Goal: Task Accomplishment & Management: Use online tool/utility

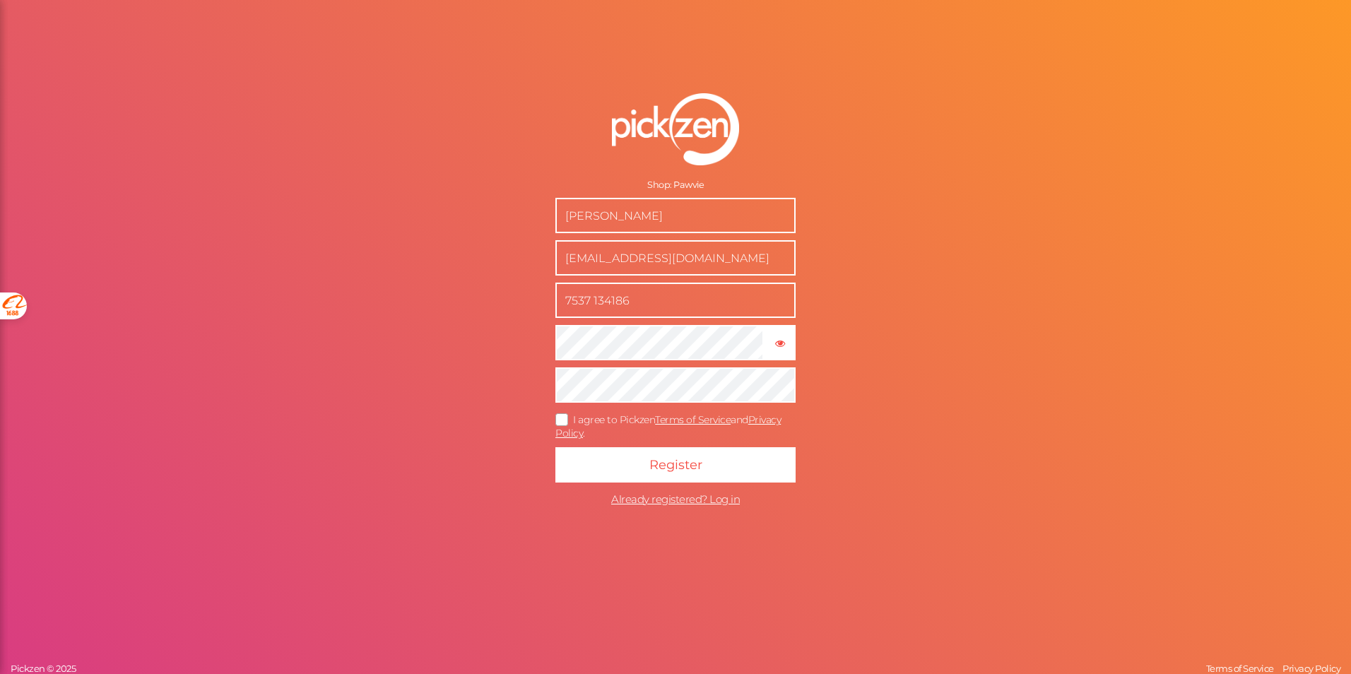
click at [620, 217] on input "Thi Thanh Bui" at bounding box center [675, 215] width 240 height 35
click at [601, 256] on input "support@pawvie.com" at bounding box center [675, 257] width 240 height 35
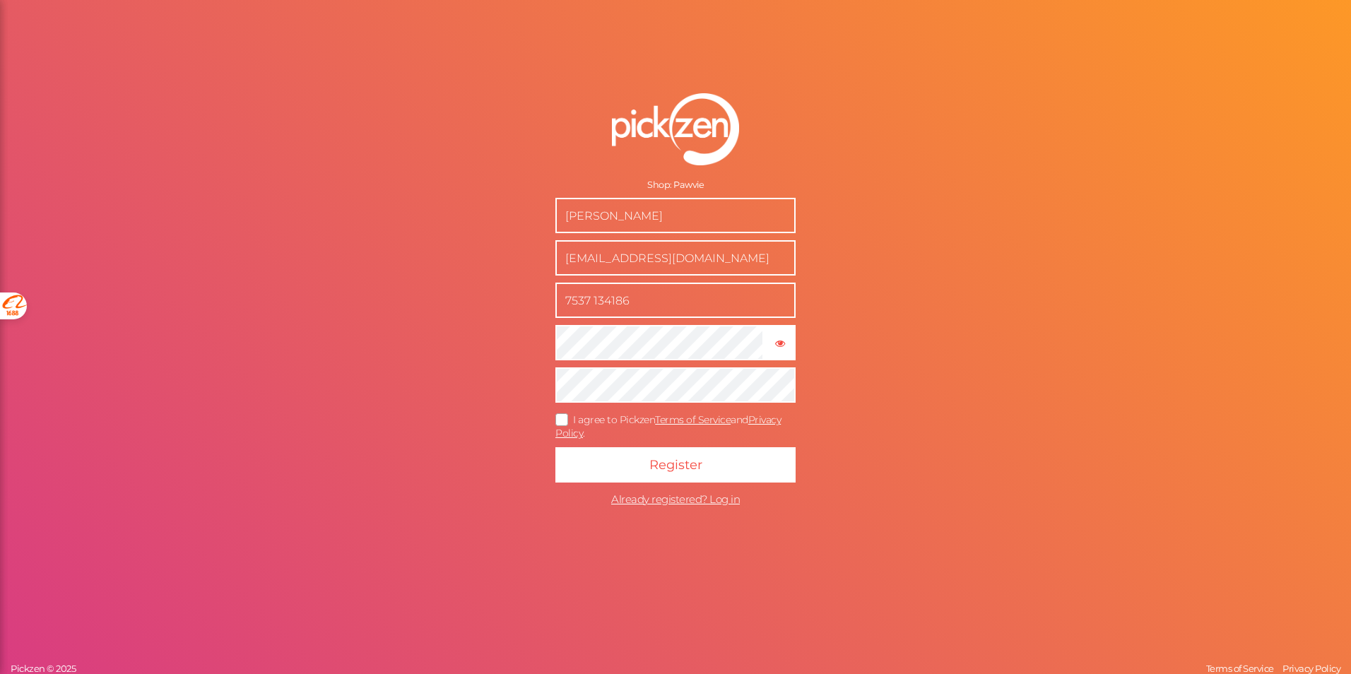
click at [601, 256] on input "[EMAIL_ADDRESS][DOMAIN_NAME]" at bounding box center [675, 257] width 240 height 35
type input "[EMAIL_ADDRESS][DOMAIN_NAME]"
click at [618, 307] on input "7537 134186" at bounding box center [675, 300] width 240 height 35
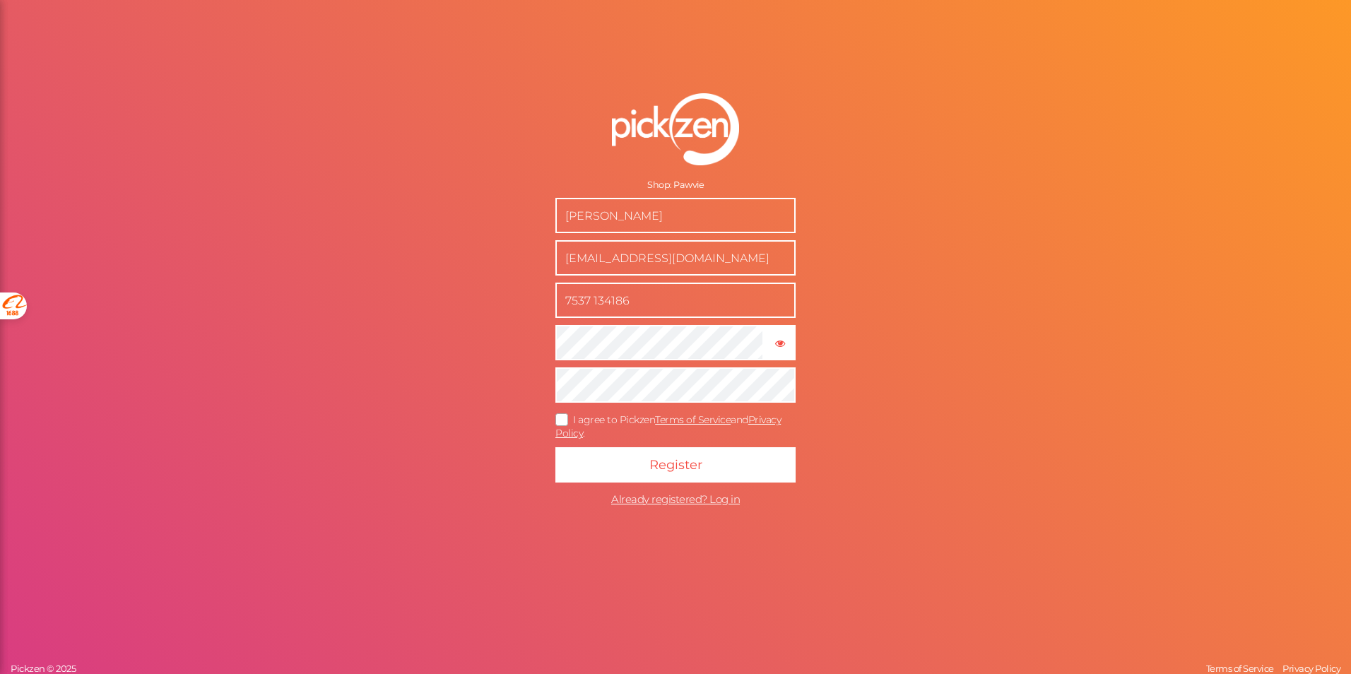
click at [635, 418] on span "I agree to Pickzen Terms of Service and Privacy Policy ." at bounding box center [667, 426] width 225 height 26
click at [0, 0] on input "I agree to Pickzen Terms of Service and Privacy Policy ." at bounding box center [0, 0] width 0 height 0
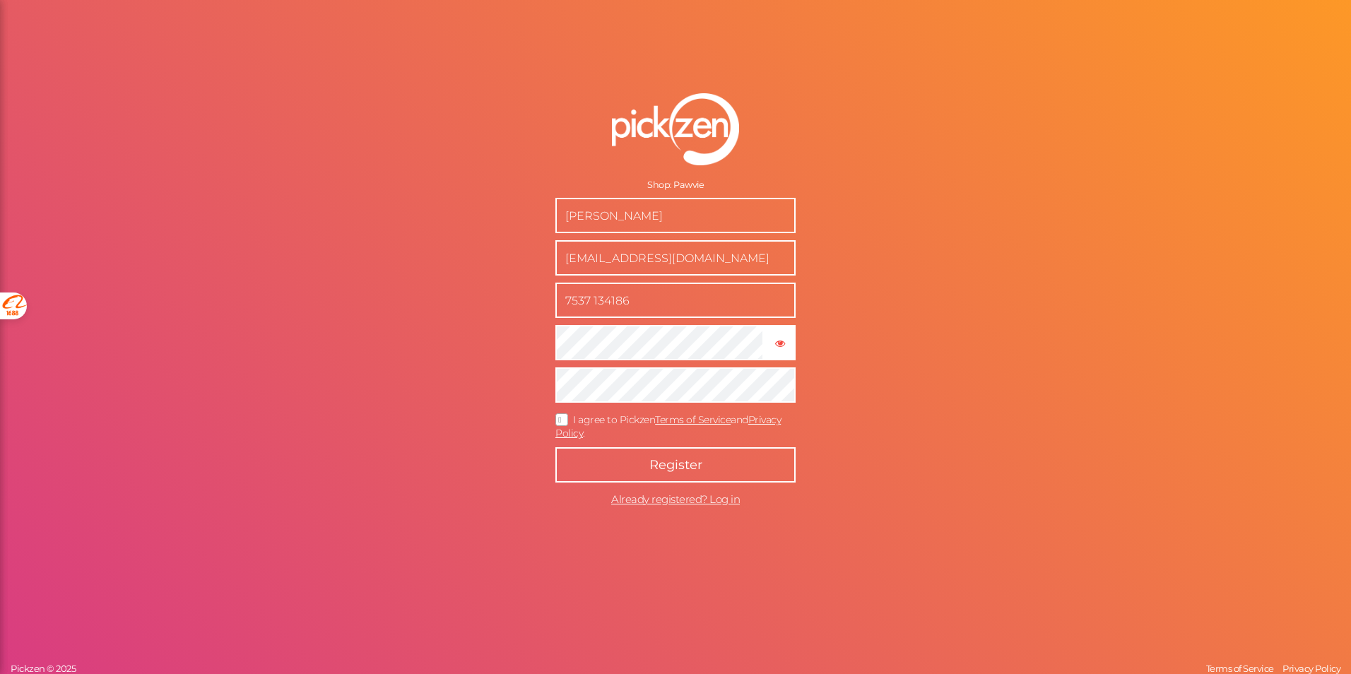
click at [631, 463] on button "Register" at bounding box center [675, 464] width 240 height 35
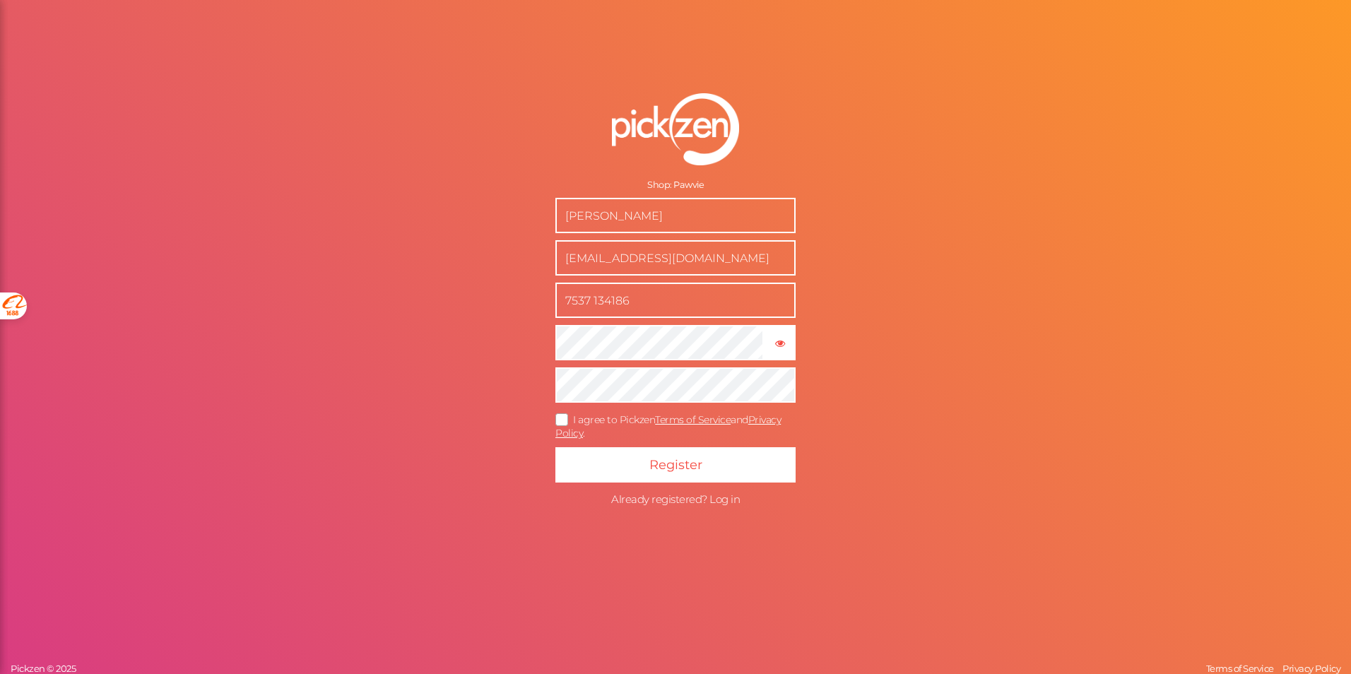
click at [635, 501] on span "Already registered? Log in" at bounding box center [675, 498] width 129 height 13
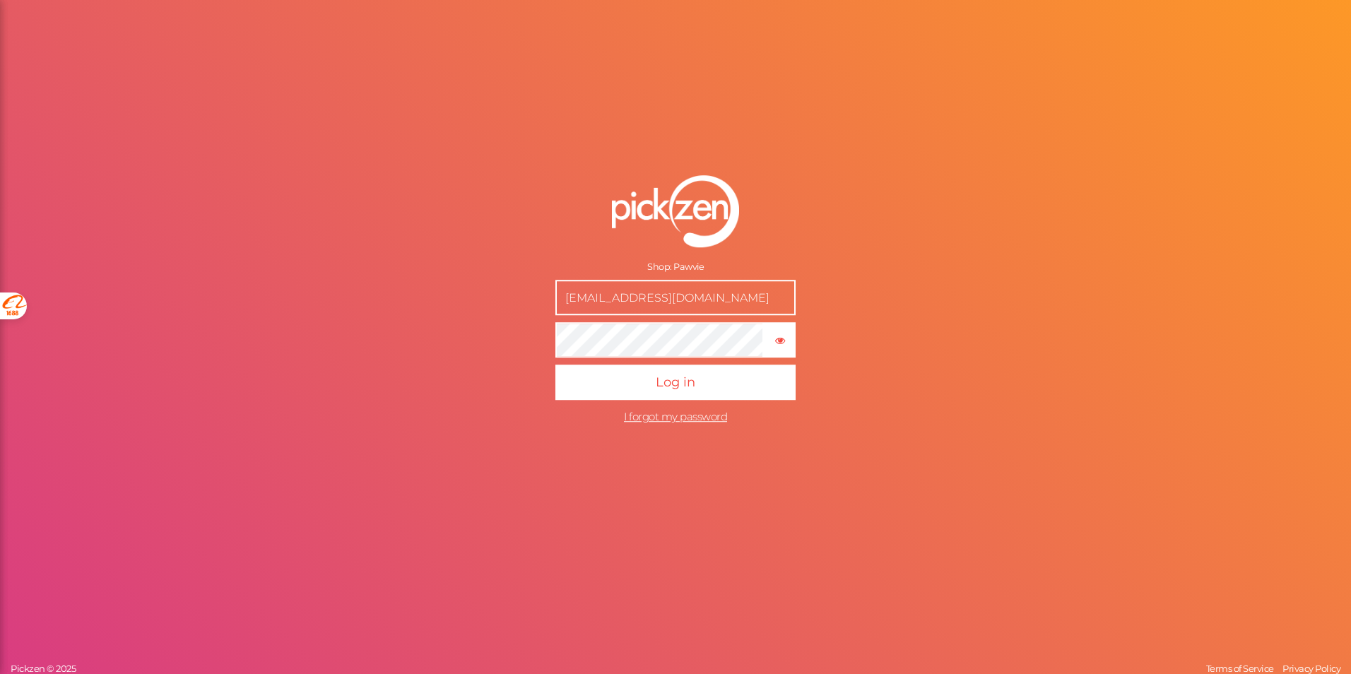
click at [636, 294] on input "support@pawvie.com" at bounding box center [675, 297] width 240 height 35
click at [639, 290] on input "support@pawvie.com" at bounding box center [675, 297] width 240 height 35
type input "[EMAIL_ADDRESS][DOMAIN_NAME]"
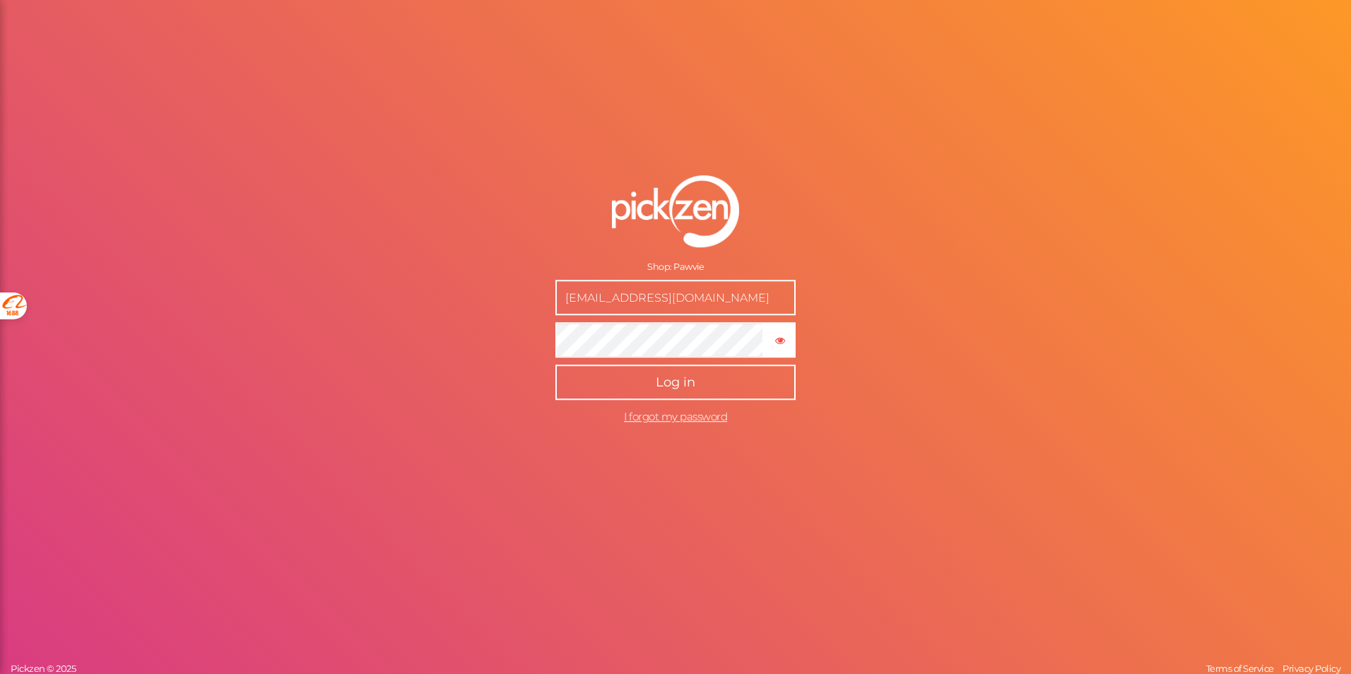
click at [662, 384] on span "Log in" at bounding box center [676, 382] width 40 height 16
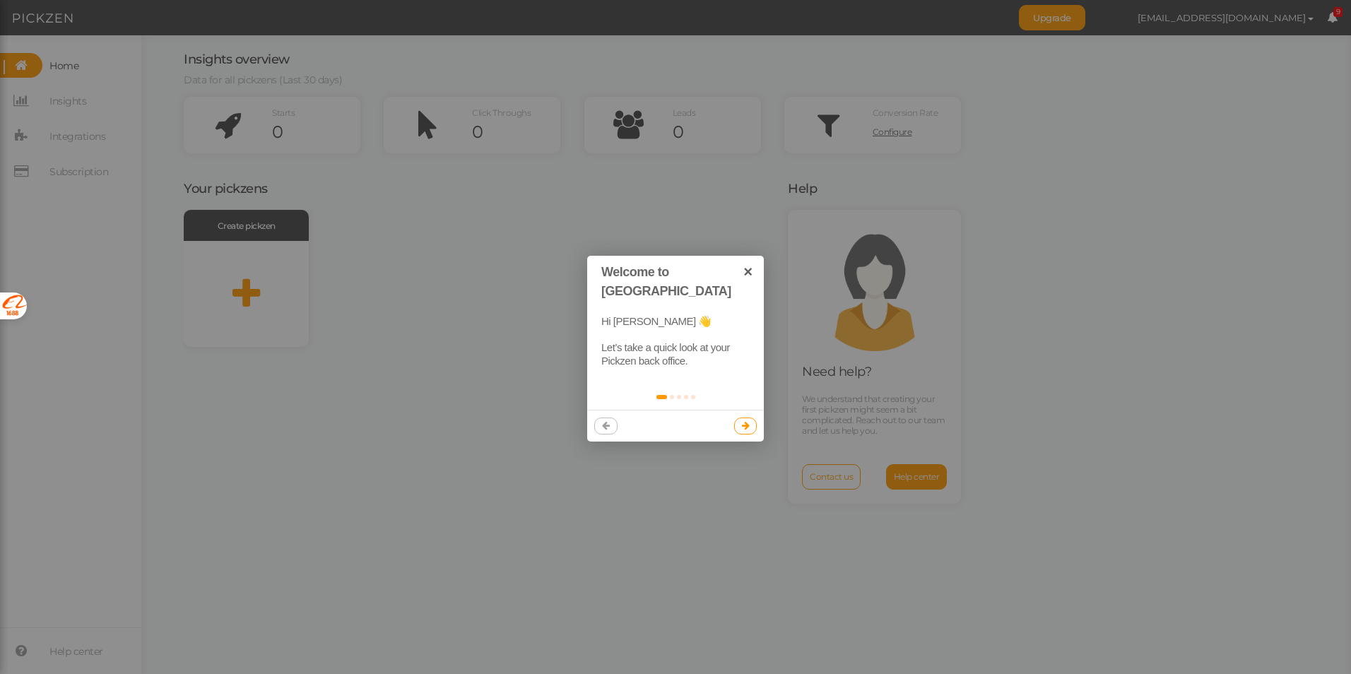
click at [738, 418] on link at bounding box center [745, 426] width 23 height 17
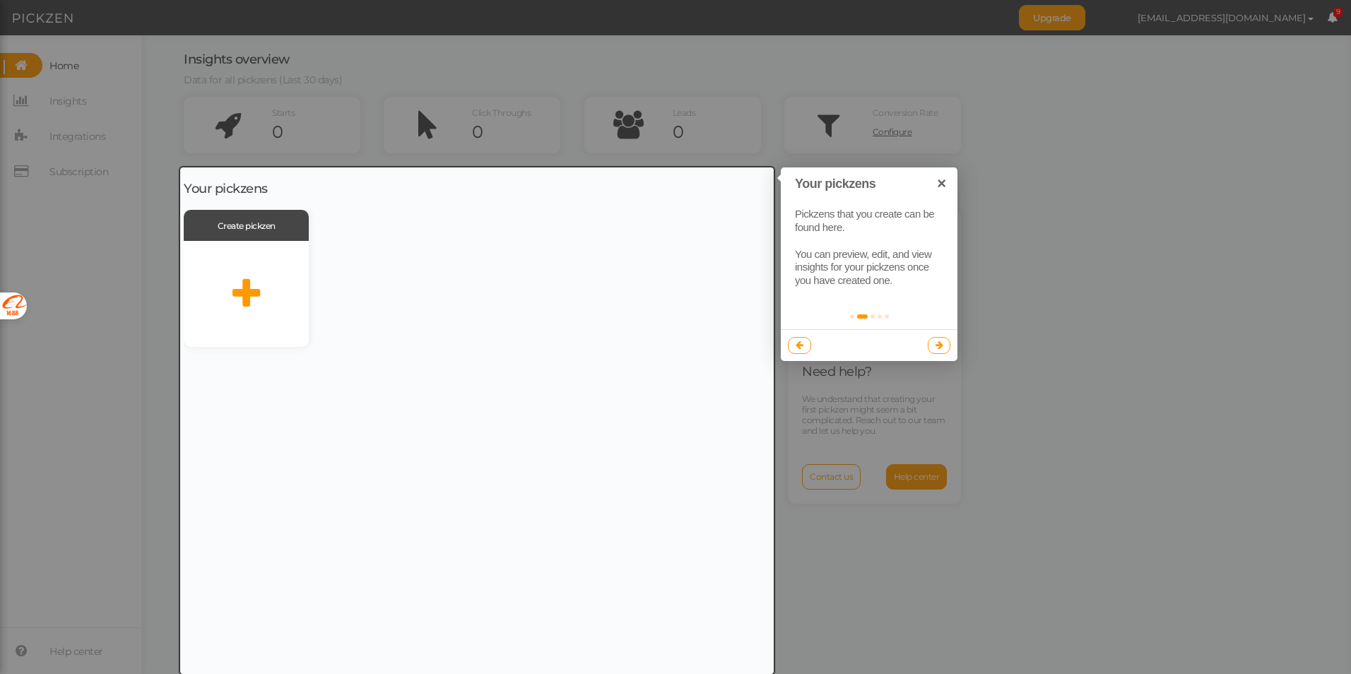
click at [917, 390] on div at bounding box center [675, 337] width 1351 height 674
click at [929, 349] on link at bounding box center [939, 345] width 23 height 17
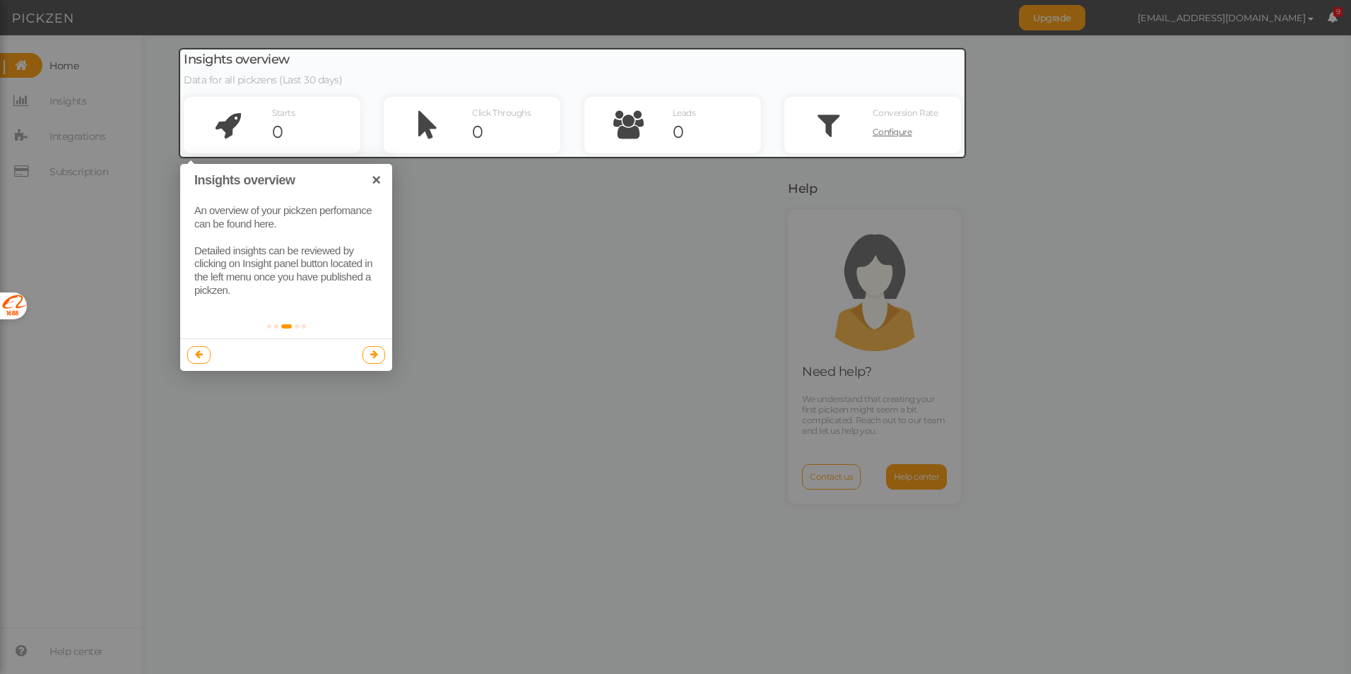
click at [363, 354] on link at bounding box center [373, 354] width 23 height 17
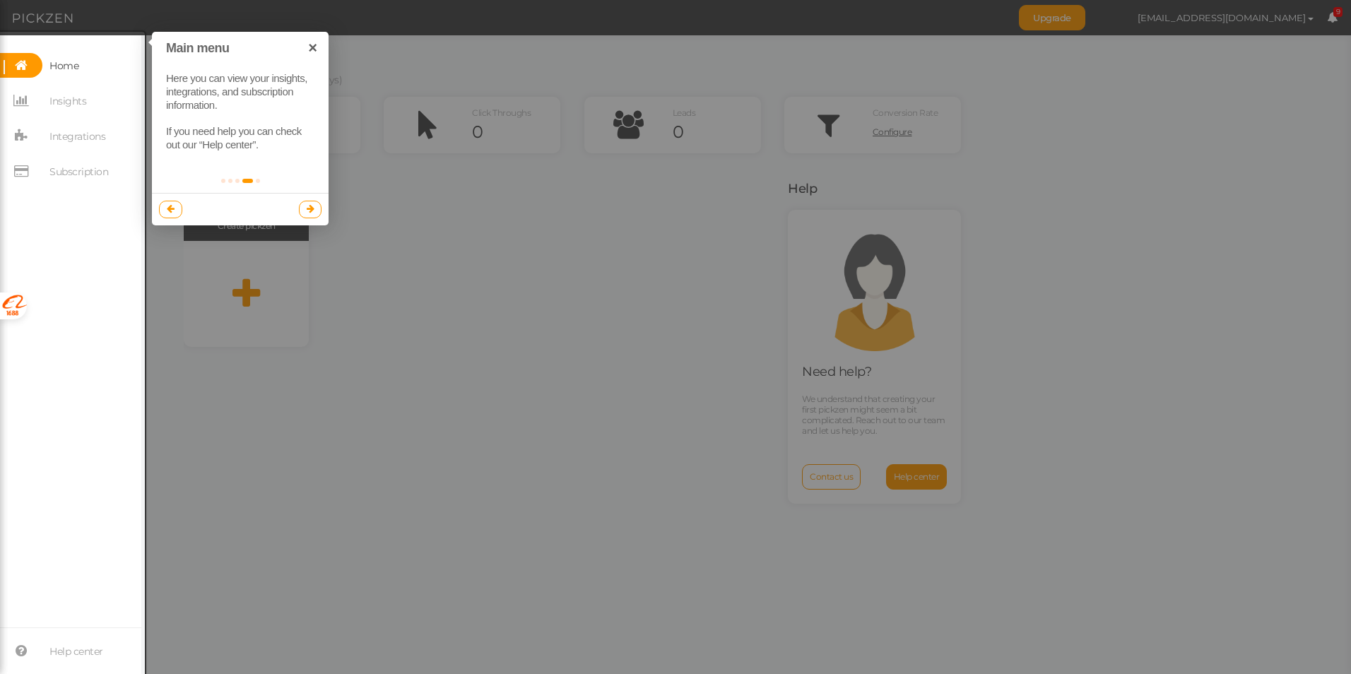
click at [313, 206] on icon at bounding box center [311, 208] width 8 height 9
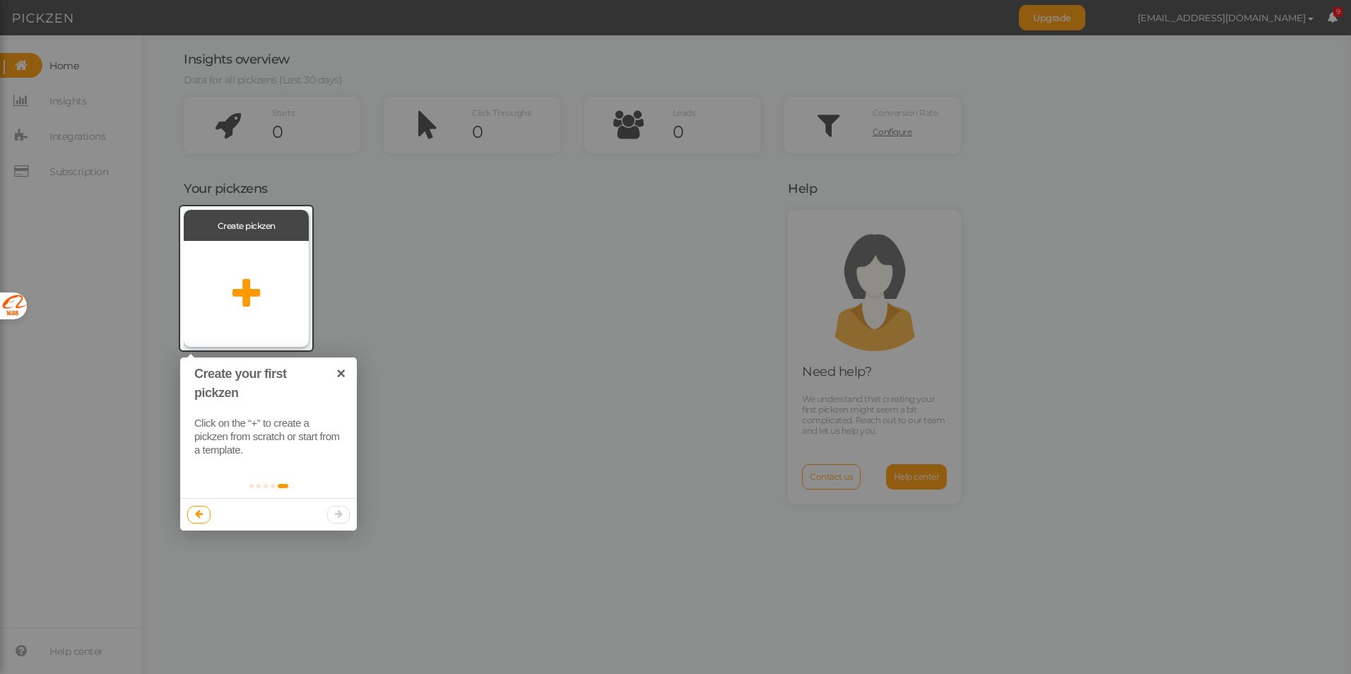
click at [296, 297] on div at bounding box center [246, 294] width 125 height 106
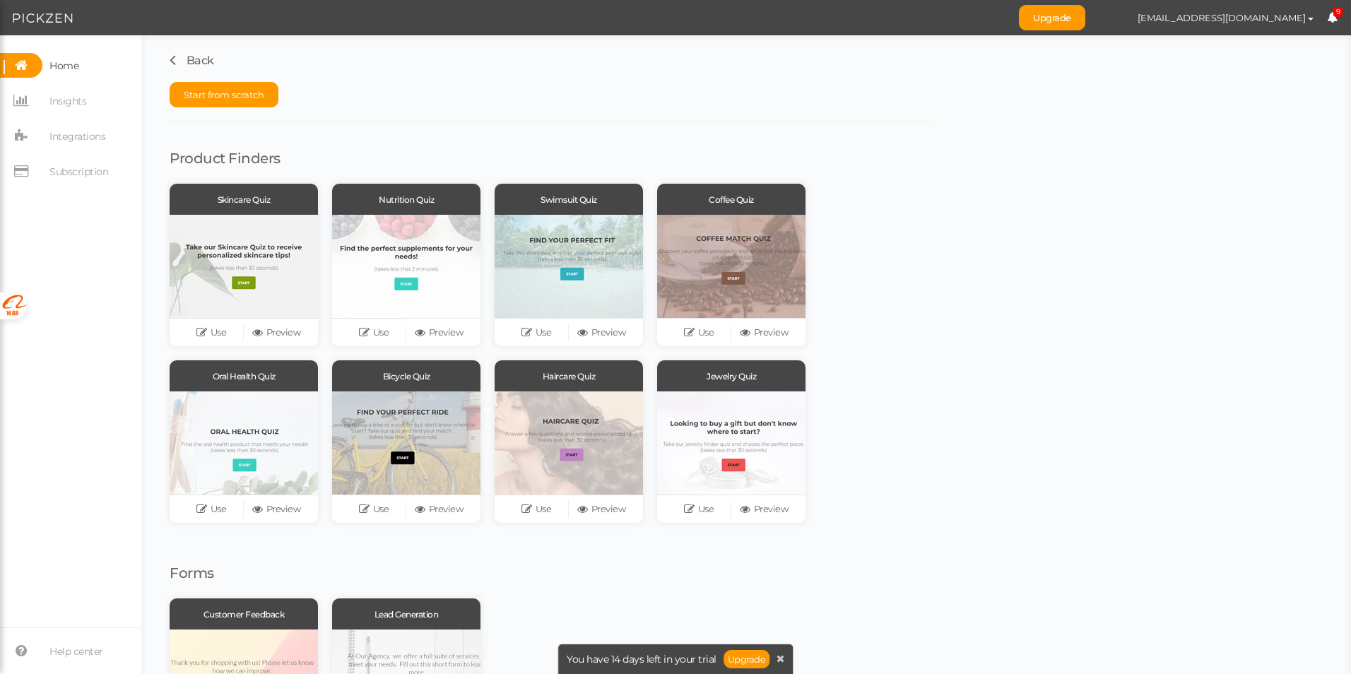
click at [341, 147] on div "Product Finders Skincare Quiz Use Preview Nutrition Quiz Use Preview Swimsuit Q…" at bounding box center [551, 329] width 763 height 415
click at [885, 281] on div "Skincare Quiz Use Preview Nutrition Quiz Use Preview Swimsuit Quiz Use Preview …" at bounding box center [551, 360] width 763 height 353
click at [202, 508] on icon at bounding box center [203, 509] width 14 height 11
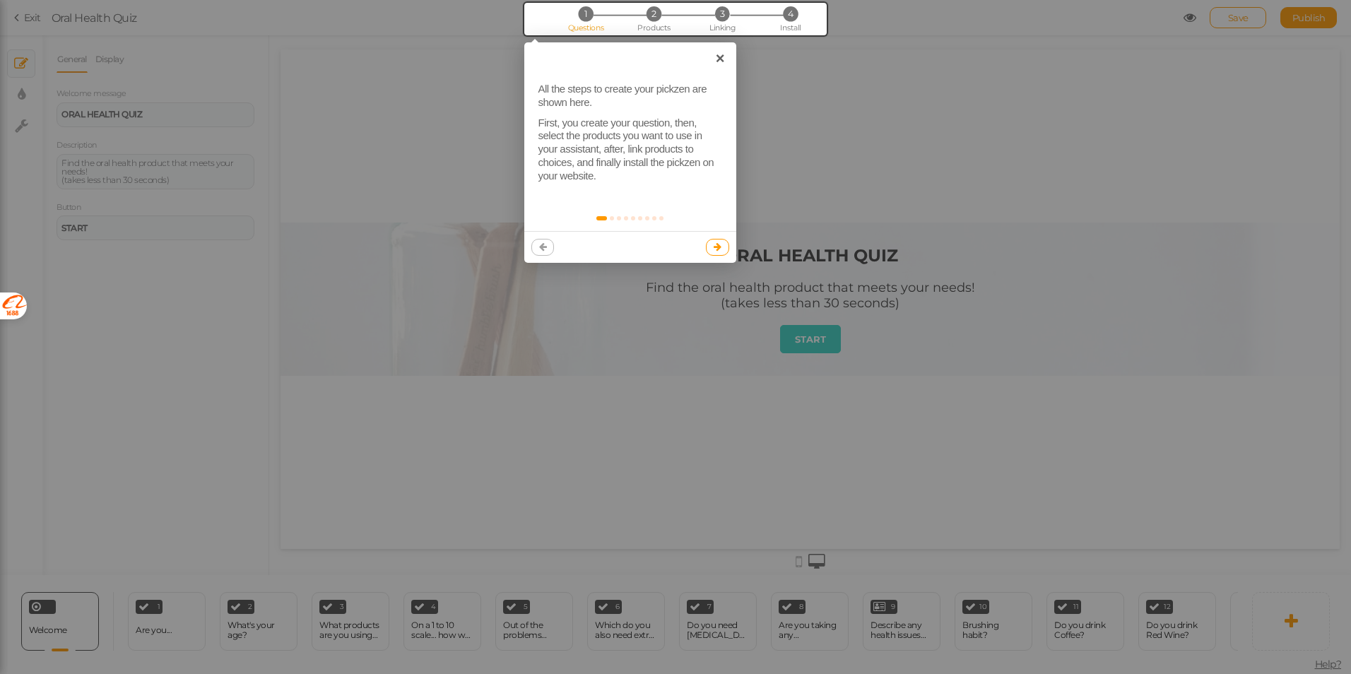
click at [714, 246] on icon at bounding box center [718, 246] width 8 height 9
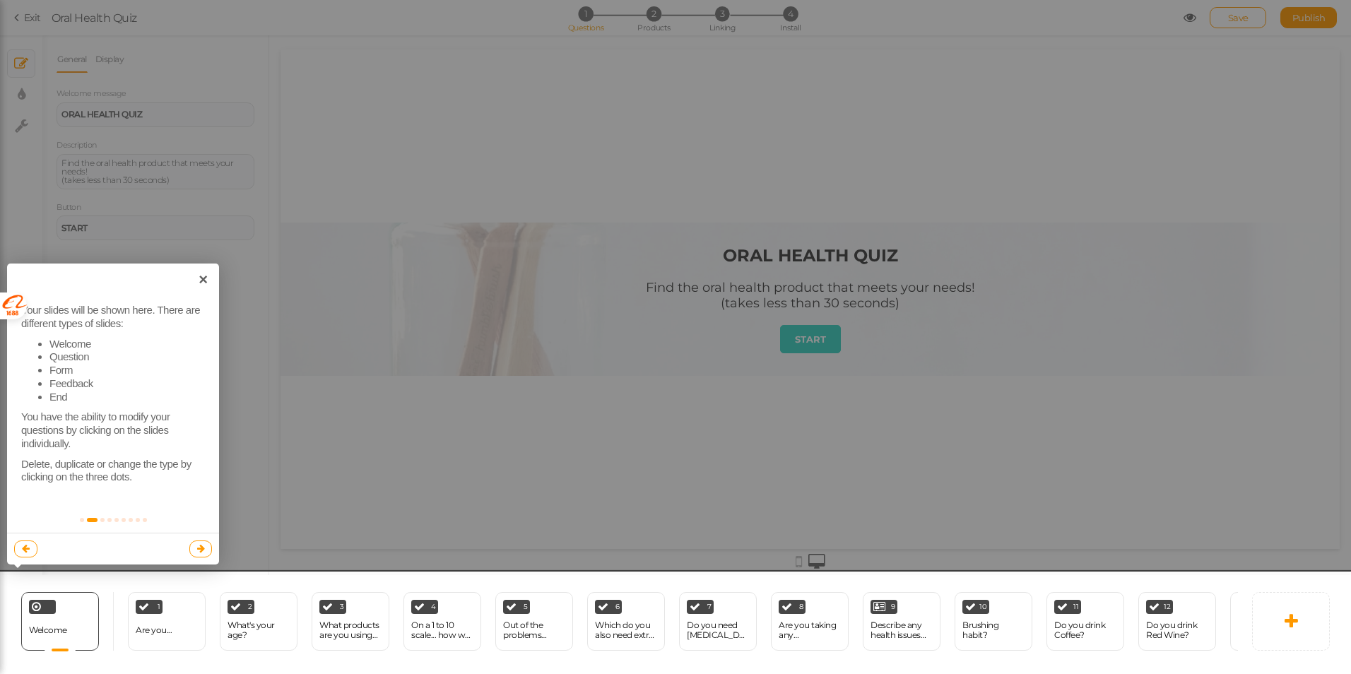
click at [148, 611] on div at bounding box center [675, 625] width 1358 height 106
click at [199, 548] on icon at bounding box center [201, 548] width 8 height 9
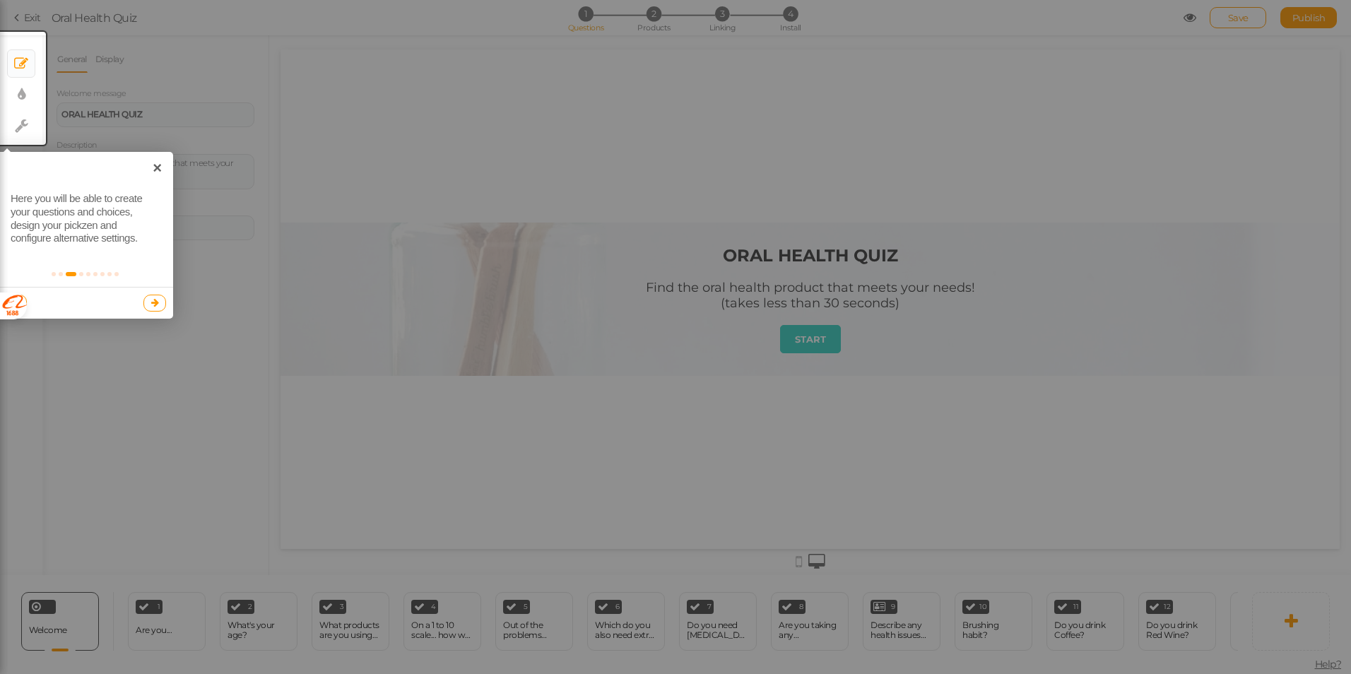
click at [148, 305] on link at bounding box center [154, 303] width 23 height 17
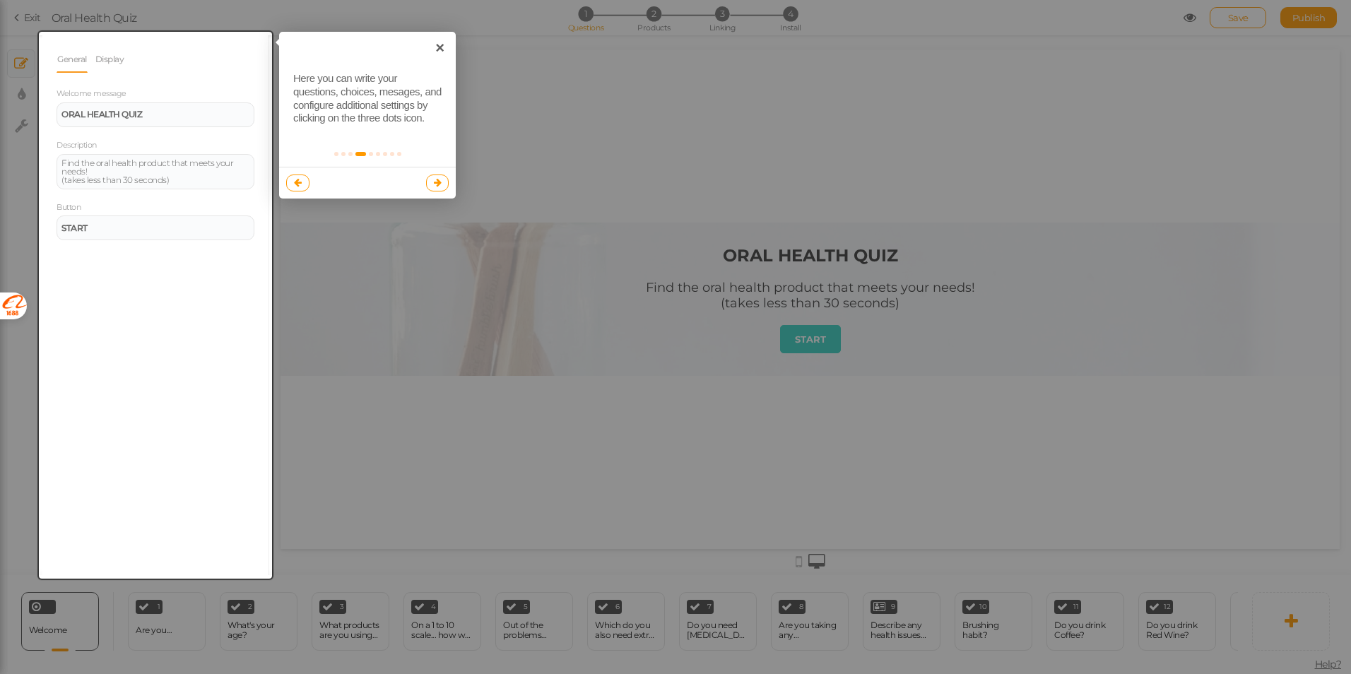
click at [364, 277] on div at bounding box center [675, 337] width 1351 height 674
click at [437, 178] on icon at bounding box center [438, 182] width 8 height 9
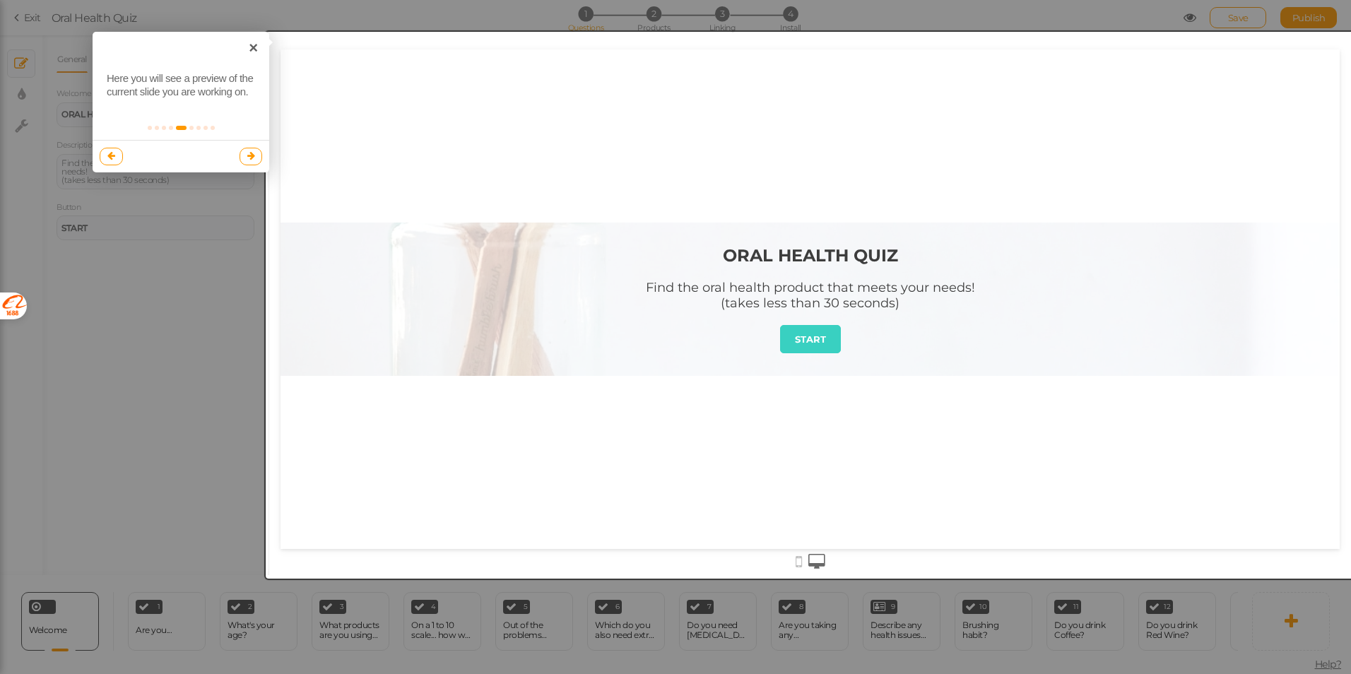
click at [255, 157] on link at bounding box center [251, 156] width 23 height 17
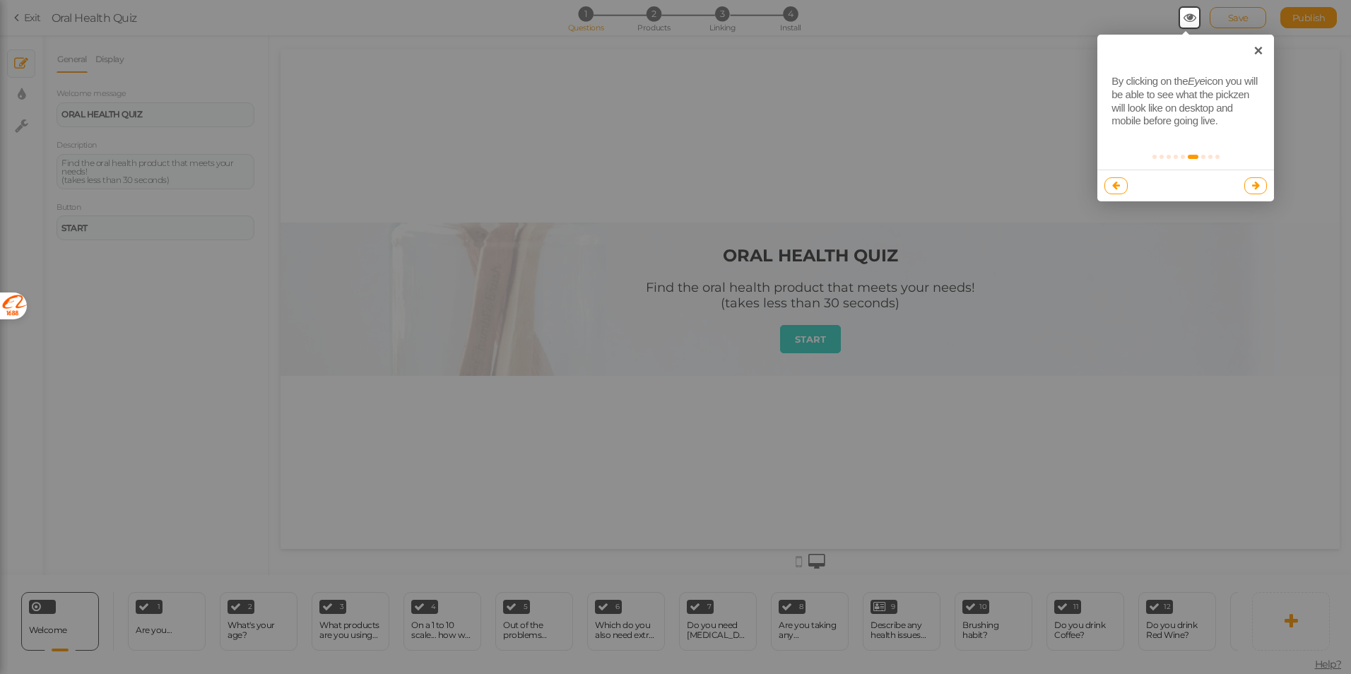
click at [1253, 193] on link at bounding box center [1255, 185] width 23 height 17
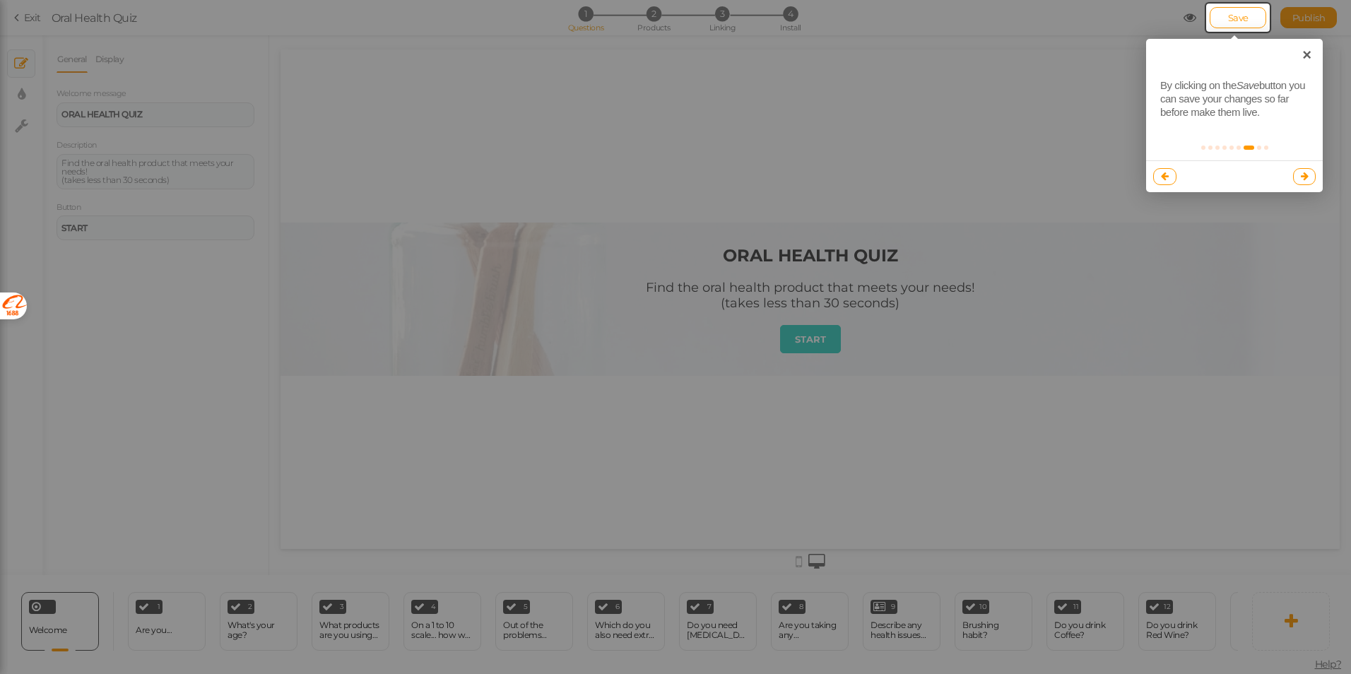
click at [1303, 172] on icon at bounding box center [1305, 176] width 8 height 9
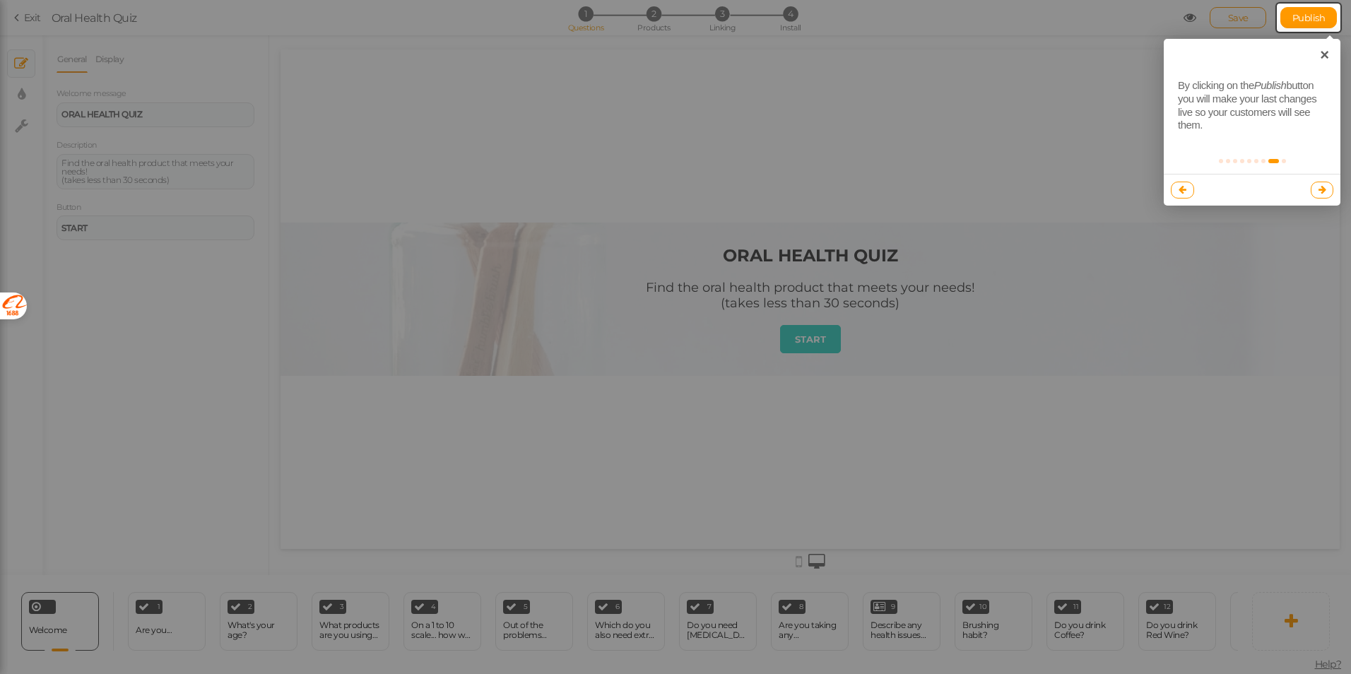
click at [1311, 183] on link at bounding box center [1322, 190] width 23 height 17
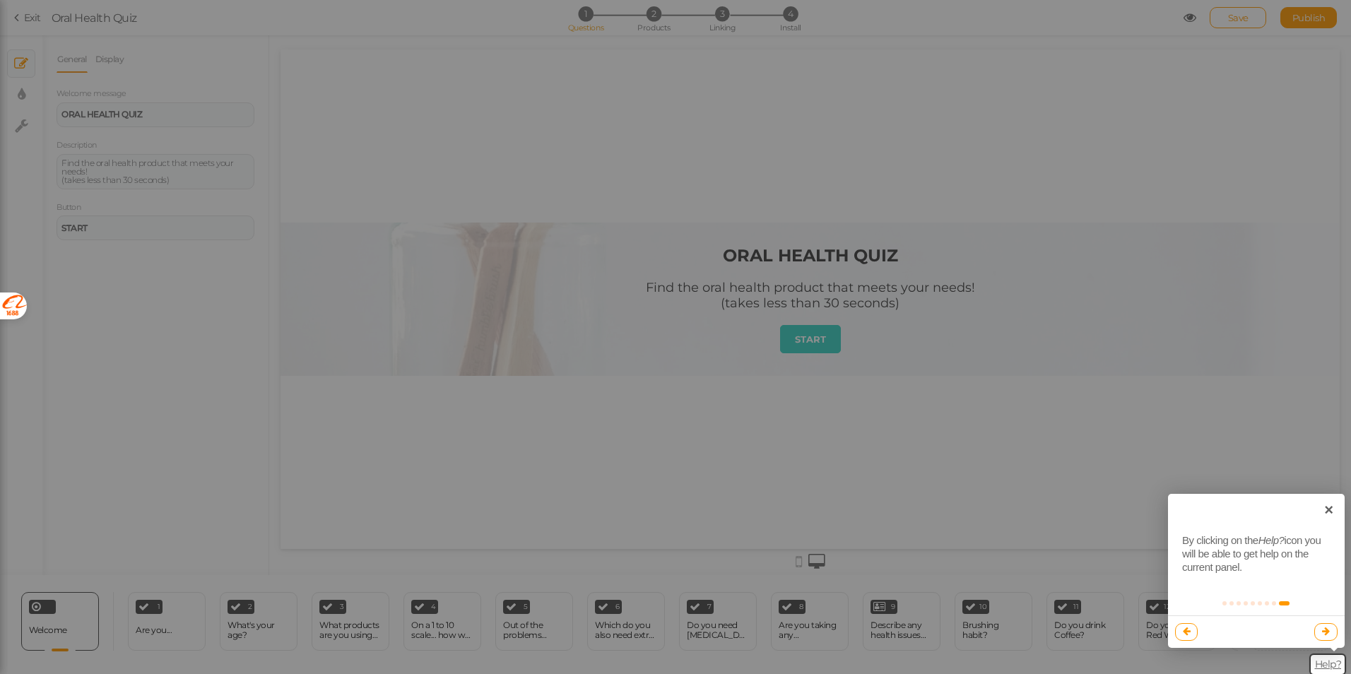
drag, startPoint x: 1338, startPoint y: 632, endPoint x: 1330, endPoint y: 632, distance: 7.8
click at [1337, 632] on div at bounding box center [1256, 631] width 177 height 32
click at [1328, 637] on link at bounding box center [1325, 631] width 23 height 17
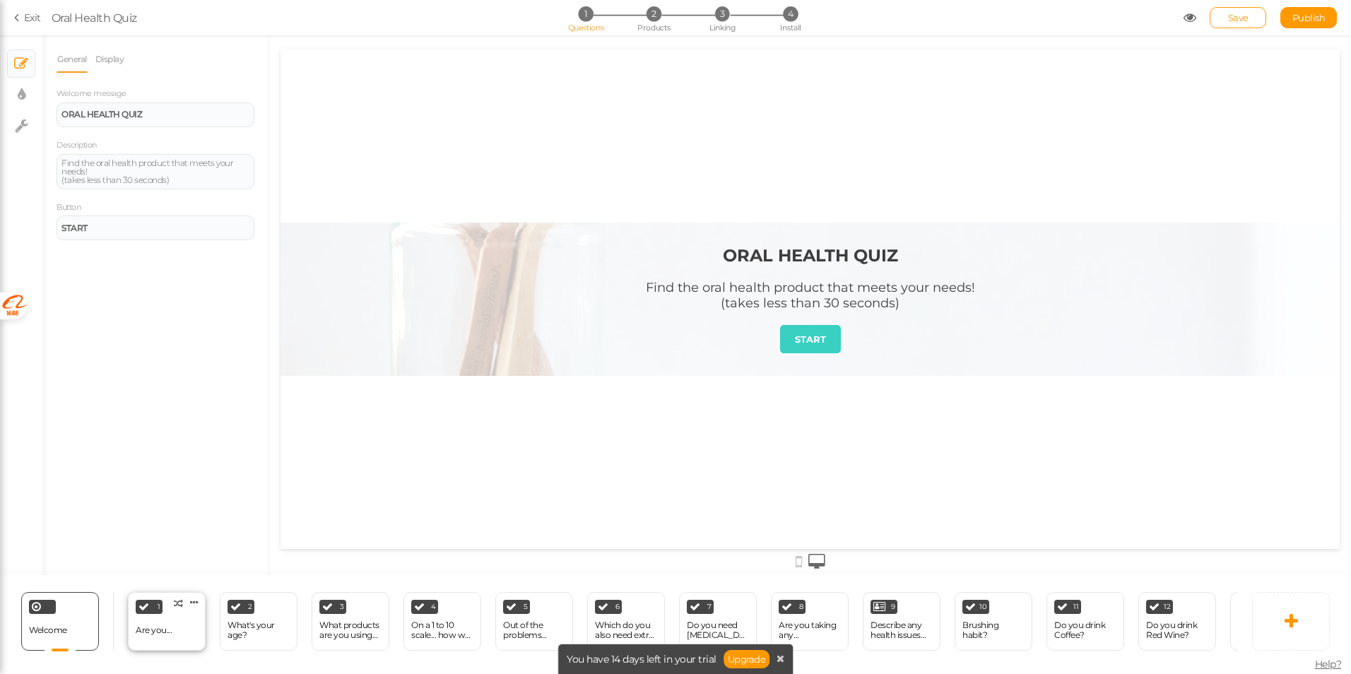
click at [177, 610] on div "1 Are you... × Define the conditions to show this slide. Clone Change type Dele…" at bounding box center [167, 621] width 78 height 59
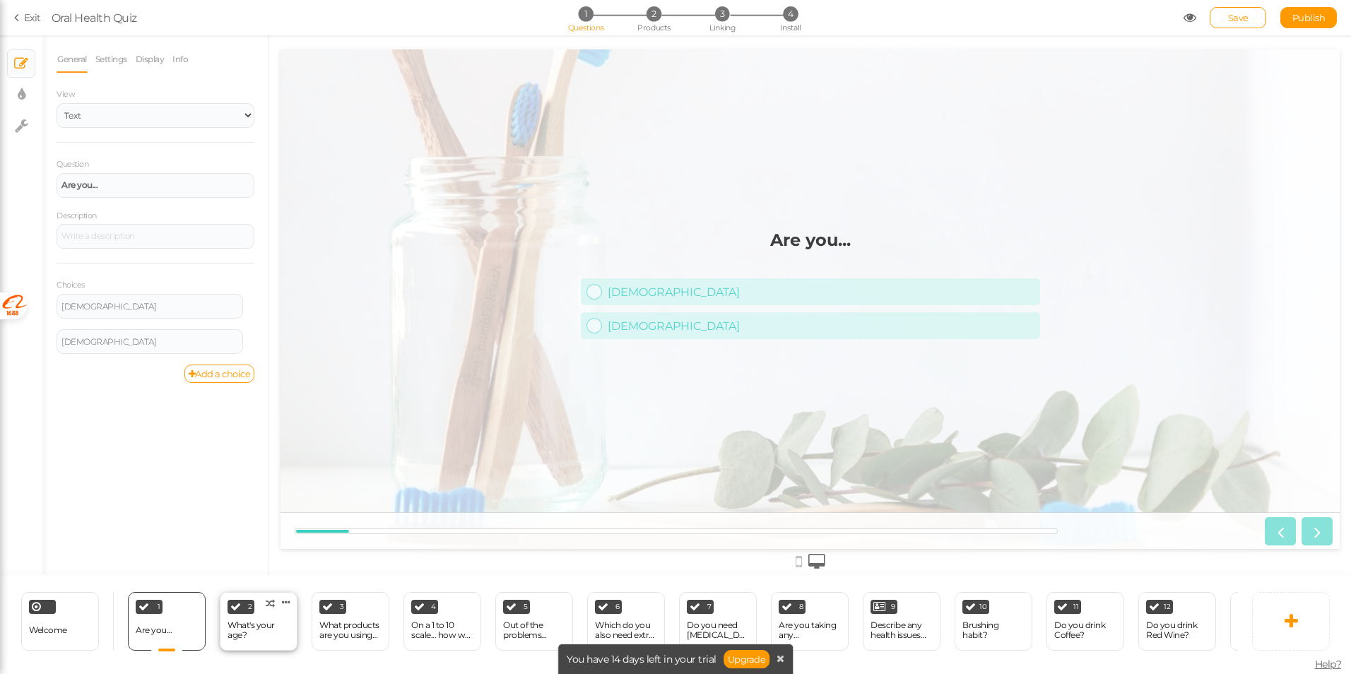
click at [238, 638] on div "2 What's your age? × Define the conditions to show this slide. Clone Change typ…" at bounding box center [259, 621] width 78 height 59
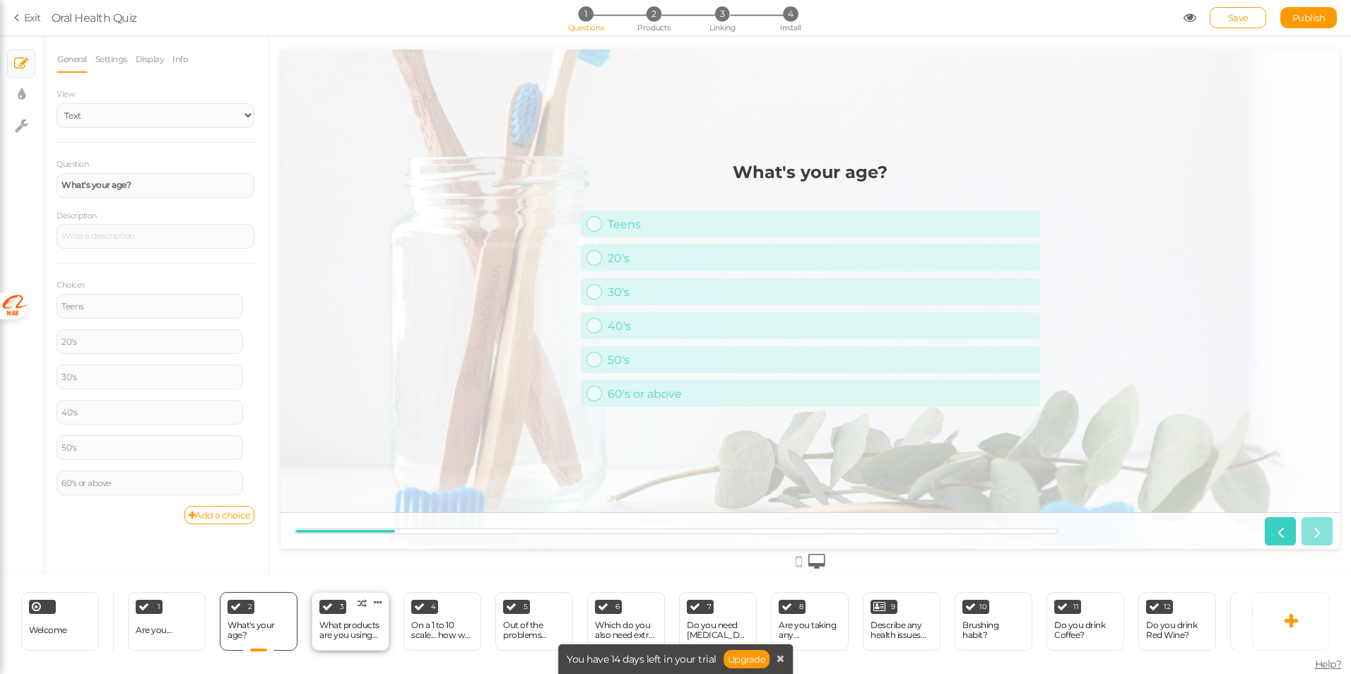
click at [341, 635] on div "What products are you using now?" at bounding box center [350, 630] width 62 height 25
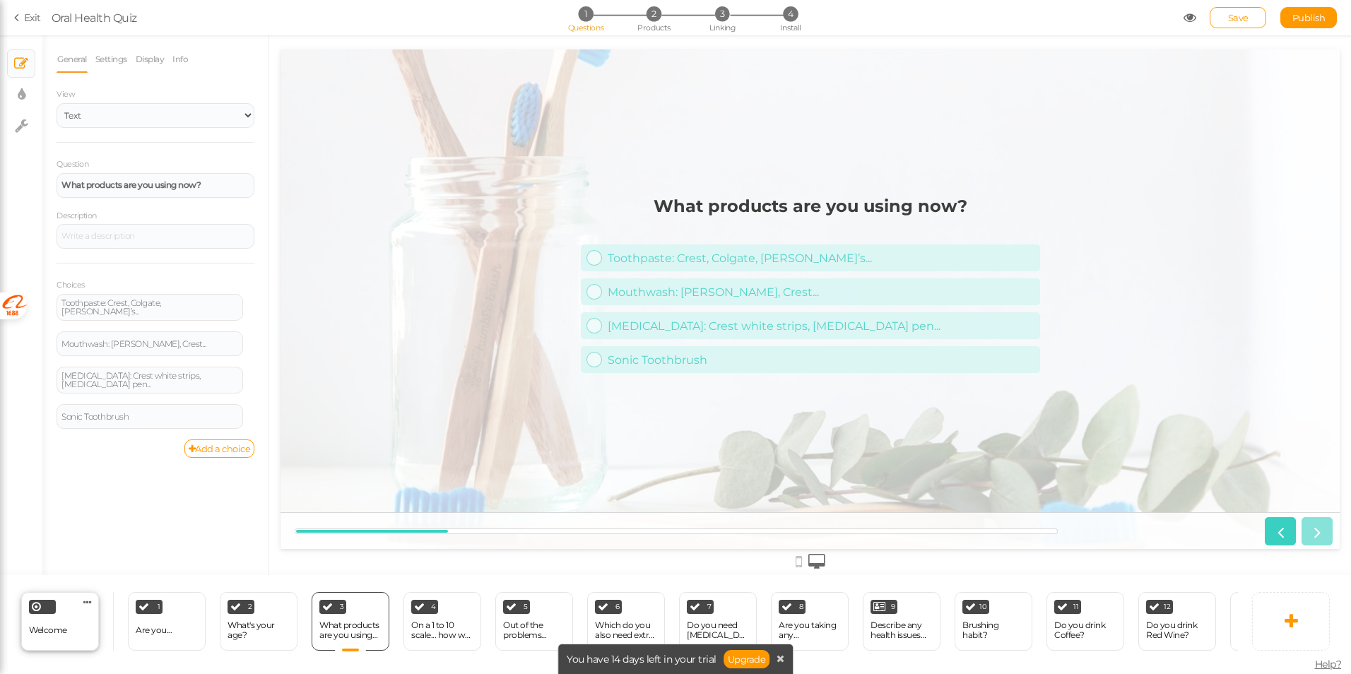
click at [44, 618] on div "Welcome" at bounding box center [48, 630] width 38 height 25
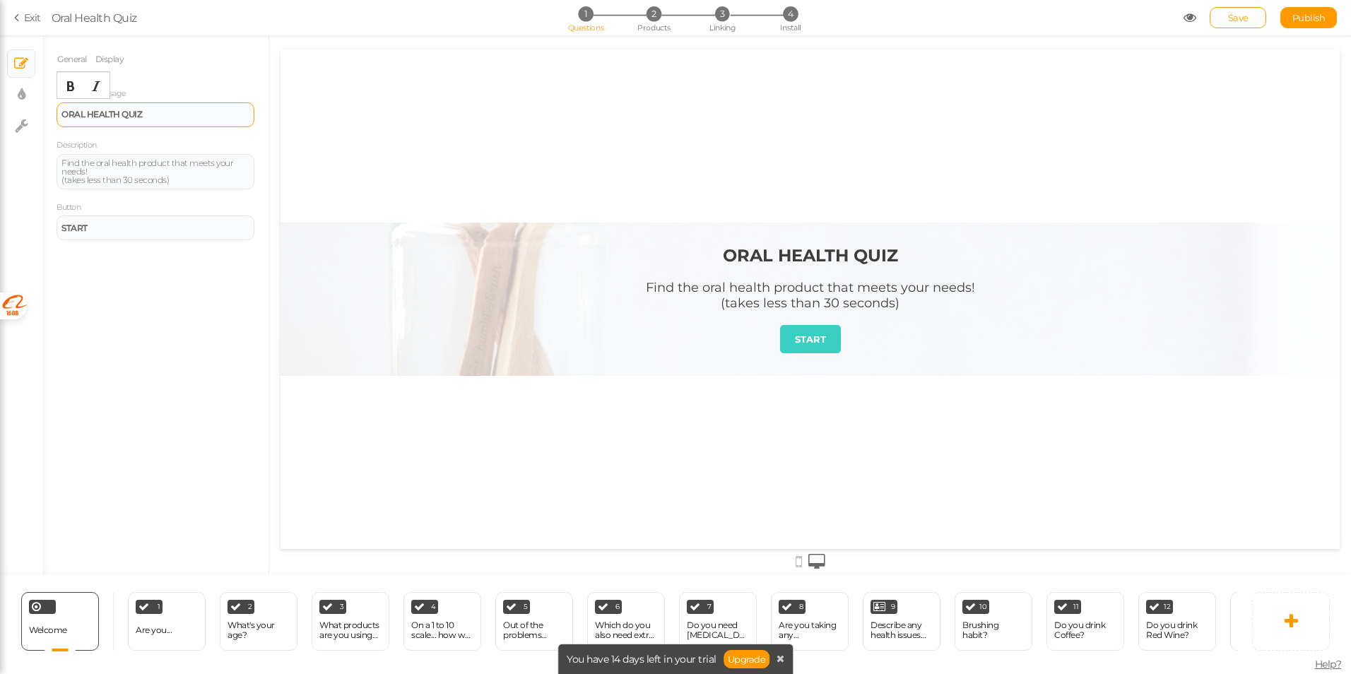
click at [165, 116] on div "ORAL HEALTH QUIZ" at bounding box center [155, 114] width 188 height 8
click at [172, 324] on div "General Display Welcome message ORAL HEALTH QUIZ Description Find the oral heal…" at bounding box center [155, 310] width 226 height 529
click at [526, 283] on div at bounding box center [810, 299] width 1059 height 153
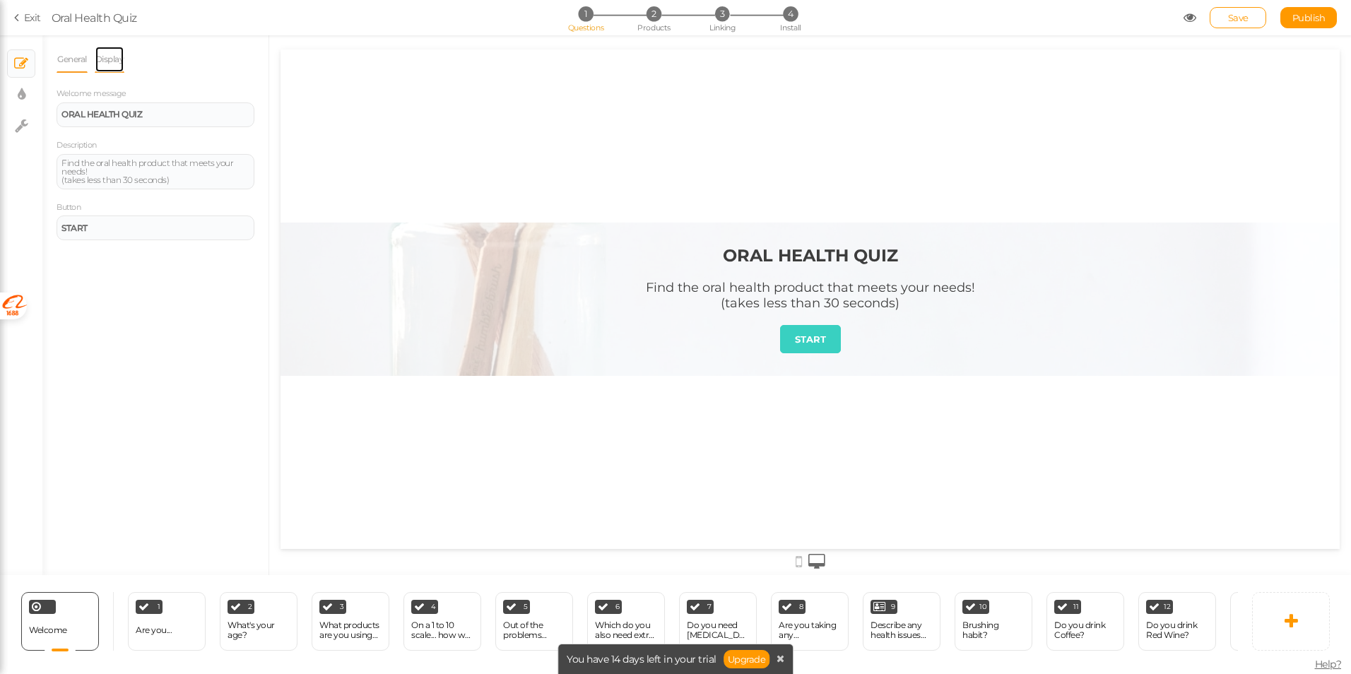
click at [112, 60] on link "Display" at bounding box center [110, 59] width 30 height 27
click at [253, 101] on button "Set" at bounding box center [242, 104] width 23 height 18
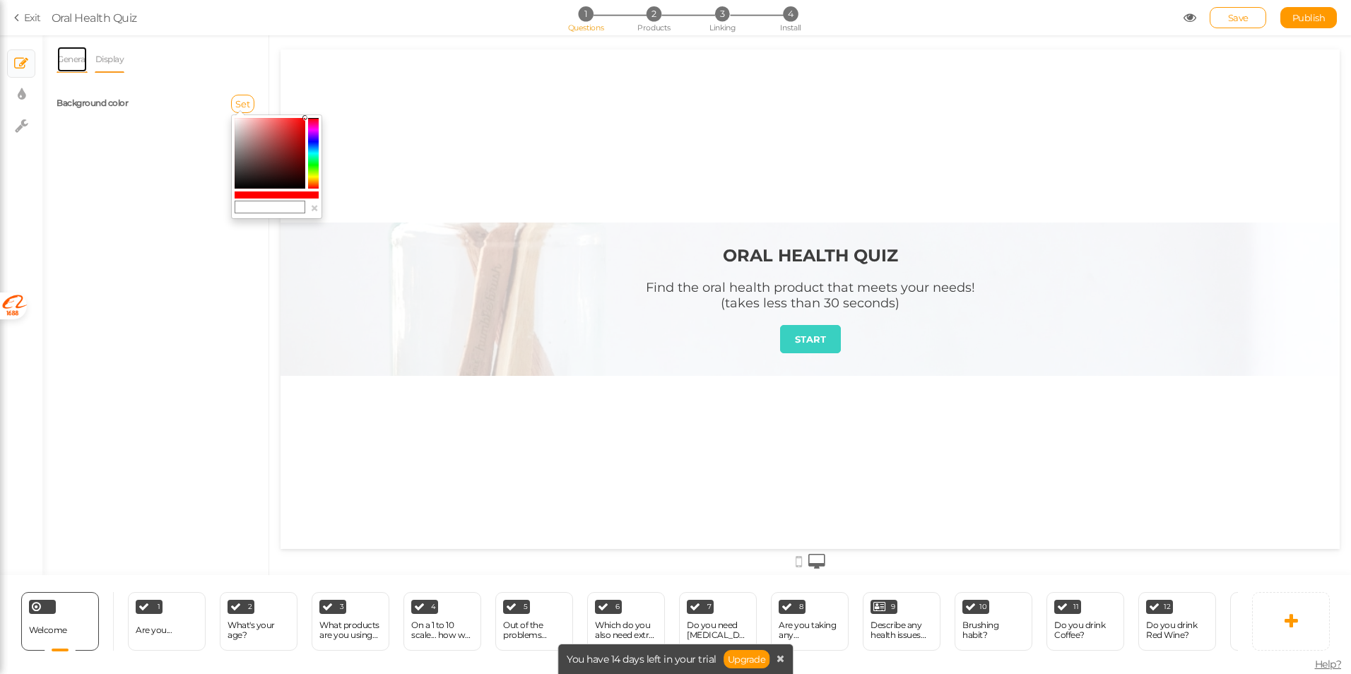
click at [71, 58] on link "General" at bounding box center [72, 59] width 31 height 27
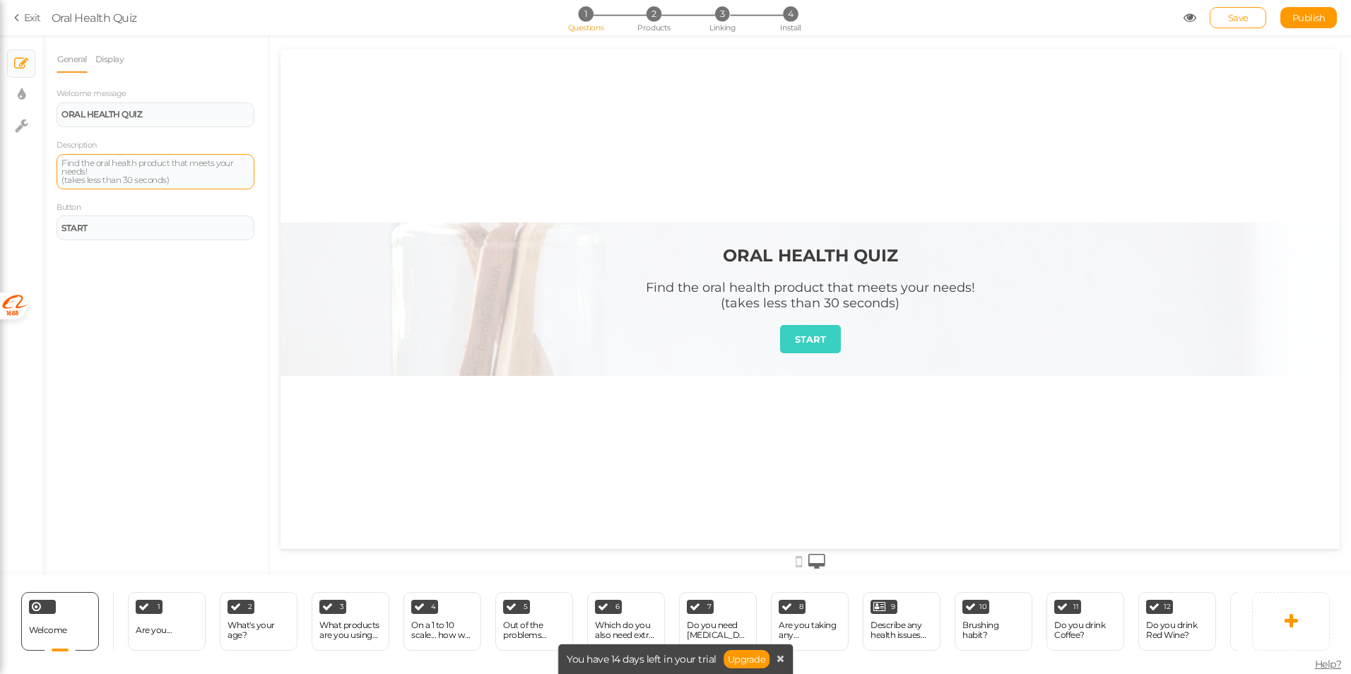
click at [114, 174] on div "Find the oral health product that meets your needs! (takes less than 30 seconds)" at bounding box center [155, 171] width 188 height 25
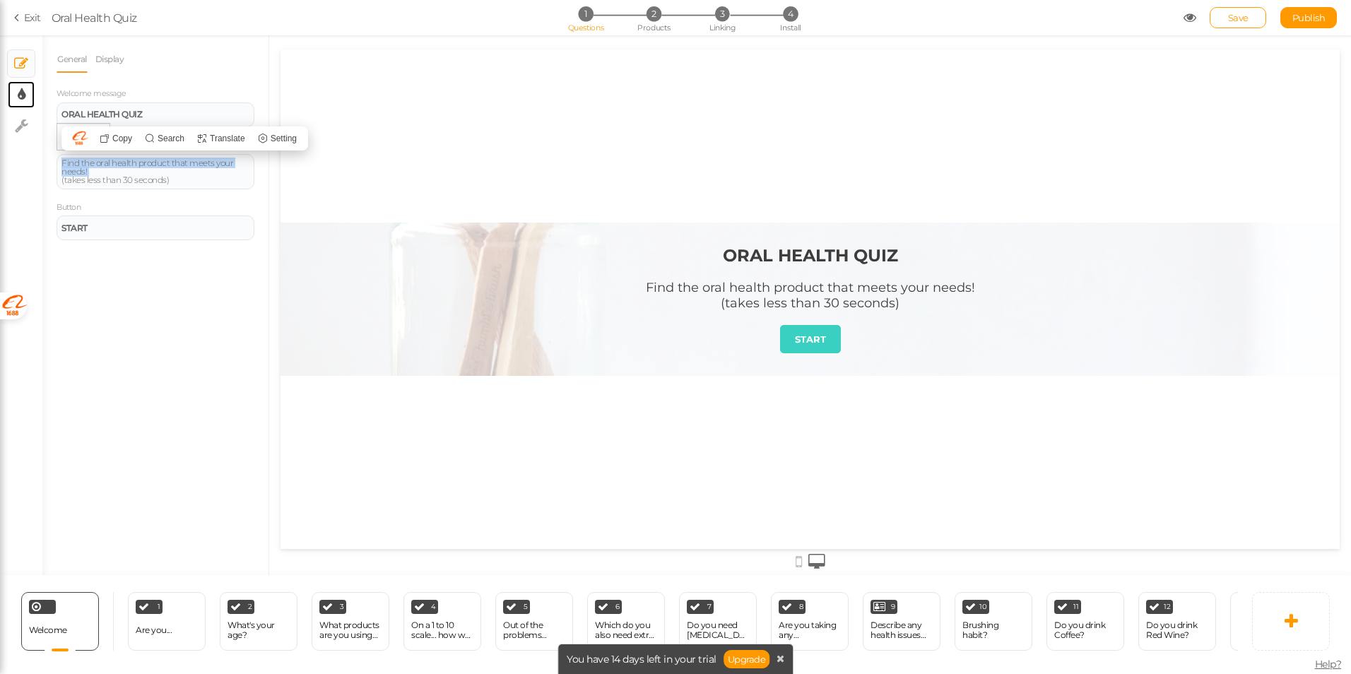
click at [16, 105] on link "× Display settings" at bounding box center [21, 94] width 27 height 27
select select "2"
select select "montserrat"
select select "fade"
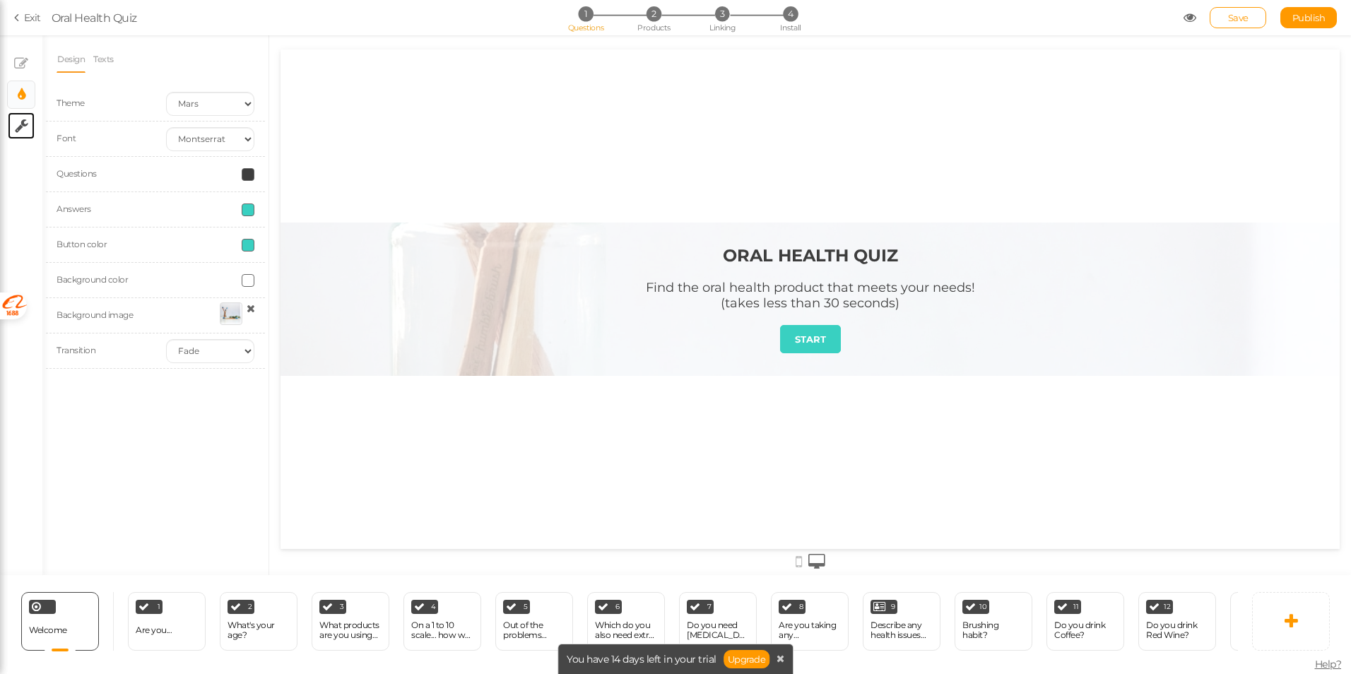
click at [13, 129] on link "× Settings" at bounding box center [21, 125] width 27 height 27
select select "en"
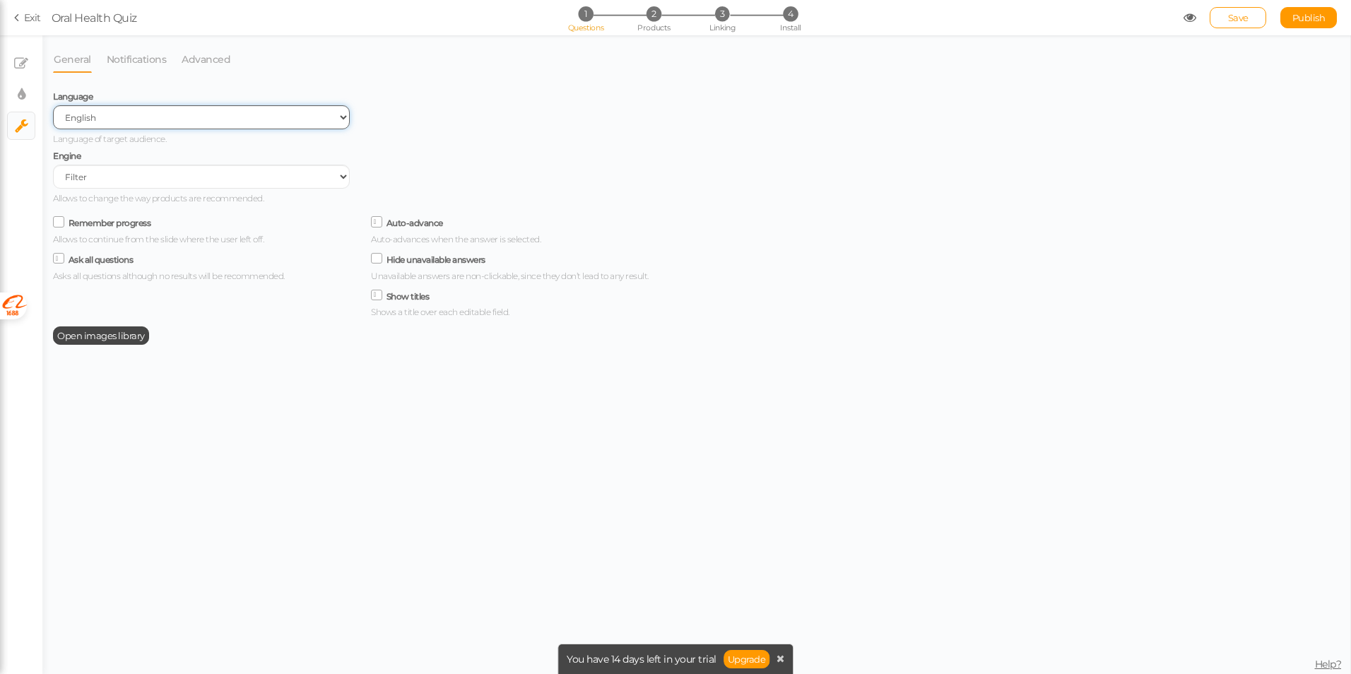
click at [104, 119] on select "Spanish English Portuguese" at bounding box center [201, 117] width 297 height 24
click at [105, 119] on select "Spanish English Portuguese" at bounding box center [201, 117] width 297 height 24
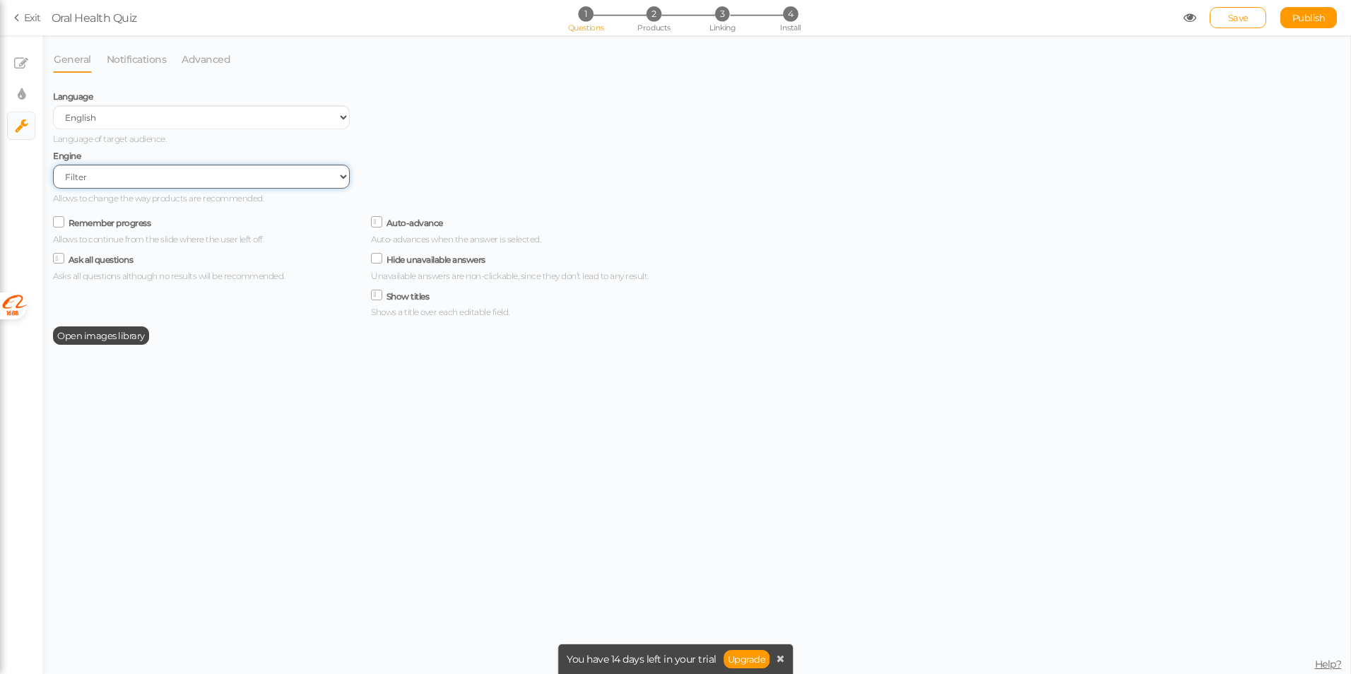
click at [123, 179] on select "Filter AI Tree No-Code Form (No products)" at bounding box center [201, 177] width 297 height 24
click at [24, 218] on div "× Slides × Display settings × Settings" at bounding box center [21, 354] width 42 height 639
click at [74, 331] on span "Open images library" at bounding box center [101, 335] width 88 height 11
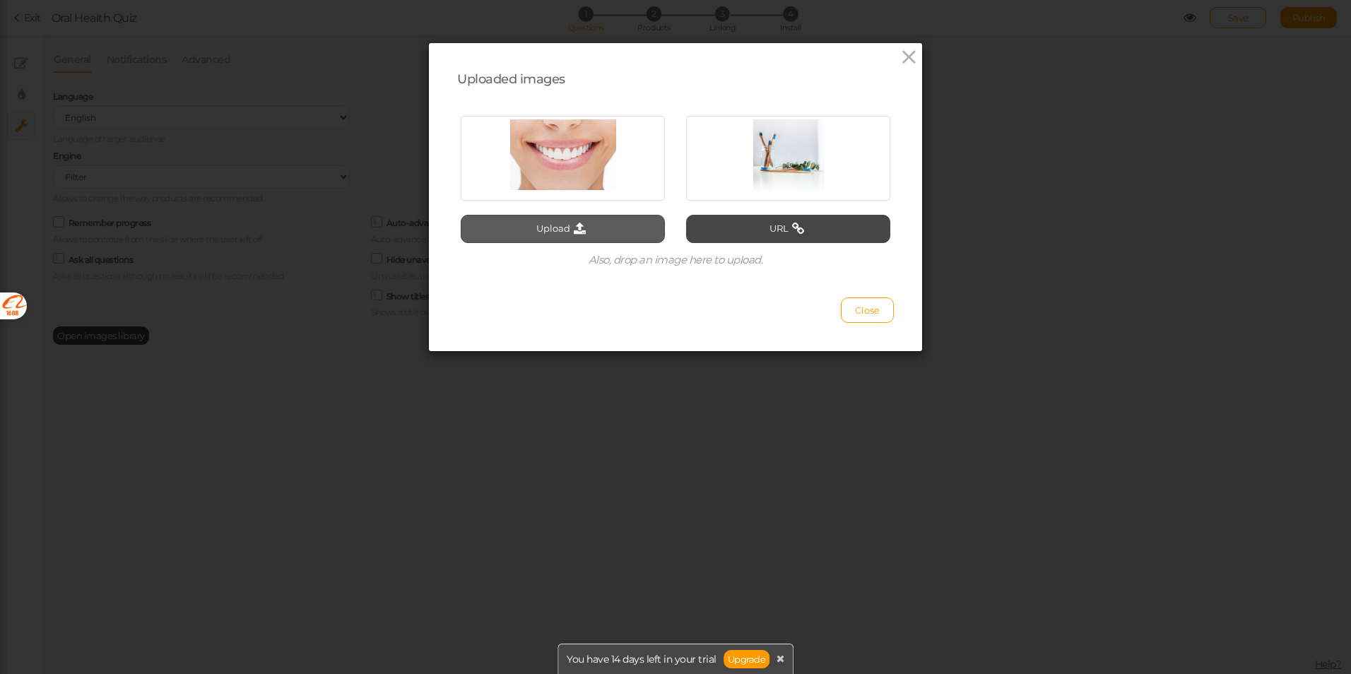
click at [623, 220] on button "Upload" at bounding box center [563, 229] width 204 height 28
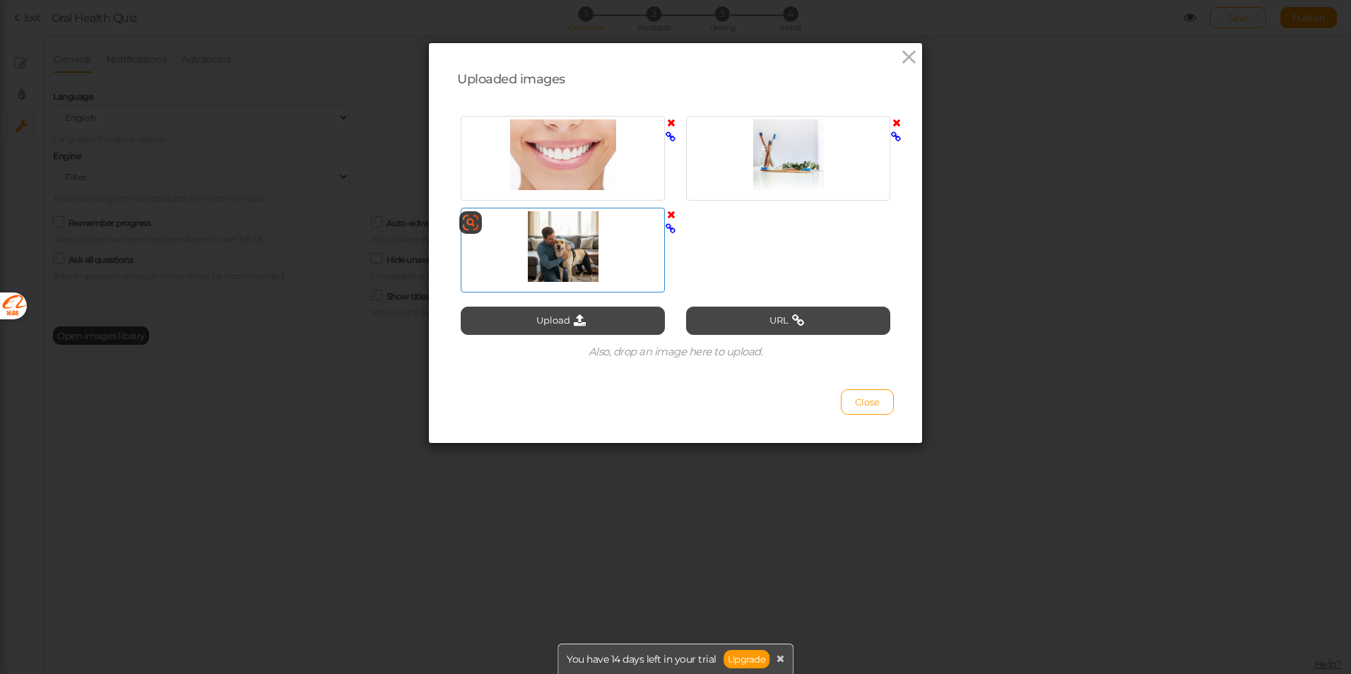
click at [618, 269] on div at bounding box center [562, 246] width 197 height 71
click at [666, 227] on icon at bounding box center [671, 228] width 10 height 11
click at [567, 276] on div at bounding box center [562, 246] width 197 height 71
click at [849, 276] on div at bounding box center [675, 204] width 451 height 184
click at [663, 377] on div "Close" at bounding box center [675, 395] width 437 height 39
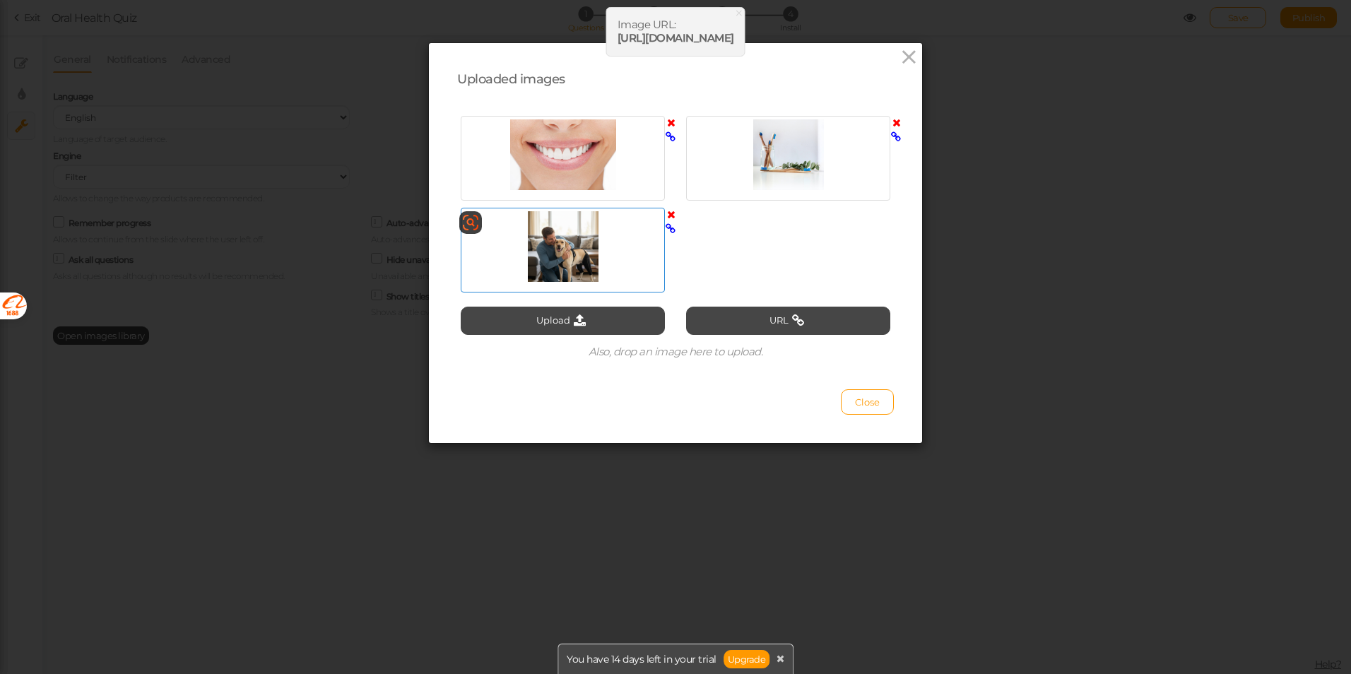
click at [599, 264] on div at bounding box center [562, 246] width 197 height 71
click at [666, 226] on icon at bounding box center [671, 228] width 10 height 11
drag, startPoint x: 857, startPoint y: 411, endPoint x: 842, endPoint y: 408, distance: 15.8
click at [858, 408] on button "Close" at bounding box center [867, 401] width 53 height 25
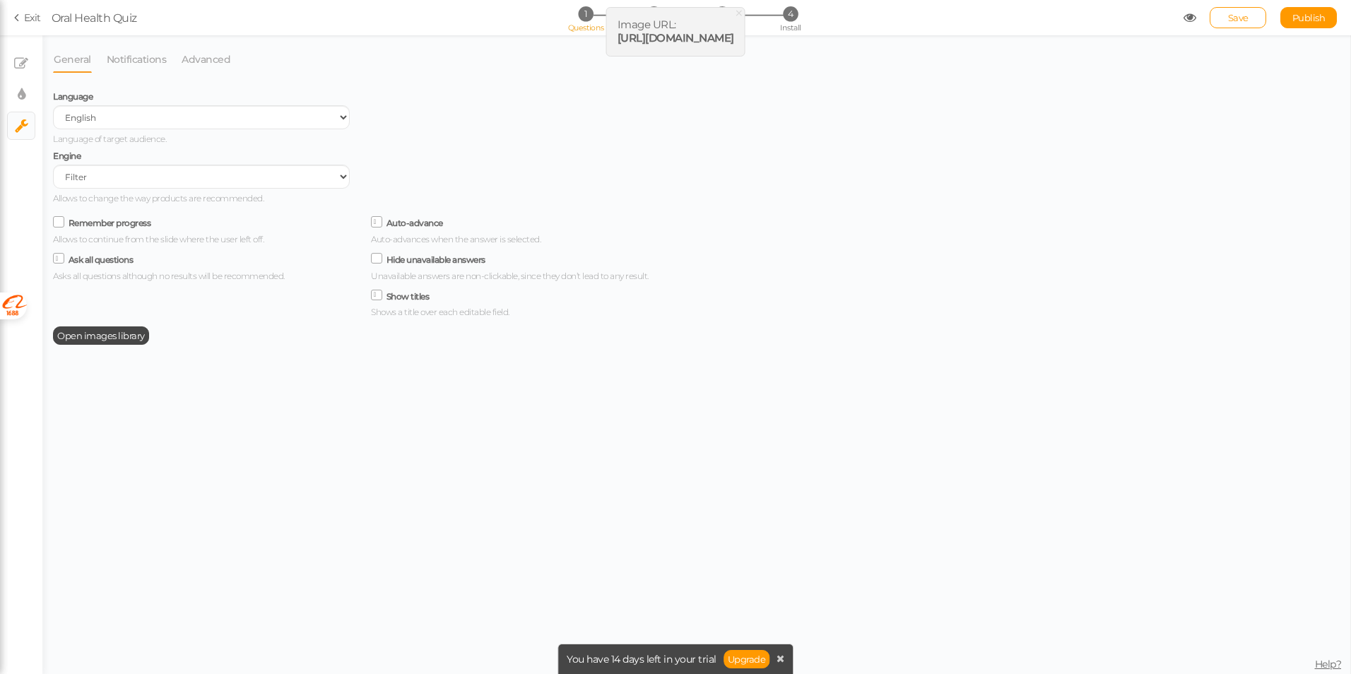
click at [276, 346] on div "Language Spanish English Portuguese Language of target audience. Engine Filter …" at bounding box center [360, 380] width 615 height 588
click at [122, 60] on link "Notifications" at bounding box center [136, 59] width 61 height 27
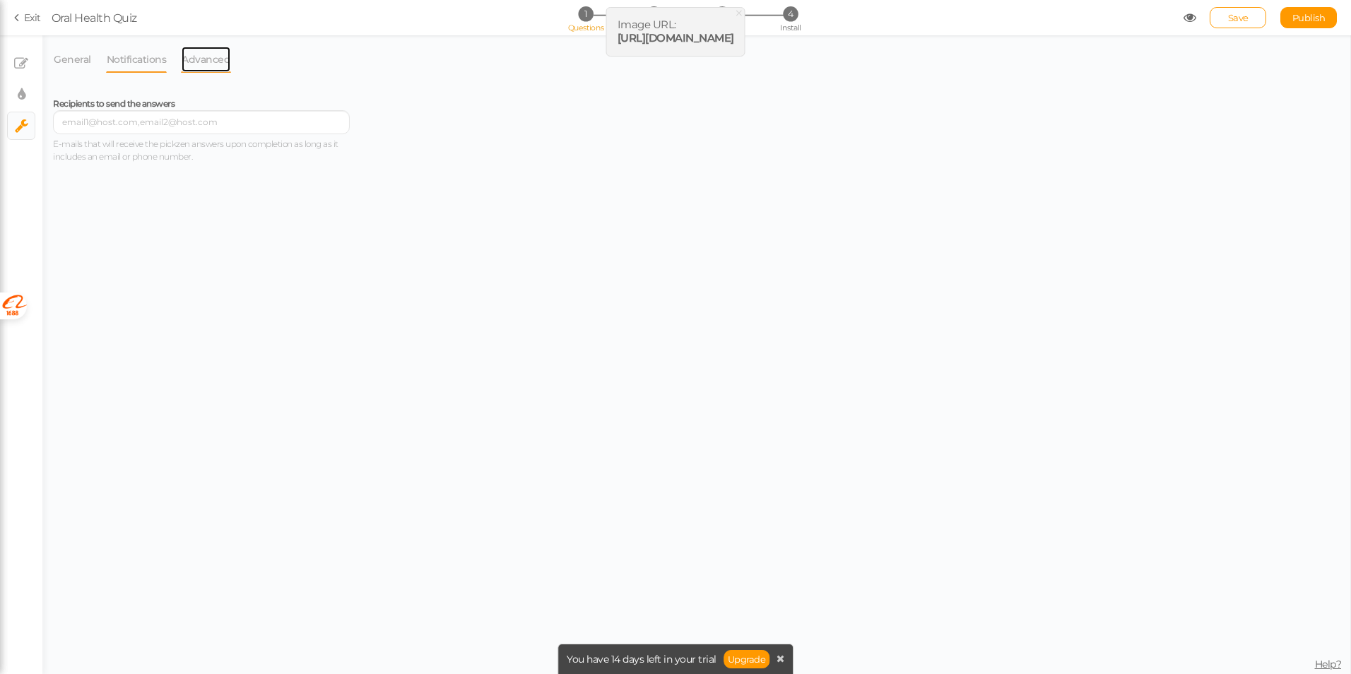
click at [193, 57] on link "Advanced" at bounding box center [206, 59] width 50 height 27
click at [15, 81] on link "× Display settings" at bounding box center [21, 94] width 27 height 27
select select "2"
select select "montserrat"
select select "fade"
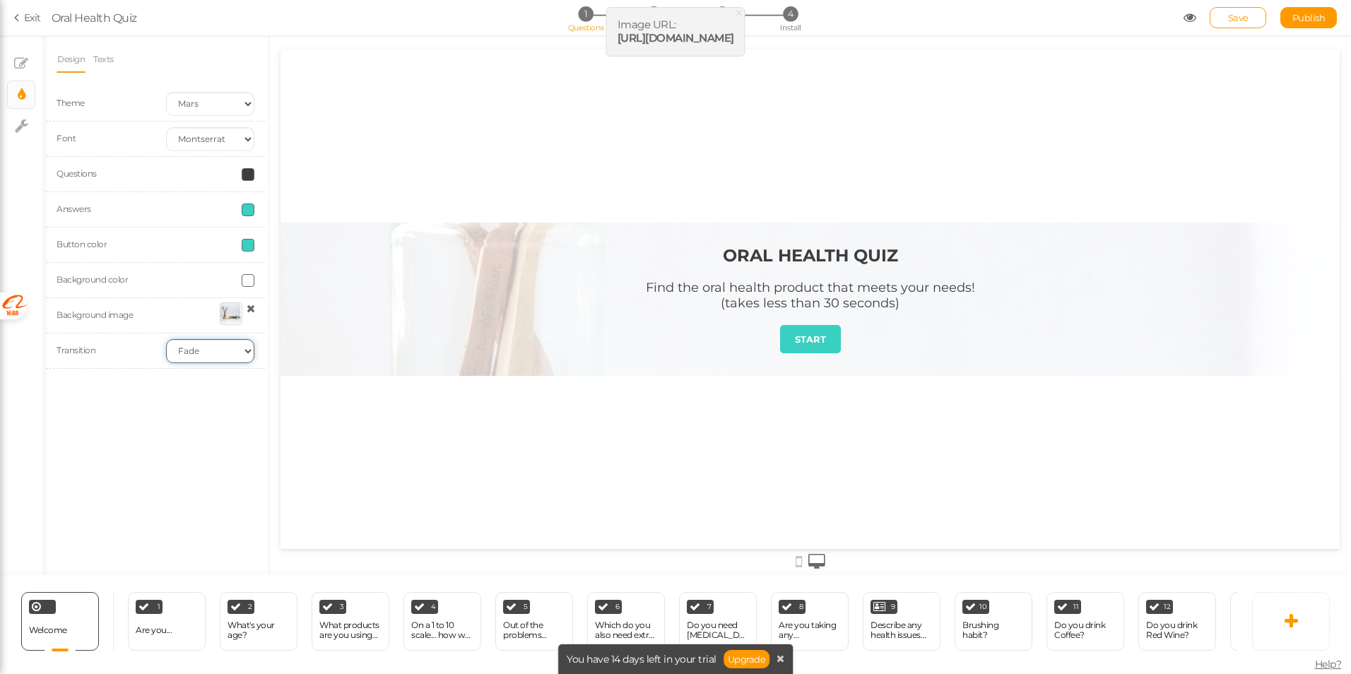
click at [223, 346] on select "None Fade Switch" at bounding box center [210, 351] width 88 height 24
click at [223, 348] on select "None Fade Switch" at bounding box center [210, 351] width 88 height 24
click at [256, 308] on div at bounding box center [210, 315] width 110 height 26
click at [251, 310] on icon at bounding box center [251, 308] width 8 height 11
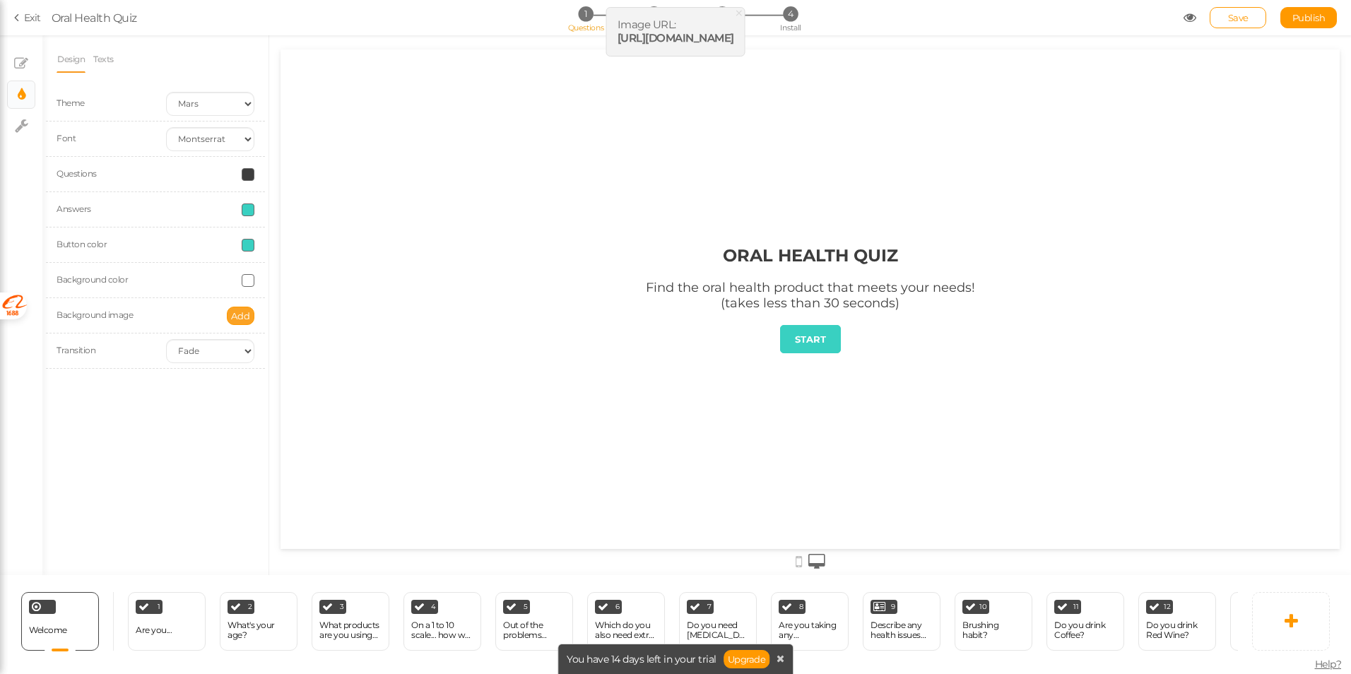
click at [237, 319] on span "Add" at bounding box center [240, 315] width 19 height 11
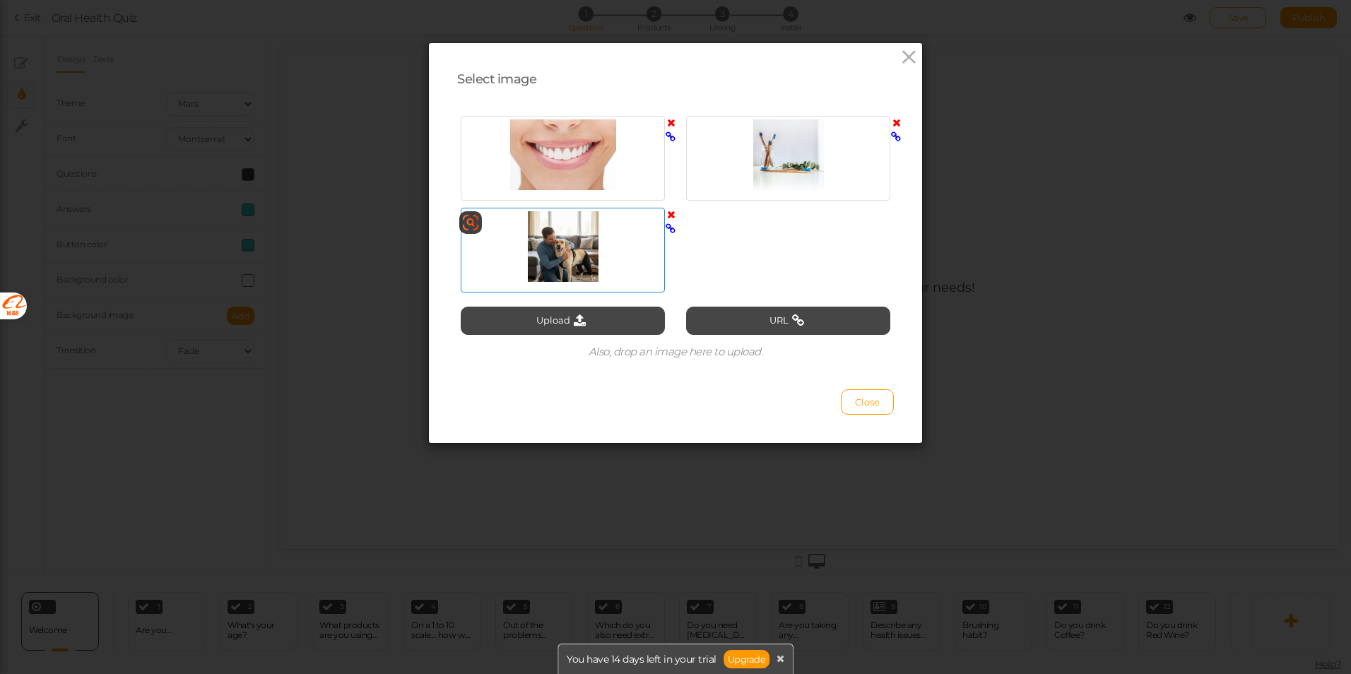
click at [531, 264] on div at bounding box center [562, 246] width 197 height 71
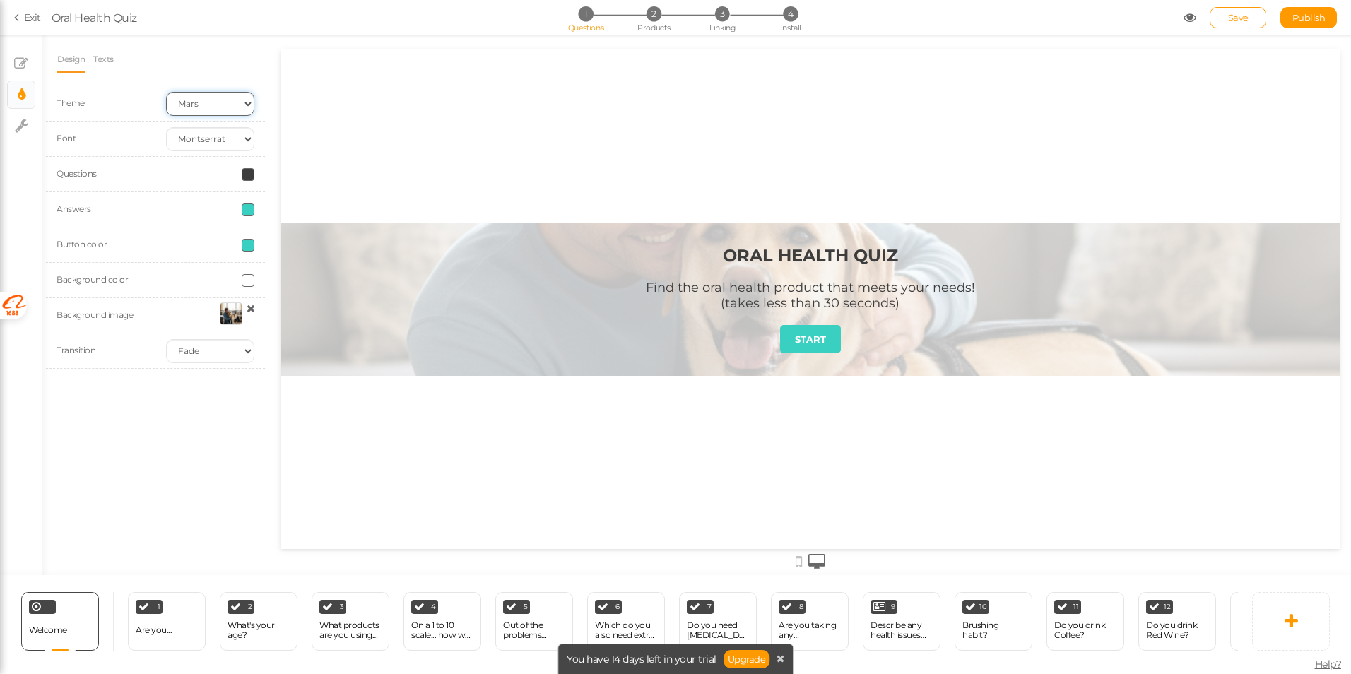
click at [210, 102] on select "Earth Mars" at bounding box center [210, 104] width 88 height 24
select select "1"
click at [166, 92] on select "Earth Mars" at bounding box center [210, 104] width 88 height 24
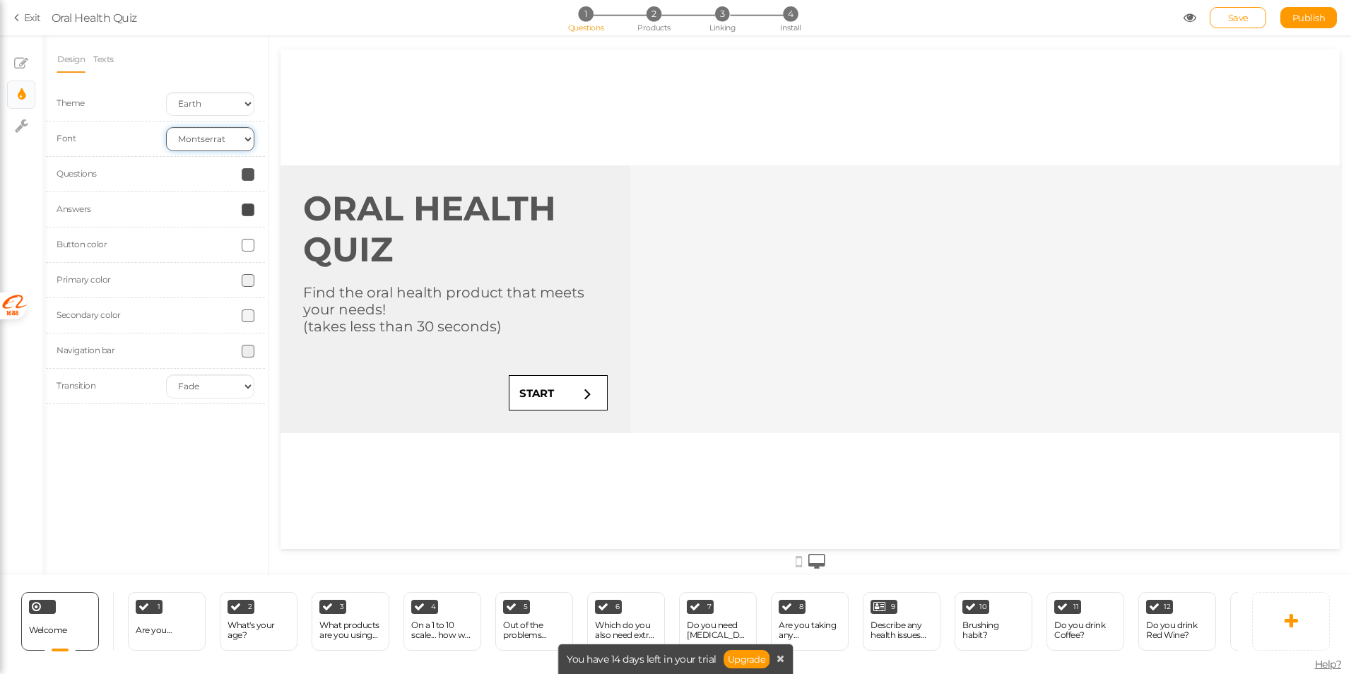
click at [211, 144] on select "Custom Default Lato Lora Montserrat Open Sans Oswald PT Sans Raleway Roboto Sou…" at bounding box center [210, 139] width 88 height 24
click at [157, 455] on div "Design Texts Theme Earth Mars Font Custom Default Lato Lora Montserrat Open San…" at bounding box center [155, 305] width 226 height 540
click at [110, 61] on link "Texts" at bounding box center [104, 59] width 22 height 27
click at [76, 61] on link "Design" at bounding box center [71, 59] width 29 height 27
click at [213, 384] on select "None Fade Switch" at bounding box center [210, 386] width 88 height 24
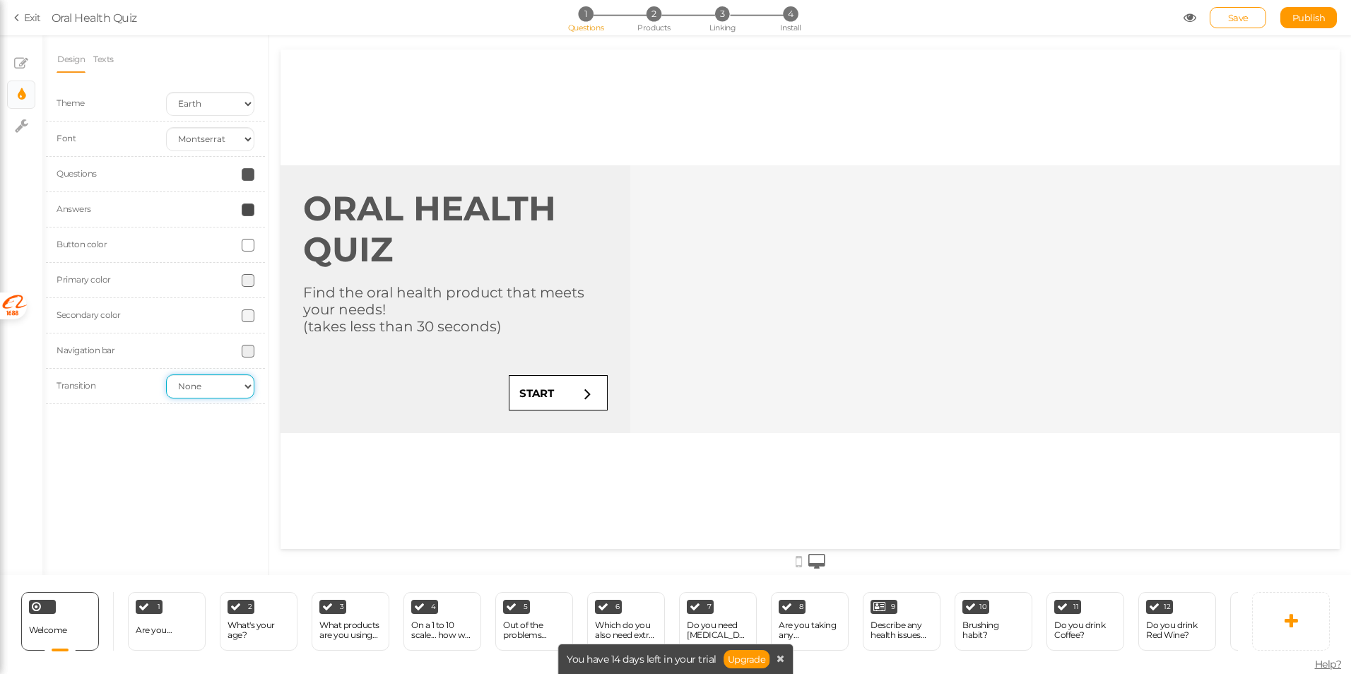
click at [166, 374] on select "None Fade Switch" at bounding box center [210, 386] width 88 height 24
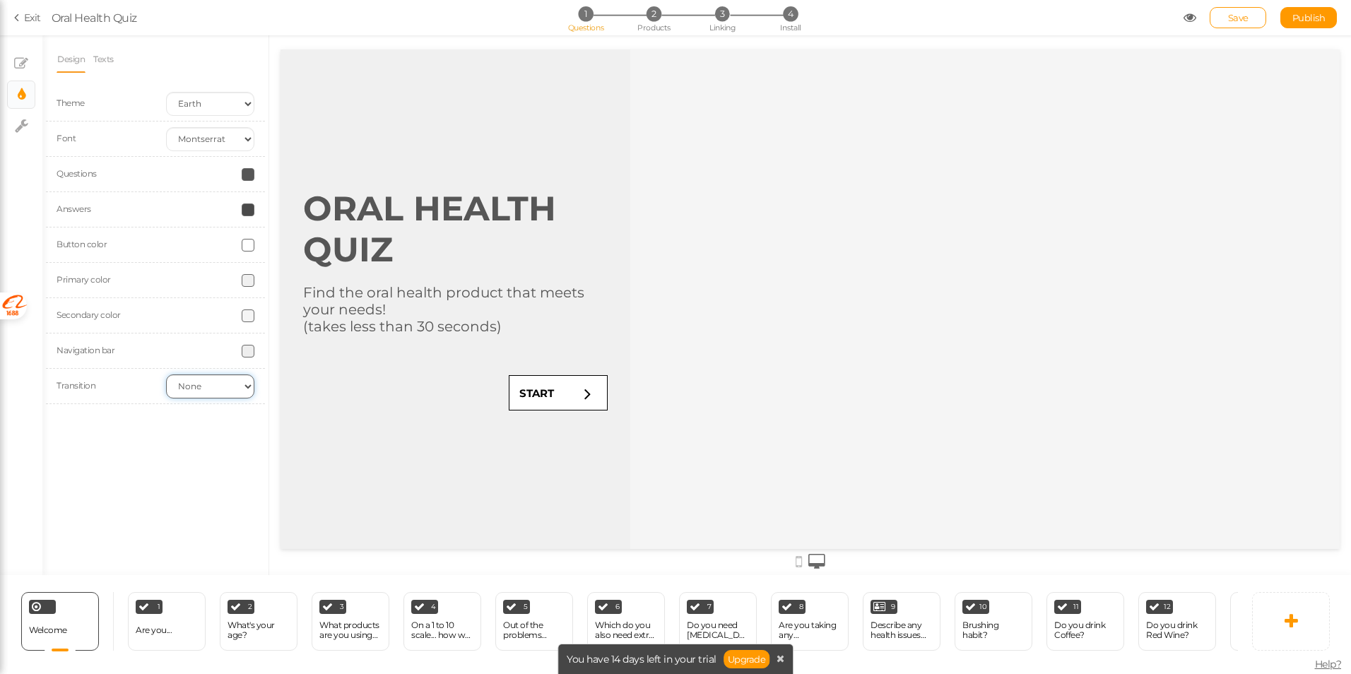
click at [196, 389] on select "None Fade Switch" at bounding box center [210, 386] width 88 height 24
click at [166, 374] on select "None Fade Switch" at bounding box center [210, 386] width 88 height 24
click at [205, 384] on select "None Fade Switch" at bounding box center [210, 386] width 88 height 24
click at [166, 374] on select "None Fade Switch" at bounding box center [210, 386] width 88 height 24
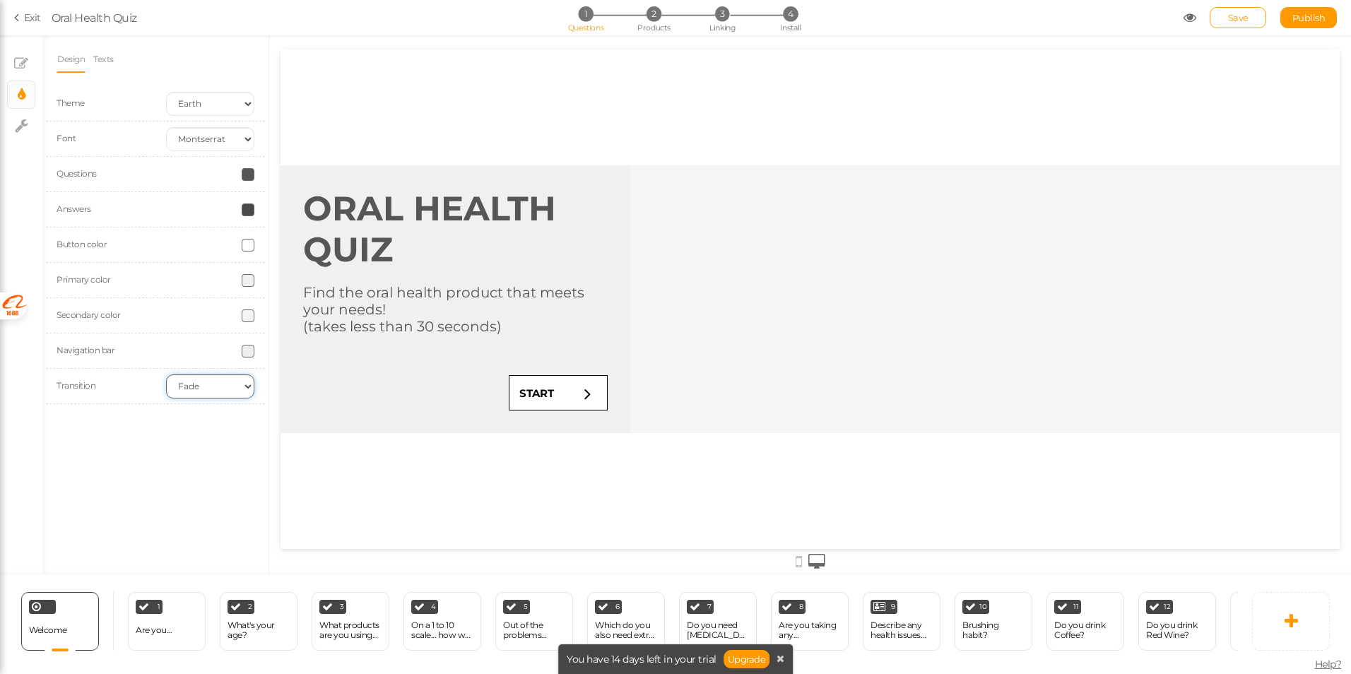
click at [218, 382] on select "None Fade Switch" at bounding box center [210, 386] width 88 height 24
select select "switch"
click at [166, 374] on select "None Fade Switch" at bounding box center [210, 386] width 88 height 24
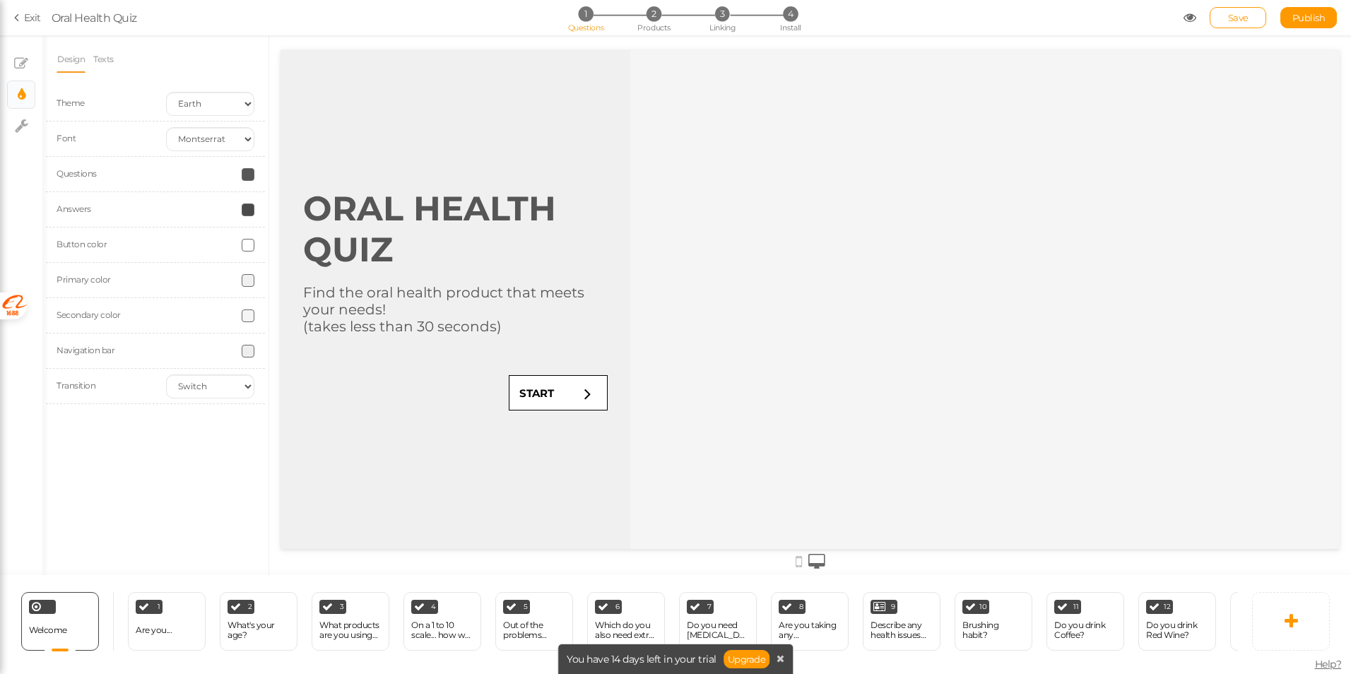
click at [161, 452] on div "Design Texts Theme Earth Mars Font Custom Default Lato Lora Montserrat Open San…" at bounding box center [155, 305] width 226 height 540
click at [129, 254] on div "Button color" at bounding box center [155, 245] width 219 height 35
click at [212, 106] on select "Earth Mars" at bounding box center [210, 104] width 88 height 24
select select "2"
click at [166, 92] on select "Earth Mars" at bounding box center [210, 104] width 88 height 24
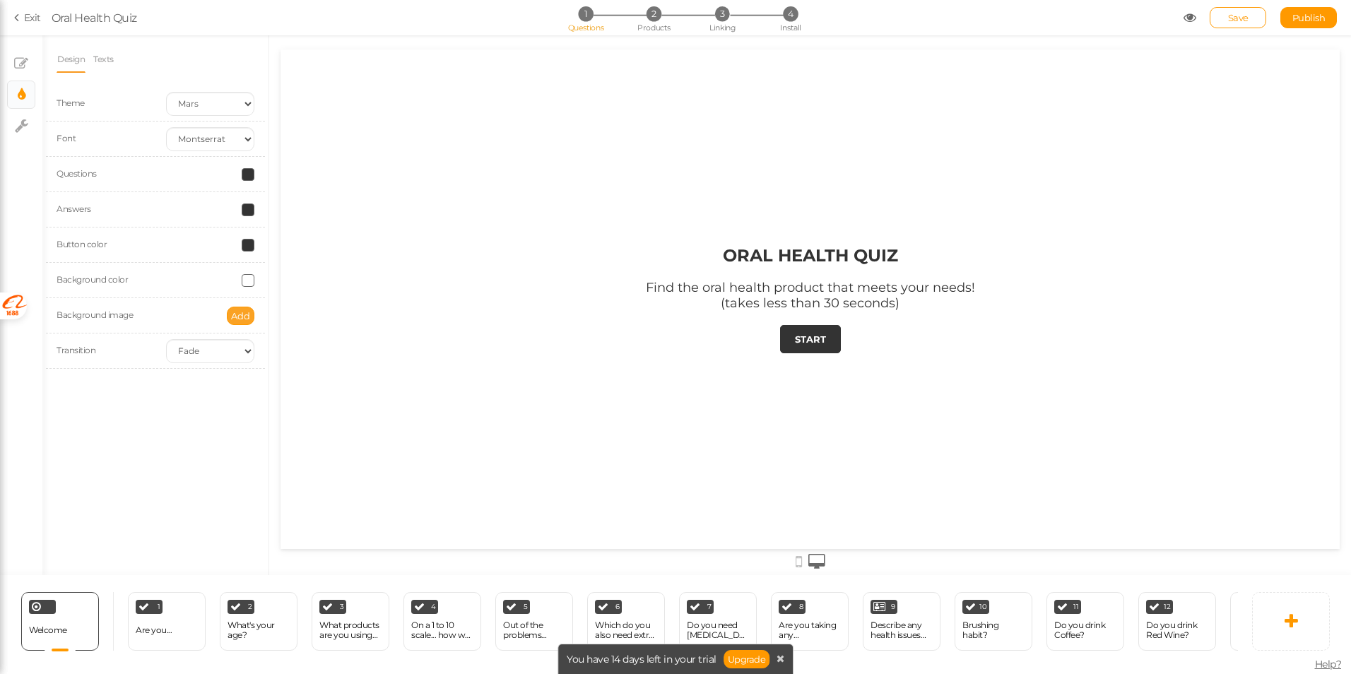
click at [249, 321] on span "Add" at bounding box center [240, 315] width 19 height 11
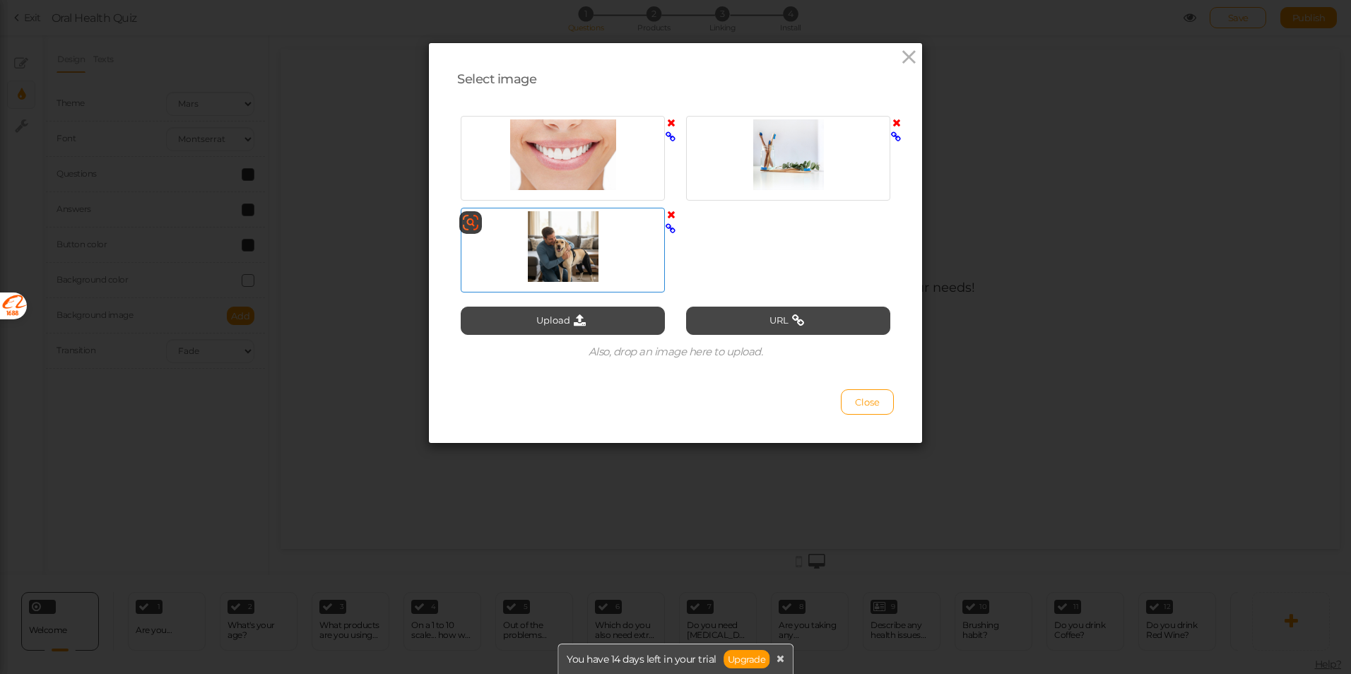
click at [551, 268] on div at bounding box center [562, 246] width 197 height 71
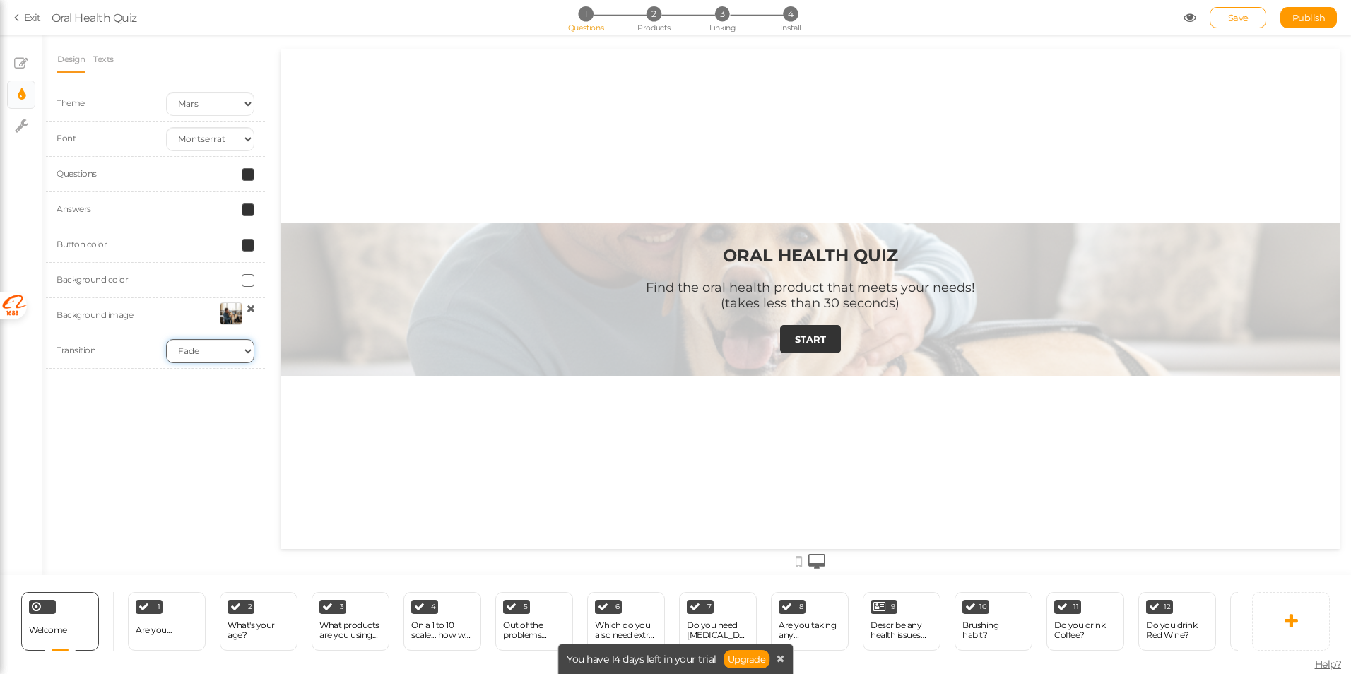
click at [218, 349] on select "None Fade Switch" at bounding box center [210, 351] width 88 height 24
select select "switch"
click at [166, 339] on select "None Fade Switch" at bounding box center [210, 351] width 88 height 24
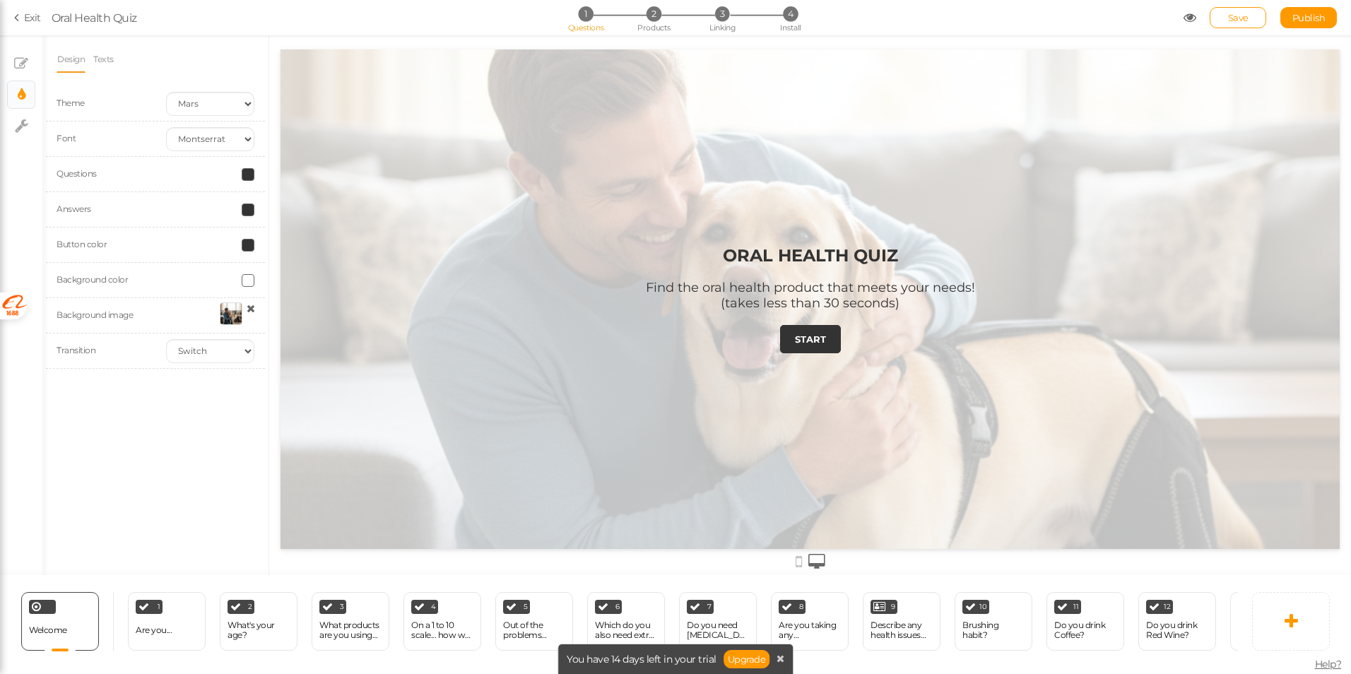
click at [159, 440] on div "Design Texts Theme Earth Mars Font Custom Default Lato Lora Montserrat Open San…" at bounding box center [155, 305] width 226 height 540
click at [209, 131] on select "Custom Default Lato Lora Montserrat Open Sans Oswald PT Sans Raleway Roboto Sou…" at bounding box center [210, 139] width 88 height 24
click at [215, 104] on select "Earth Mars" at bounding box center [210, 104] width 88 height 24
click at [167, 456] on div "Design Texts Theme Earth Mars Font Custom Default Lato Lora Montserrat Open San…" at bounding box center [155, 305] width 226 height 540
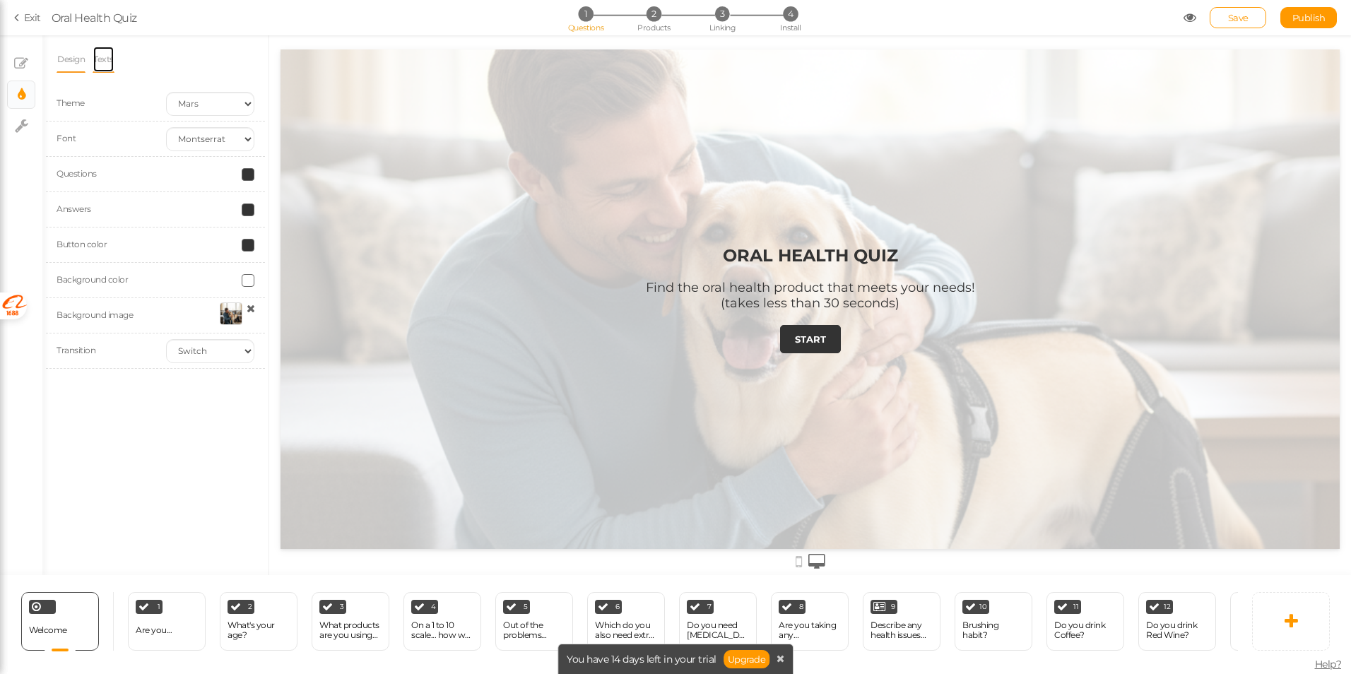
click at [112, 64] on link "Texts" at bounding box center [104, 59] width 22 height 27
click at [116, 120] on div at bounding box center [156, 114] width 198 height 25
click at [171, 315] on div "Design Texts Theme Earth Mars Font Custom Default Lato Lora Montserrat Open San…" at bounding box center [155, 305] width 226 height 540
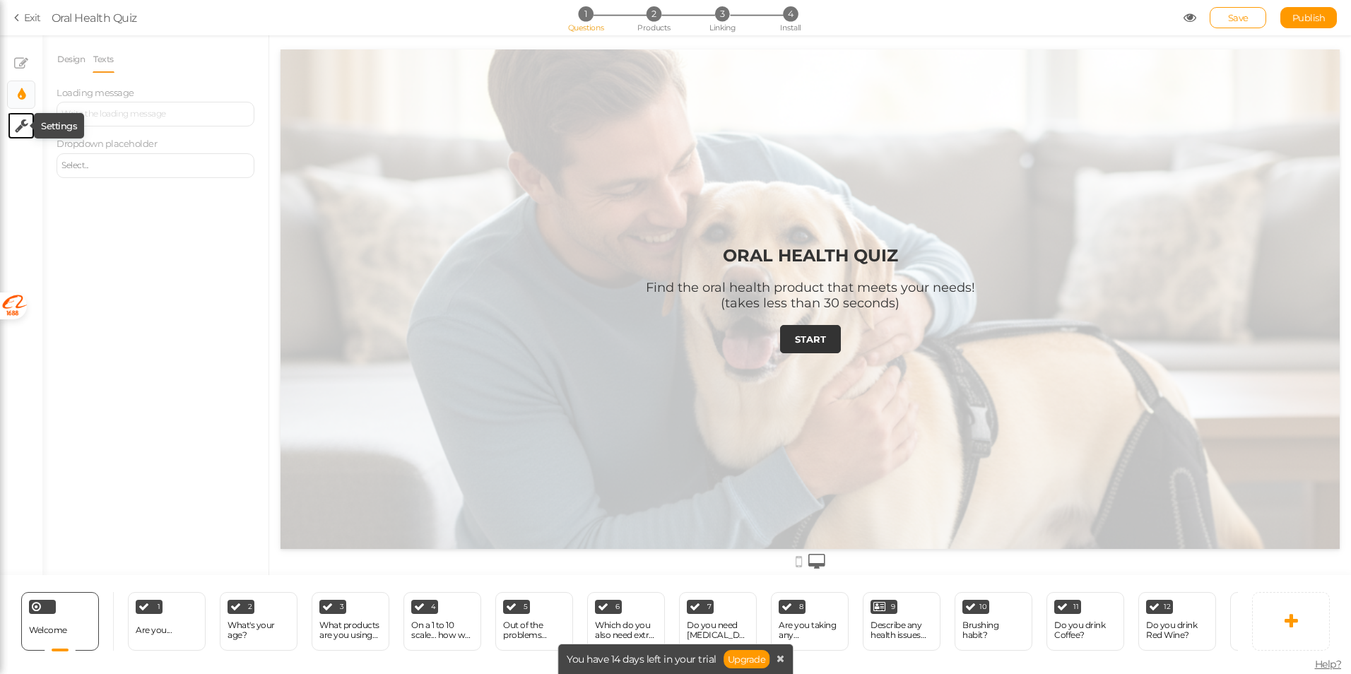
click at [26, 126] on icon at bounding box center [21, 126] width 13 height 14
select select "en"
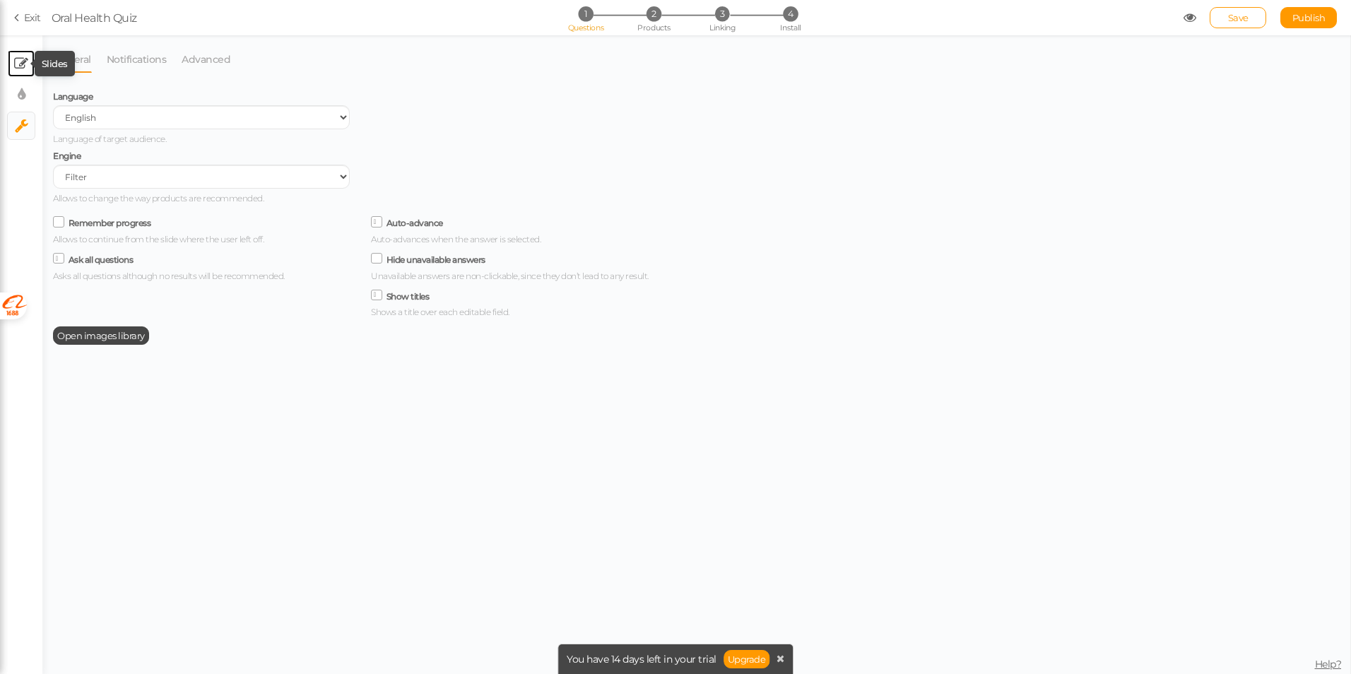
click at [23, 63] on icon at bounding box center [21, 64] width 14 height 14
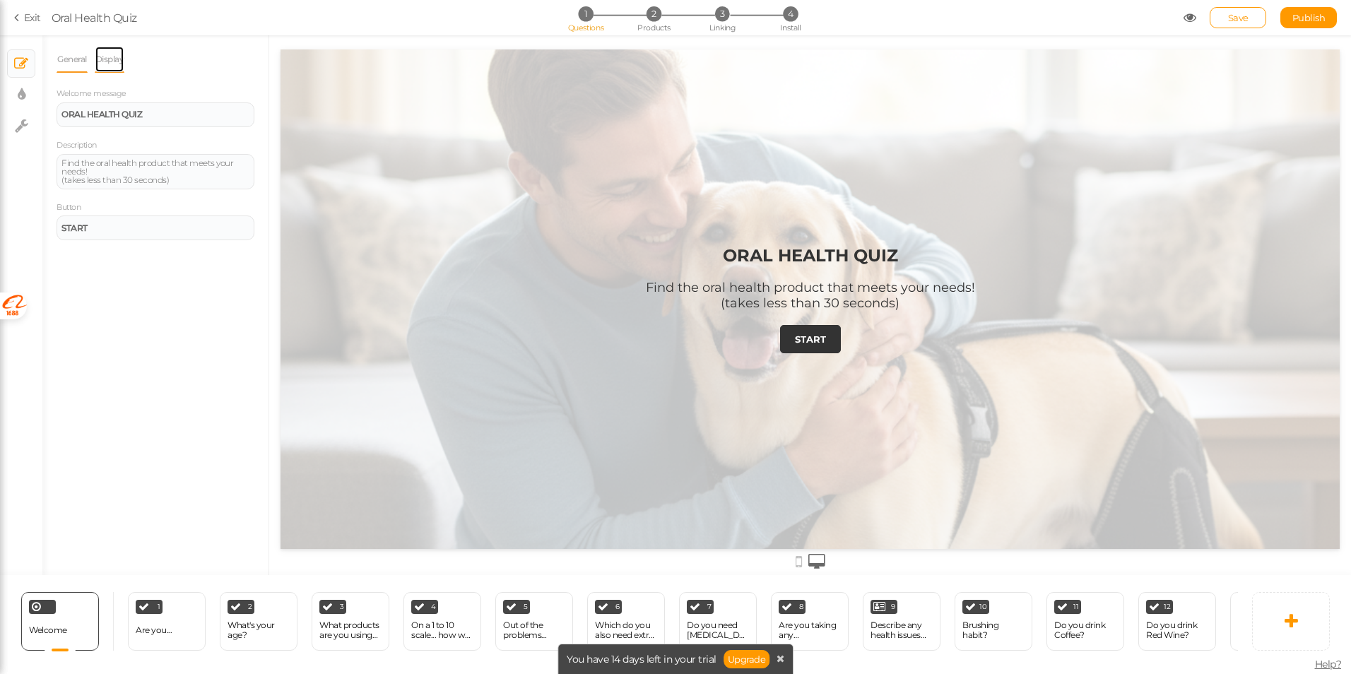
click at [112, 67] on link "Display" at bounding box center [110, 59] width 30 height 27
click at [84, 63] on link "General" at bounding box center [72, 59] width 31 height 27
click at [121, 112] on strong "ORAL HEALTH QUIZ" at bounding box center [101, 114] width 81 height 11
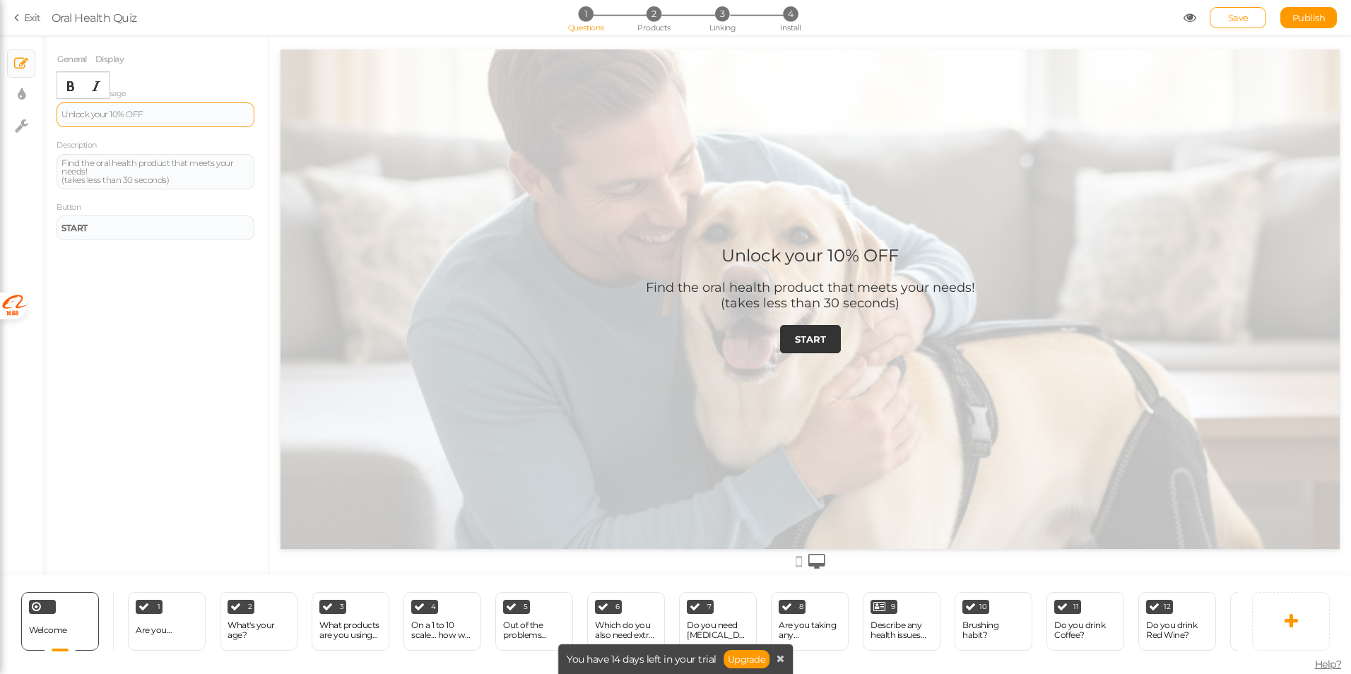
click at [138, 312] on div "General Display Welcome message Unlock your 10% OFF Description Find the oral h…" at bounding box center [155, 310] width 226 height 529
click at [107, 228] on div "START" at bounding box center [155, 228] width 188 height 8
click at [120, 300] on div "General Display Welcome message Unlock your 10% OFF Description Find the oral h…" at bounding box center [155, 310] width 226 height 529
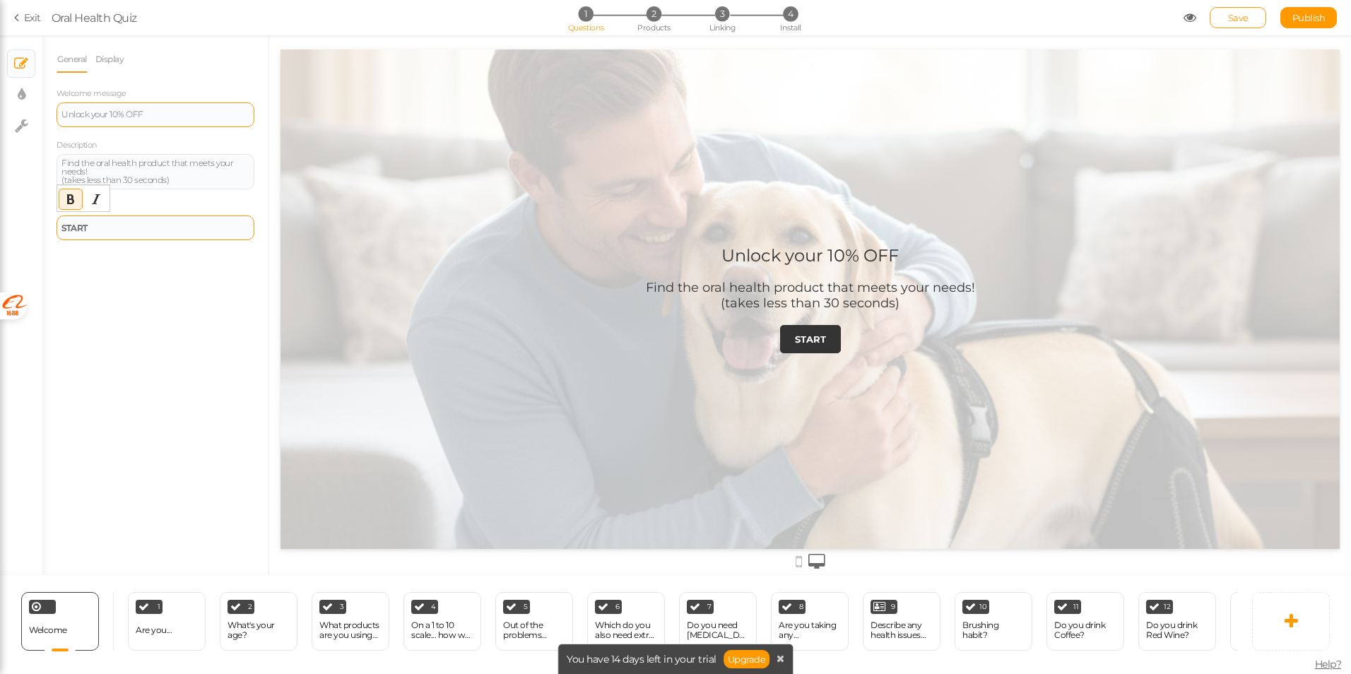
click at [126, 236] on div "START" at bounding box center [156, 228] width 198 height 25
click at [171, 619] on div "1 Are you... × Define the conditions to show this slide. Clone Change type Dele…" at bounding box center [167, 621] width 78 height 59
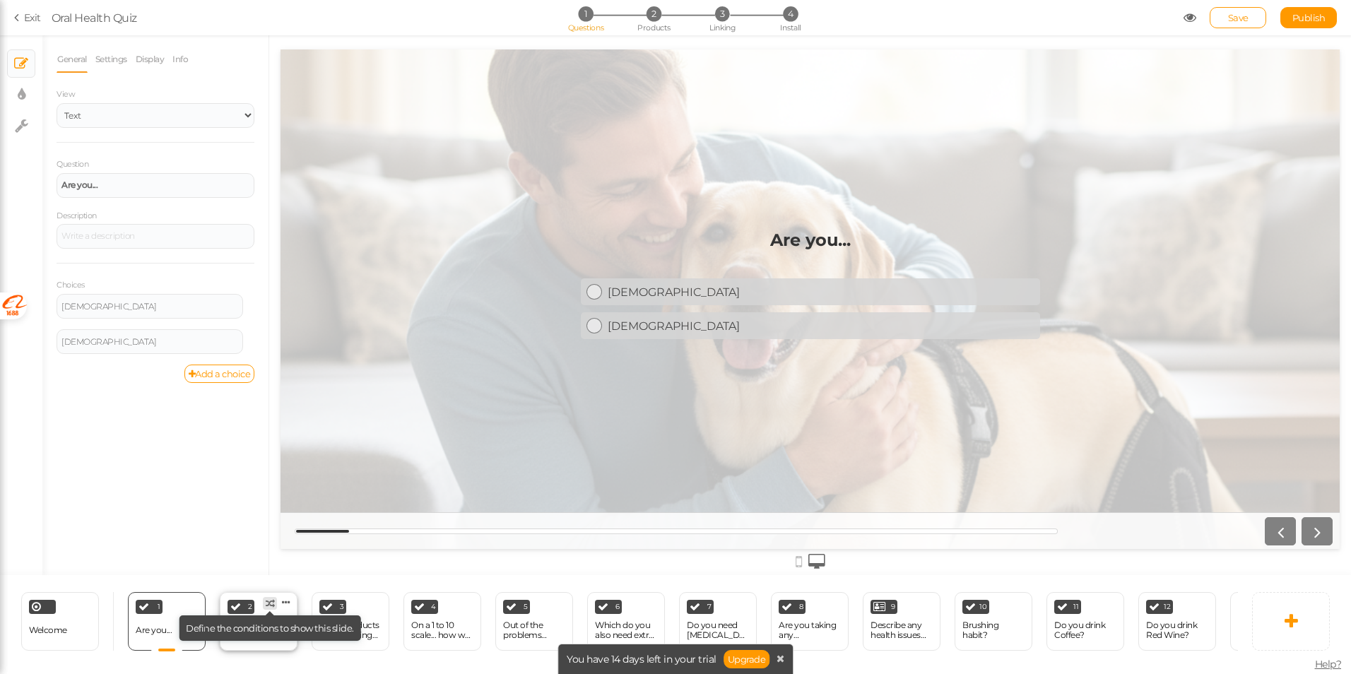
click at [264, 626] on tip-tip "× Define the conditions to show this slide." at bounding box center [270, 628] width 168 height 11
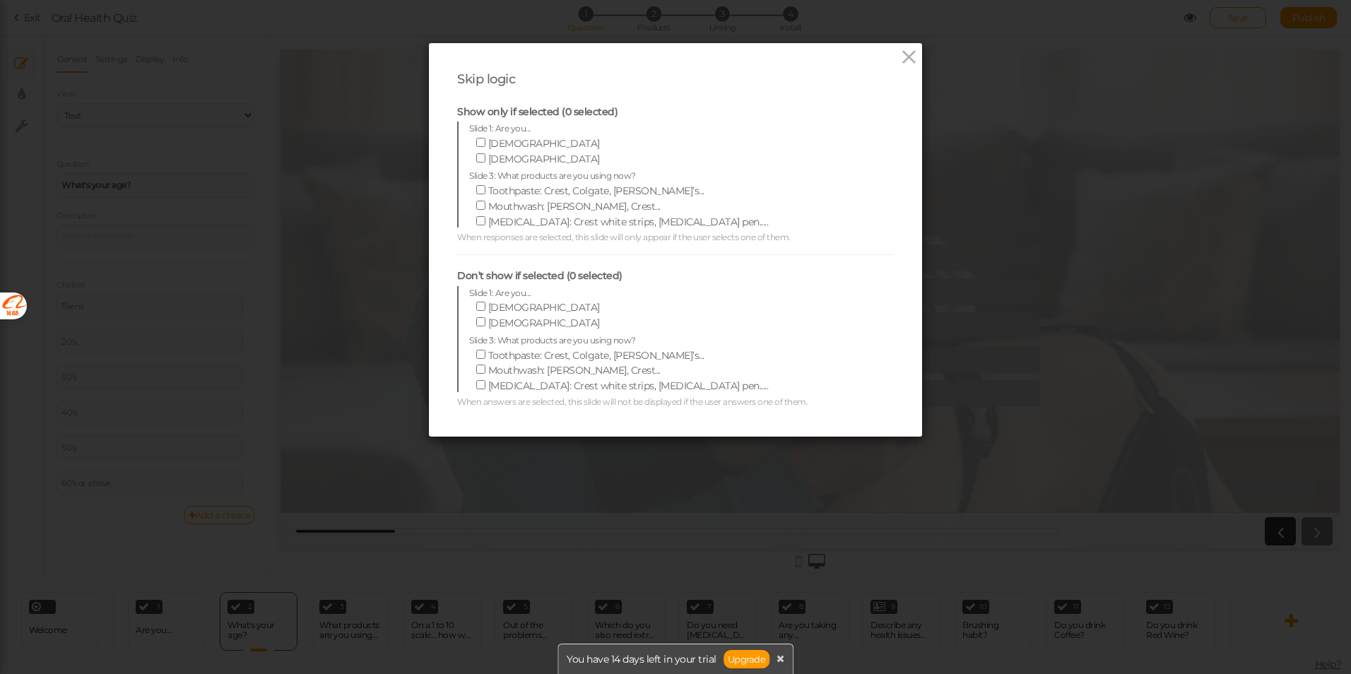
click at [296, 382] on div "Skip logic Show only if selected (0 selected) Slide 1: Are you... Male Female S…" at bounding box center [675, 337] width 1351 height 674
click at [908, 63] on icon at bounding box center [909, 57] width 20 height 21
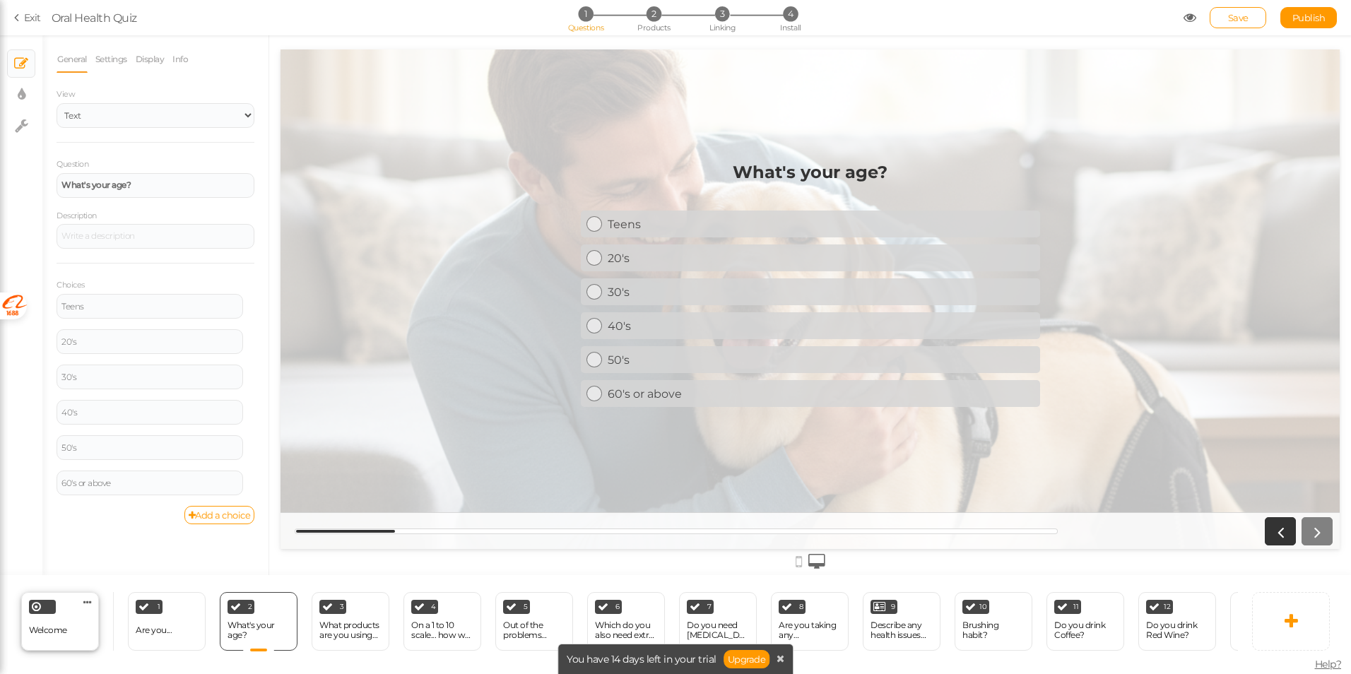
click at [73, 630] on div "Welcome Delete" at bounding box center [60, 621] width 78 height 59
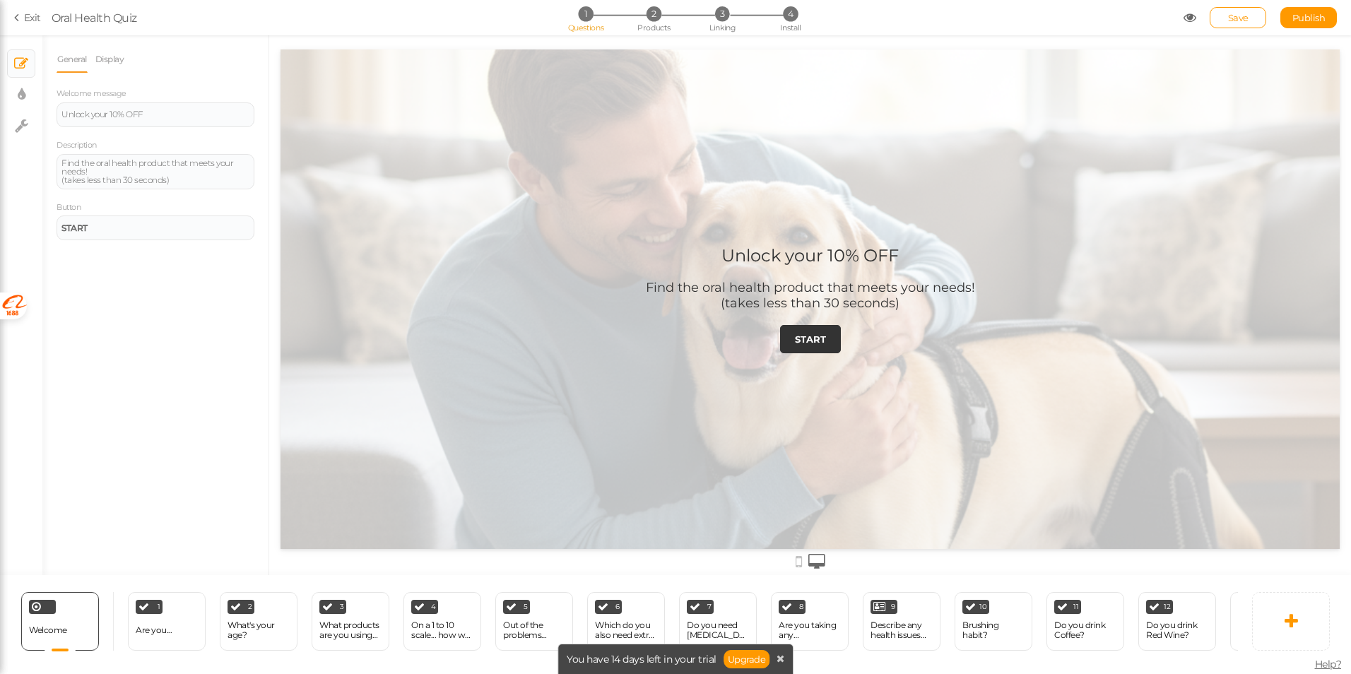
click at [145, 263] on div "General Display Welcome message Unlock your 10% OFF Description Find the oral h…" at bounding box center [155, 310] width 226 height 529
click at [155, 172] on div "Find the oral health product that meets your needs! (takes less than 30 seconds)" at bounding box center [155, 171] width 188 height 25
click at [205, 308] on div "General Display Welcome message Unlock your 10% OFF Description Find the oral h…" at bounding box center [155, 310] width 226 height 529
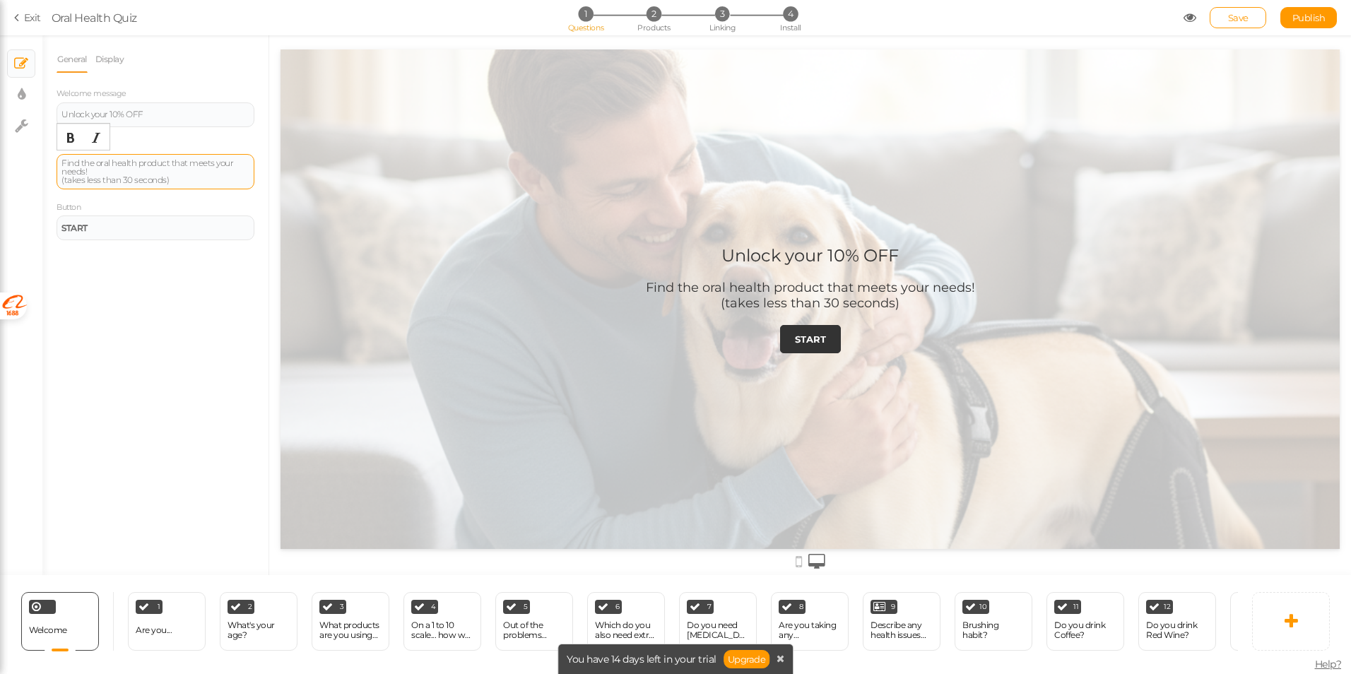
click at [177, 187] on div "Find the oral health product that meets your needs! (takes less than 30 seconds)" at bounding box center [156, 171] width 198 height 35
click at [165, 123] on div "Unlock your 10% OFF" at bounding box center [156, 114] width 198 height 25
drag, startPoint x: 143, startPoint y: 341, endPoint x: 141, endPoint y: 328, distance: 13.7
click at [143, 341] on div "General Display Welcome message Unlock your 10% OFF Description Find the oral h…" at bounding box center [155, 310] width 226 height 529
click at [105, 62] on link "Display" at bounding box center [110, 59] width 30 height 27
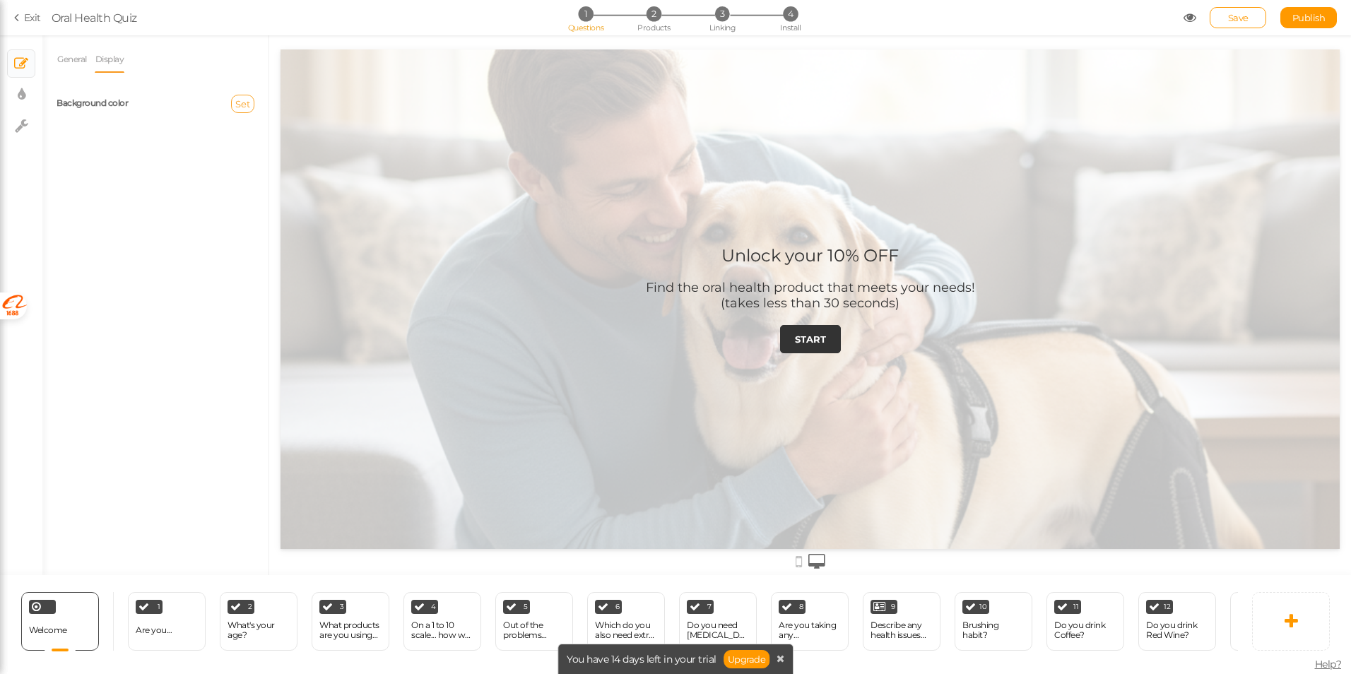
click at [237, 109] on span "Set" at bounding box center [242, 103] width 15 height 11
type input "#853e3e"
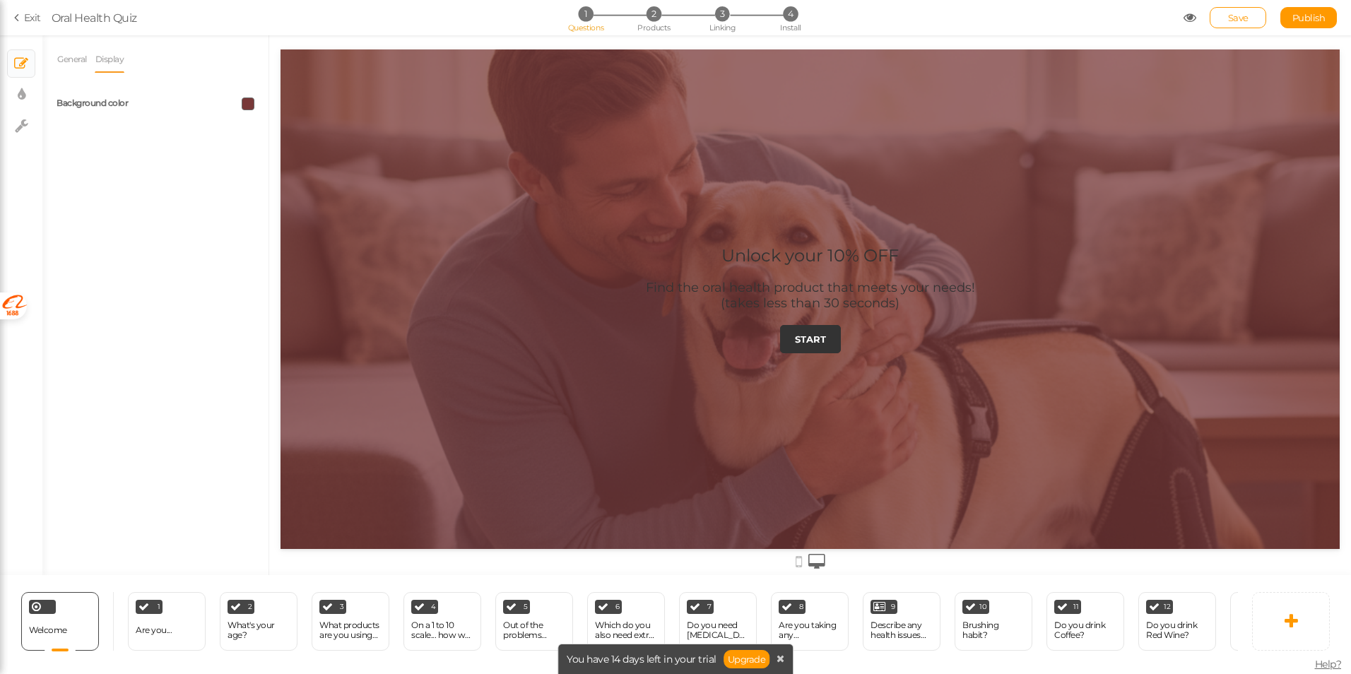
drag, startPoint x: 271, startPoint y: 149, endPoint x: 255, endPoint y: 163, distance: 21.1
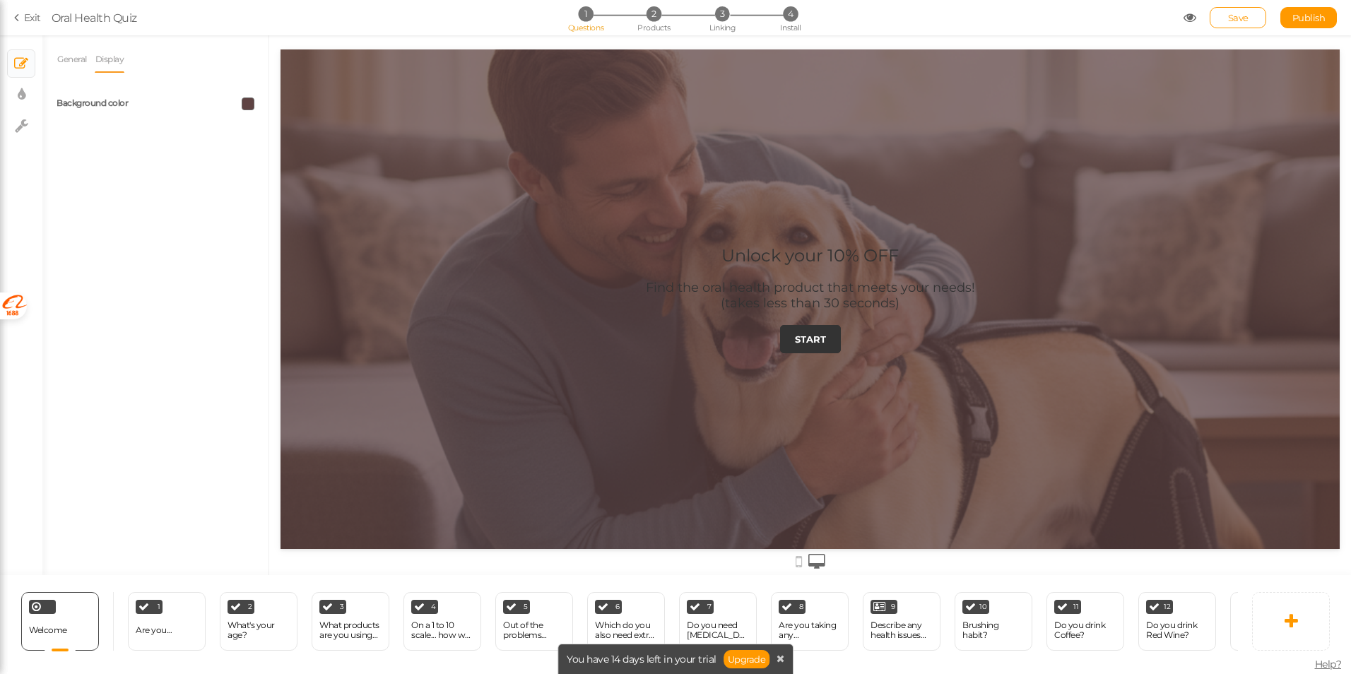
click at [248, 103] on span at bounding box center [248, 104] width 13 height 13
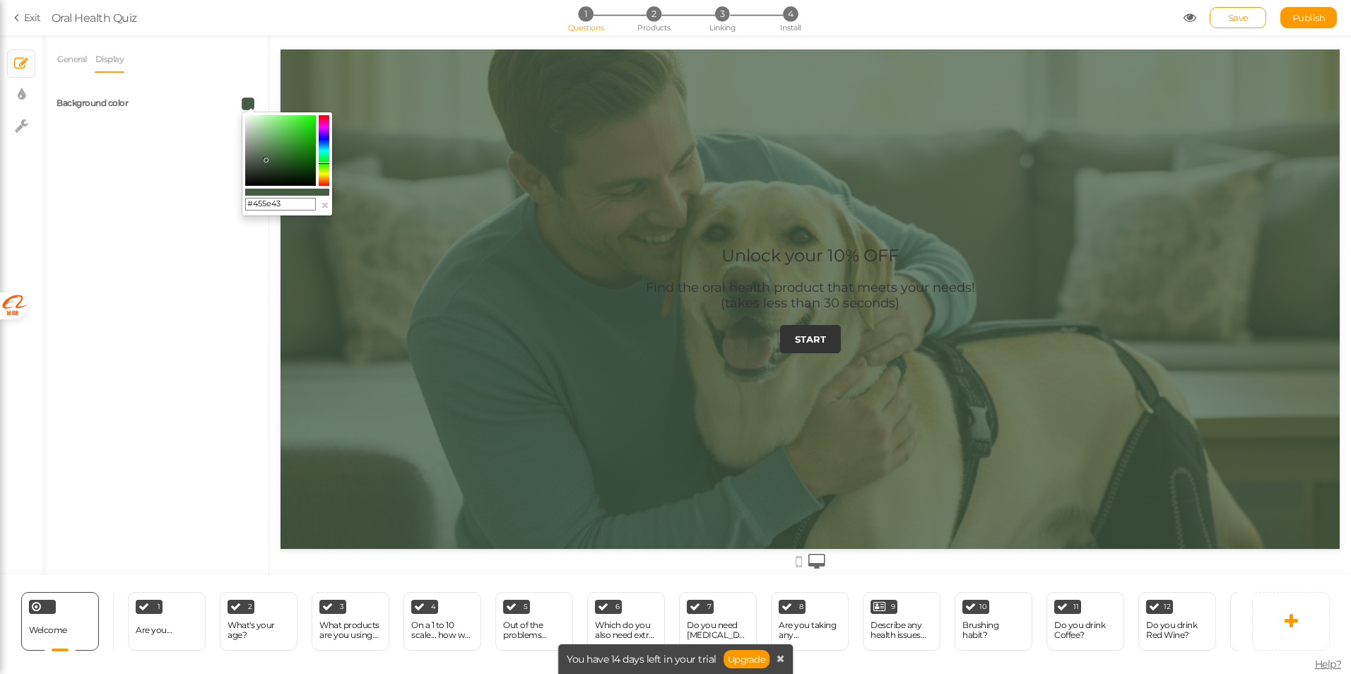
click at [327, 163] on colorpicker-hue at bounding box center [324, 150] width 11 height 71
click at [276, 140] on colorpicker-saturation at bounding box center [280, 150] width 71 height 71
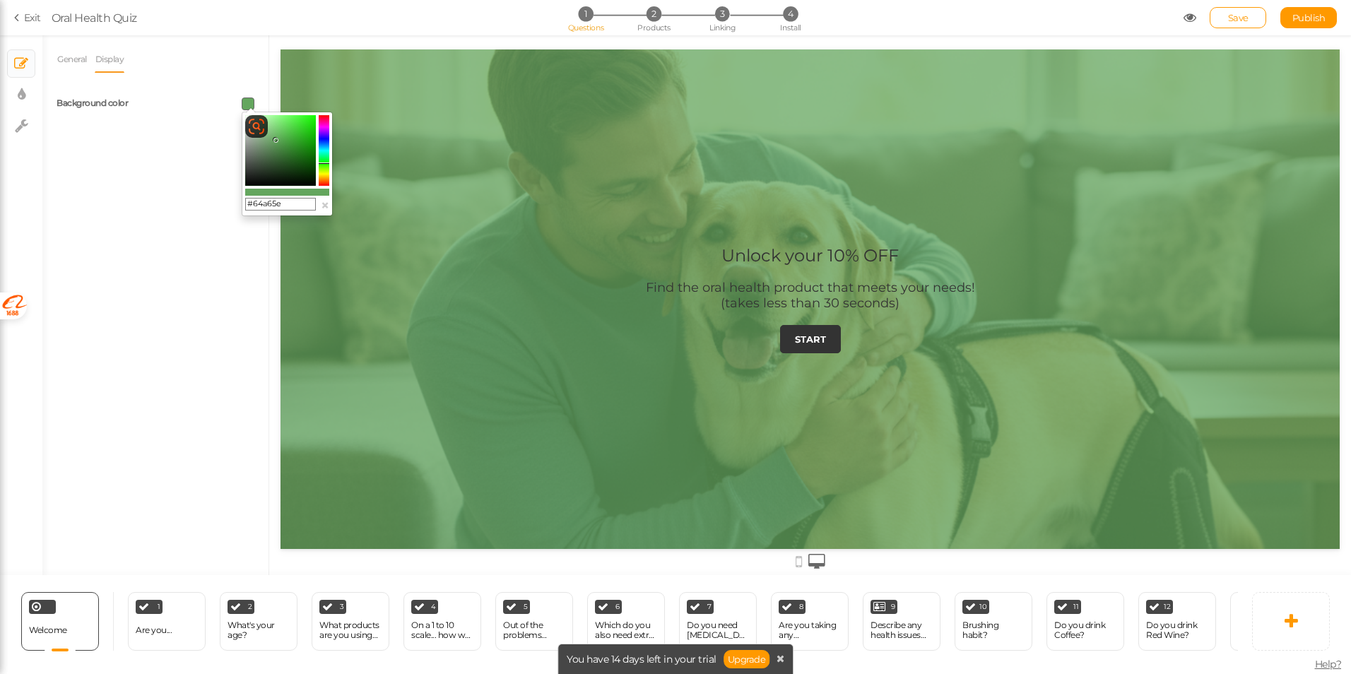
click at [298, 148] on colorpicker-saturation at bounding box center [280, 150] width 71 height 71
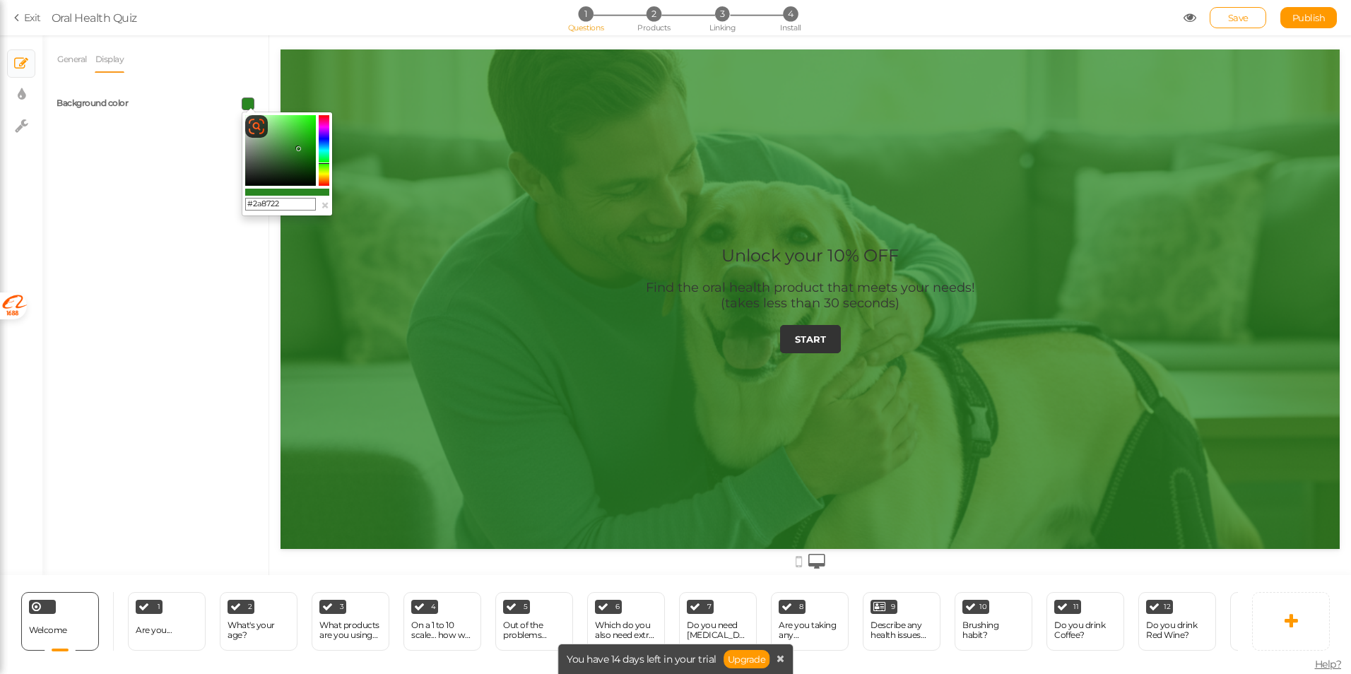
click at [247, 115] on colorpicker-saturation at bounding box center [280, 150] width 71 height 71
type input "#fafffa"
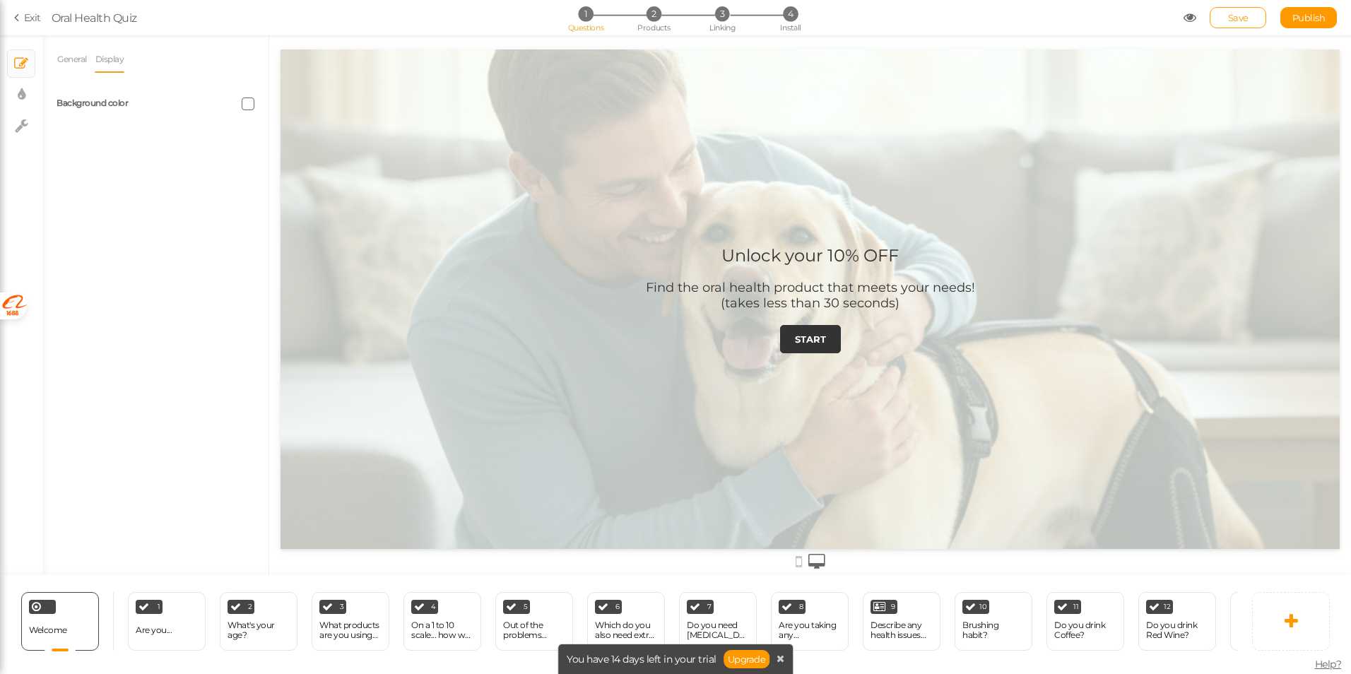
click at [160, 253] on div "General Display Welcome message Unlock your 10% OFF Description Find the oral h…" at bounding box center [155, 310] width 226 height 529
click at [78, 61] on link "General" at bounding box center [72, 59] width 31 height 27
click at [102, 232] on div "START" at bounding box center [156, 228] width 198 height 25
drag, startPoint x: 109, startPoint y: 230, endPoint x: 52, endPoint y: 230, distance: 57.2
click at [52, 230] on div "General Display Welcome message Unlock your 10% OFF Description Find the oral h…" at bounding box center [155, 310] width 226 height 529
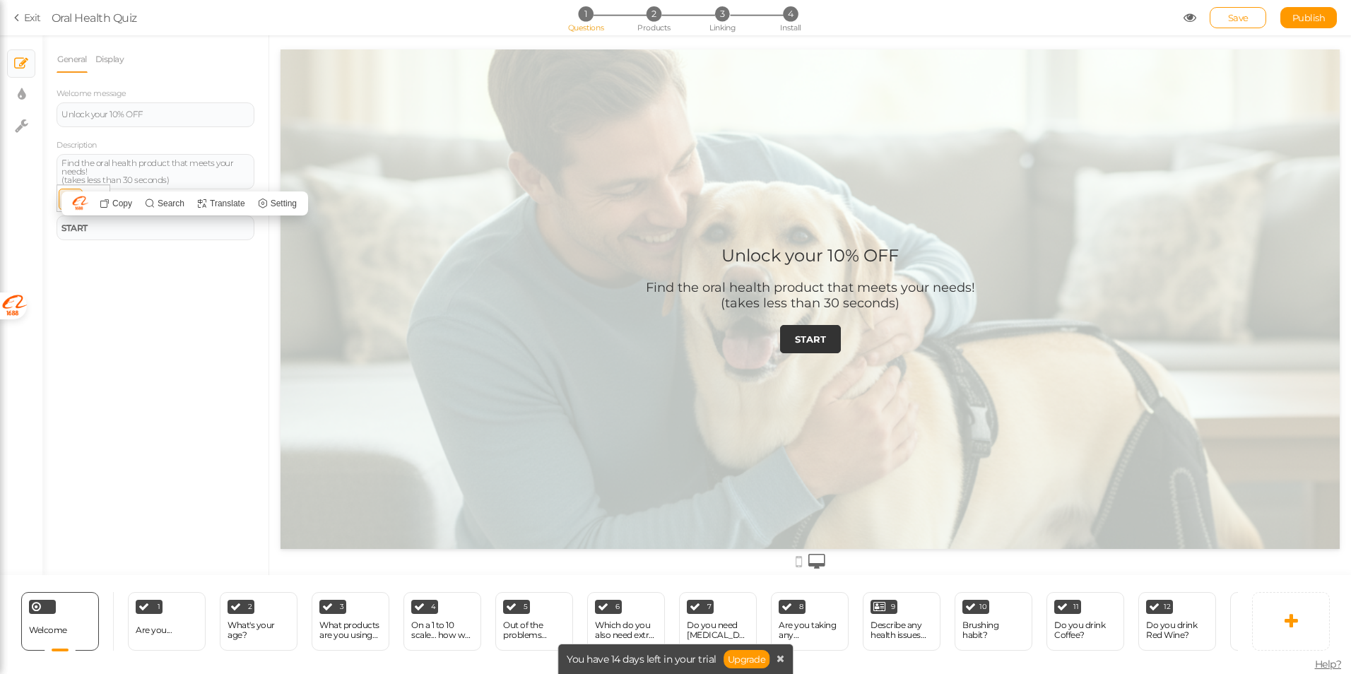
click at [142, 271] on div "General Display Welcome message Unlock your 10% OFF Description Find the oral h…" at bounding box center [155, 310] width 226 height 529
click at [163, 228] on div "START" at bounding box center [155, 228] width 188 height 8
click at [1279, 626] on link at bounding box center [1291, 621] width 78 height 59
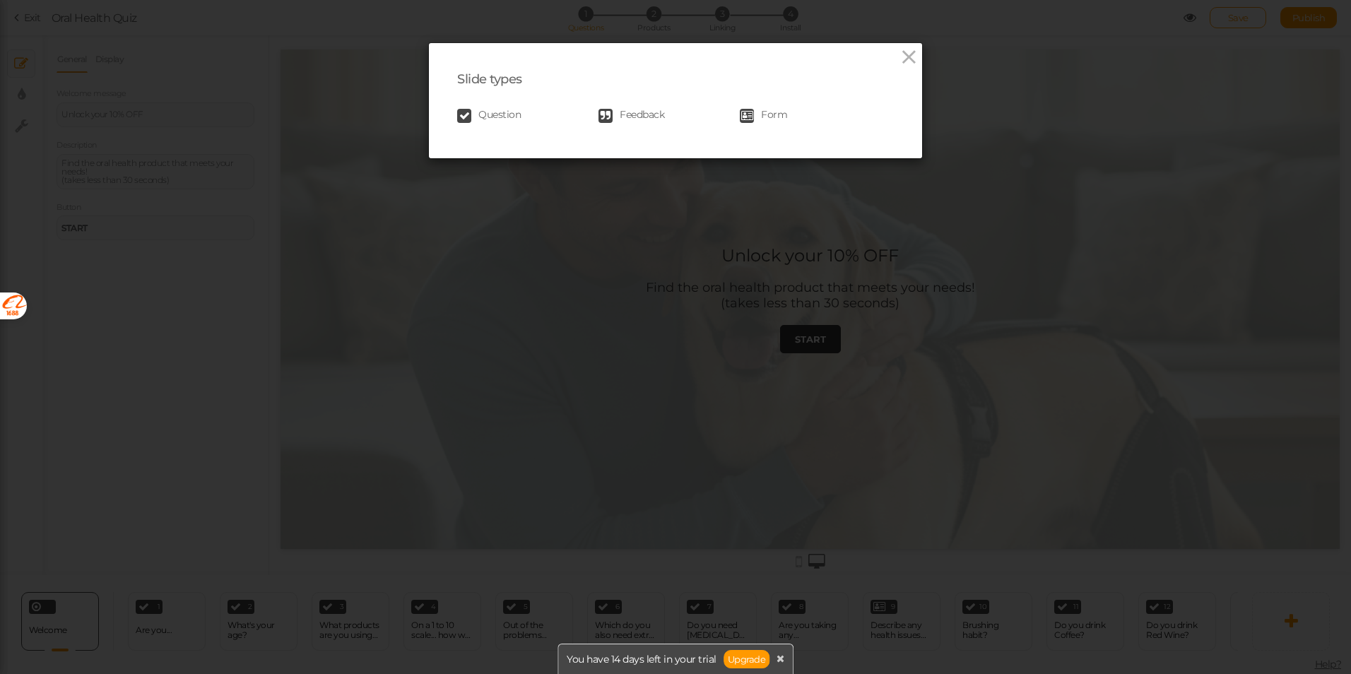
click at [503, 115] on span "Question" at bounding box center [499, 116] width 42 height 14
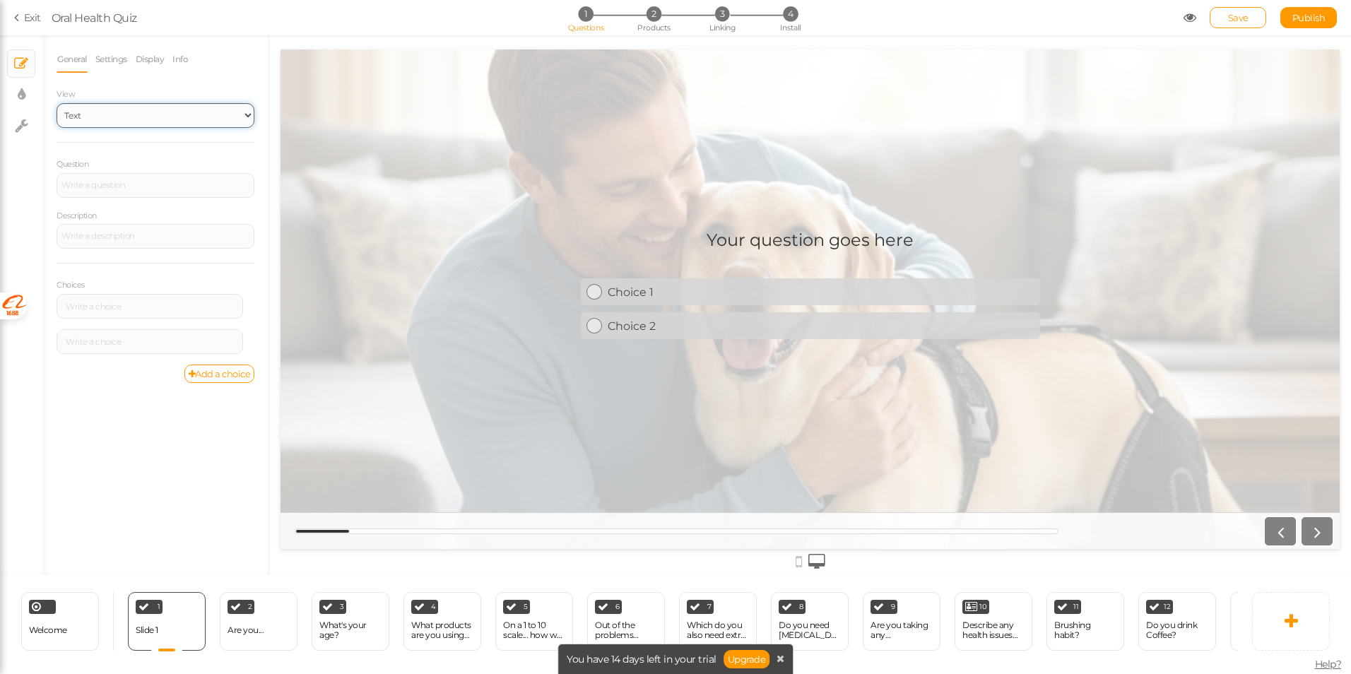
click at [124, 122] on select "Text Images Slider Dropdown" at bounding box center [156, 115] width 198 height 25
click at [57, 103] on select "Text Images Slider Dropdown" at bounding box center [156, 115] width 198 height 25
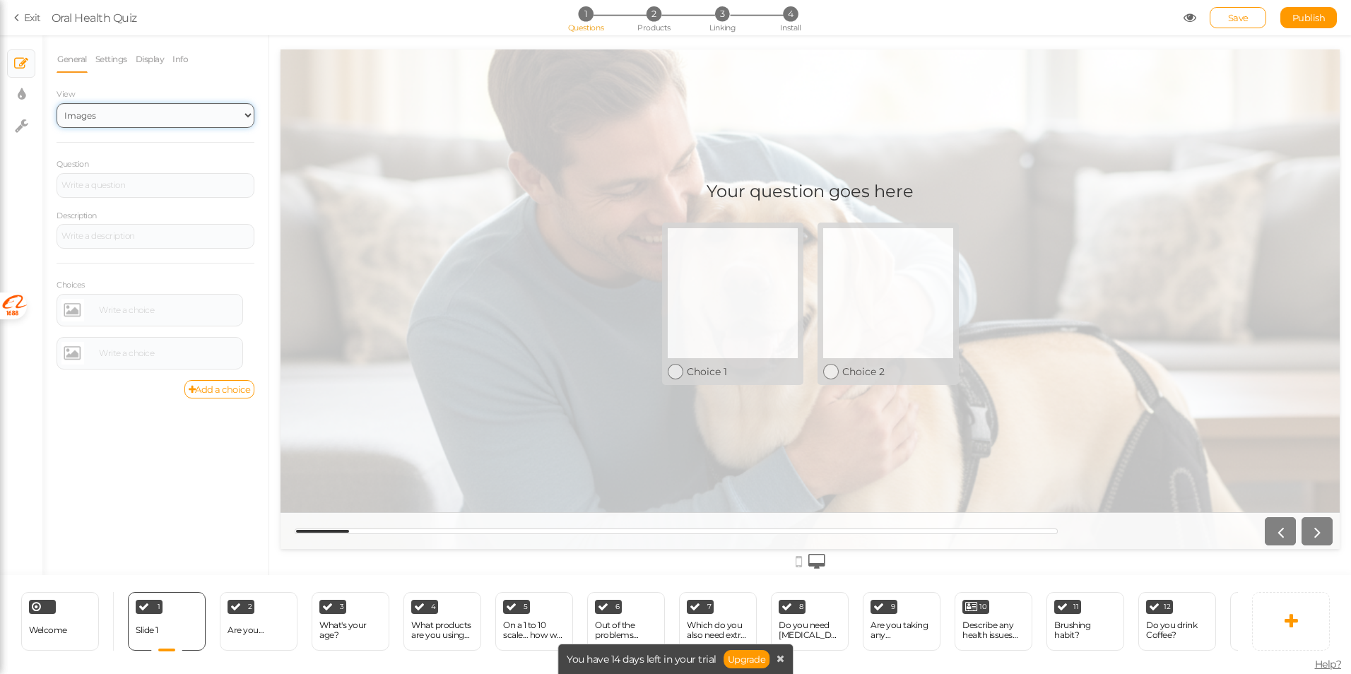
click at [173, 111] on select "Text Images Slider Dropdown" at bounding box center [156, 115] width 198 height 25
select select "1"
click at [57, 103] on select "Text Images Slider Dropdown" at bounding box center [156, 115] width 198 height 25
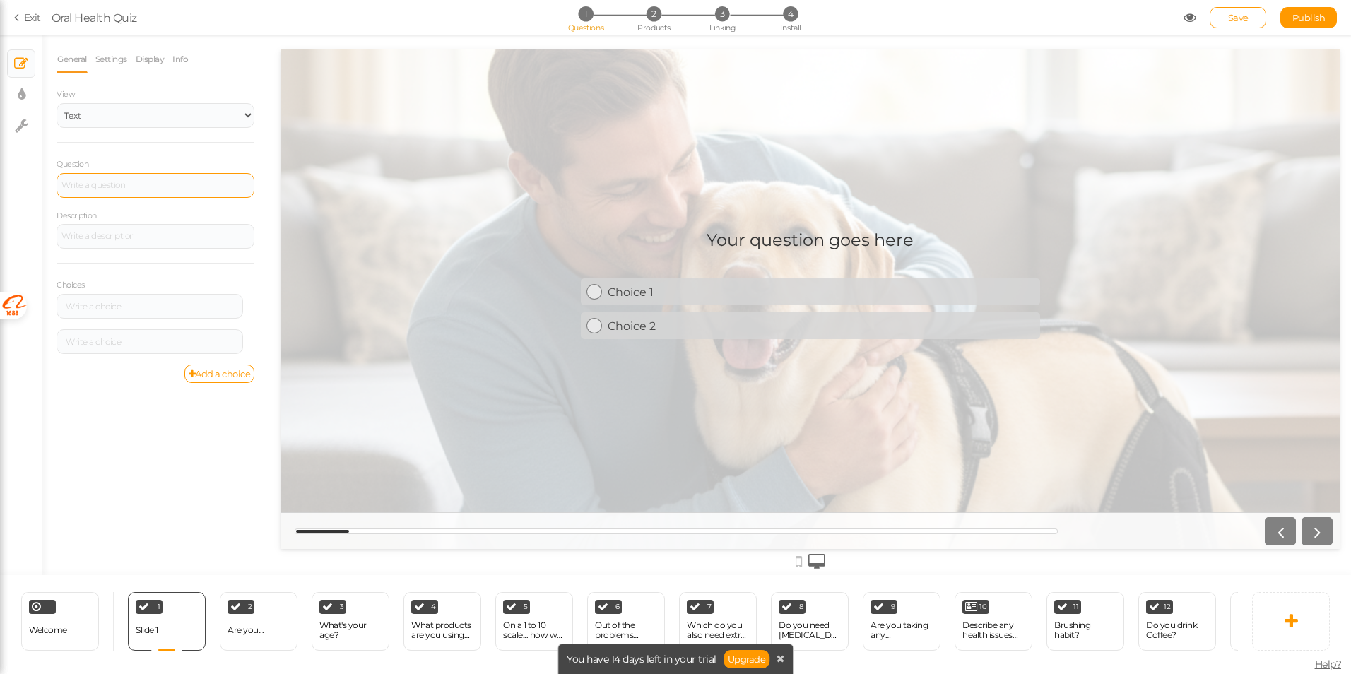
click at [111, 190] on div at bounding box center [156, 185] width 198 height 25
click at [143, 211] on div "Description" at bounding box center [156, 228] width 198 height 41
click at [146, 191] on div at bounding box center [156, 185] width 198 height 25
click at [141, 410] on div "General Settings Display Info View Text Images Slider Dropdown Question Descrip…" at bounding box center [155, 310] width 226 height 529
click at [230, 380] on link "Add a choice" at bounding box center [219, 374] width 71 height 18
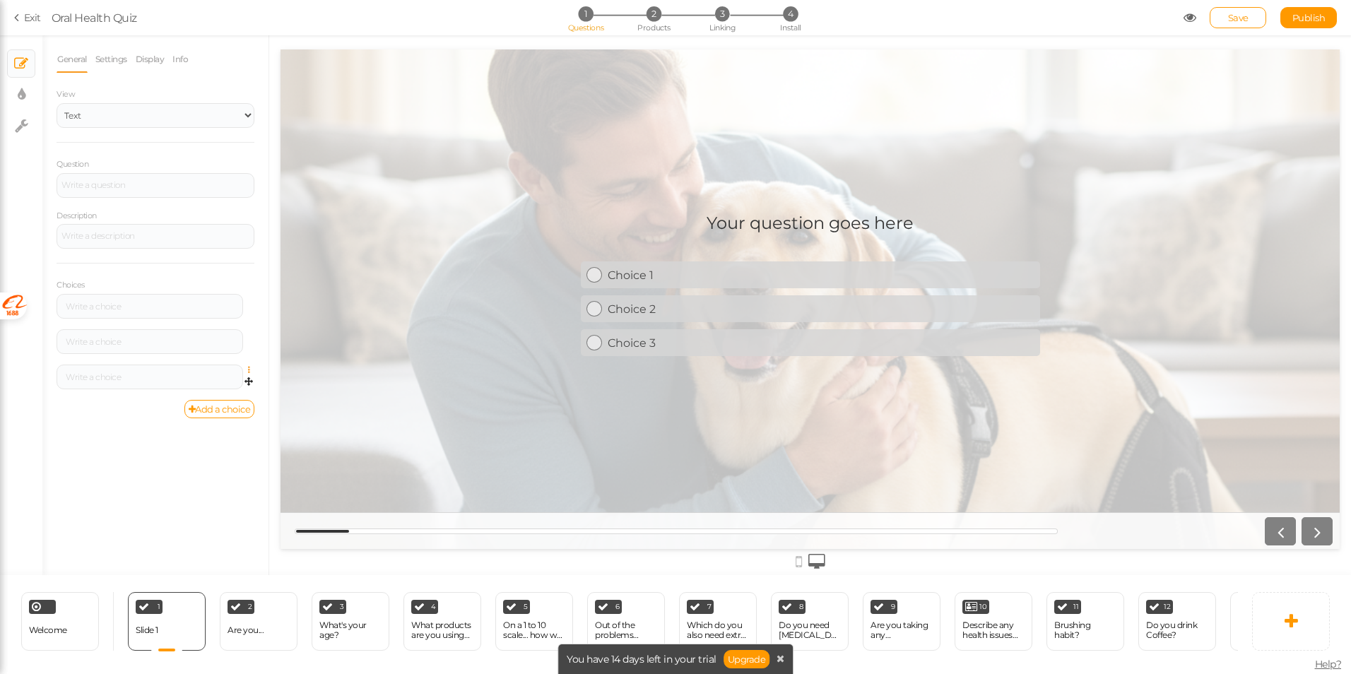
click at [248, 370] on icon at bounding box center [252, 370] width 9 height 8
click at [212, 407] on link "Delete" at bounding box center [198, 405] width 112 height 15
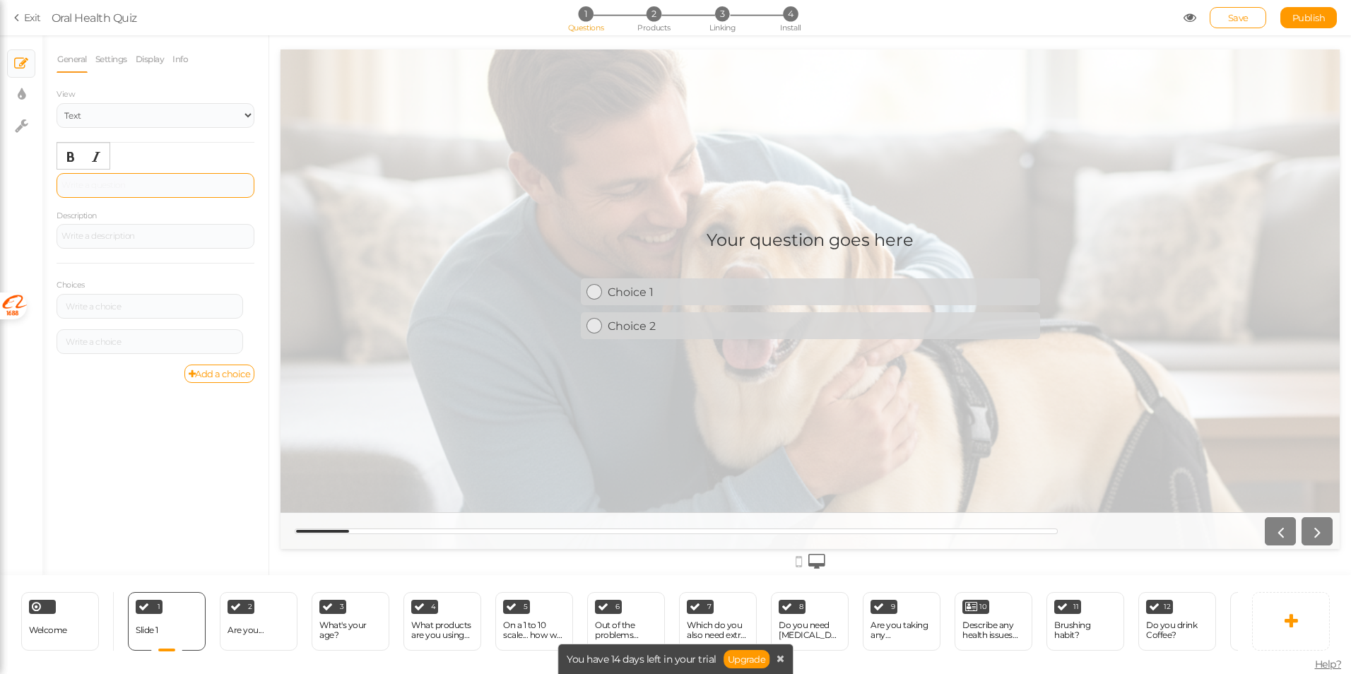
click at [218, 182] on div at bounding box center [155, 185] width 188 height 8
click at [109, 186] on div "Unlock your 10%" at bounding box center [155, 185] width 188 height 8
click at [81, 191] on div "Unlock your 10%" at bounding box center [155, 186] width 188 height 17
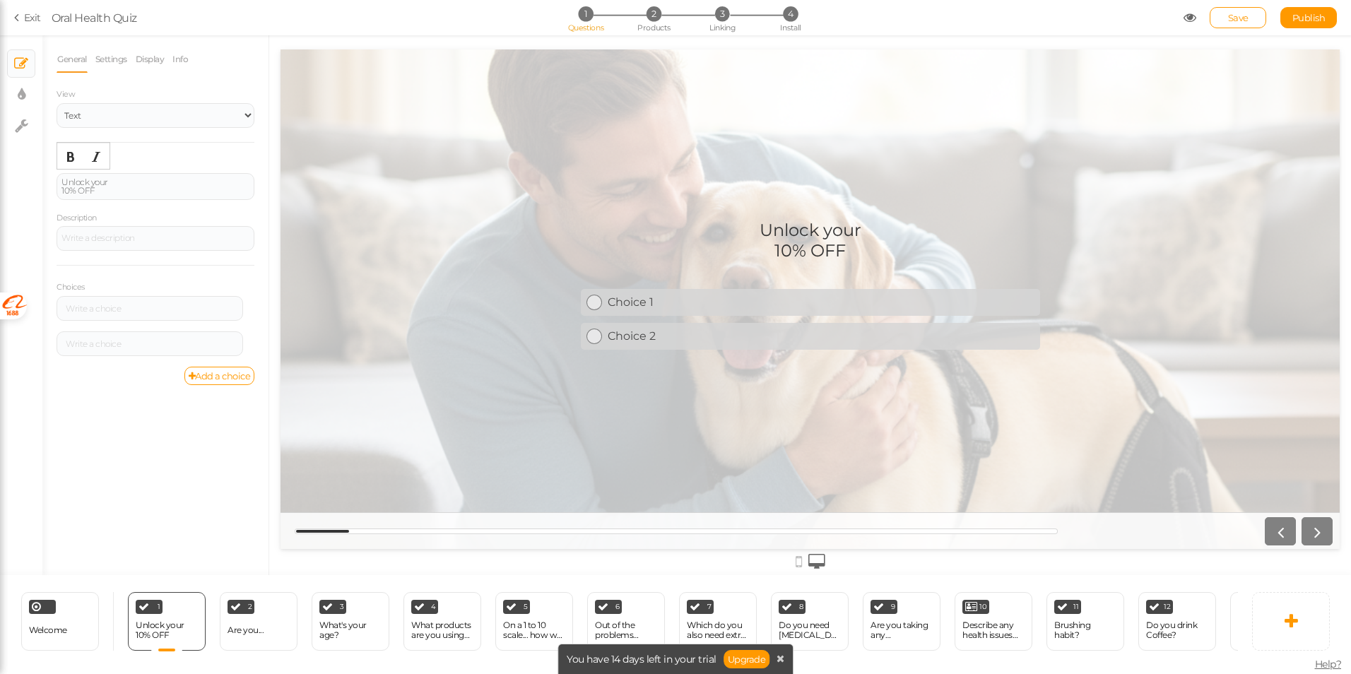
click at [105, 437] on div "General Settings Display Info View Text Images Slider Dropdown Question Unlock …" at bounding box center [155, 310] width 226 height 529
drag, startPoint x: 122, startPoint y: 195, endPoint x: 33, endPoint y: 173, distance: 92.4
click at [33, 173] on div "× Slides × Display settings × Settings General Settings Display Info View Text …" at bounding box center [675, 305] width 1351 height 540
click at [110, 447] on div "General Settings Display Info View Text Images Slider Dropdown Question Unlock …" at bounding box center [155, 310] width 226 height 529
click at [122, 67] on link "Settings" at bounding box center [111, 59] width 33 height 27
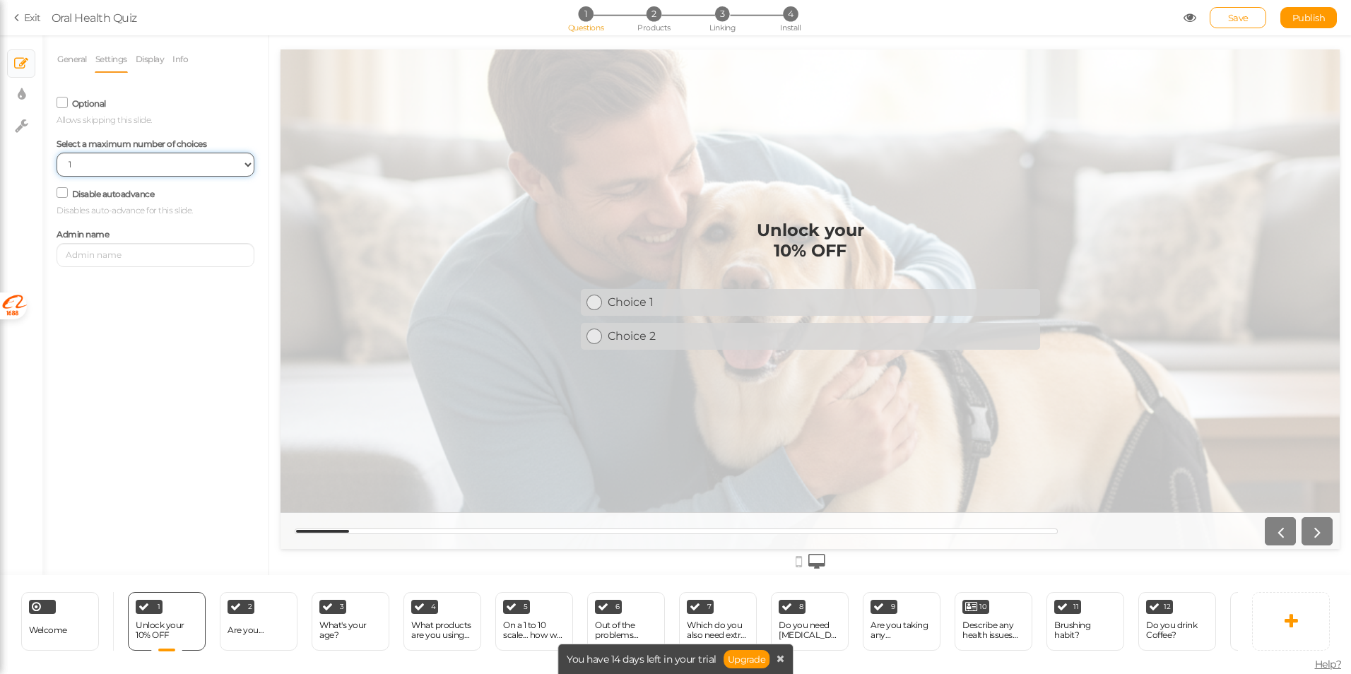
click at [119, 170] on select "No limit 1 2 3 4 5 6 7 8 9 10" at bounding box center [156, 165] width 198 height 24
drag, startPoint x: 141, startPoint y: 425, endPoint x: 137, endPoint y: 418, distance: 7.9
click at [141, 425] on div "General Settings Display Info View Text Images Slider Dropdown Question Unlock …" at bounding box center [155, 310] width 226 height 529
click at [105, 259] on input "text" at bounding box center [156, 255] width 198 height 24
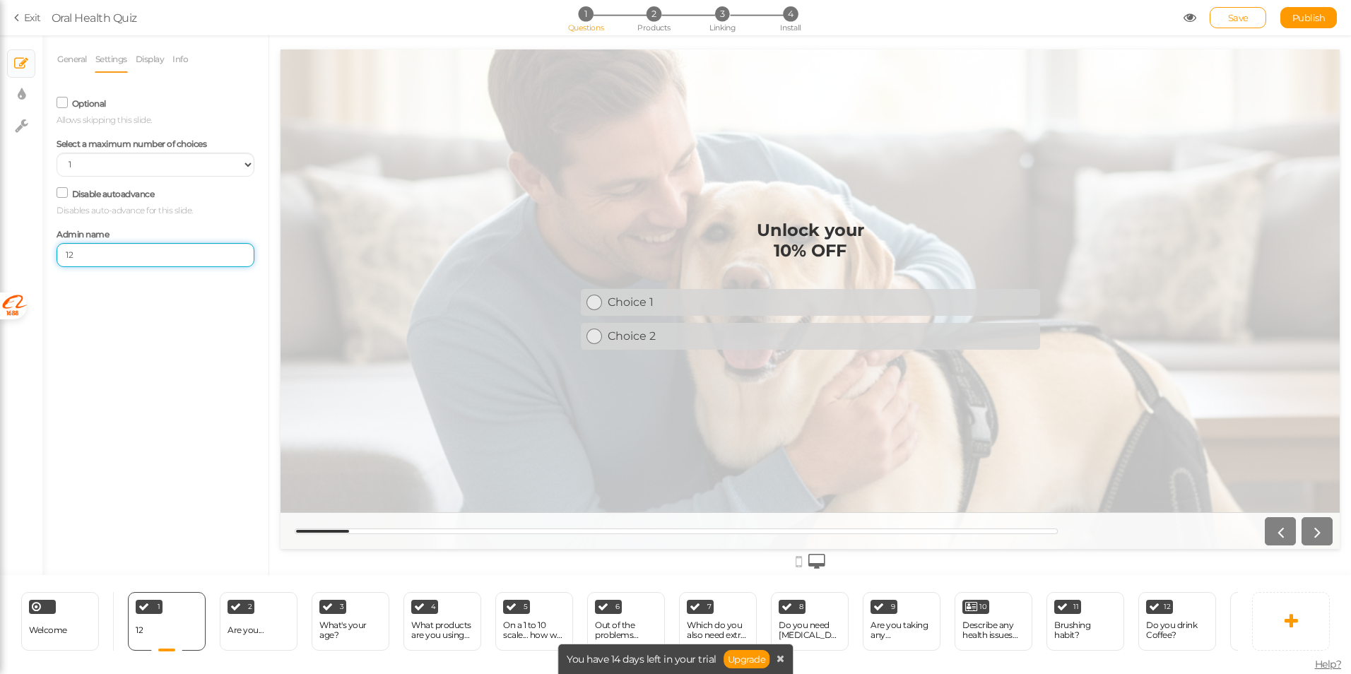
drag, startPoint x: 112, startPoint y: 259, endPoint x: 35, endPoint y: 259, distance: 77.0
click at [37, 259] on div "× Slides × Display settings × Settings General Settings Display Info View Text …" at bounding box center [675, 305] width 1351 height 540
type input "thai"
click at [120, 342] on div "General Settings Display Info View Text Images Slider Dropdown Question Unlock …" at bounding box center [155, 310] width 226 height 529
click at [158, 64] on link "Display" at bounding box center [150, 59] width 30 height 27
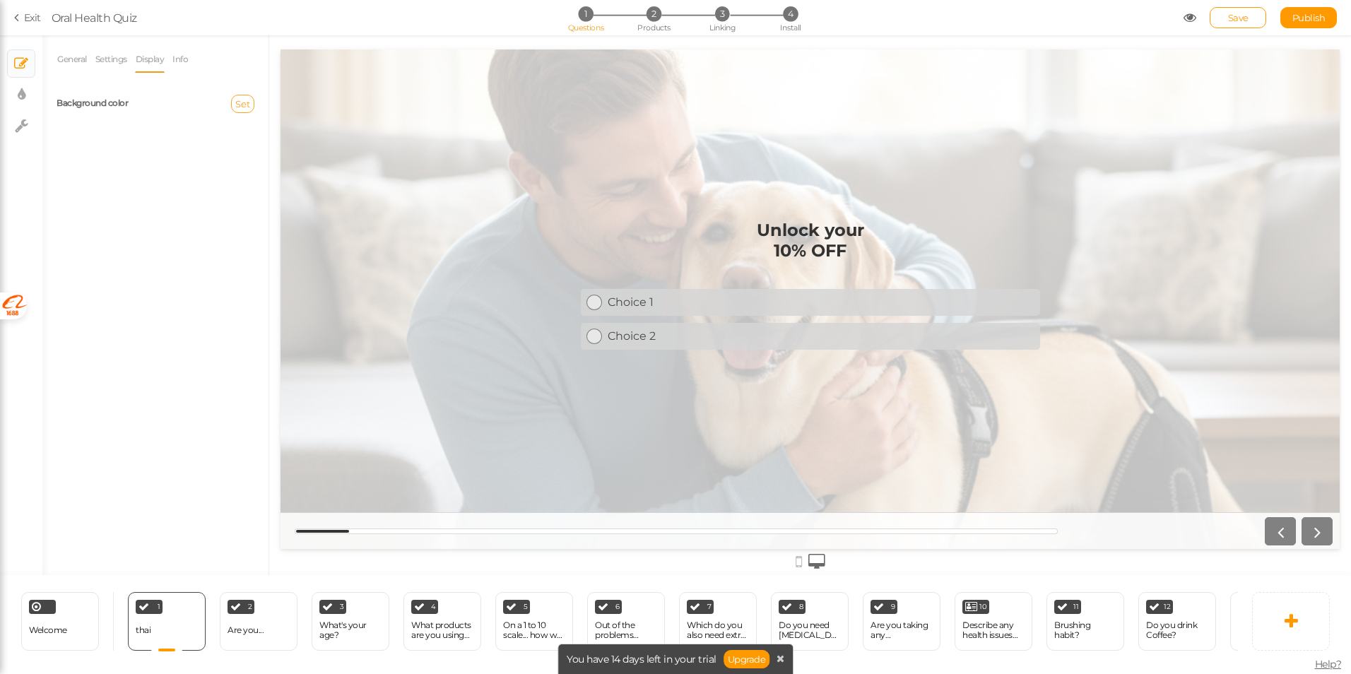
click at [244, 101] on span "Set" at bounding box center [242, 103] width 15 height 11
click at [177, 146] on div "General Settings Display Info View Text Images Slider Dropdown Question Unlock …" at bounding box center [155, 310] width 226 height 529
click at [175, 60] on link "Info" at bounding box center [180, 59] width 17 height 27
click at [96, 185] on html at bounding box center [155, 174] width 196 height 23
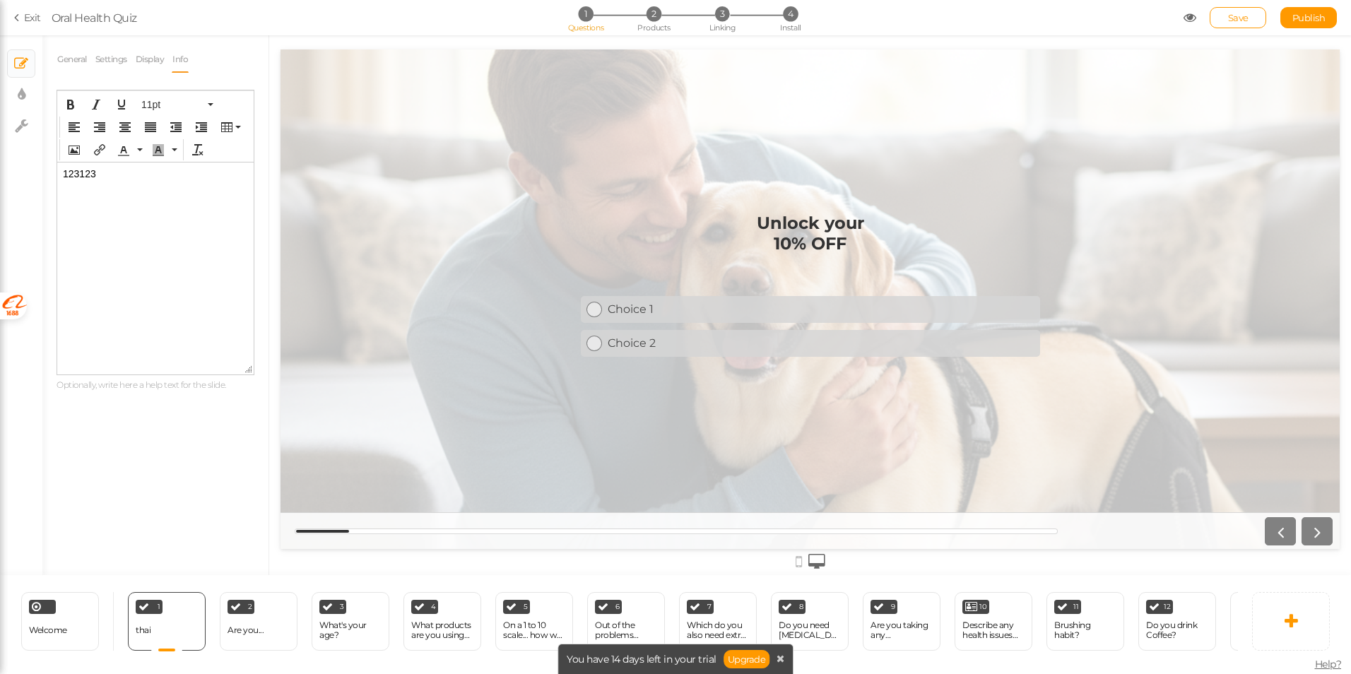
click at [131, 425] on div "General Settings Display Info View Text Images Slider Dropdown Question Unlock …" at bounding box center [155, 310] width 226 height 529
click at [102, 170] on p "123123" at bounding box center [155, 173] width 185 height 11
click at [140, 428] on div "General Settings Display Info View Text Images Slider Dropdown Question Unlock …" at bounding box center [155, 310] width 226 height 529
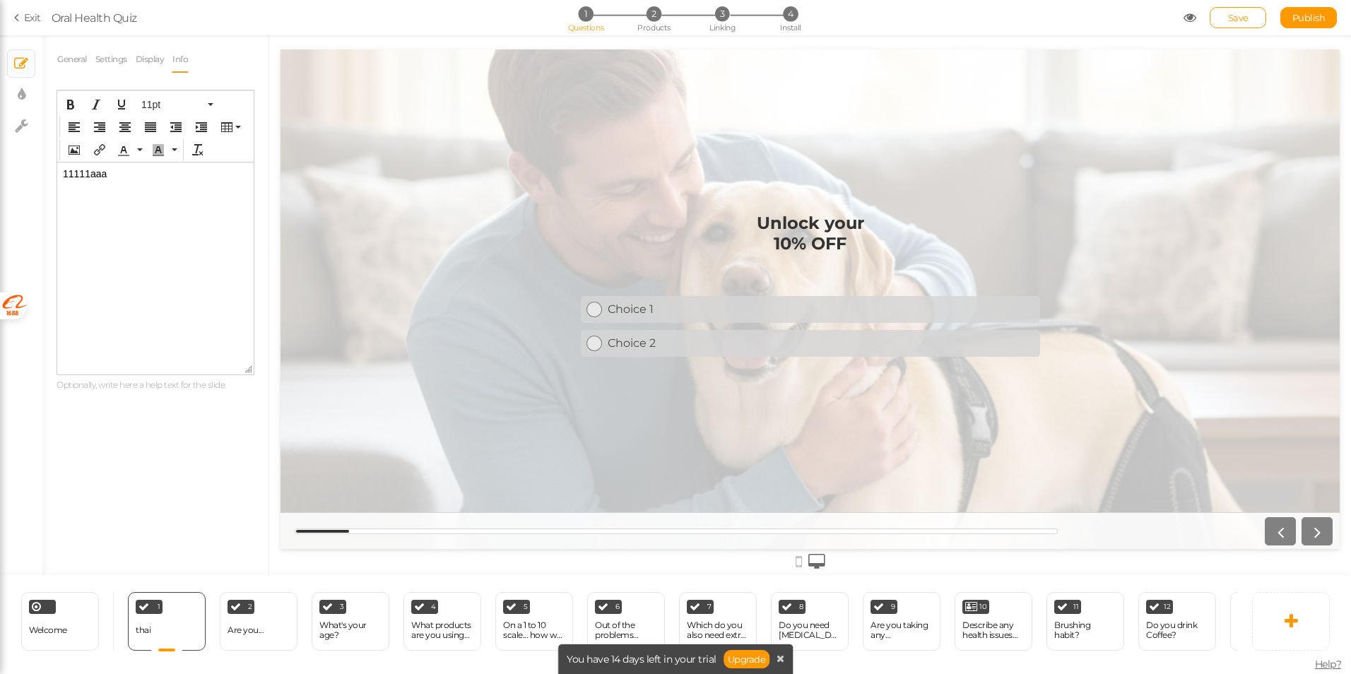
click at [84, 178] on p "11111aaa" at bounding box center [155, 173] width 185 height 11
click at [85, 175] on p "11111aaa" at bounding box center [155, 173] width 185 height 11
click at [70, 155] on button "Insert/edit image" at bounding box center [74, 150] width 23 height 20
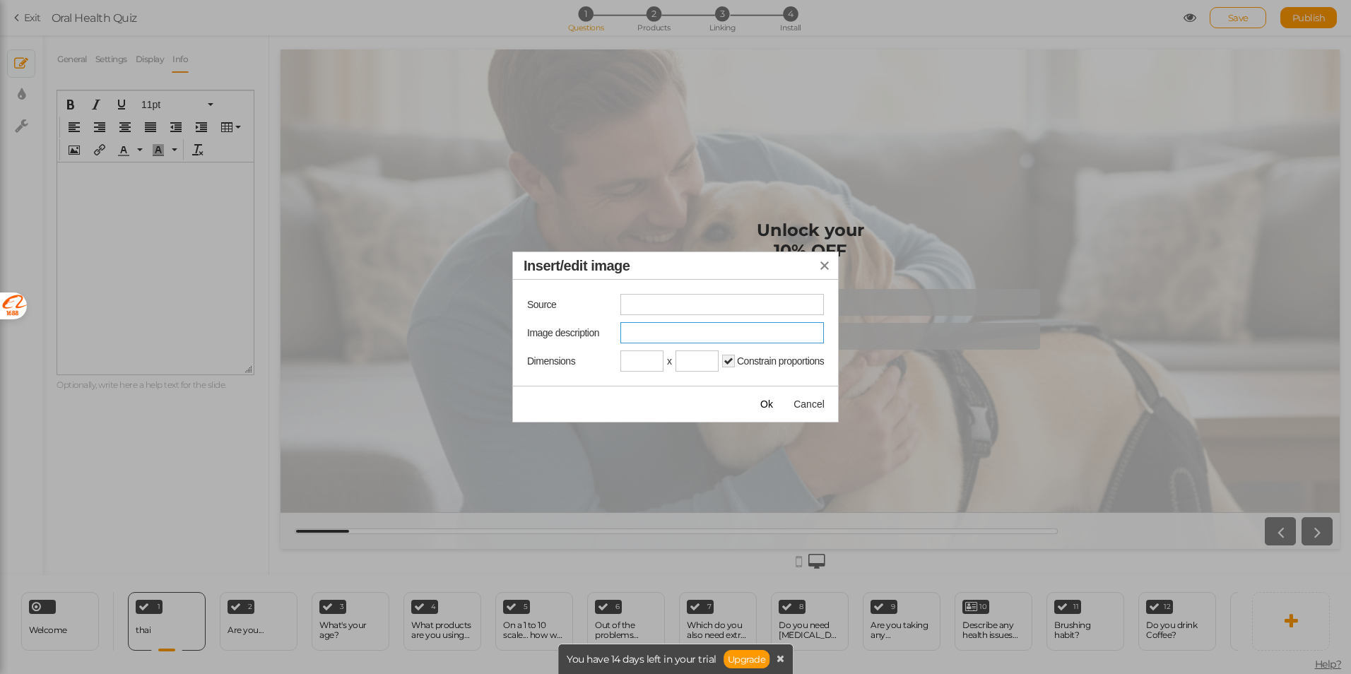
click at [646, 338] on input "Image description" at bounding box center [721, 332] width 203 height 21
click at [661, 300] on input "Insert/edit image" at bounding box center [721, 304] width 203 height 21
paste input "https://hugsleep.com/"
drag, startPoint x: 751, startPoint y: 307, endPoint x: 560, endPoint y: 307, distance: 190.8
click at [560, 307] on div "Source https://hugsleep.com/" at bounding box center [675, 304] width 297 height 21
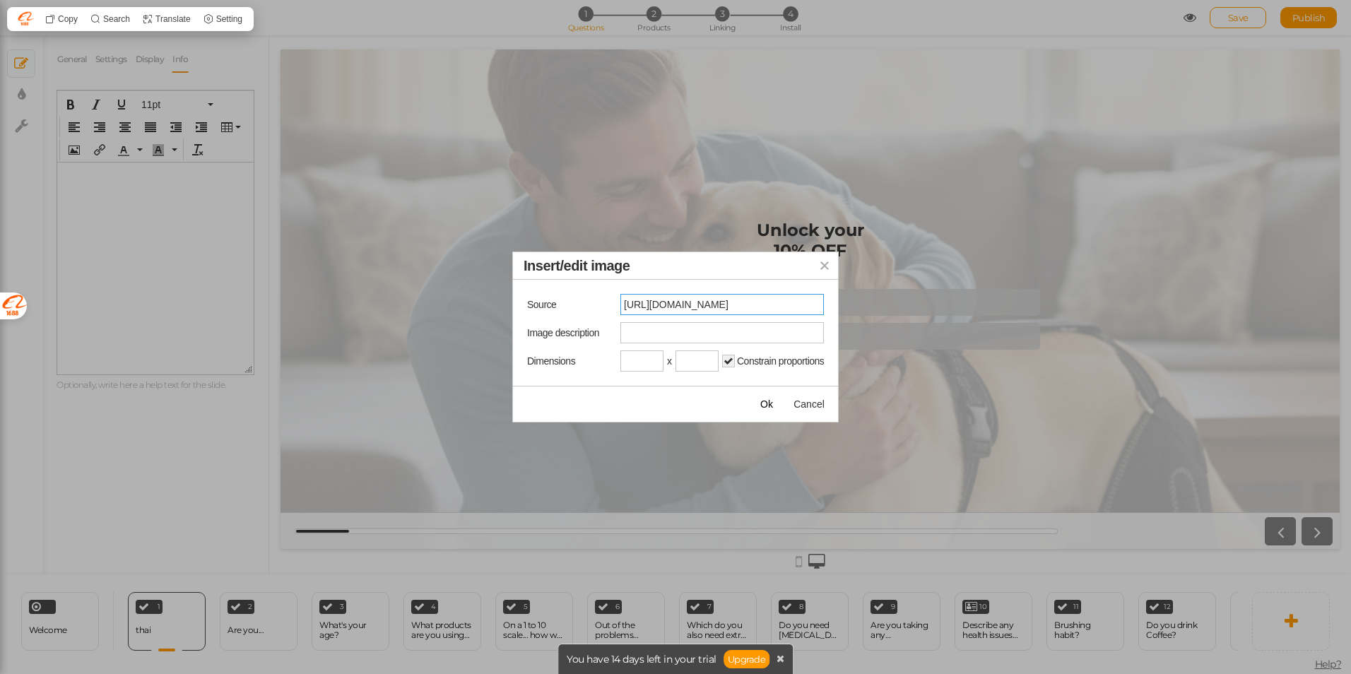
type input "https://hugsleep.com/"
click at [823, 269] on icon "Insert/edit image" at bounding box center [824, 265] width 11 height 11
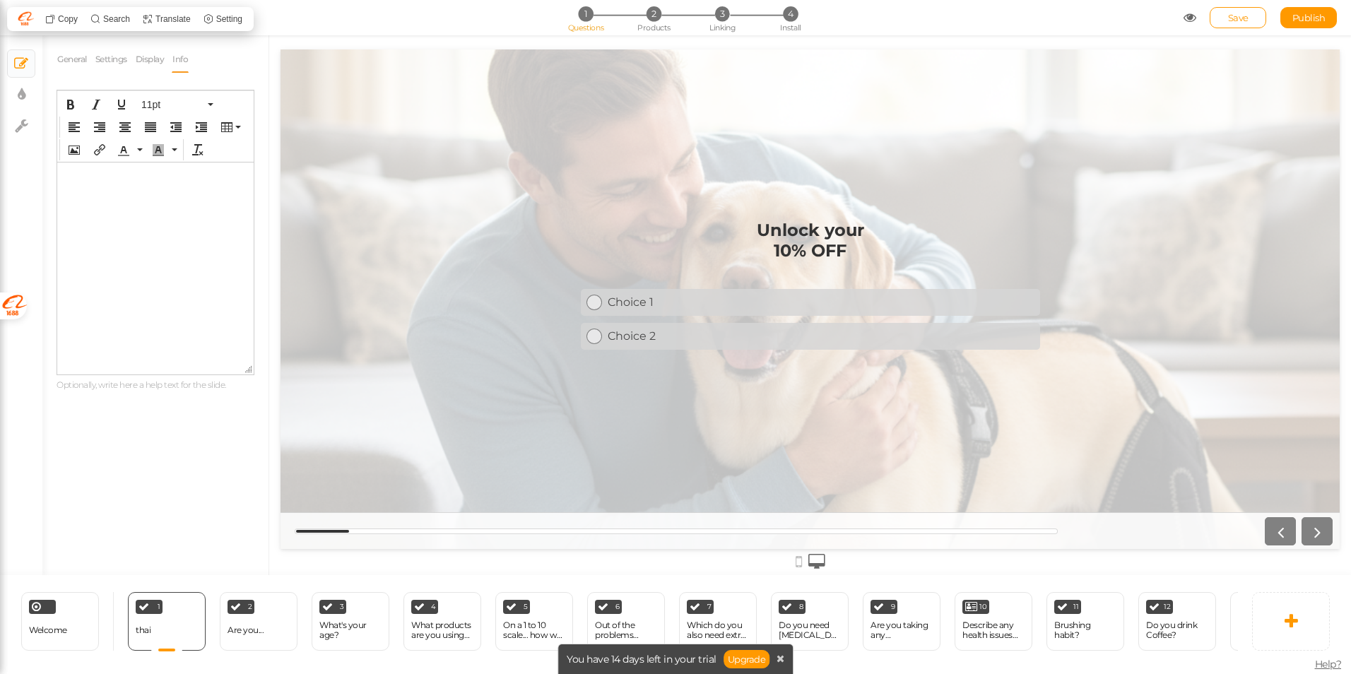
click at [160, 185] on html at bounding box center [155, 174] width 196 height 23
click at [20, 121] on icon at bounding box center [21, 126] width 13 height 14
select select "en"
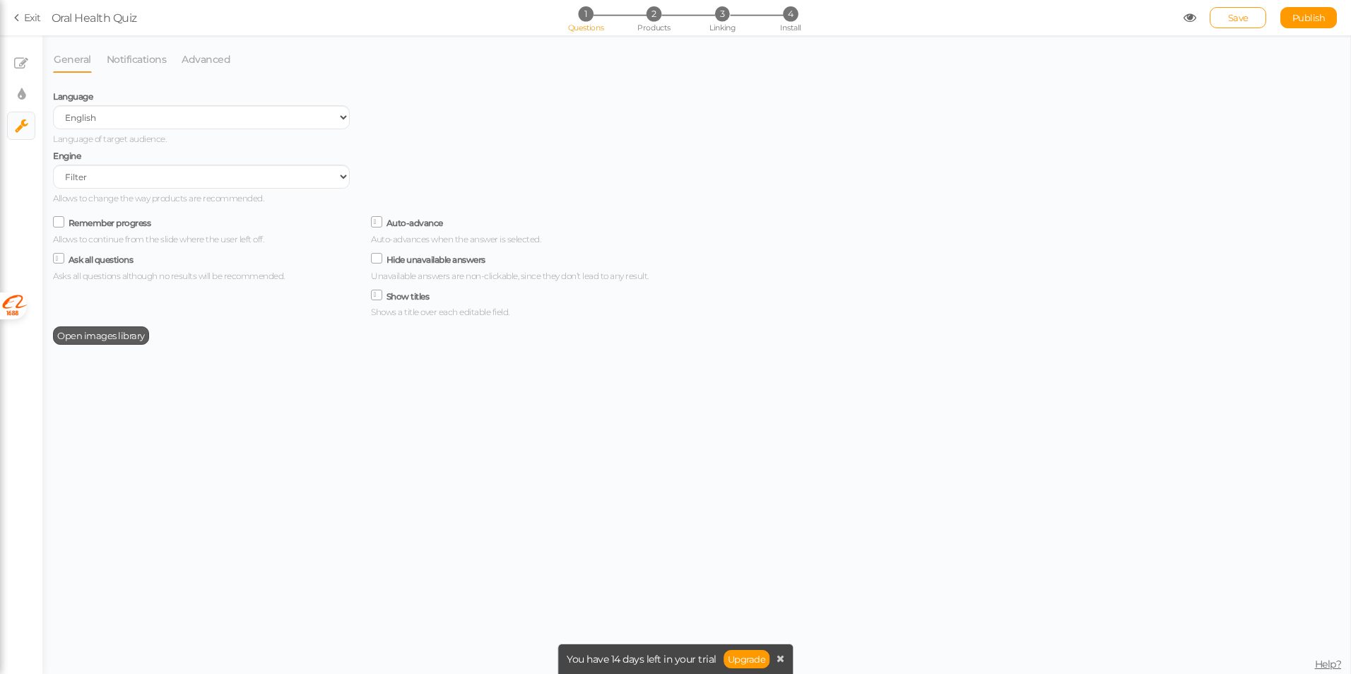
click at [121, 337] on span "Open images library" at bounding box center [101, 335] width 88 height 11
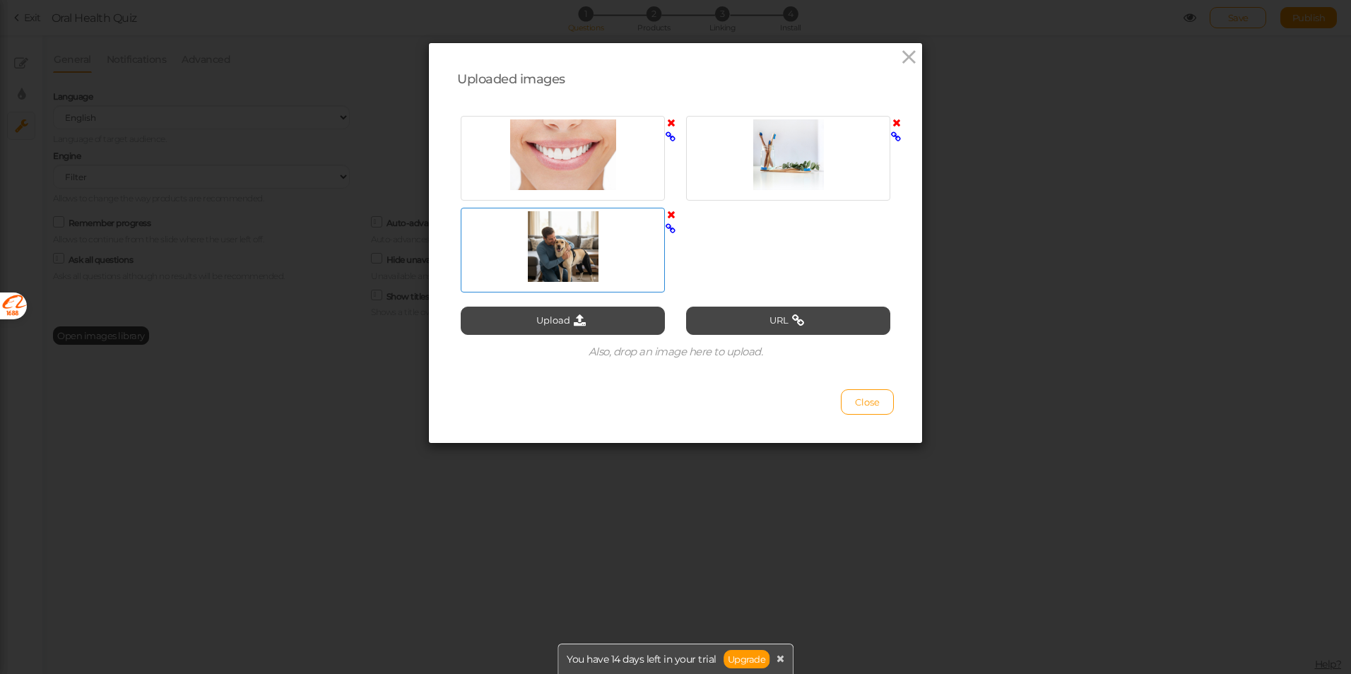
click at [666, 223] on icon at bounding box center [671, 228] width 10 height 11
click at [222, 318] on div "Uploaded images Upload URL Also, drop an image here to upload. Close" at bounding box center [675, 337] width 1351 height 674
click at [72, 122] on div "Uploaded images Upload URL Also, drop an image here to upload. Close" at bounding box center [675, 337] width 1351 height 674
click at [833, 399] on div "Close" at bounding box center [675, 395] width 437 height 39
click at [841, 399] on button "Close" at bounding box center [867, 401] width 53 height 25
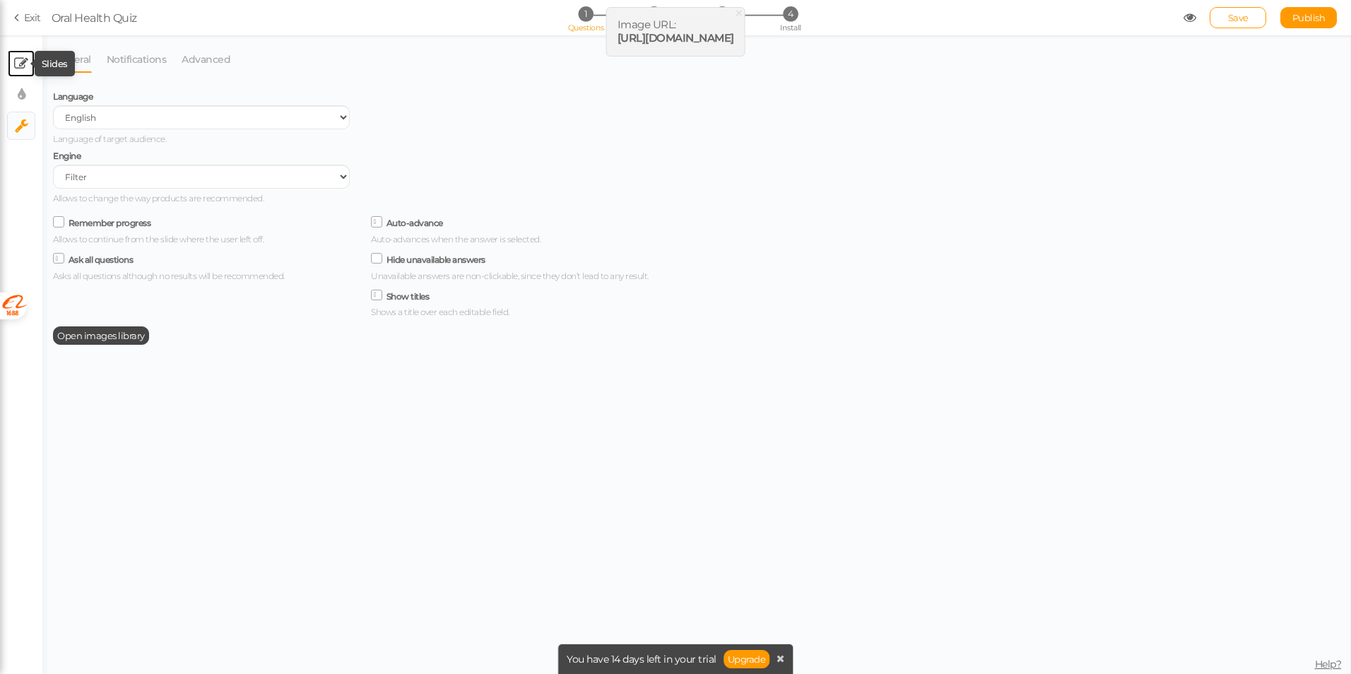
click at [23, 57] on icon at bounding box center [21, 64] width 14 height 14
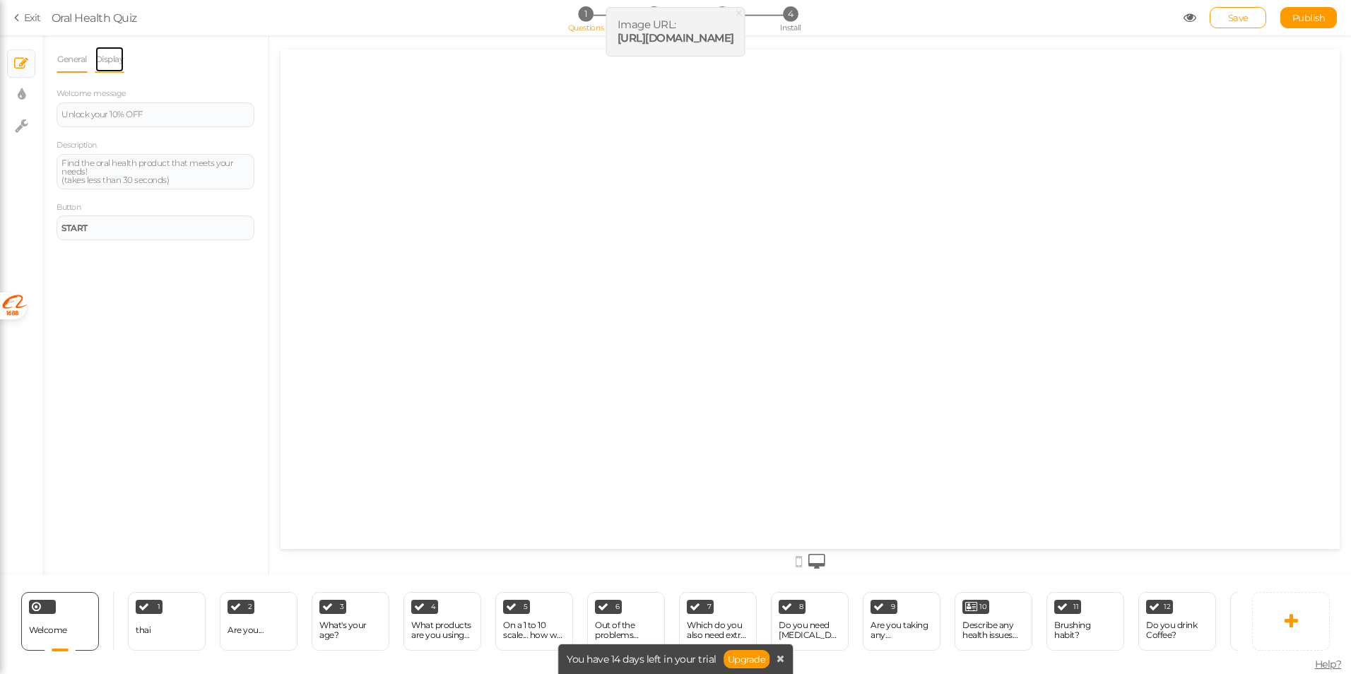
click at [114, 63] on link "Display" at bounding box center [110, 59] width 30 height 27
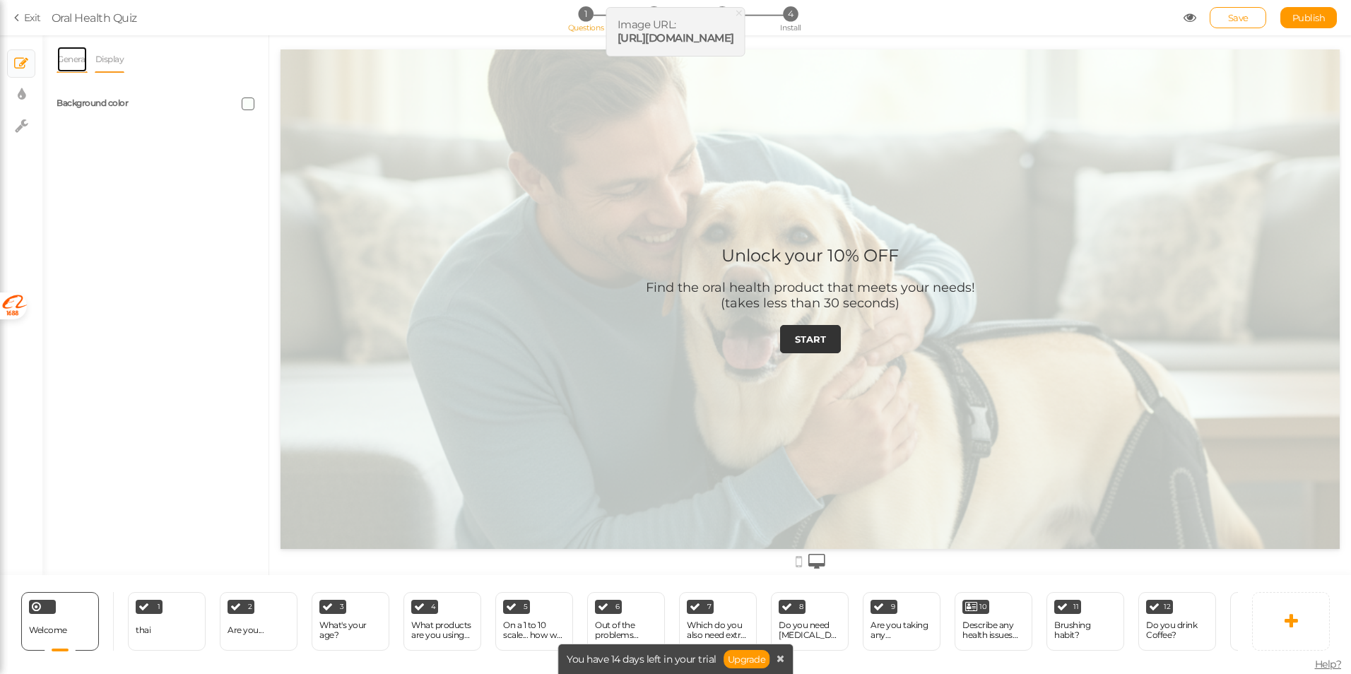
click at [73, 60] on link "General" at bounding box center [72, 59] width 31 height 27
click at [21, 89] on icon at bounding box center [22, 95] width 8 height 14
select select "2"
select select "montserrat"
select select "switch"
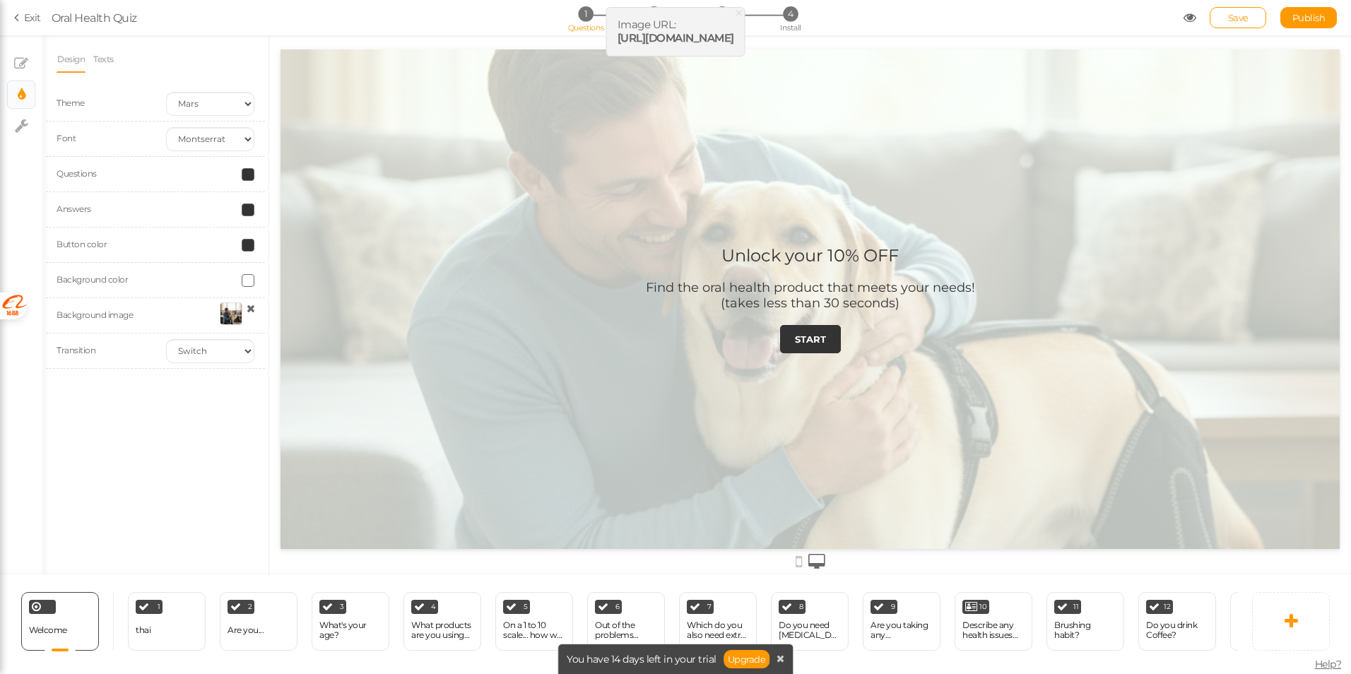
click at [115, 54] on li "Texts" at bounding box center [107, 59] width 29 height 27
click at [100, 57] on link "Texts" at bounding box center [104, 59] width 22 height 27
click at [175, 620] on div "1 thai × Define the conditions to show this slide. Clone Change type Delete" at bounding box center [167, 621] width 78 height 59
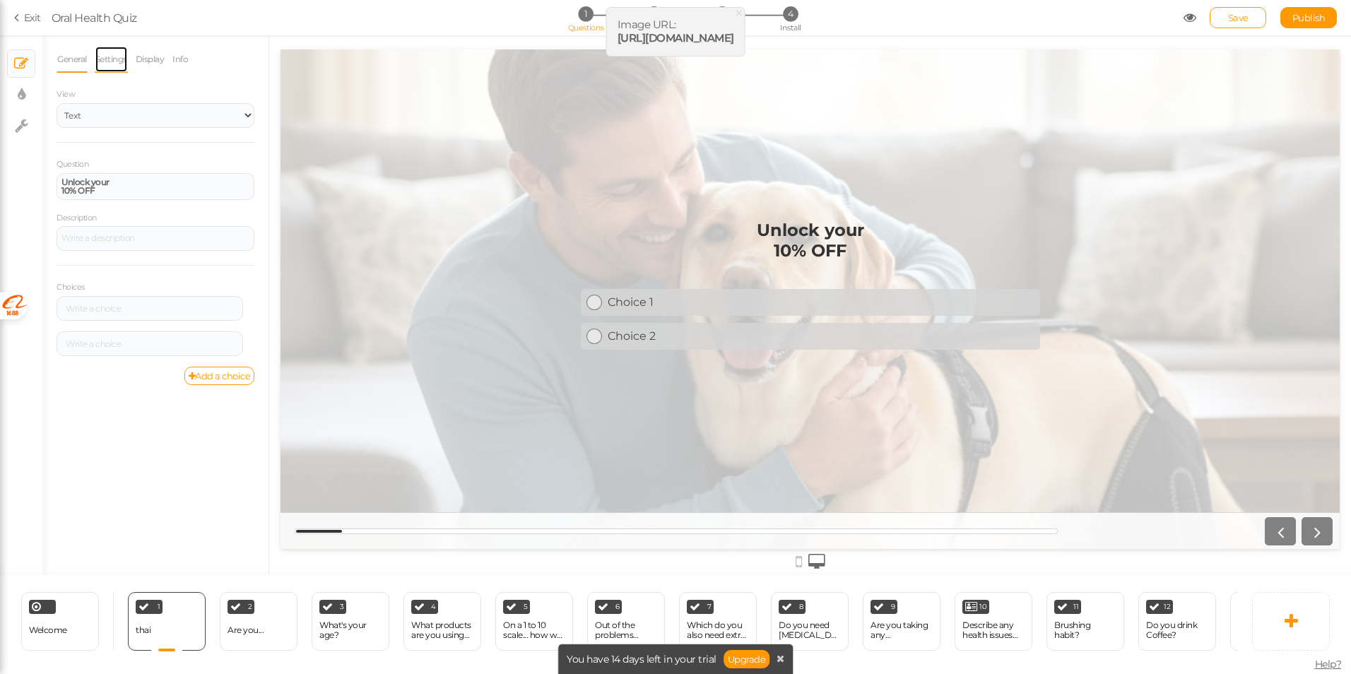
click at [107, 61] on link "Settings" at bounding box center [111, 59] width 33 height 27
click at [143, 59] on link "Display" at bounding box center [150, 59] width 30 height 27
click at [243, 102] on span "Set" at bounding box center [242, 103] width 15 height 11
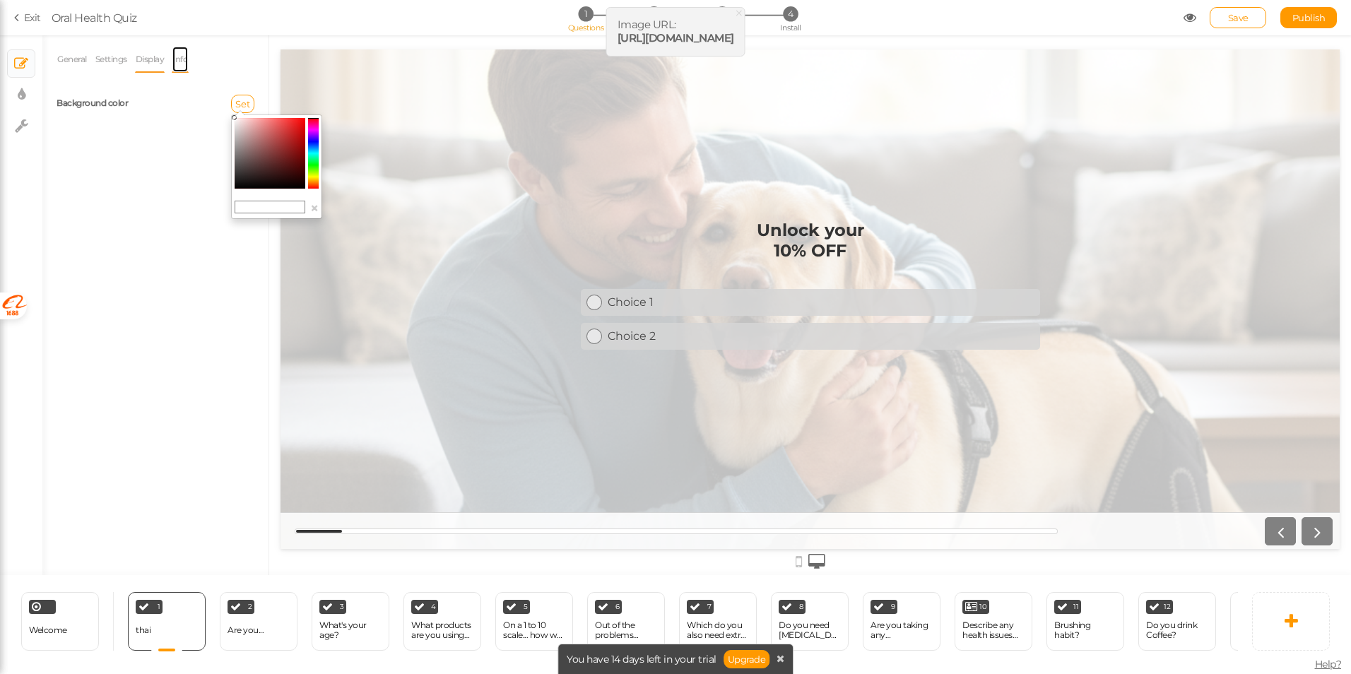
click at [181, 62] on link "Info" at bounding box center [180, 59] width 17 height 27
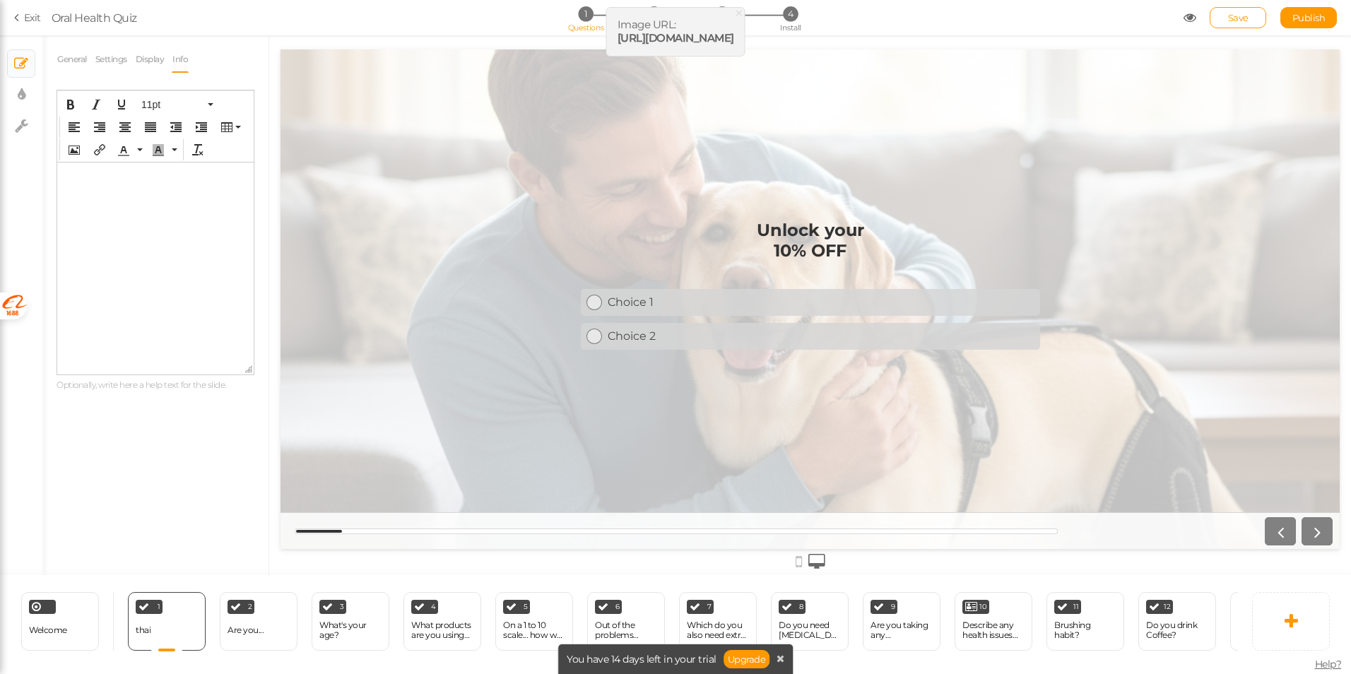
click at [112, 176] on p at bounding box center [155, 173] width 185 height 11
click at [71, 146] on icon "Insert/edit image" at bounding box center [74, 149] width 11 height 11
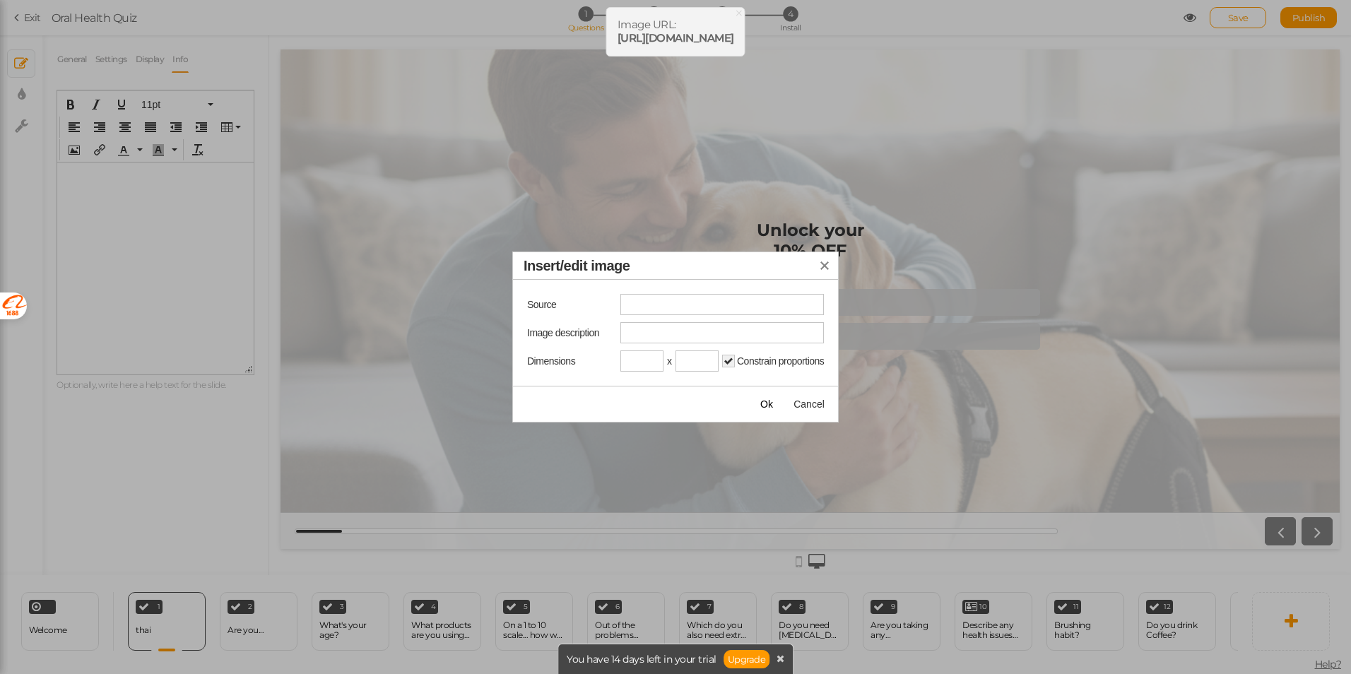
type input "https://hugsleep.com/"
click at [747, 314] on input "https://hugsleep.com/" at bounding box center [721, 304] width 203 height 21
click at [747, 309] on input "https://hugsleep.com/" at bounding box center [721, 304] width 203 height 21
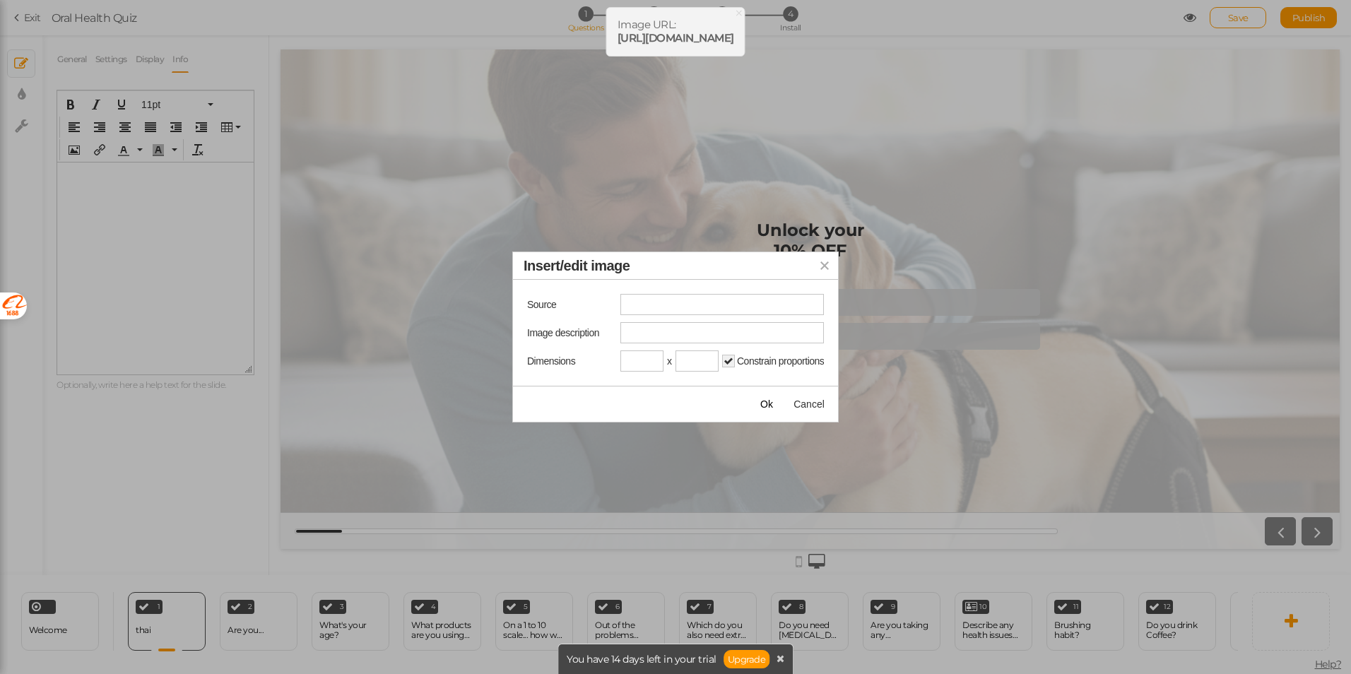
click at [827, 271] on button "Insert/edit image" at bounding box center [824, 265] width 27 height 27
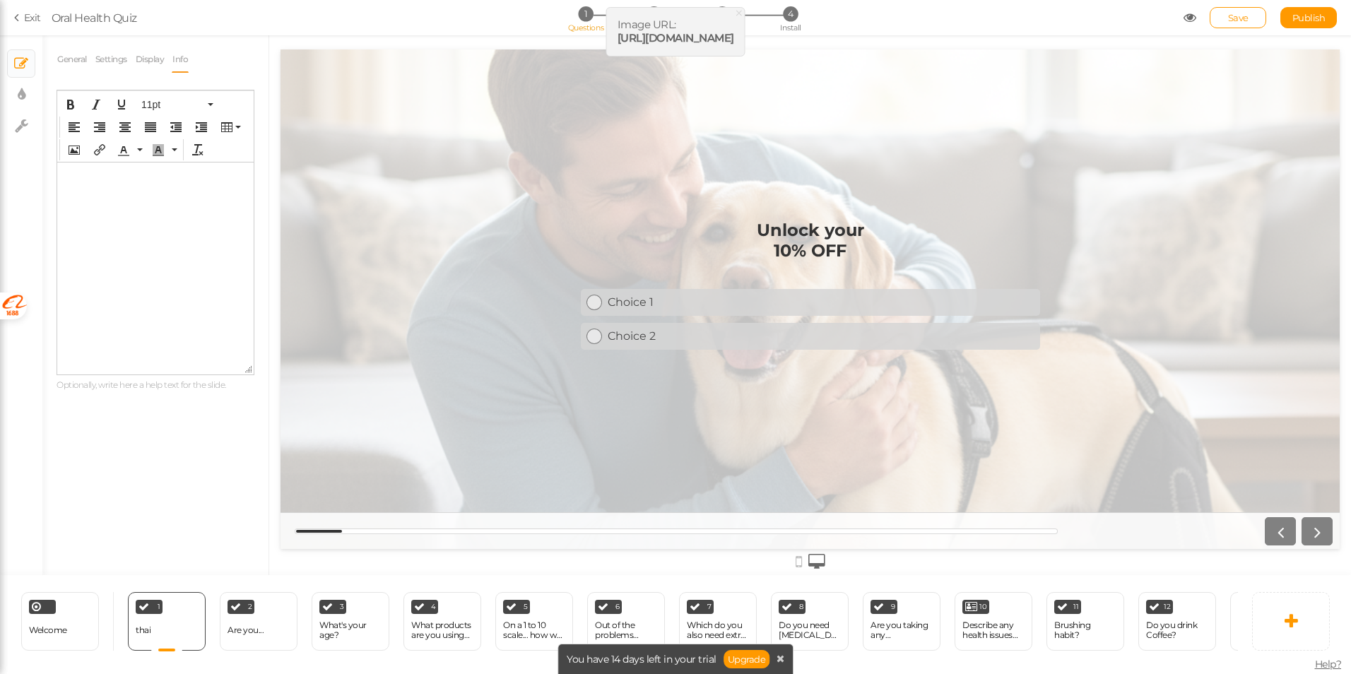
click at [618, 35] on b "https://cdn-us.pickzen.com/upload/4484/assets/5H16CH2OvtQ.png" at bounding box center [676, 37] width 117 height 13
copy div "https://cdn-us.pickzen.com/upload/4484/assets/5H16CH2OvtQ.png × Close A wider s…"
click at [80, 146] on button "Insert/edit image" at bounding box center [74, 150] width 23 height 20
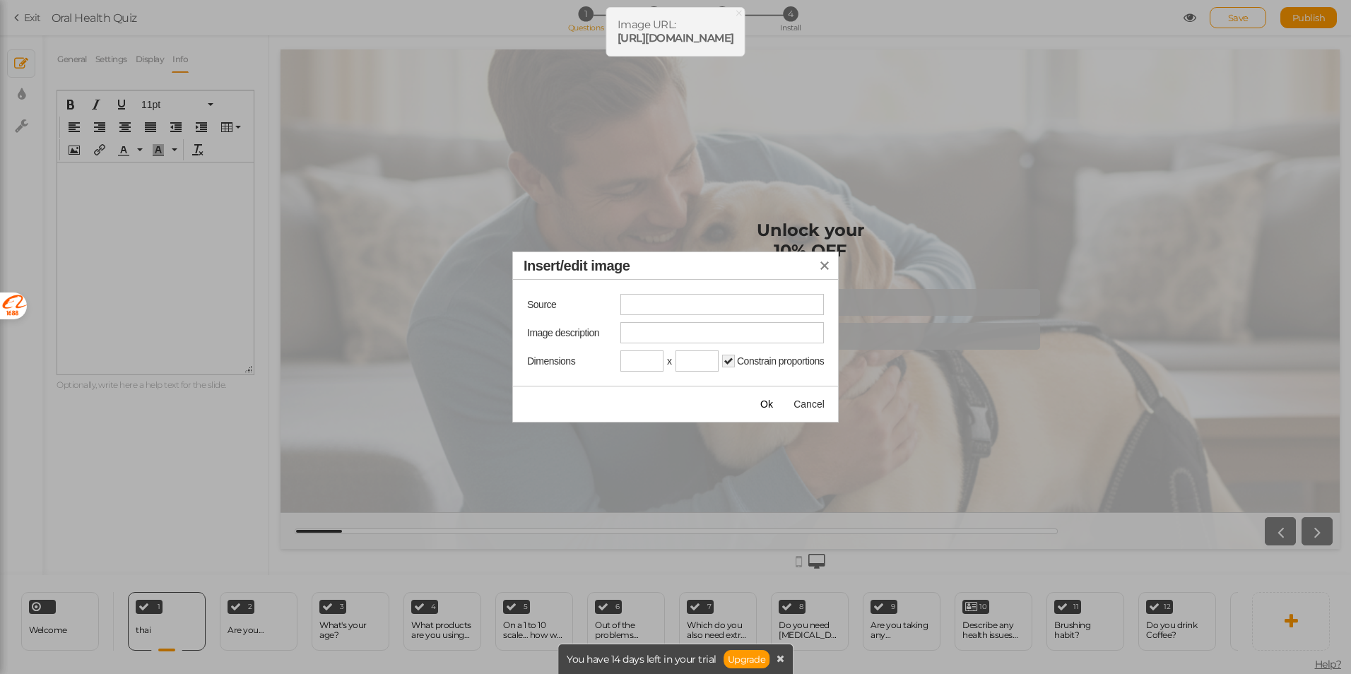
type input "https://cdn-us.pickzen.com/upload/4484/assets/5H16CH2OvtQ.png"
drag, startPoint x: 803, startPoint y: 400, endPoint x: 762, endPoint y: 406, distance: 41.4
click at [762, 406] on div "Ok Cancel" at bounding box center [675, 404] width 325 height 35
click at [765, 402] on span "Ok" at bounding box center [766, 404] width 13 height 11
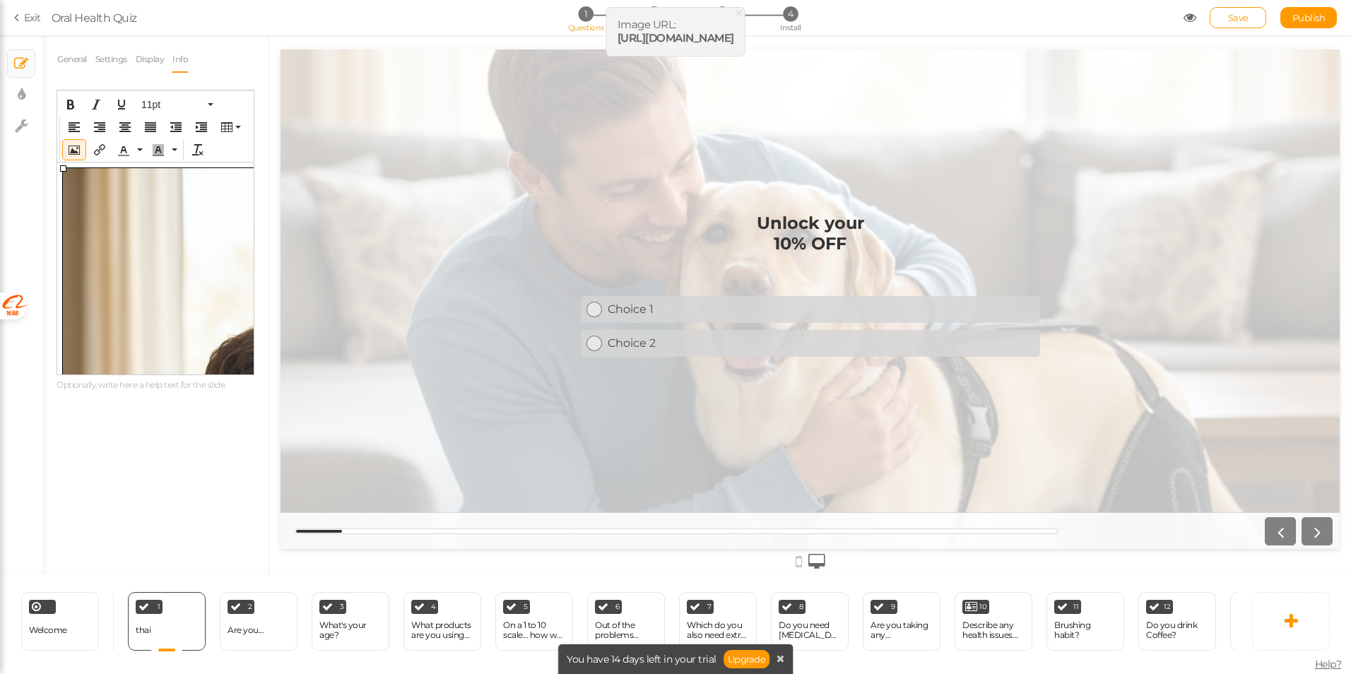
click at [151, 437] on div "General Settings Display Info View Text Images Slider Dropdown Question Unlock …" at bounding box center [155, 310] width 226 height 529
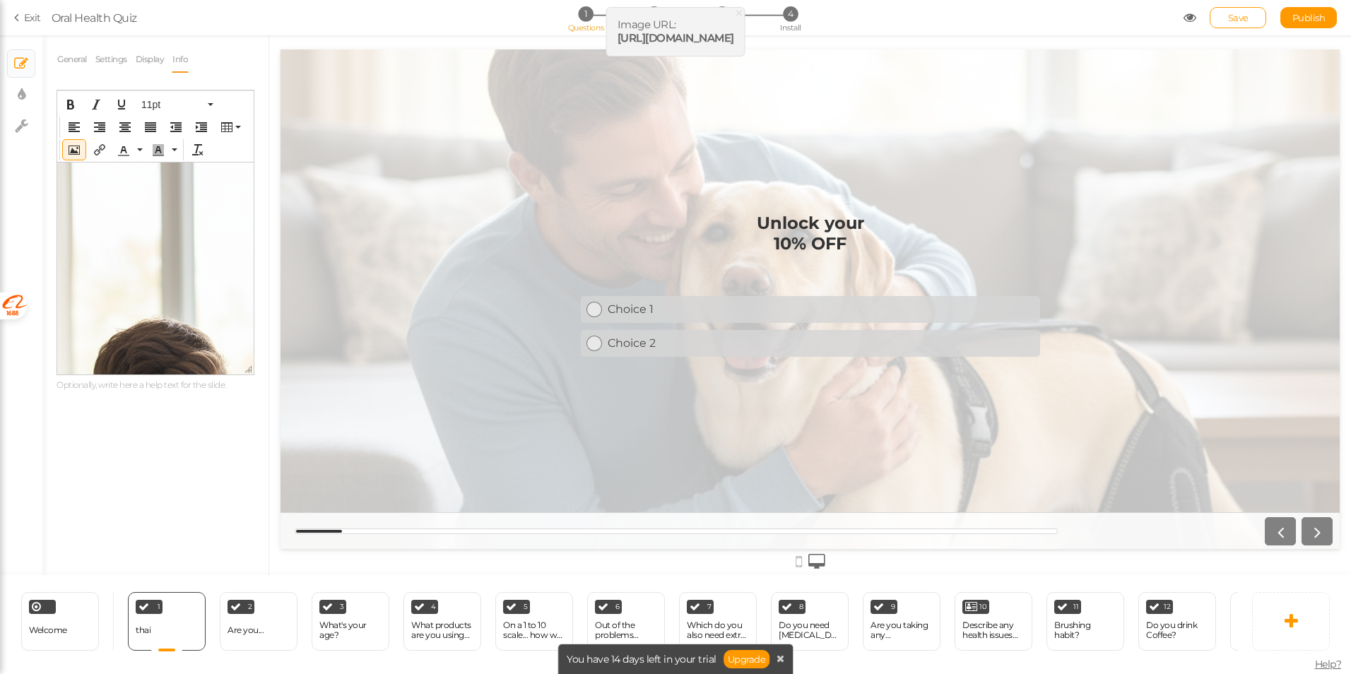
scroll to position [6, 84]
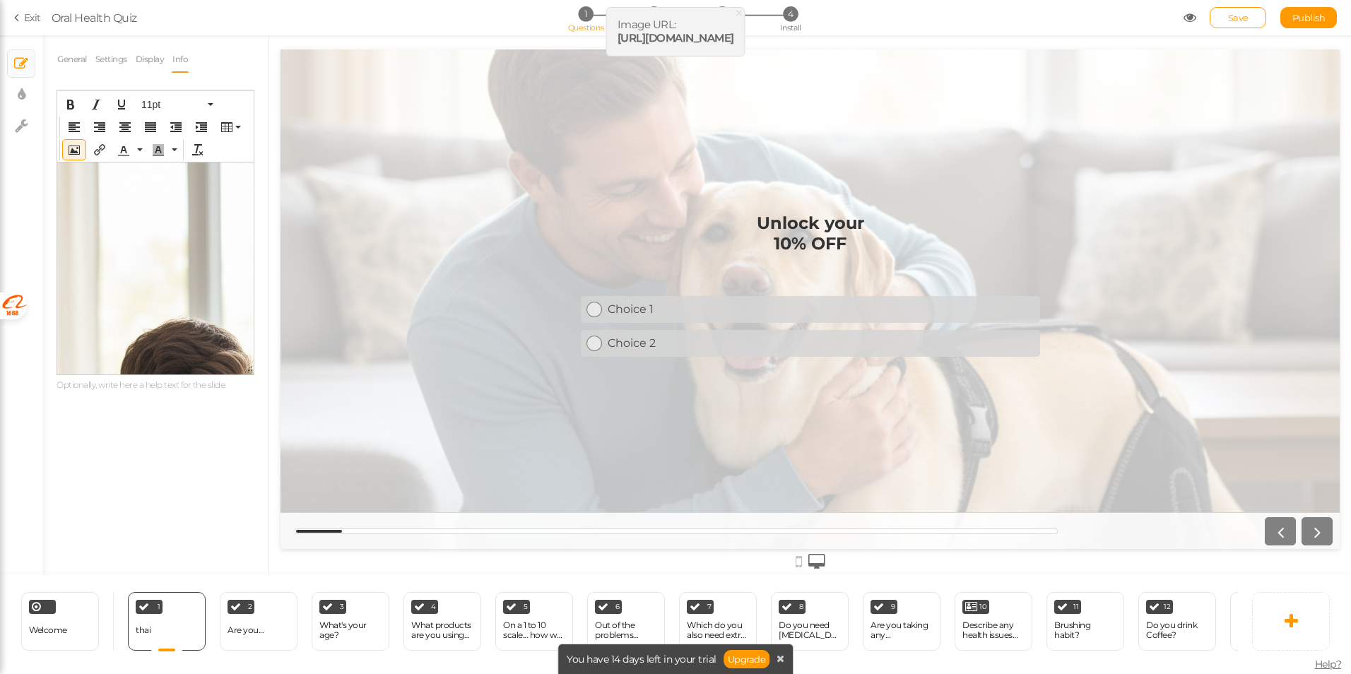
click at [148, 443] on div "General Settings Display Info View Text Images Slider Dropdown Question Unlock …" at bounding box center [155, 310] width 226 height 529
click at [180, 283] on img at bounding box center [341, 525] width 724 height 724
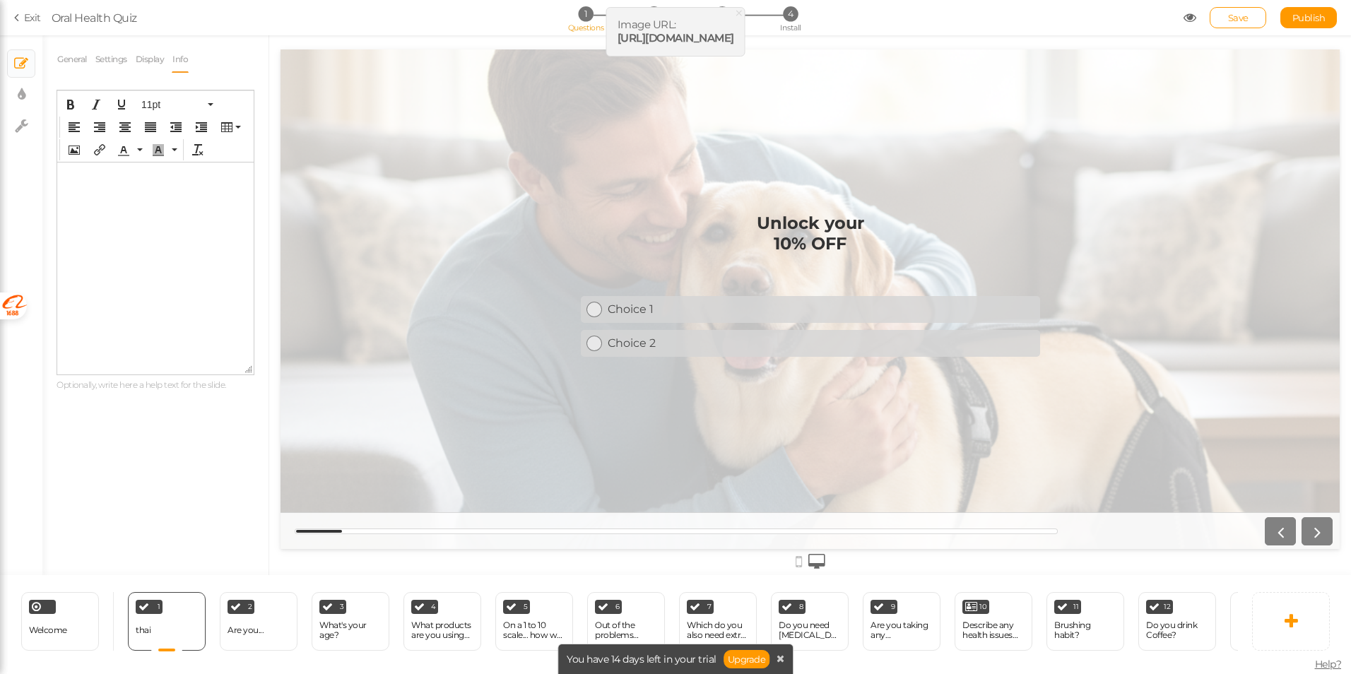
scroll to position [0, 0]
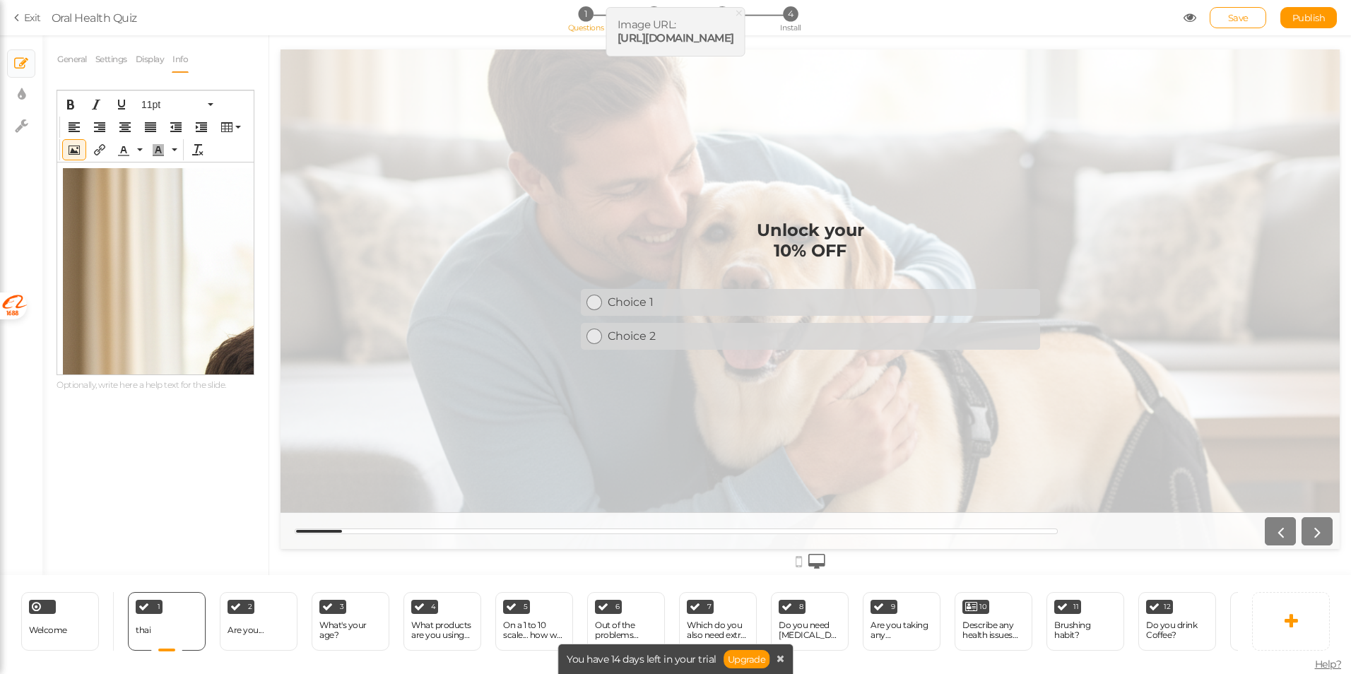
click at [116, 421] on div "General Settings Display Info View Text Images Slider Dropdown Question Unlock …" at bounding box center [155, 310] width 226 height 529
click at [163, 234] on img at bounding box center [425, 530] width 724 height 724
click at [131, 458] on div "General Settings Display Info View Text Images Slider Dropdown Question Unlock …" at bounding box center [155, 310] width 226 height 529
click at [1192, 18] on icon at bounding box center [1190, 17] width 13 height 13
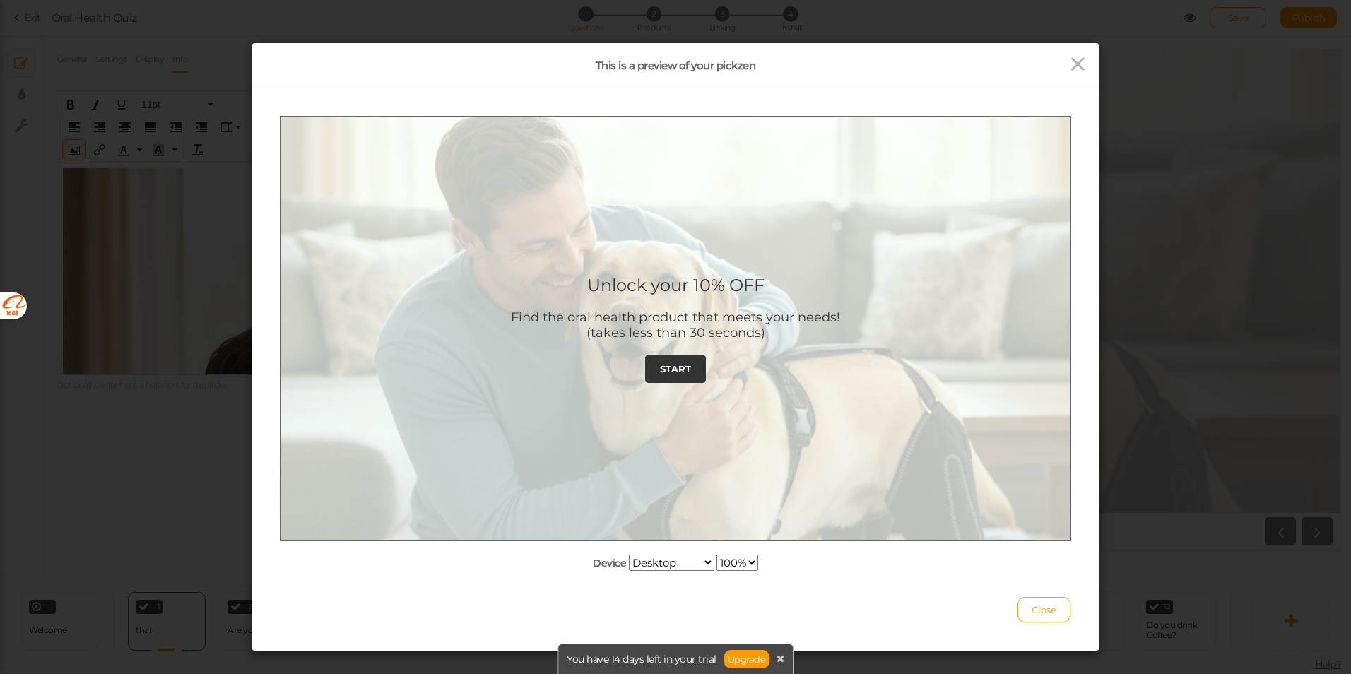
click at [659, 567] on select "Desktop Small mobile Large mobile" at bounding box center [671, 563] width 85 height 16
drag, startPoint x: 582, startPoint y: 586, endPoint x: 586, endPoint y: 580, distance: 7.3
click at [582, 586] on div "Close" at bounding box center [676, 603] width 790 height 39
click at [1032, 606] on span "Close" at bounding box center [1044, 609] width 25 height 11
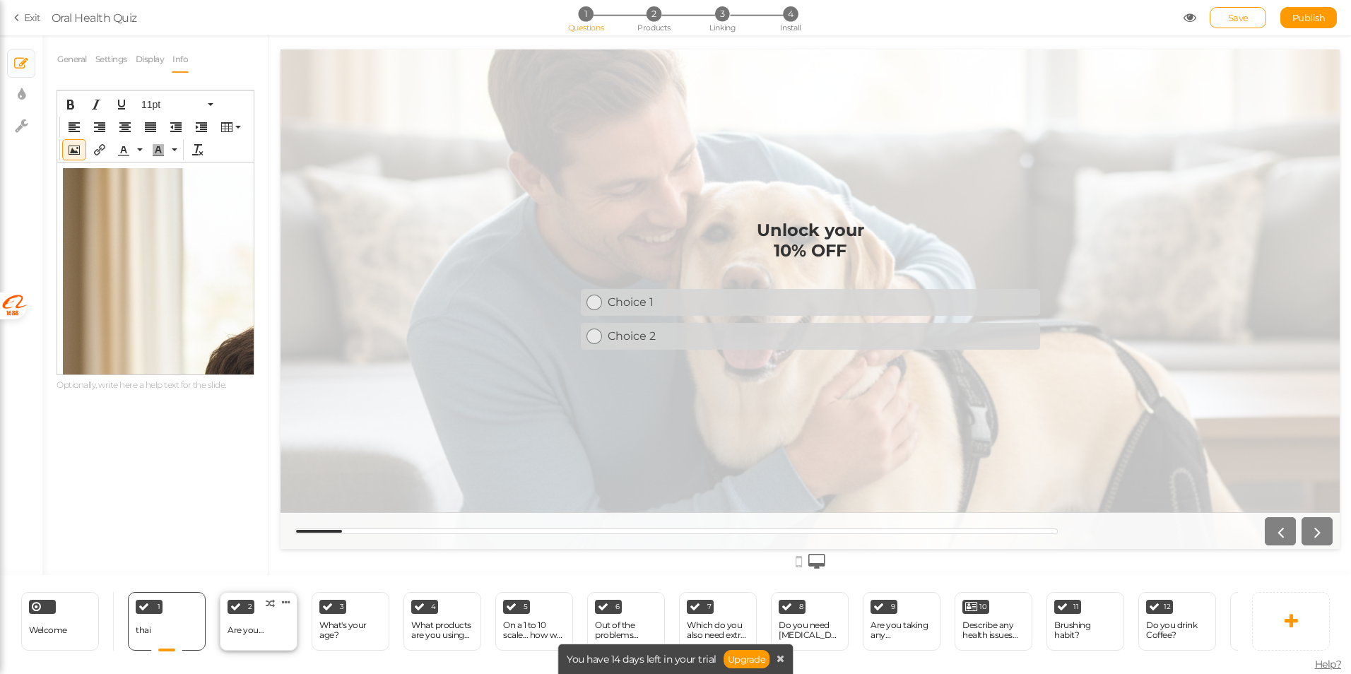
click at [258, 627] on div "Are you..." at bounding box center [246, 630] width 36 height 10
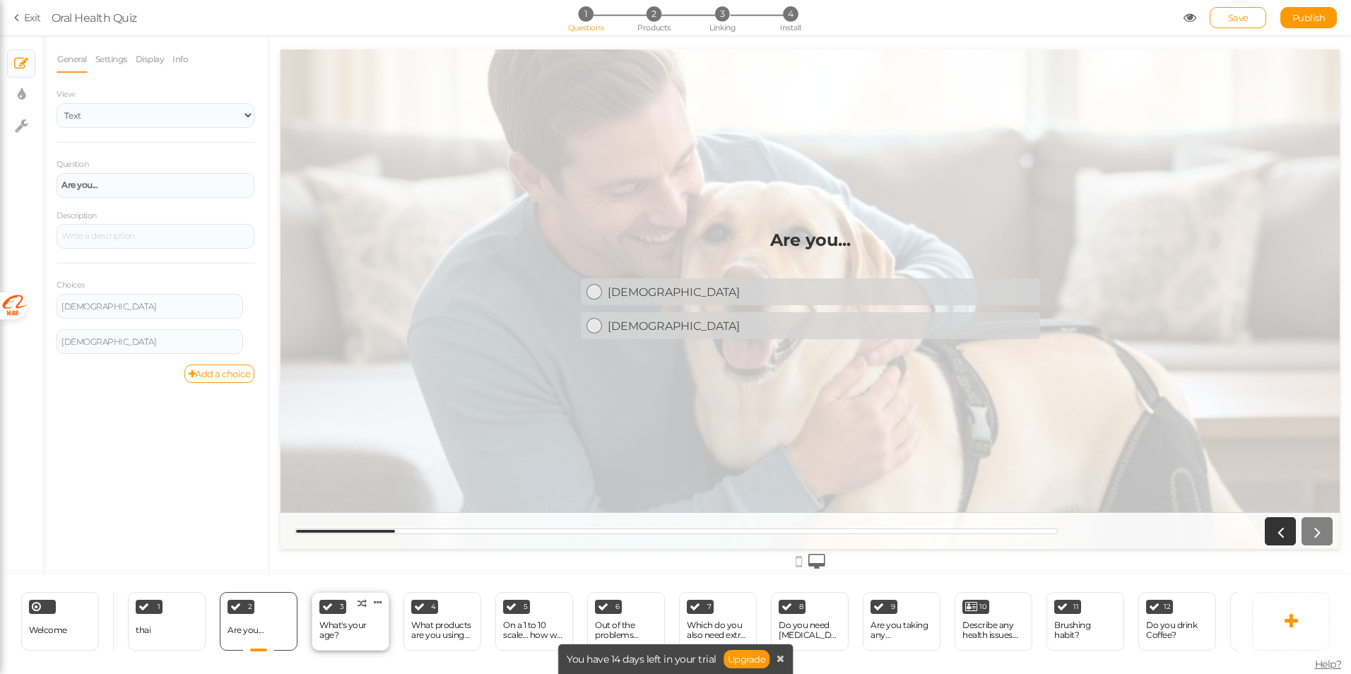
click at [350, 620] on div "What's your age?" at bounding box center [350, 630] width 62 height 20
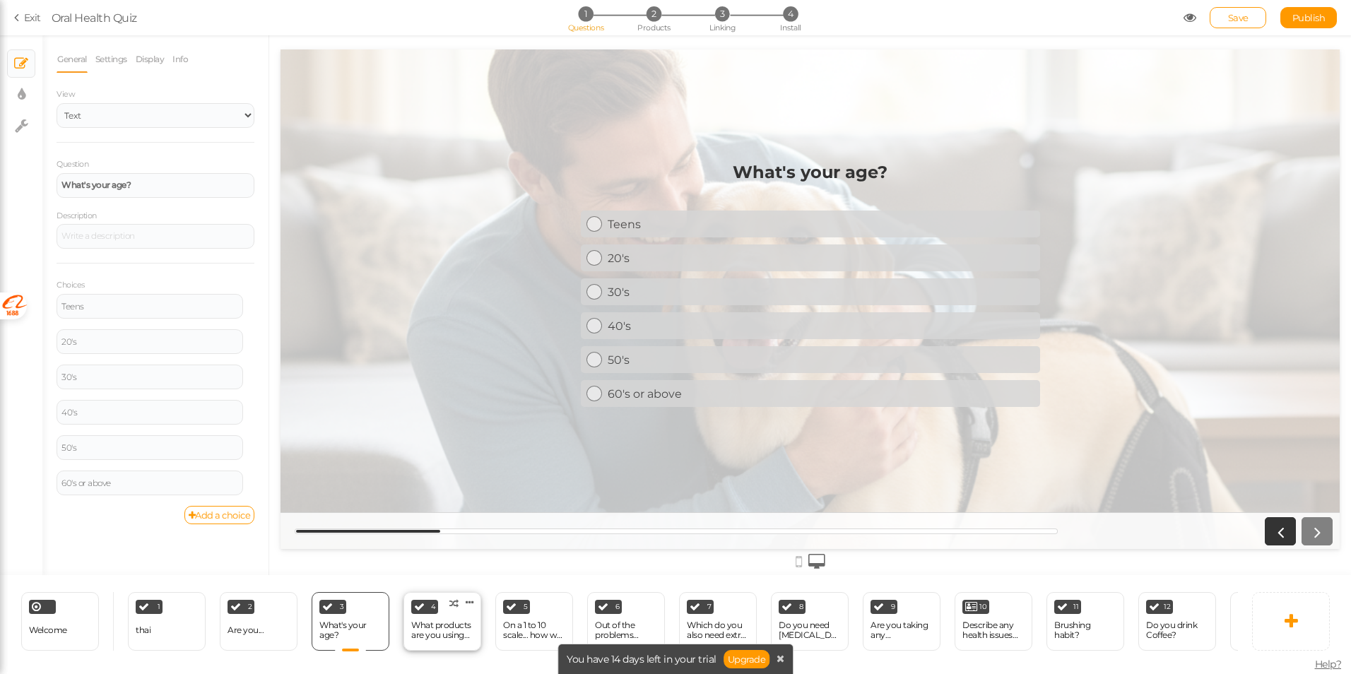
click at [438, 632] on div "What products are you using now?" at bounding box center [442, 630] width 62 height 20
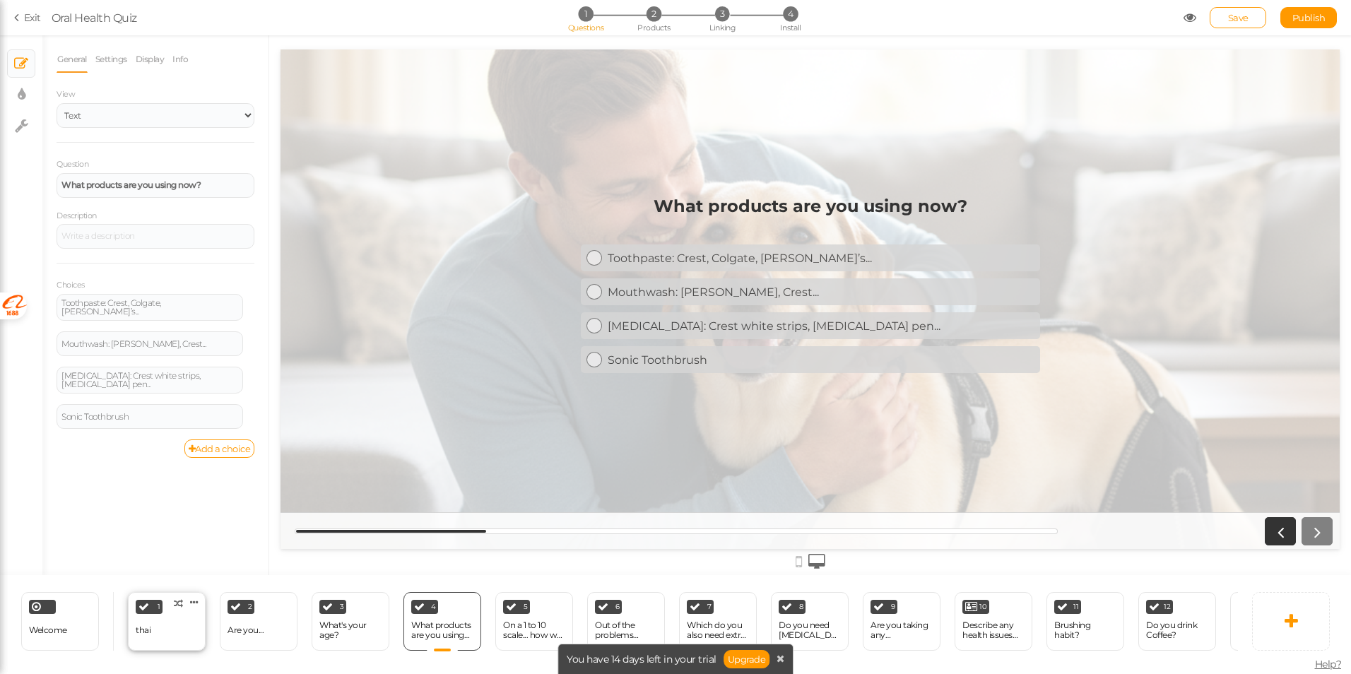
click at [153, 623] on div "1 thai × Define the conditions to show this slide. Clone Change type Delete" at bounding box center [167, 621] width 78 height 59
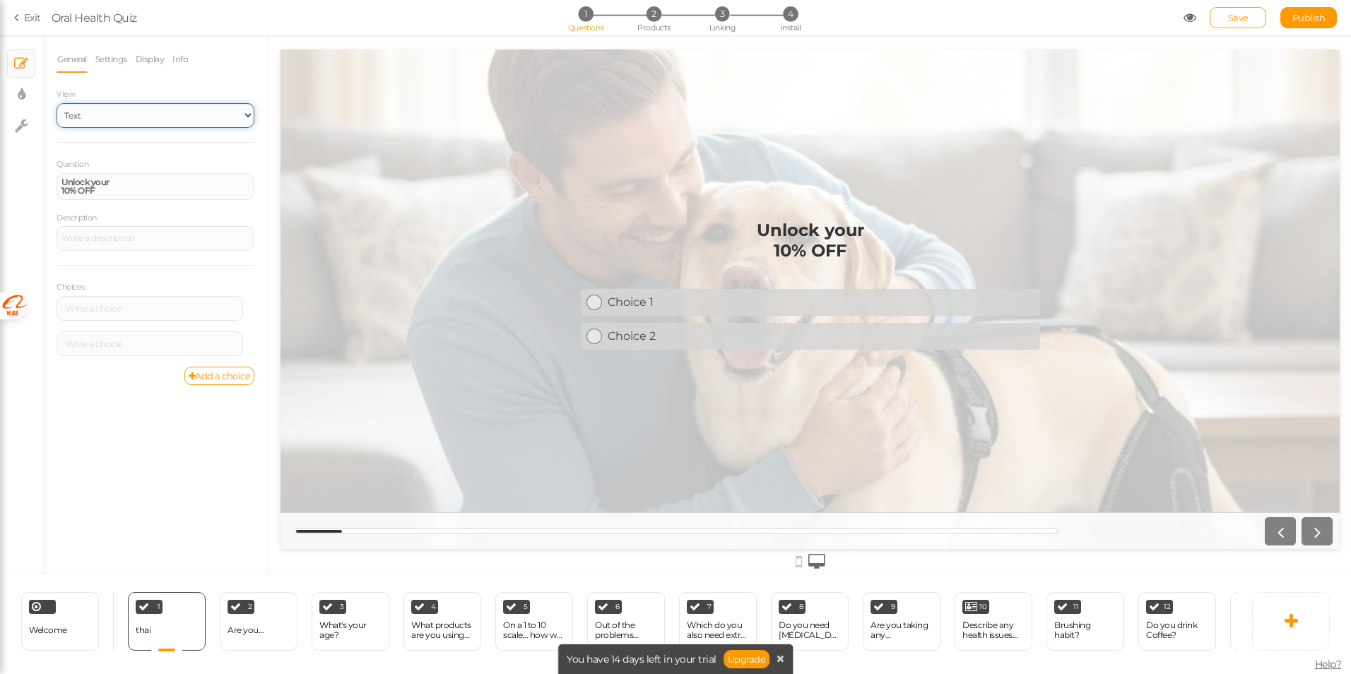
click at [105, 112] on select "Text Images Slider Dropdown" at bounding box center [156, 115] width 198 height 25
click at [57, 103] on select "Text Images Slider Dropdown" at bounding box center [156, 115] width 198 height 25
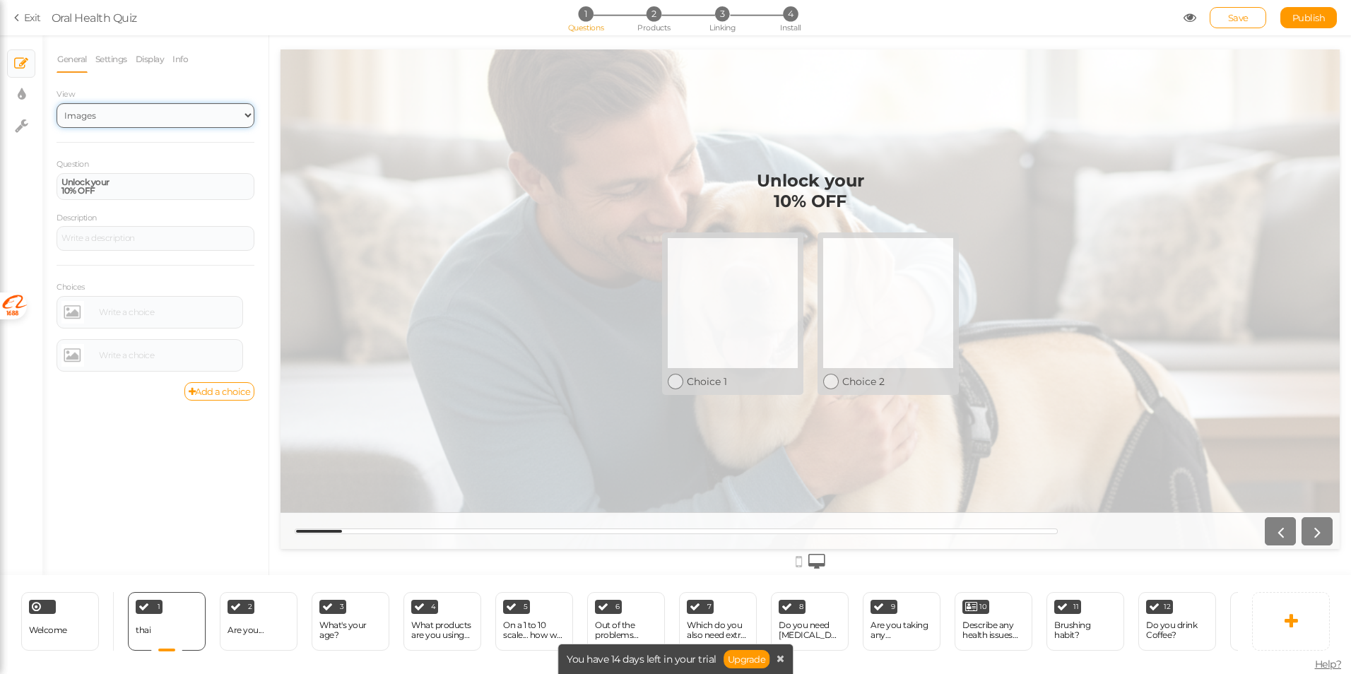
click at [131, 109] on select "Text Images Slider Dropdown" at bounding box center [156, 115] width 198 height 25
click at [145, 470] on div "General Settings Display Info View Text Images Slider Dropdown Question Unlock …" at bounding box center [155, 310] width 226 height 529
click at [94, 118] on select "Text Images Slider Dropdown" at bounding box center [156, 115] width 198 height 25
click at [57, 103] on select "Text Images Slider Dropdown" at bounding box center [156, 115] width 198 height 25
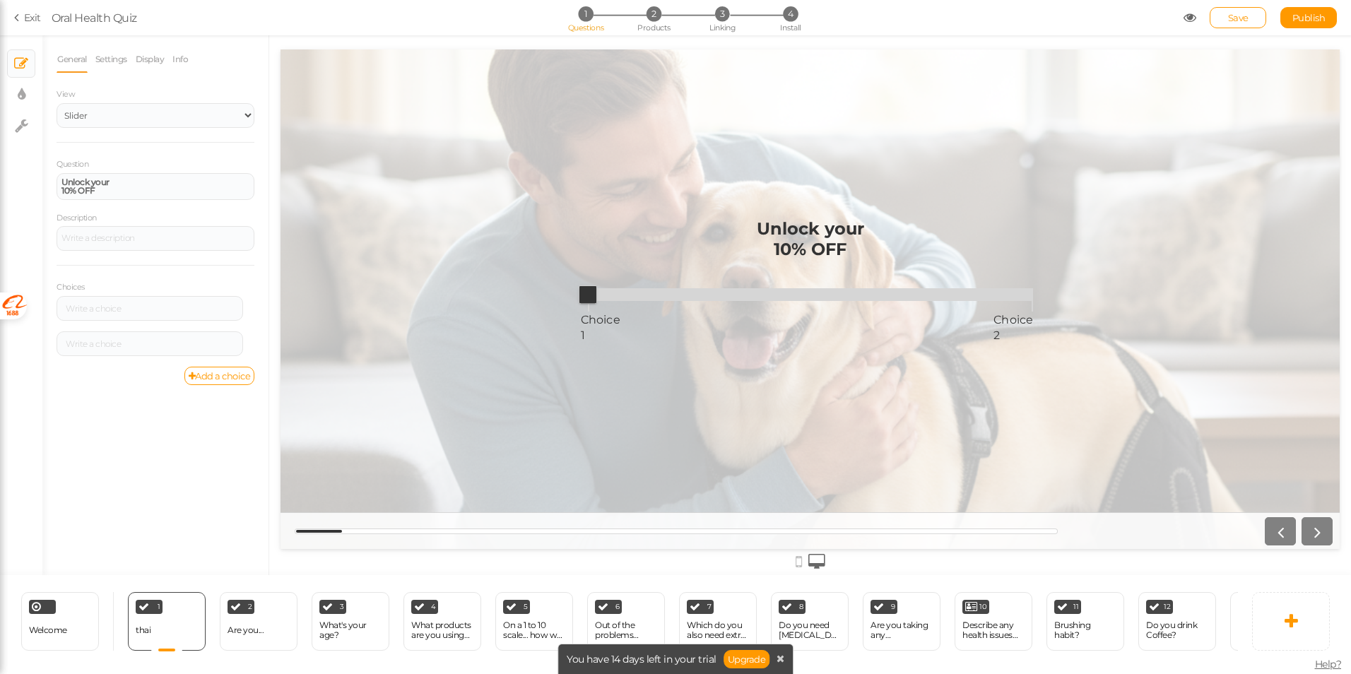
drag, startPoint x: 591, startPoint y: 295, endPoint x: 680, endPoint y: 299, distance: 89.8
click at [680, 299] on span "Choice 1 Choice 2" at bounding box center [810, 294] width 445 height 21
click at [103, 113] on select "Text Images Slider Dropdown" at bounding box center [156, 115] width 198 height 25
click at [57, 103] on select "Text Images Slider Dropdown" at bounding box center [156, 115] width 198 height 25
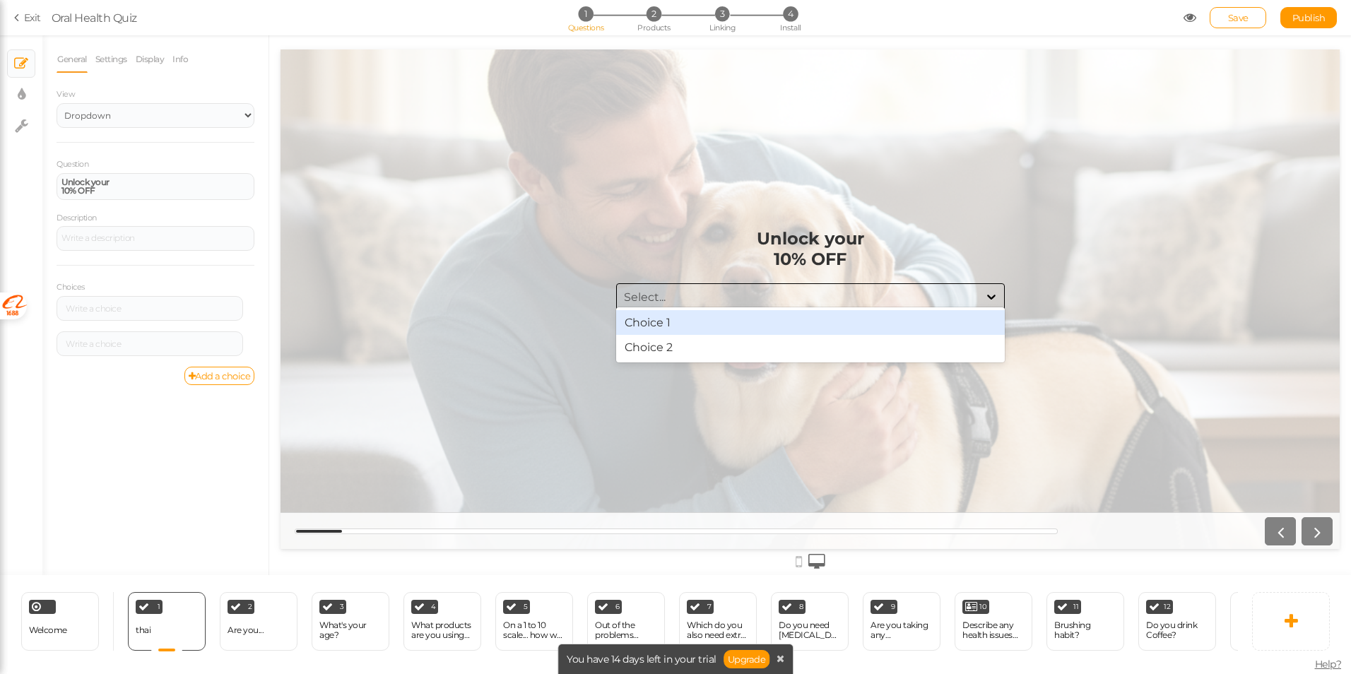
click at [690, 298] on div "Select..." at bounding box center [798, 297] width 362 height 16
click at [690, 299] on div "Select..." at bounding box center [798, 297] width 362 height 16
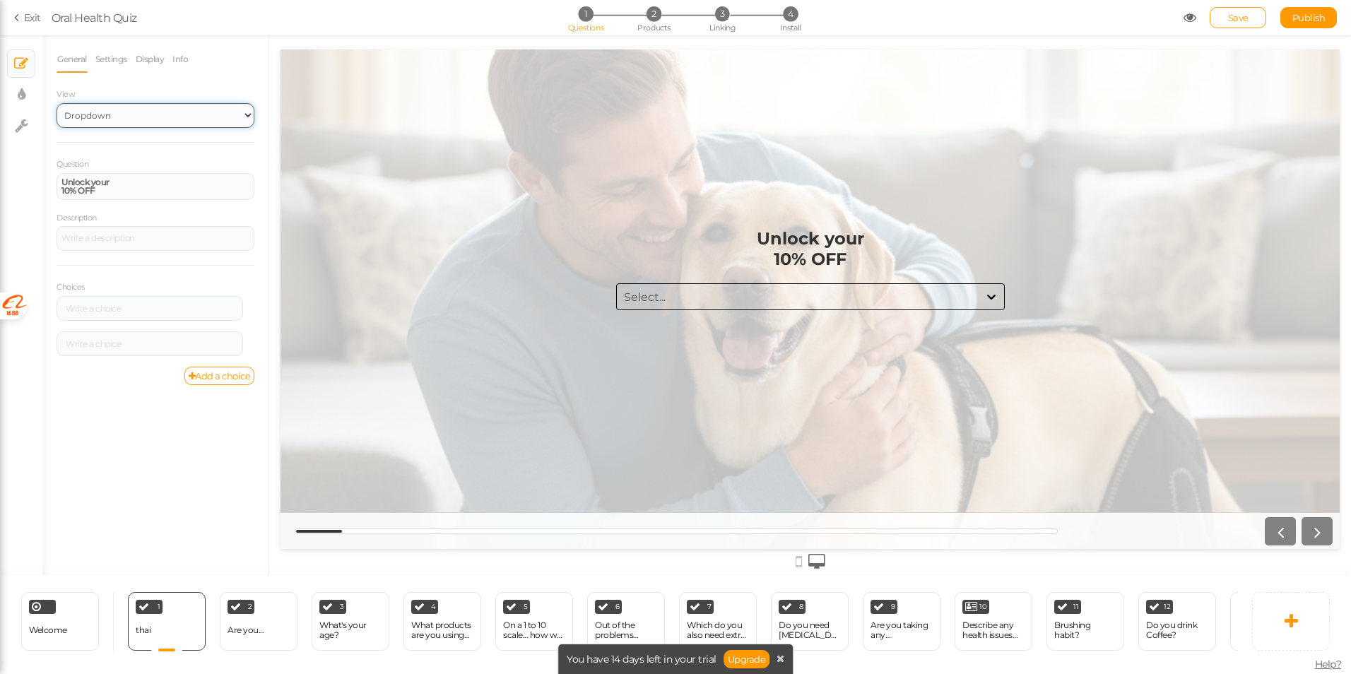
click at [153, 126] on select "Text Images Slider Dropdown" at bounding box center [156, 115] width 198 height 25
select select "2"
click at [57, 103] on select "Text Images Slider Dropdown" at bounding box center [156, 115] width 198 height 25
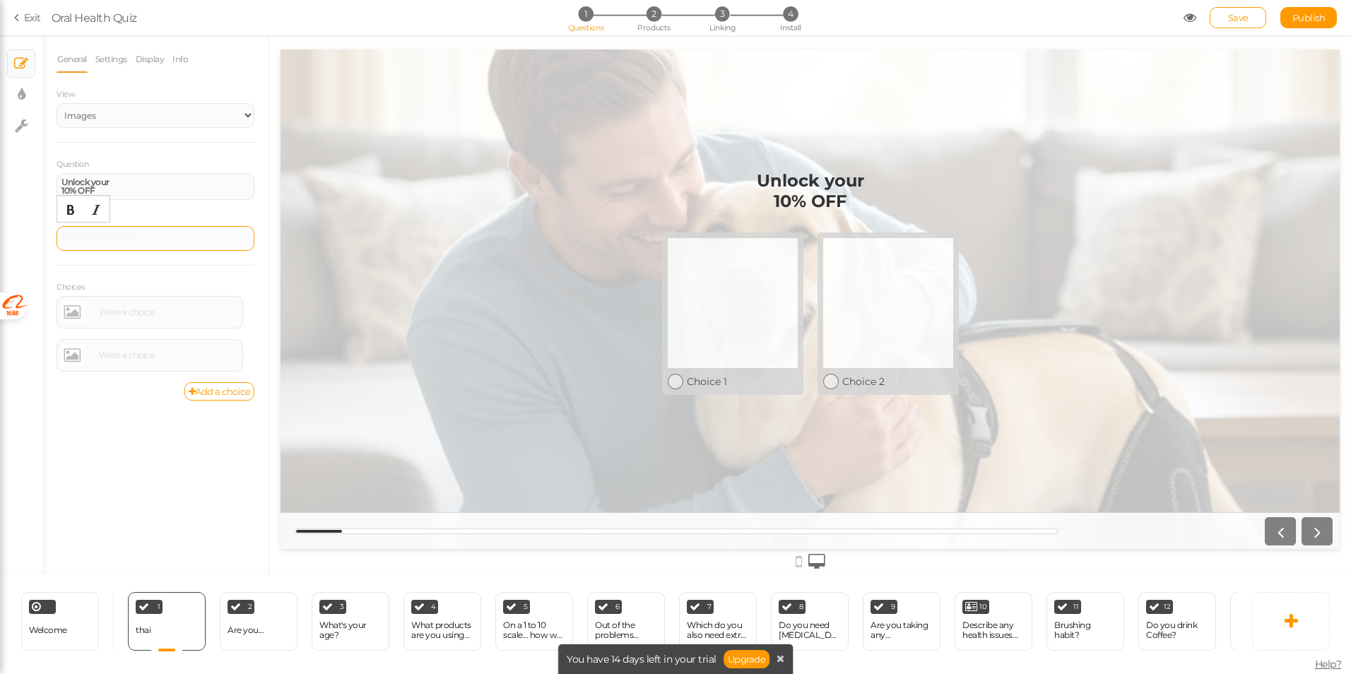
click at [95, 229] on div at bounding box center [156, 238] width 198 height 25
click at [146, 183] on div "Unlock your 10% OFF" at bounding box center [155, 186] width 188 height 17
click at [118, 240] on div at bounding box center [156, 238] width 198 height 25
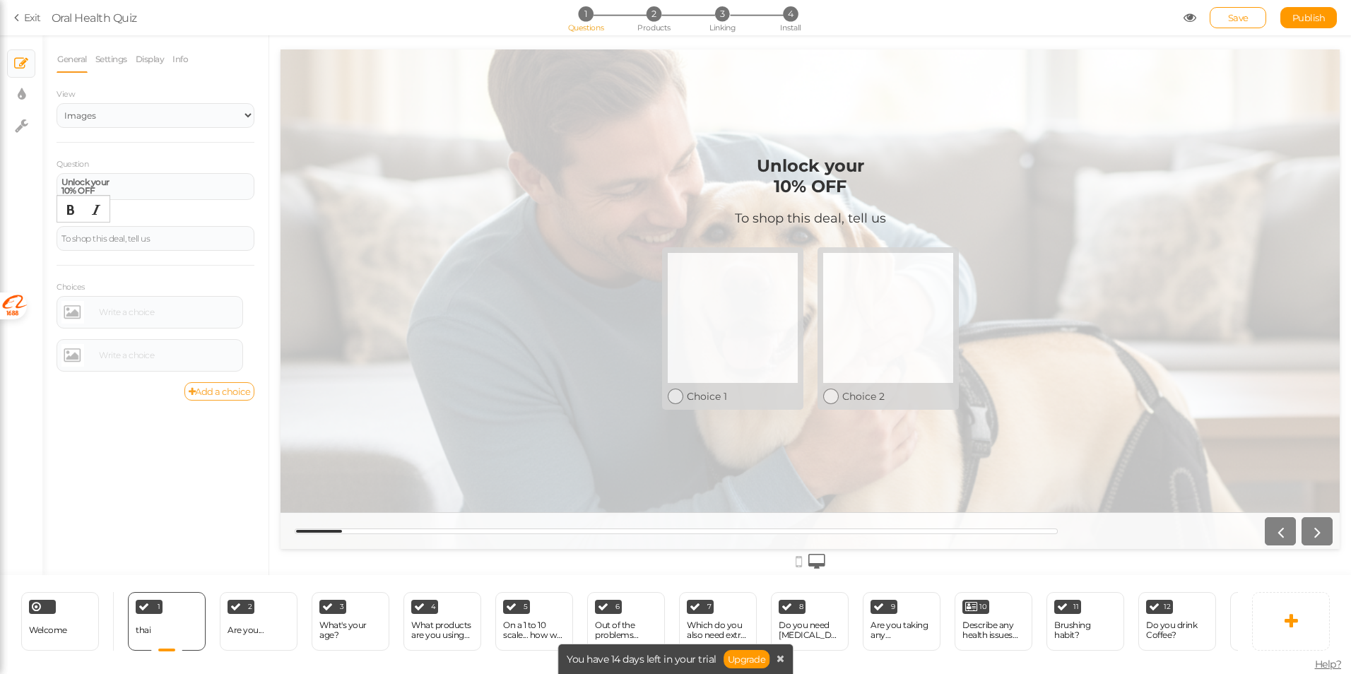
click at [192, 394] on icon at bounding box center [192, 391] width 7 height 9
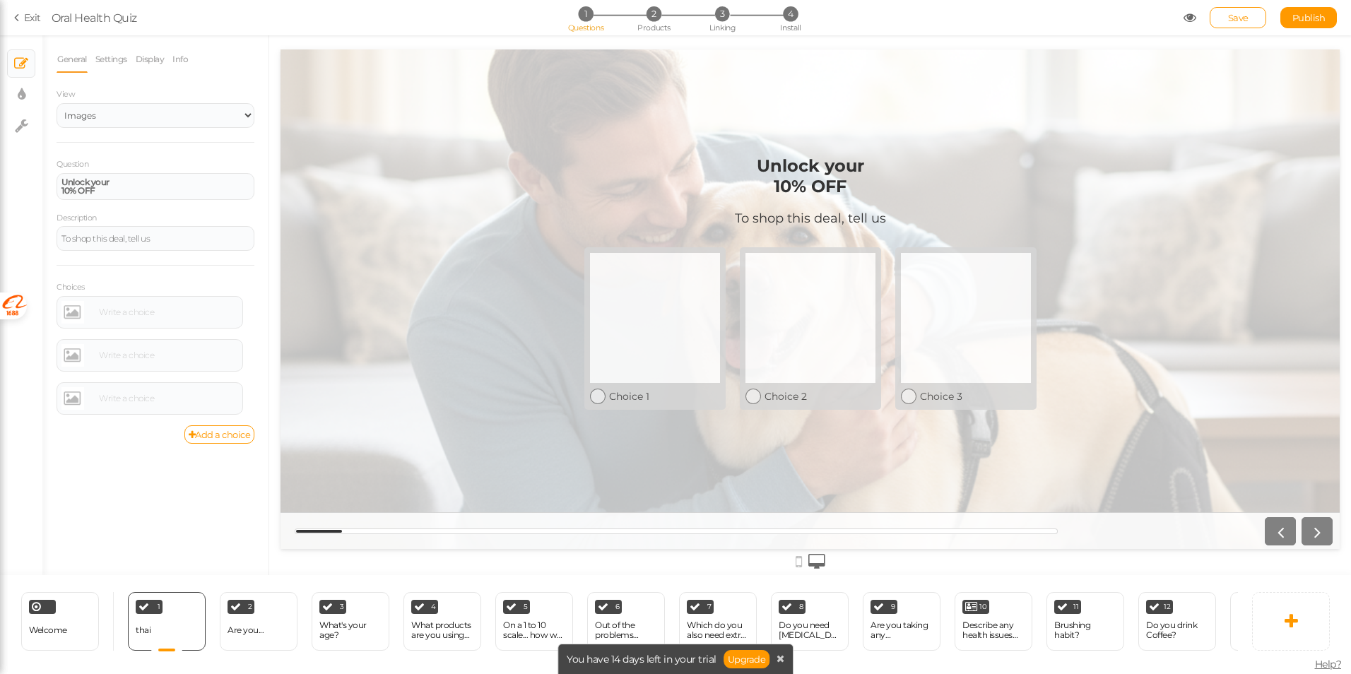
click at [124, 452] on div "General Settings Display Info View Text Images Slider Dropdown Question Unlock …" at bounding box center [155, 310] width 226 height 529
click at [111, 311] on div at bounding box center [166, 312] width 143 height 8
click at [102, 360] on div at bounding box center [149, 355] width 177 height 23
click at [112, 409] on div at bounding box center [149, 398] width 177 height 23
click at [104, 478] on div "General Settings Display Info View Text Images Slider Dropdown Question Unlock …" at bounding box center [155, 310] width 226 height 529
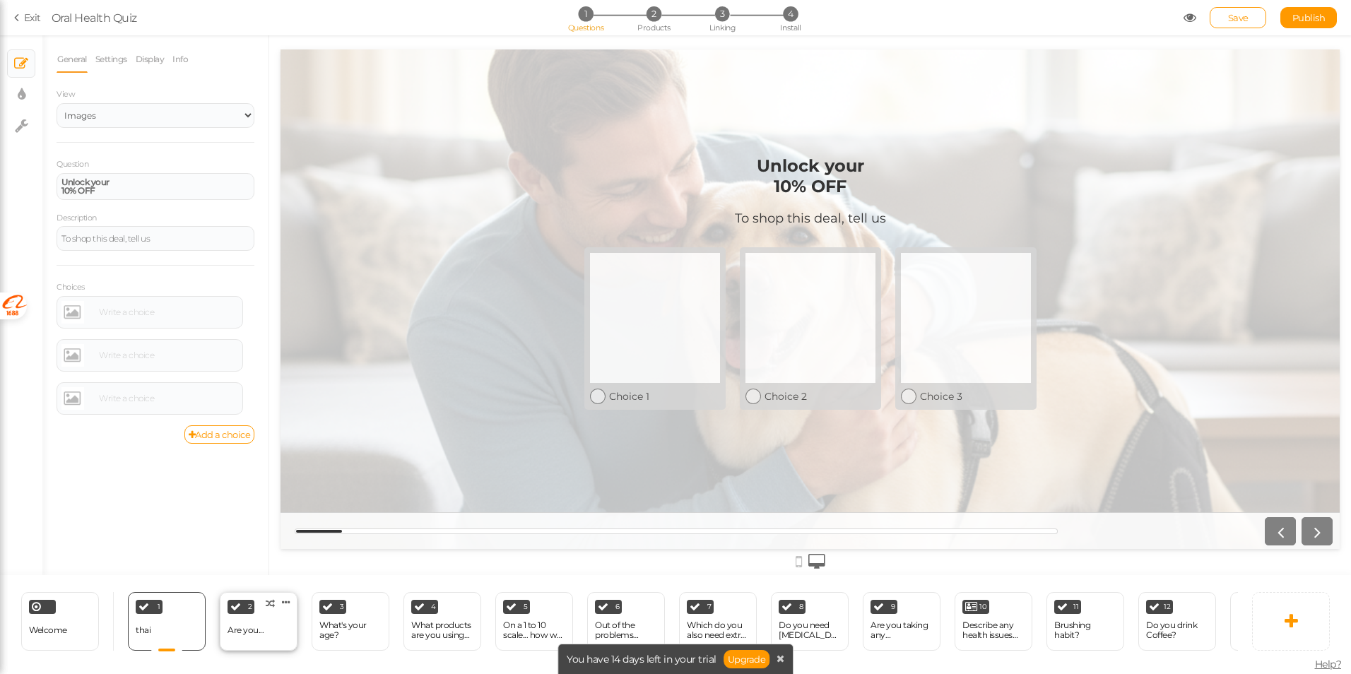
click at [232, 627] on div "Are you..." at bounding box center [246, 630] width 36 height 10
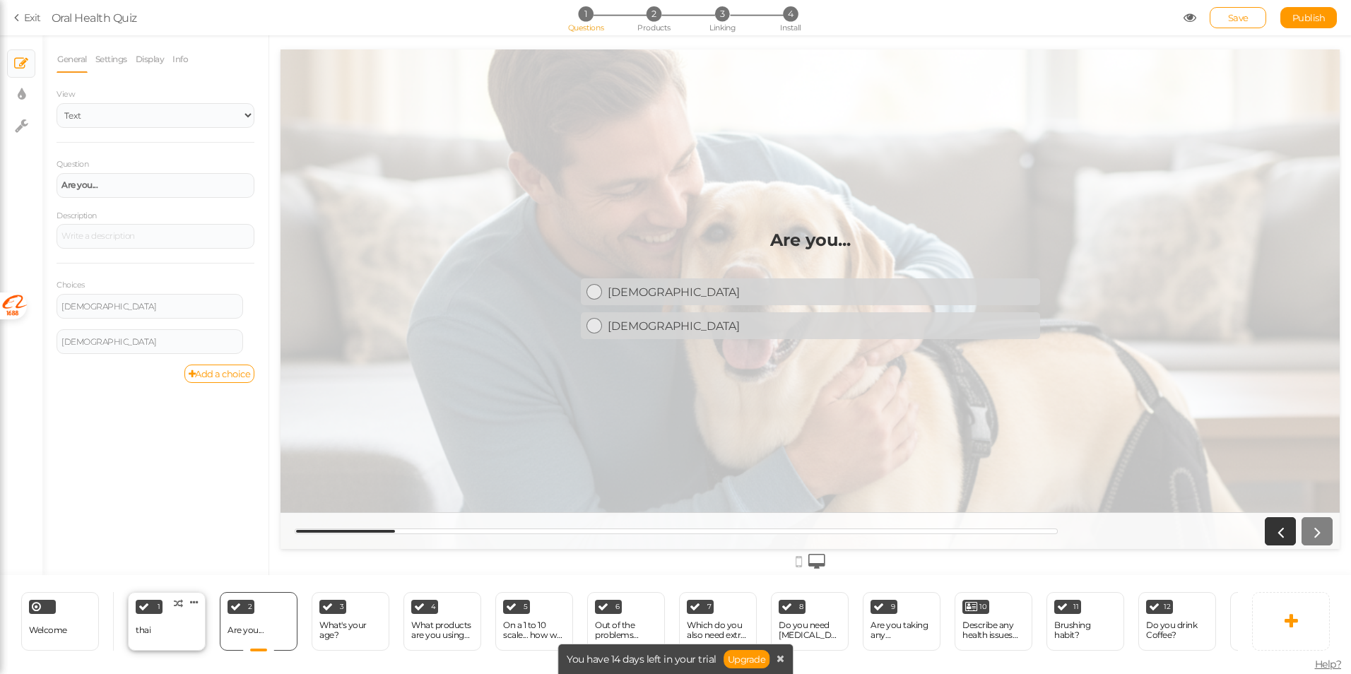
click at [169, 630] on div "1 thai × Define the conditions to show this slide. Clone Change type Delete" at bounding box center [167, 621] width 78 height 59
select select "2"
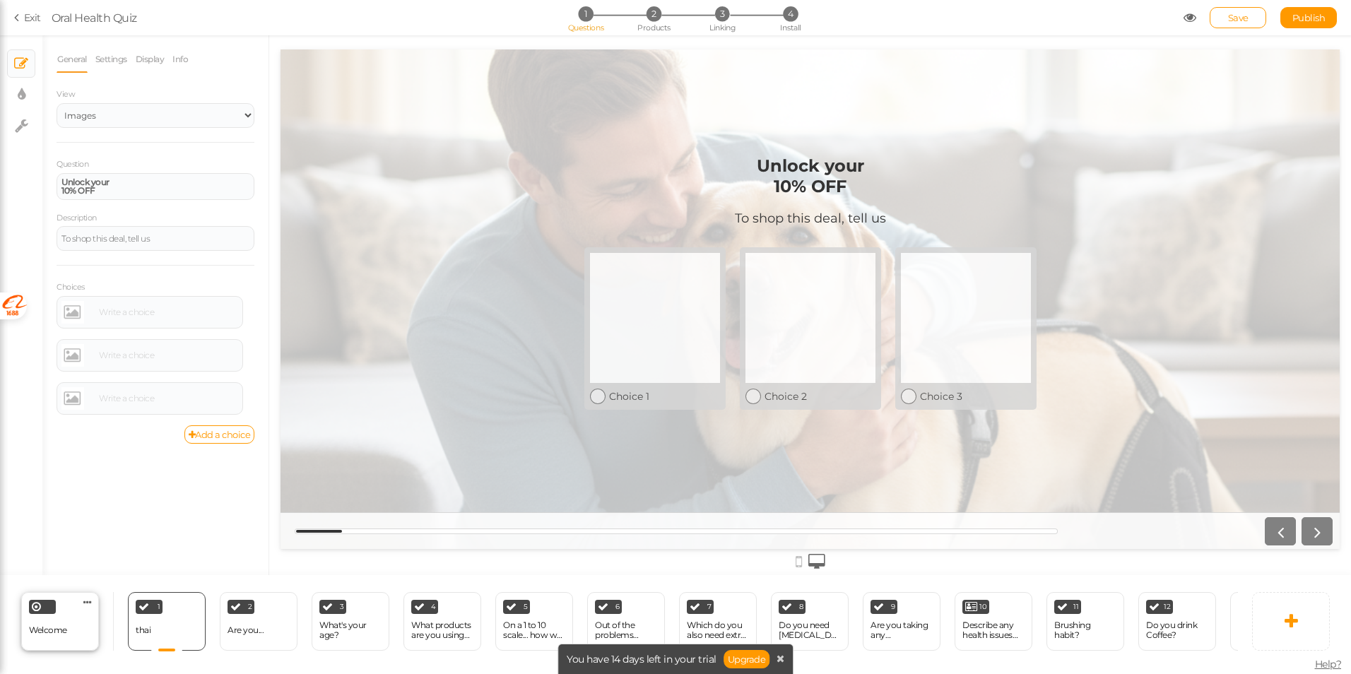
click at [68, 618] on div "Welcome Delete" at bounding box center [60, 621] width 78 height 59
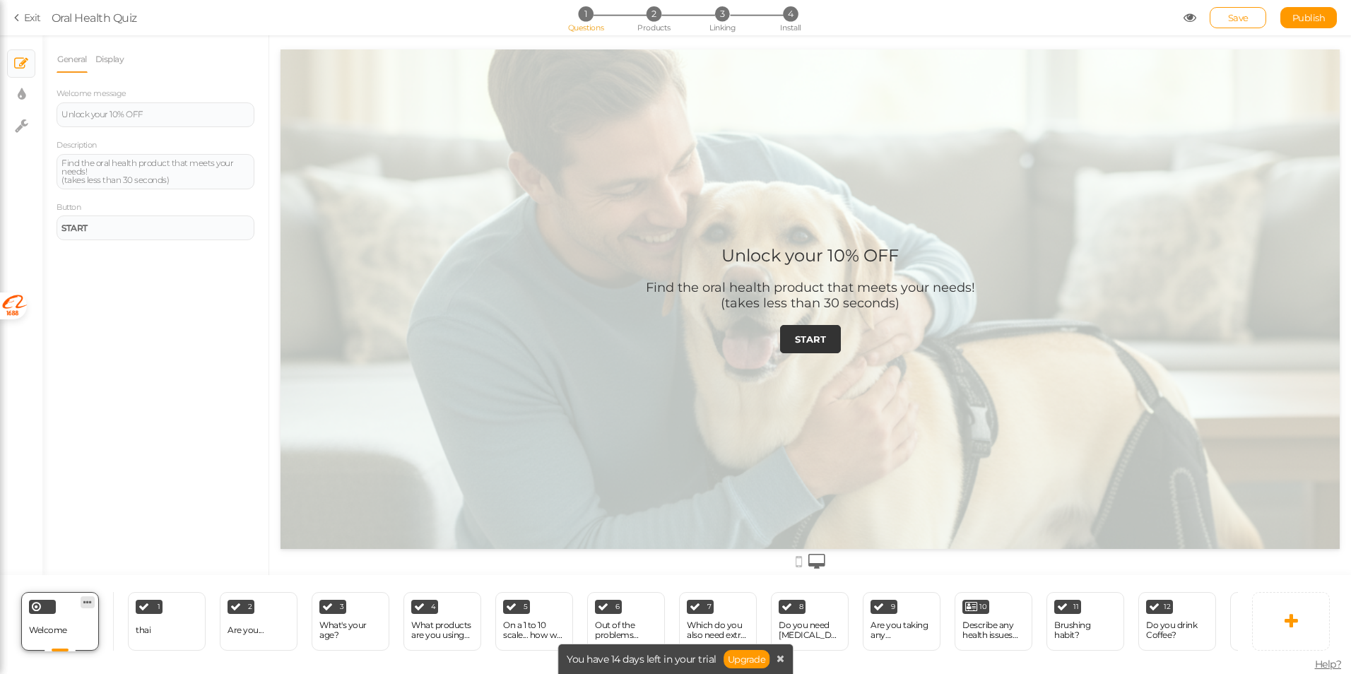
click at [81, 596] on link at bounding box center [88, 602] width 14 height 12
click at [87, 591] on link "Delete" at bounding box center [77, 598] width 56 height 15
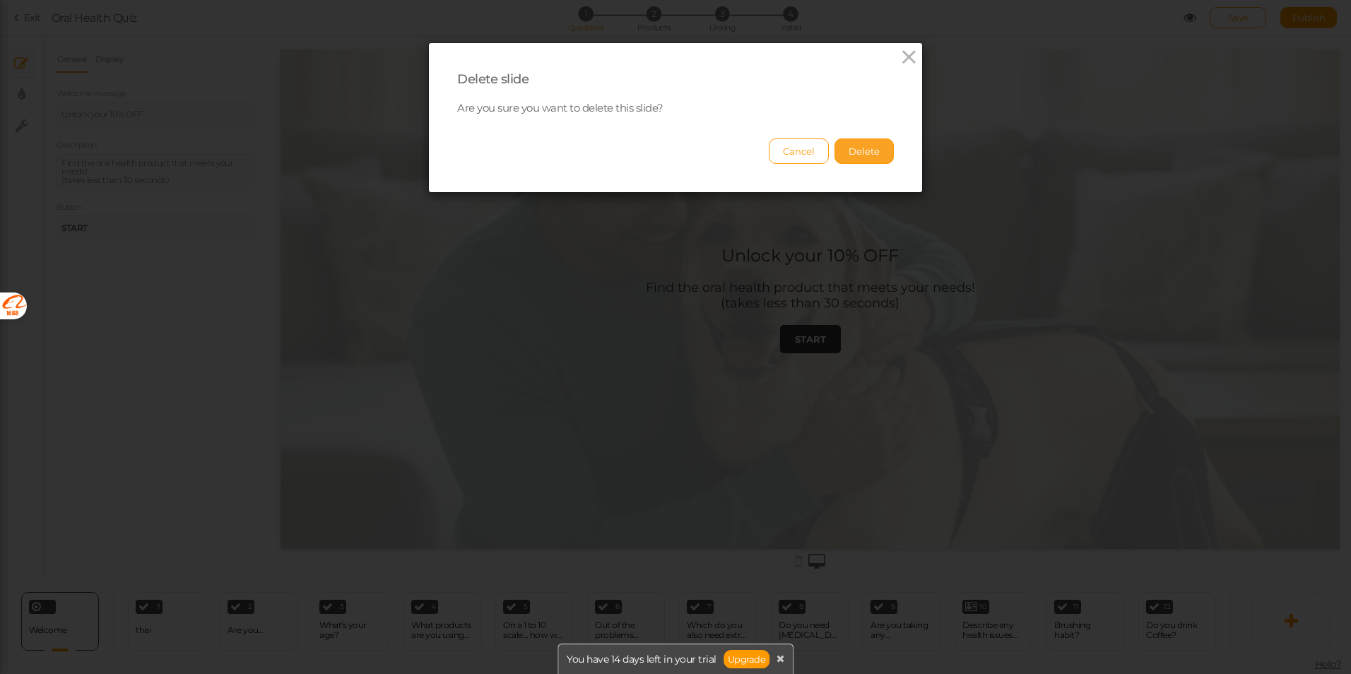
click at [849, 155] on button "Delete" at bounding box center [863, 150] width 59 height 25
select select "2"
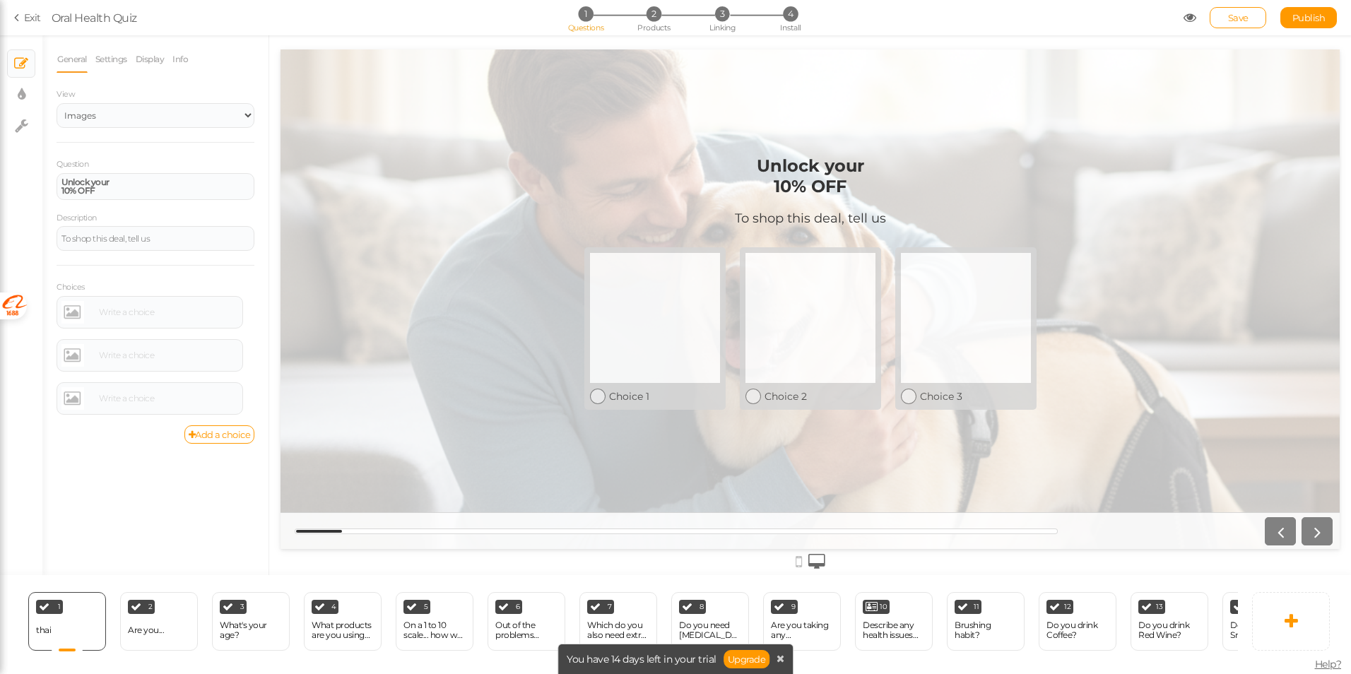
click at [163, 512] on div "General Settings Display Info View Text Images Slider Dropdown Question Unlock …" at bounding box center [155, 310] width 226 height 529
click at [1322, 532] on div at bounding box center [1295, 531] width 73 height 28
click at [187, 636] on div "2 Are you... × Define the conditions to show this slide. Clone Change type Dele…" at bounding box center [159, 621] width 78 height 59
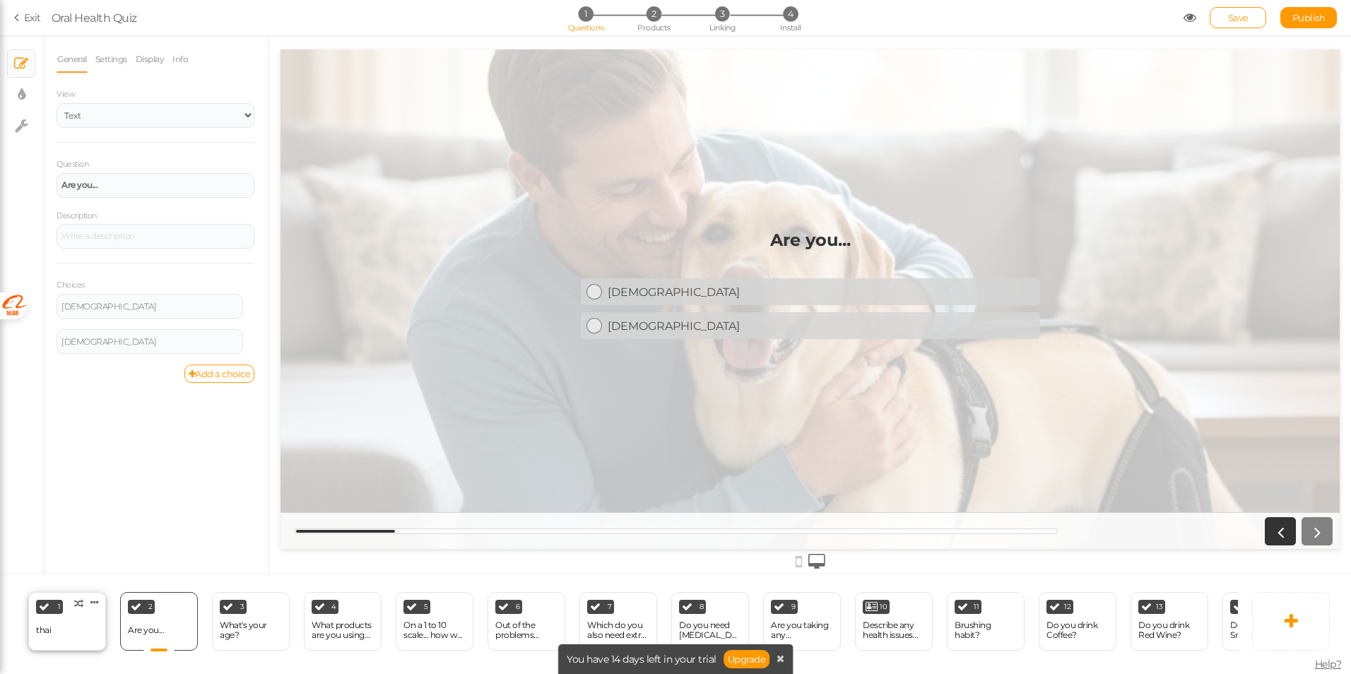
click at [53, 633] on div "1 thai × Define the conditions to show this slide. Clone Change type Delete" at bounding box center [67, 621] width 78 height 59
select select "2"
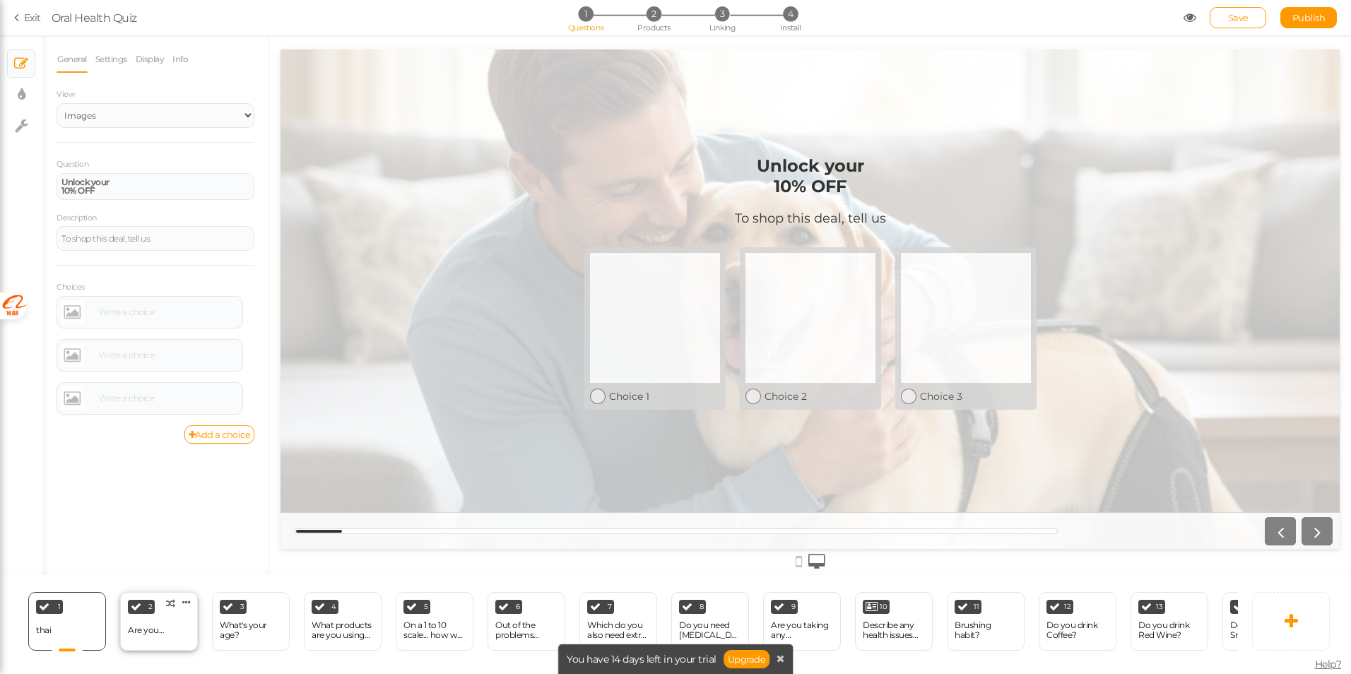
click at [166, 625] on div "2 Are you... × Define the conditions to show this slide. Clone Change type Dele…" at bounding box center [159, 621] width 78 height 59
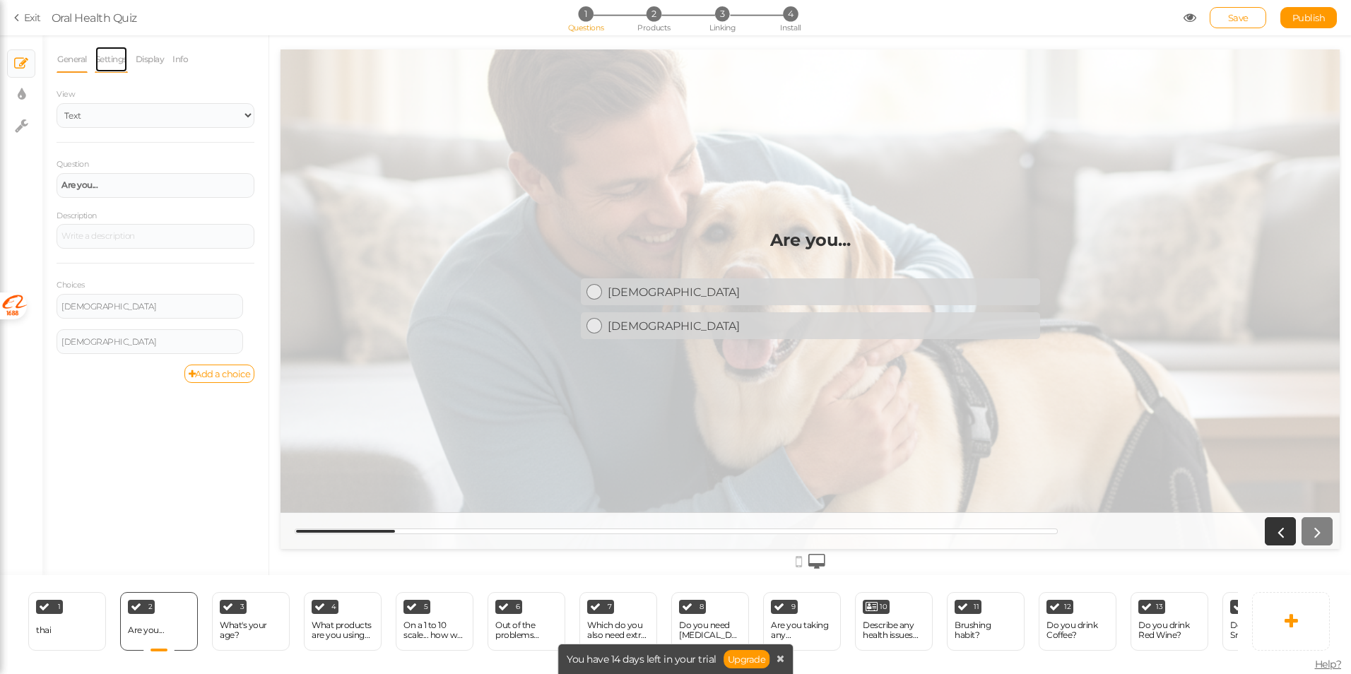
click at [122, 65] on link "Settings" at bounding box center [111, 59] width 33 height 27
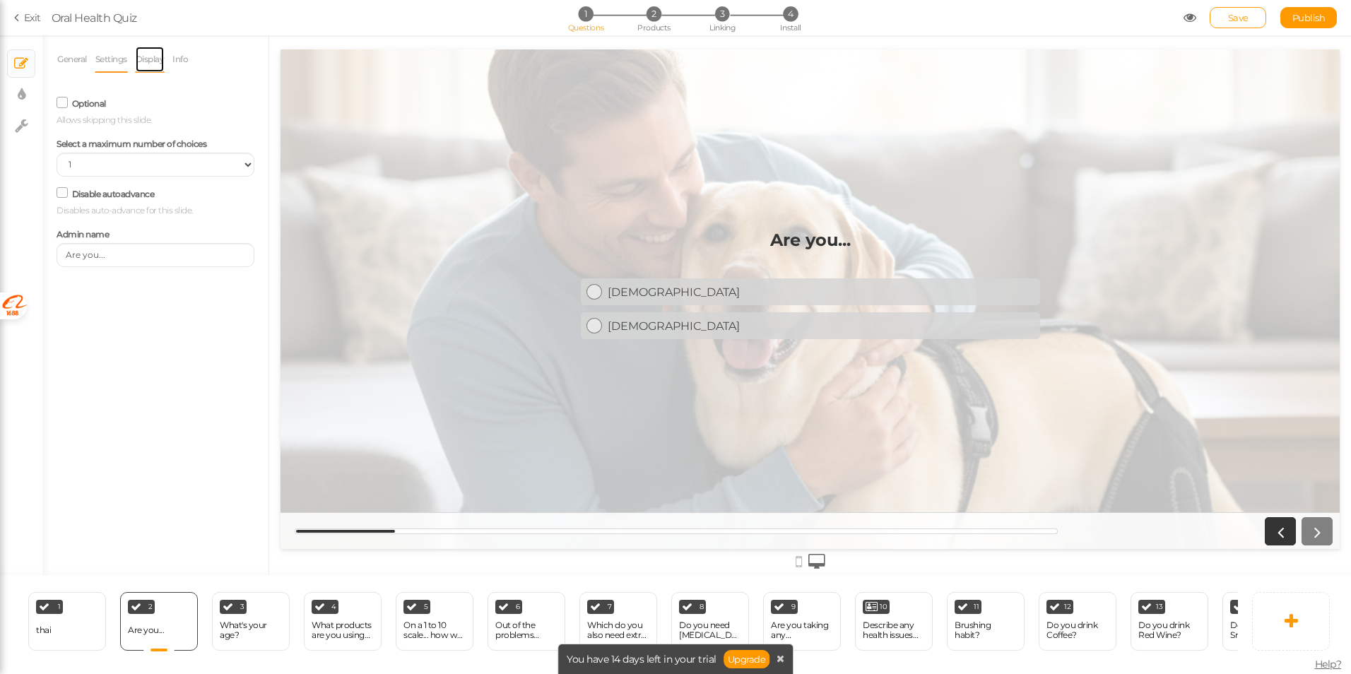
click at [153, 64] on link "Display" at bounding box center [150, 59] width 30 height 27
click at [80, 68] on link "General" at bounding box center [72, 59] width 31 height 27
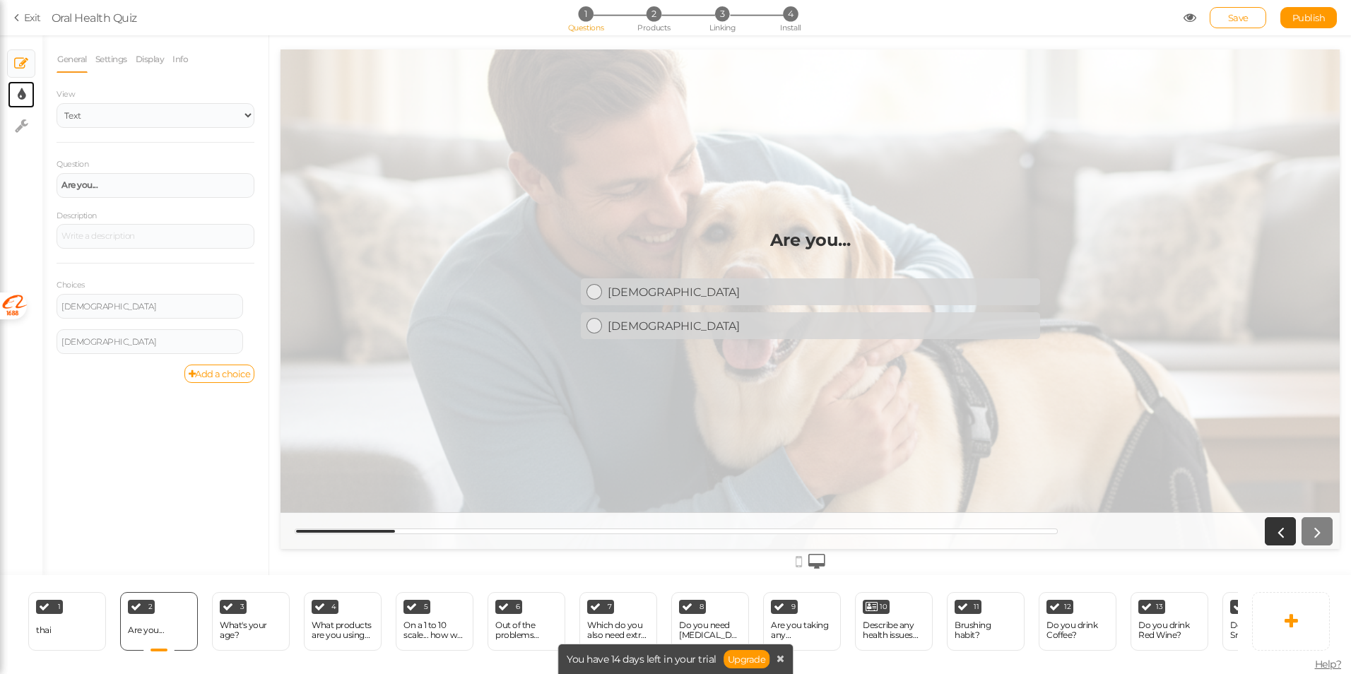
click at [16, 98] on link "× Display settings" at bounding box center [21, 94] width 27 height 27
select select "2"
select select "montserrat"
select select "switch"
click at [251, 305] on icon at bounding box center [251, 308] width 8 height 11
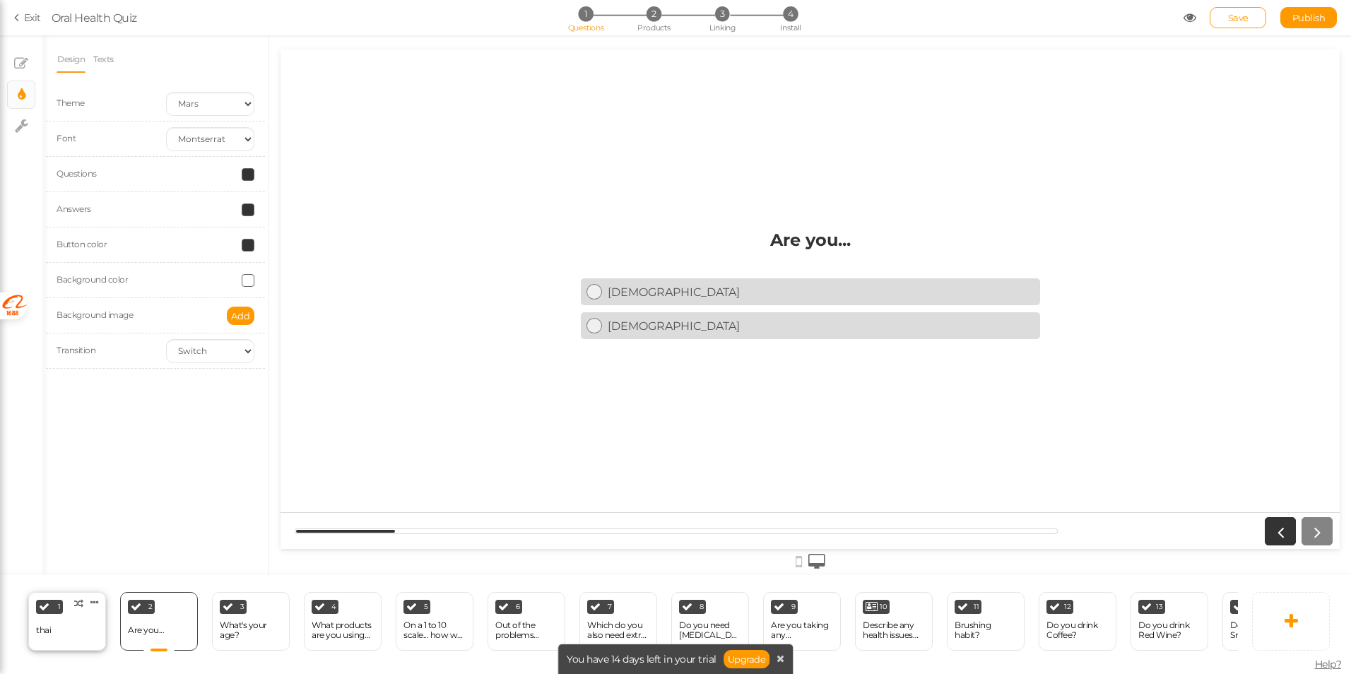
click at [73, 634] on div "1 thai × Define the conditions to show this slide. Clone Change type Delete" at bounding box center [67, 621] width 78 height 59
select select "2"
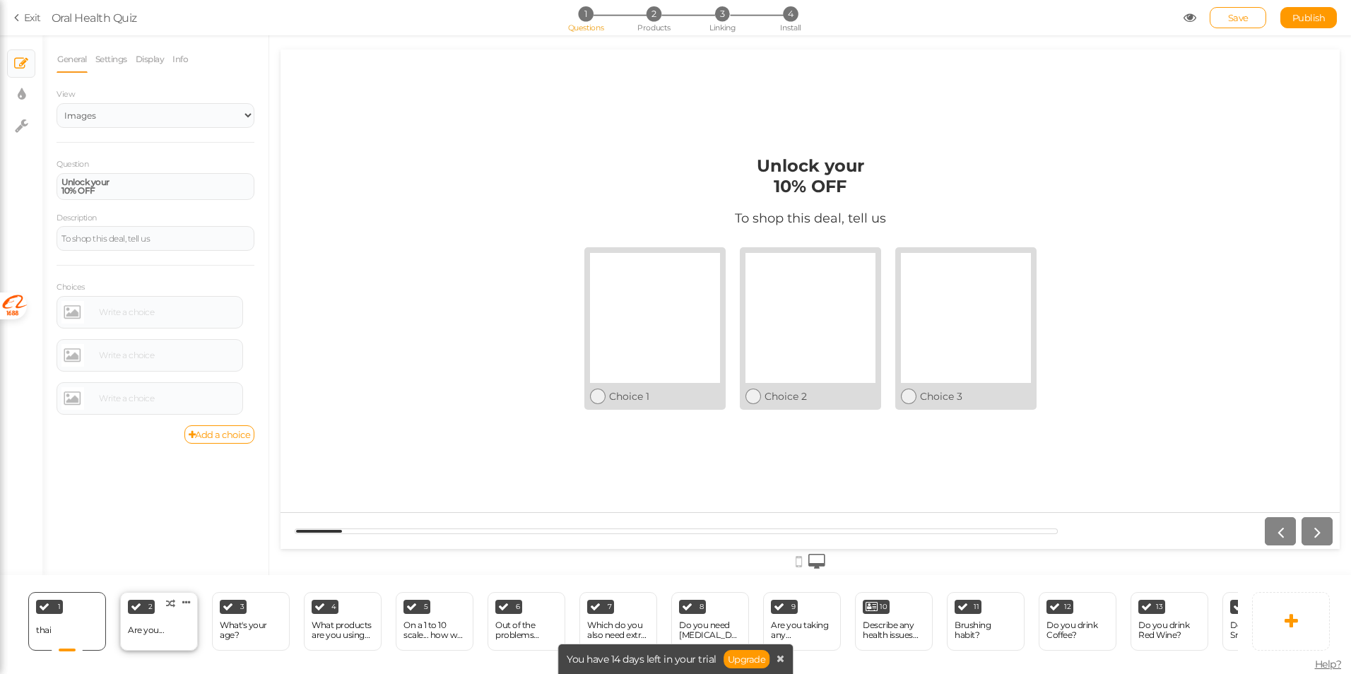
click at [155, 625] on div "Are you..." at bounding box center [146, 630] width 36 height 10
select select "1"
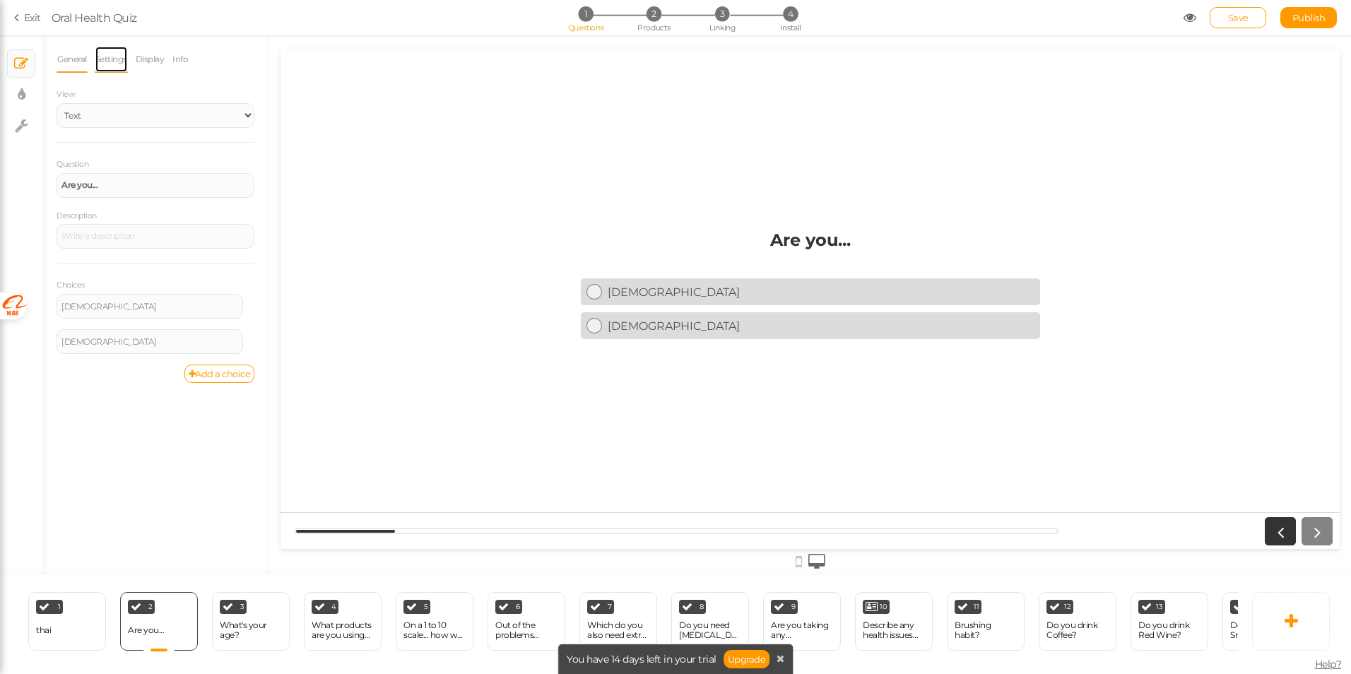
click at [109, 60] on link "Settings" at bounding box center [111, 59] width 33 height 27
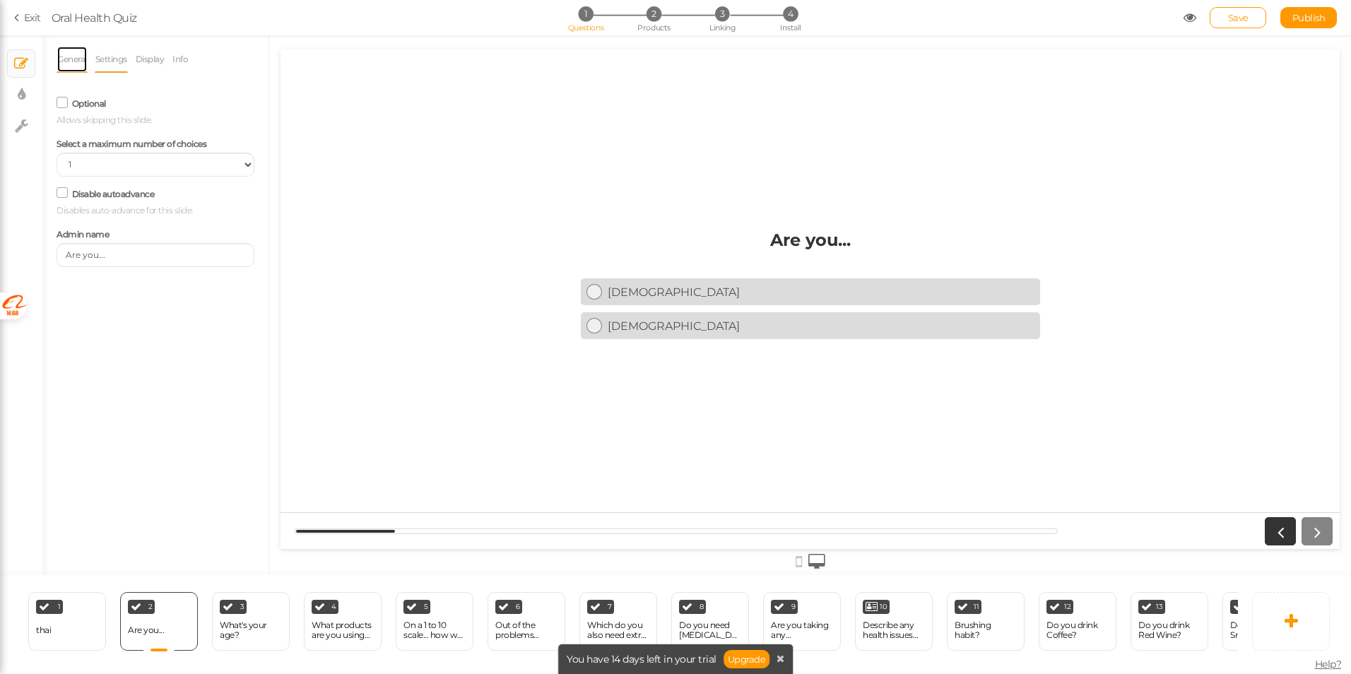
click at [71, 61] on link "General" at bounding box center [72, 59] width 31 height 27
click at [1261, 17] on link "Save" at bounding box center [1238, 17] width 57 height 21
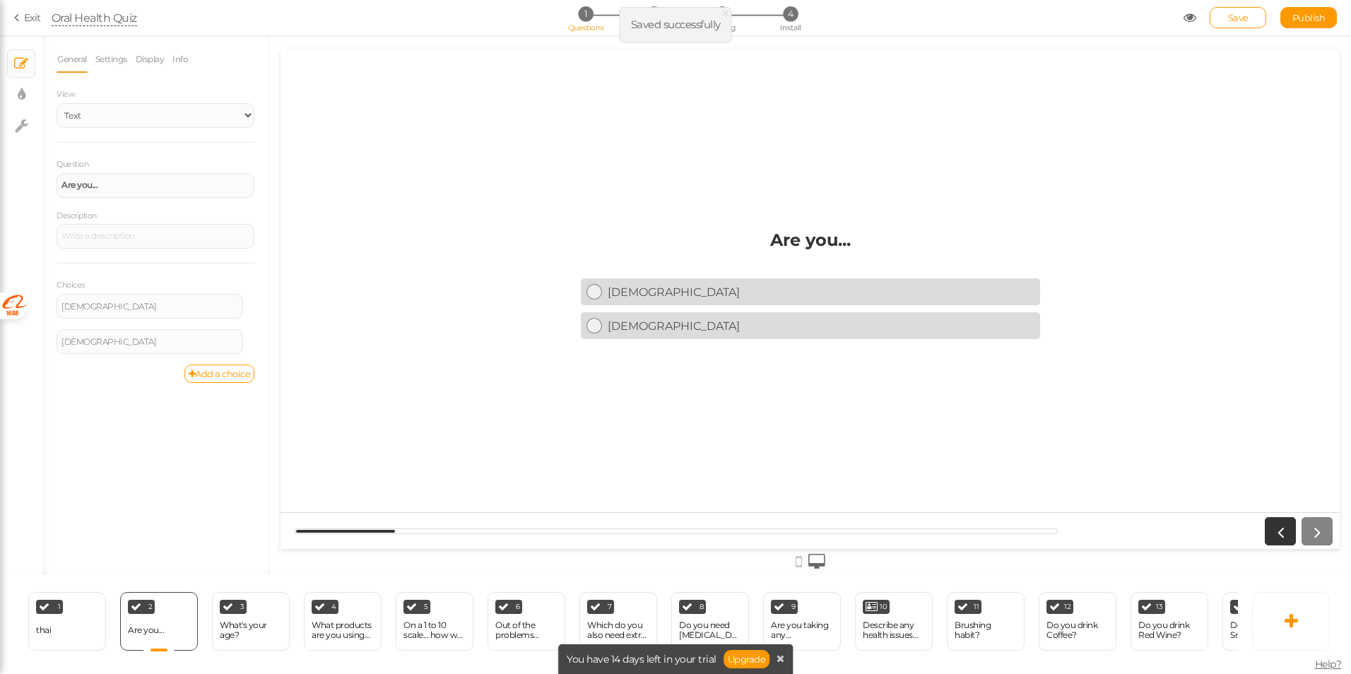
click at [108, 18] on div "Oral Health Quiz" at bounding box center [94, 17] width 85 height 17
click at [28, 13] on link "Exit" at bounding box center [27, 18] width 27 height 14
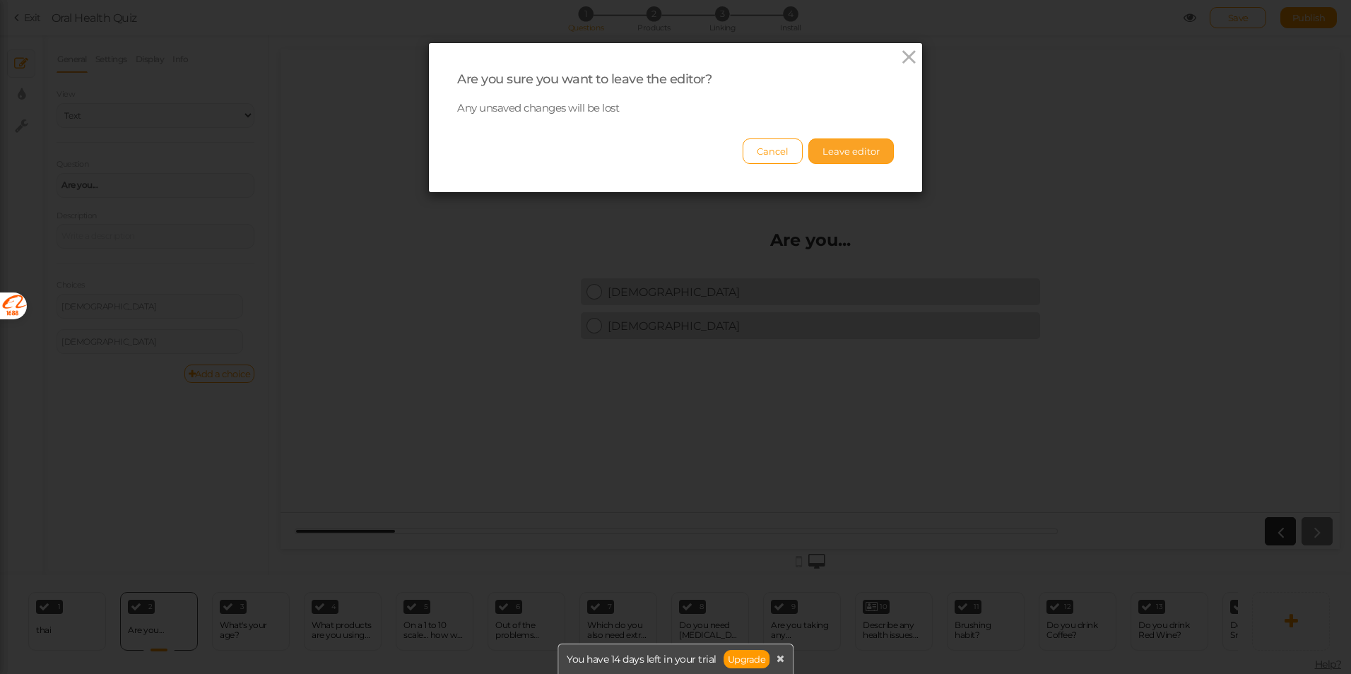
click at [842, 159] on button "Leave editor" at bounding box center [850, 150] width 85 height 25
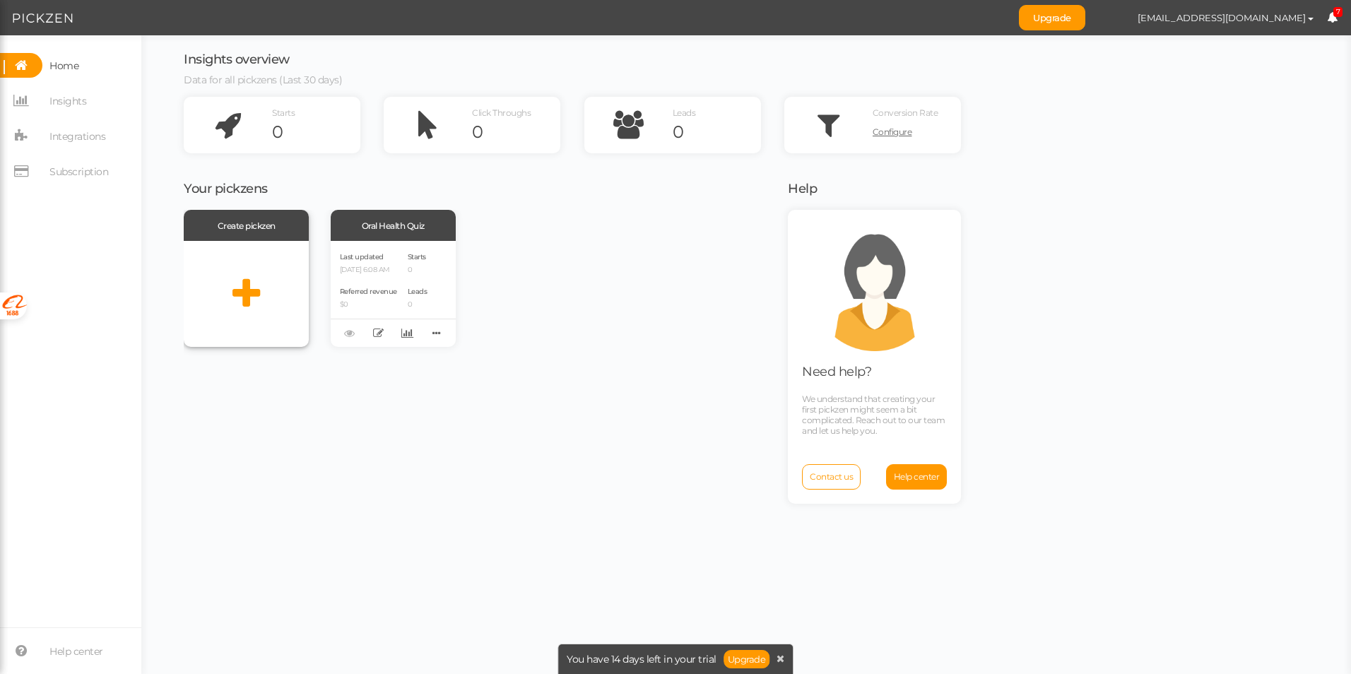
click at [261, 293] on div at bounding box center [246, 294] width 125 height 106
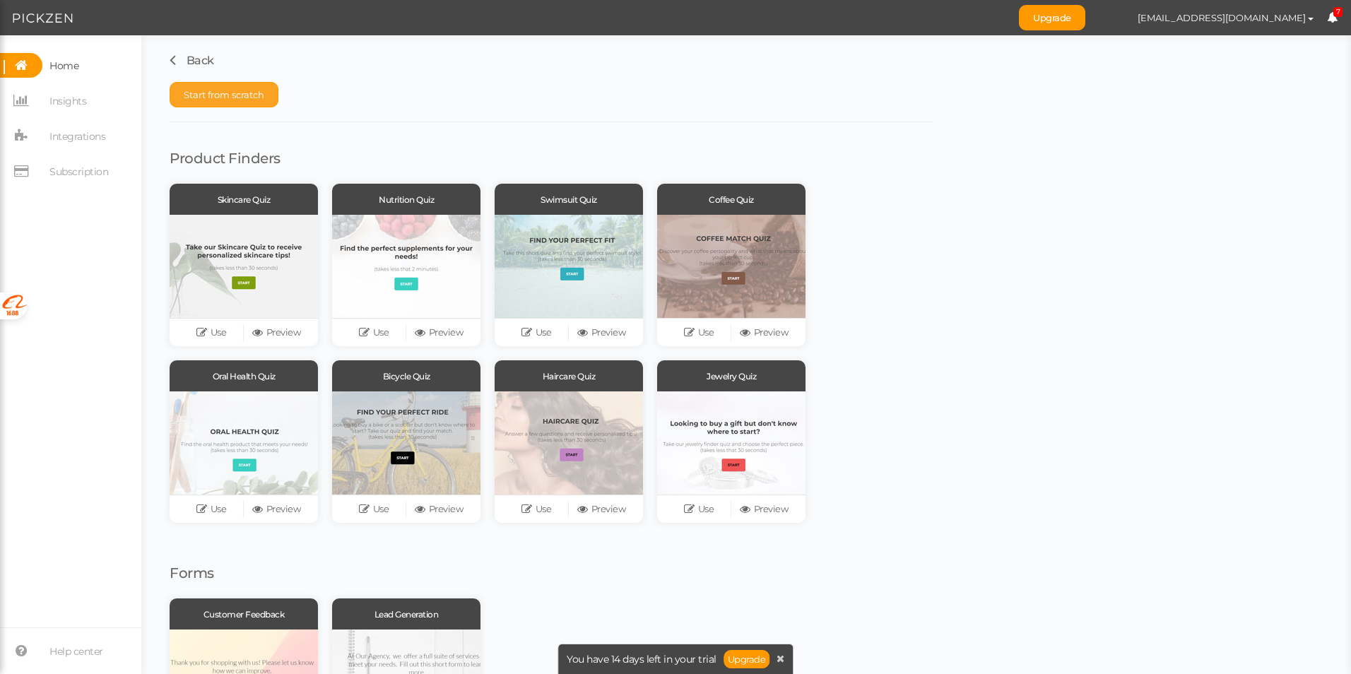
click at [232, 90] on span "Start from scratch" at bounding box center [224, 94] width 81 height 11
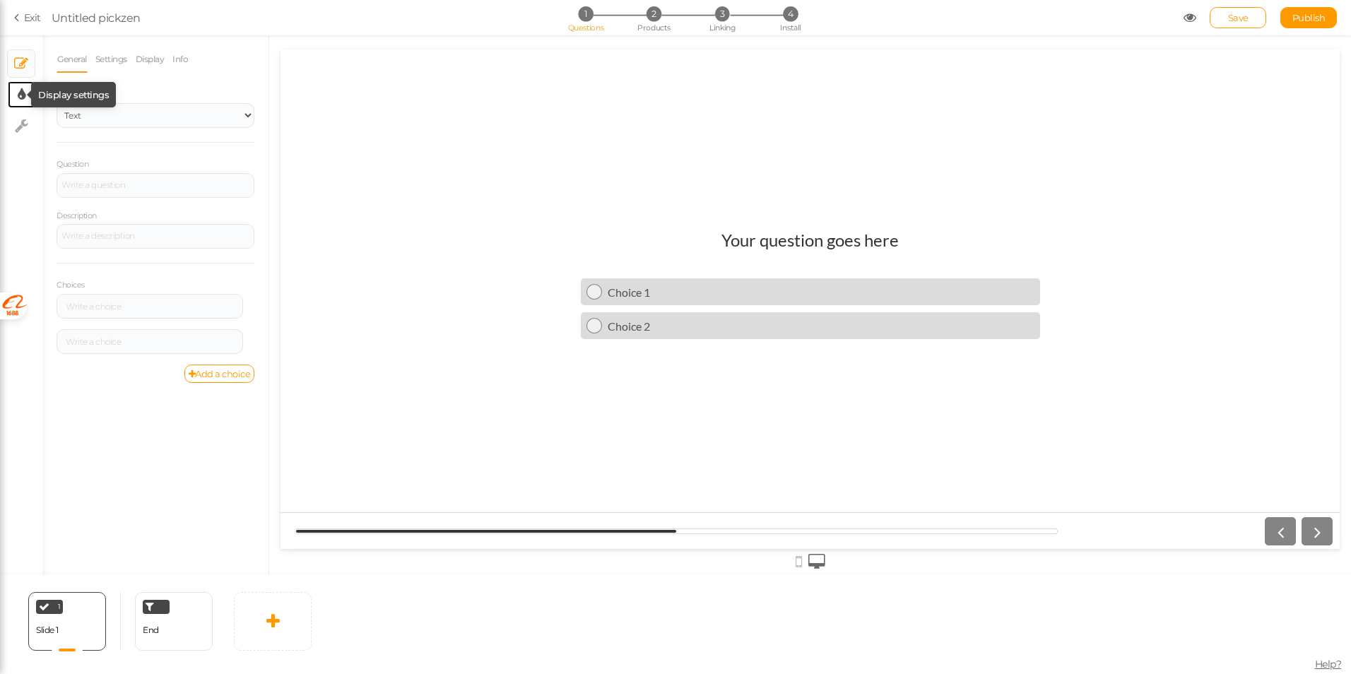
click at [24, 98] on icon at bounding box center [22, 95] width 8 height 14
select select "2"
select select "lato"
select select "fade"
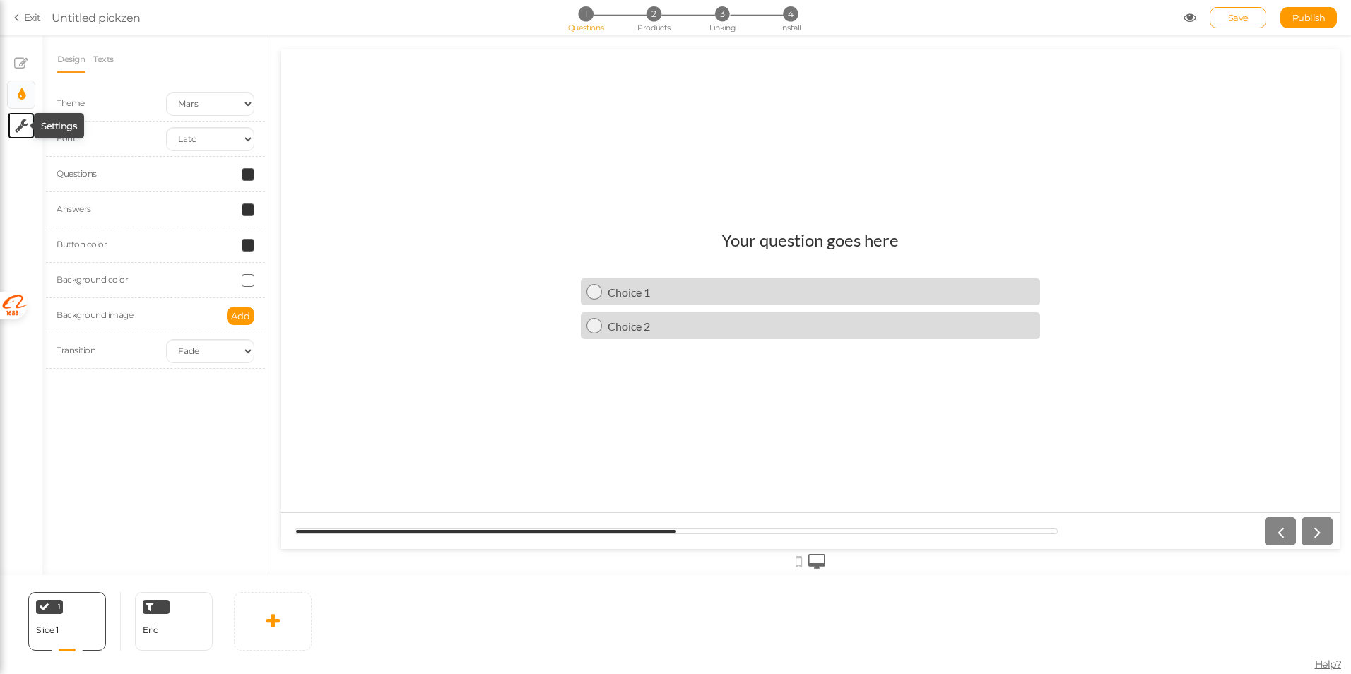
click at [24, 126] on icon at bounding box center [21, 126] width 13 height 14
select select "en"
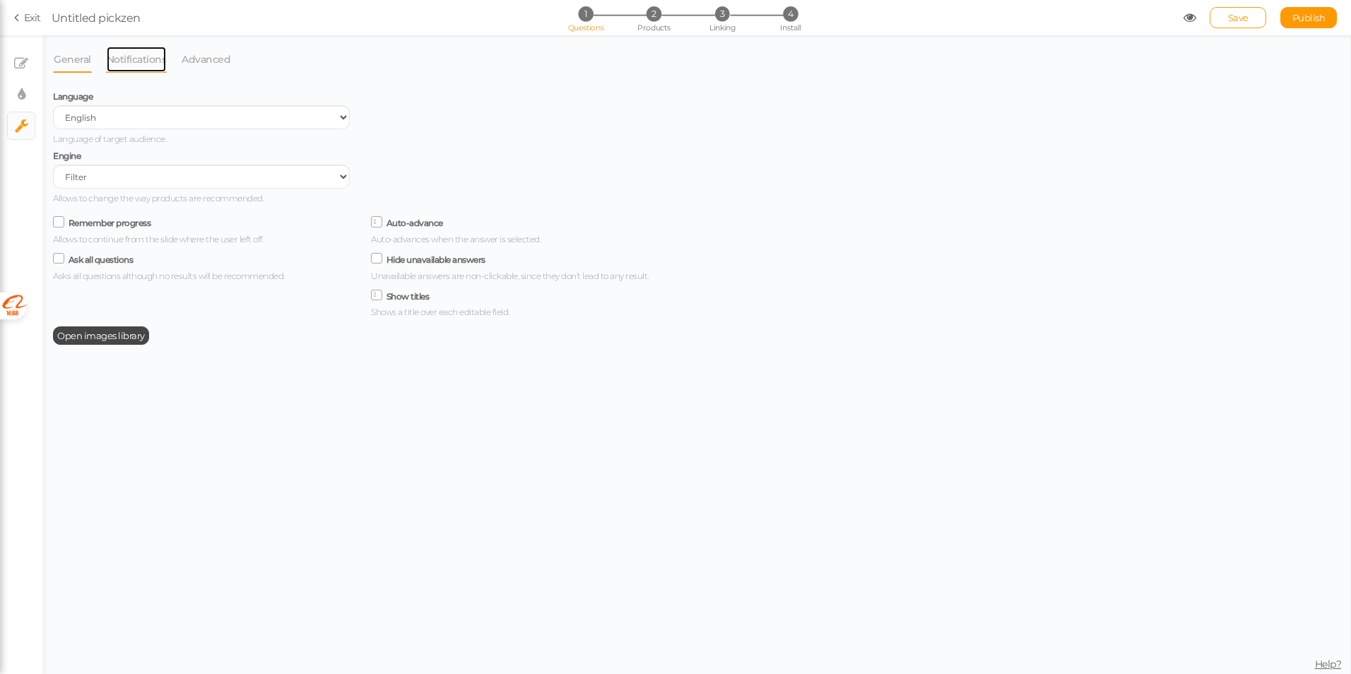
click at [146, 66] on link "Notifications" at bounding box center [136, 59] width 61 height 27
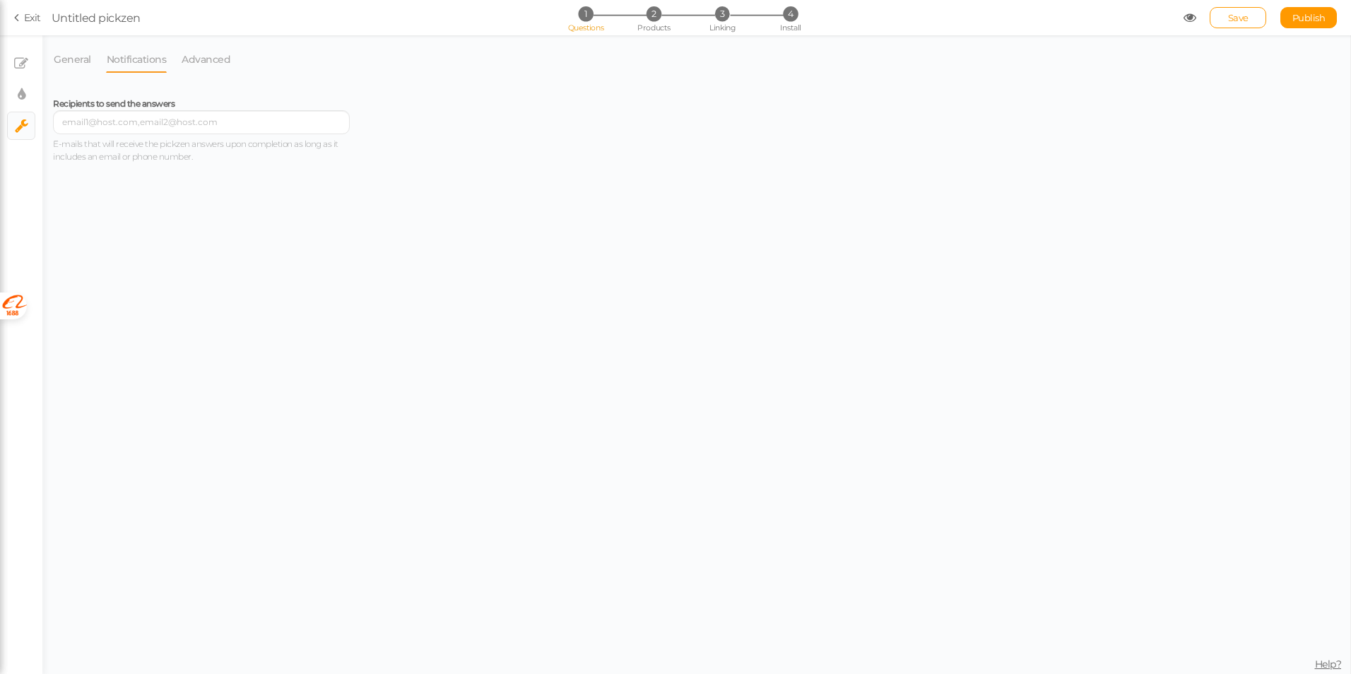
click at [34, 15] on link "Exit" at bounding box center [27, 18] width 27 height 14
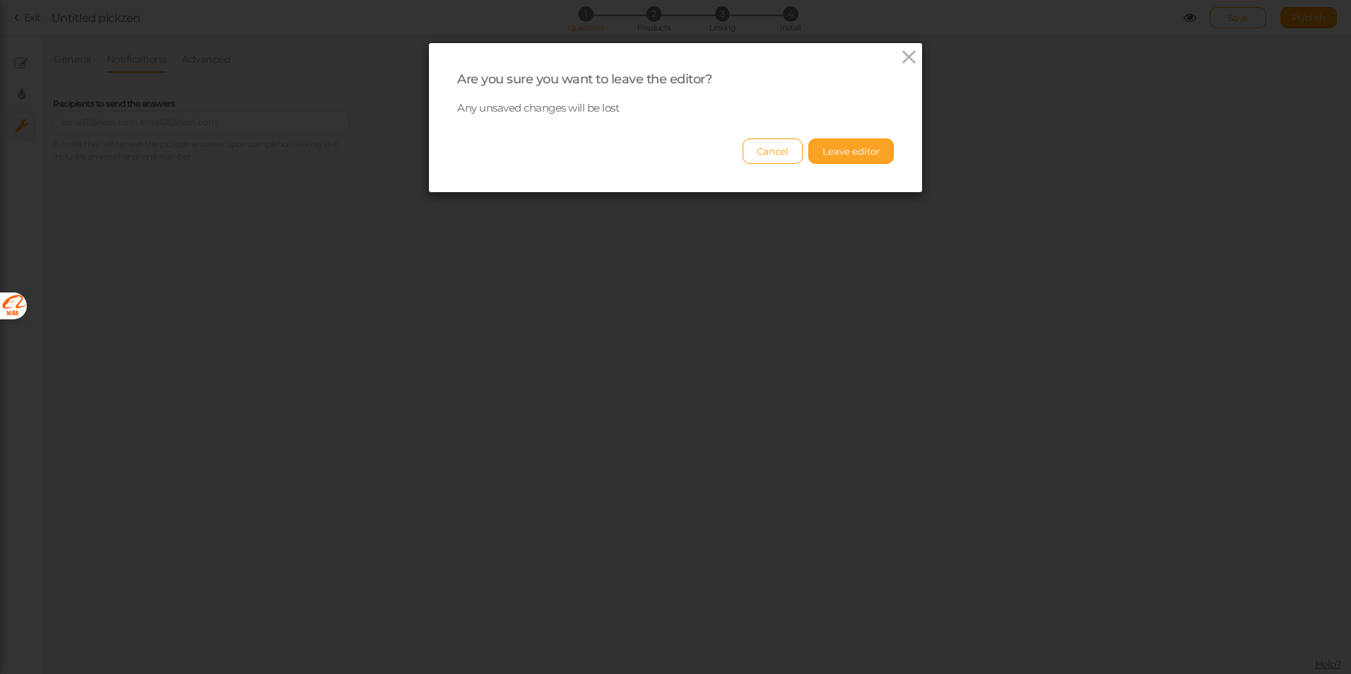
click at [830, 149] on button "Leave editor" at bounding box center [850, 150] width 85 height 25
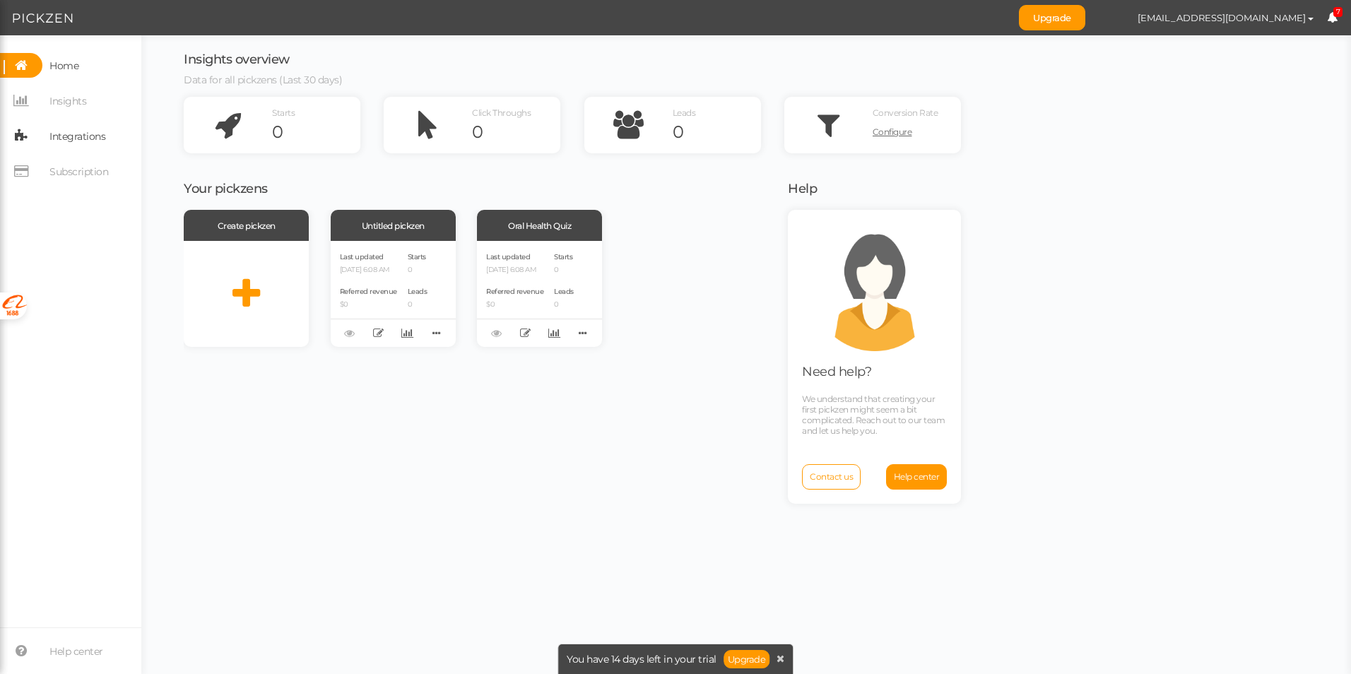
click at [79, 146] on span "Integrations" at bounding box center [77, 136] width 56 height 23
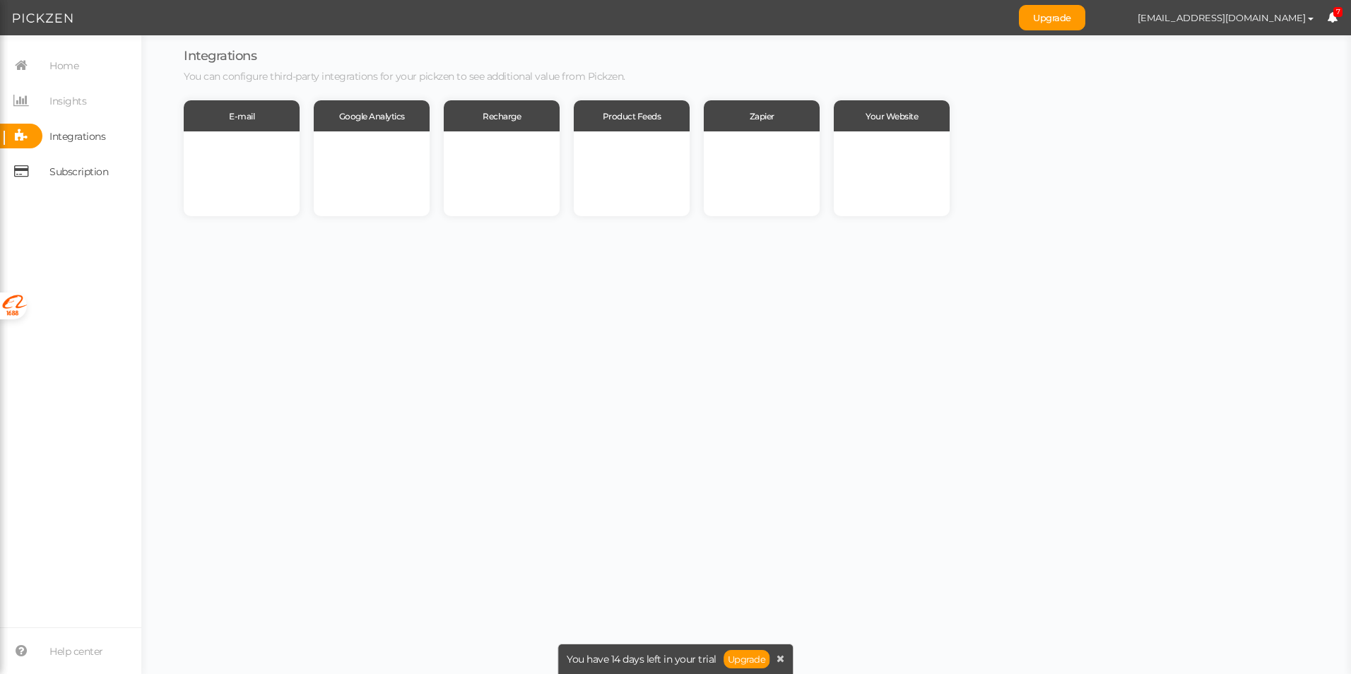
click at [73, 175] on span "Subscription" at bounding box center [78, 171] width 59 height 23
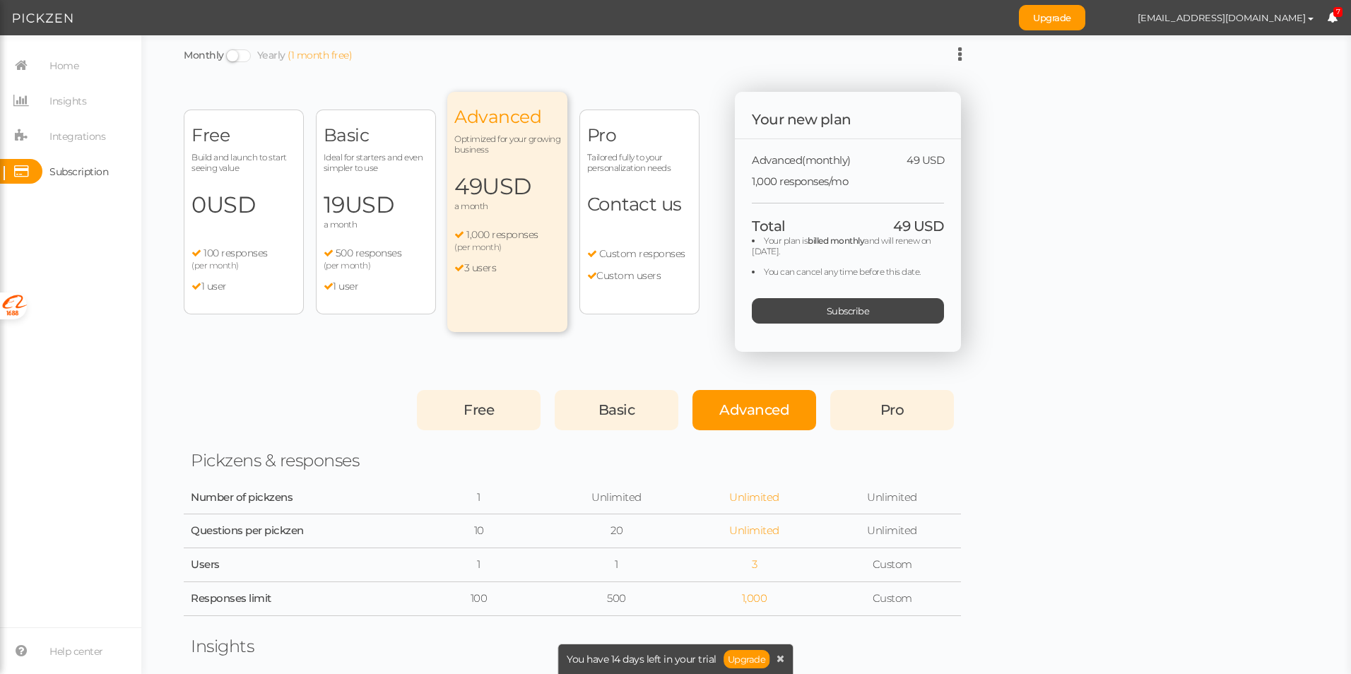
click at [244, 270] on div "(per month)" at bounding box center [243, 265] width 105 height 11
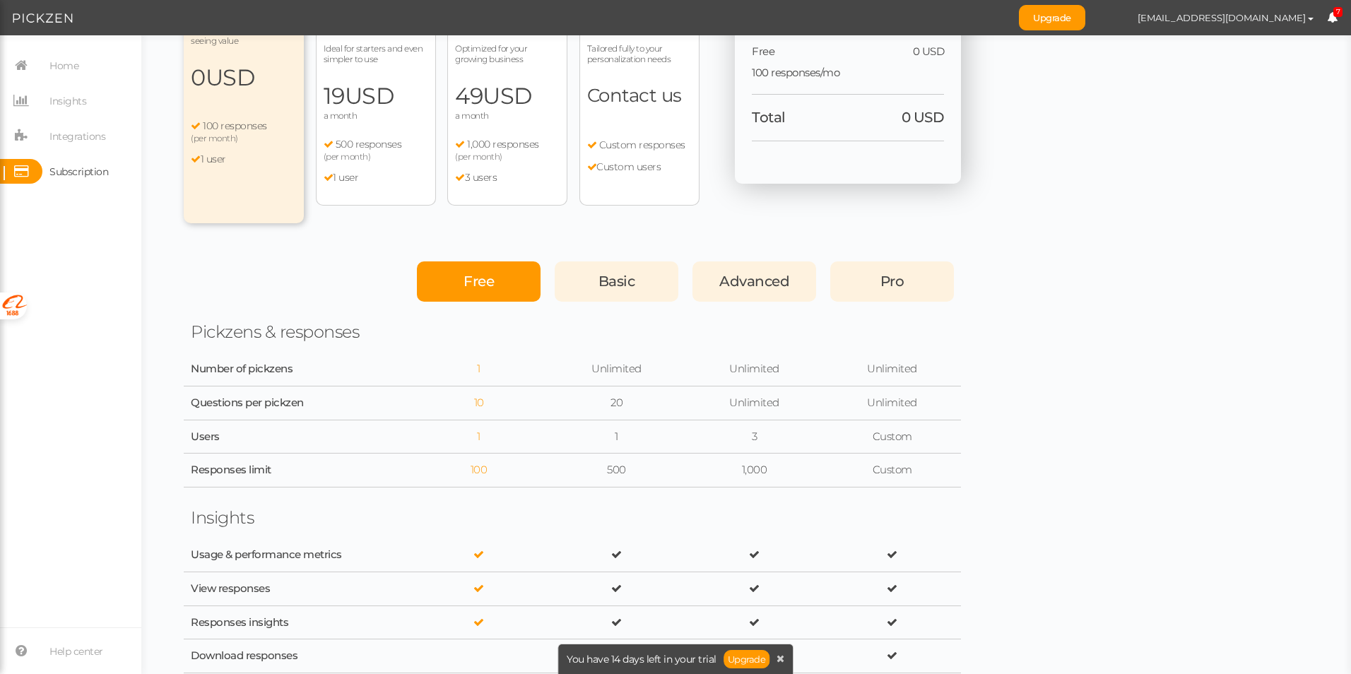
scroll to position [212, 0]
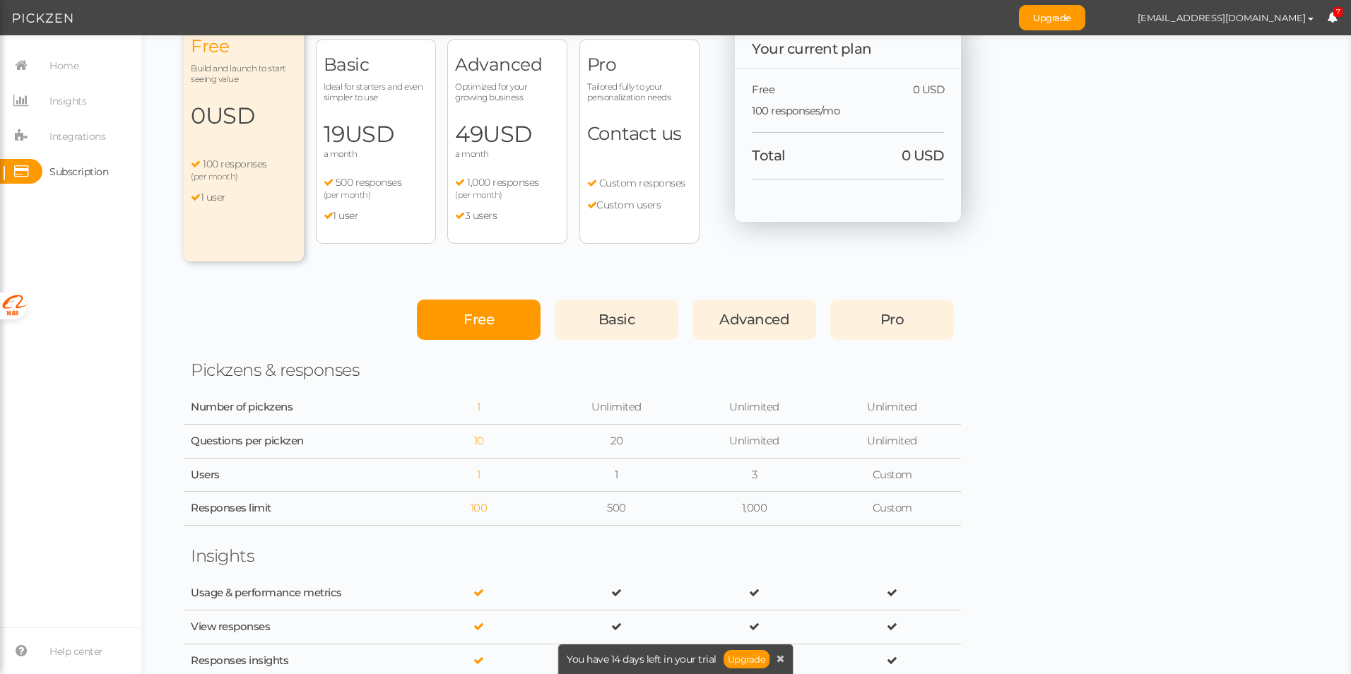
click at [493, 223] on div "Advanced Optimized for your growing business 49 USD a month 1,000 responses (pe…" at bounding box center [507, 141] width 120 height 205
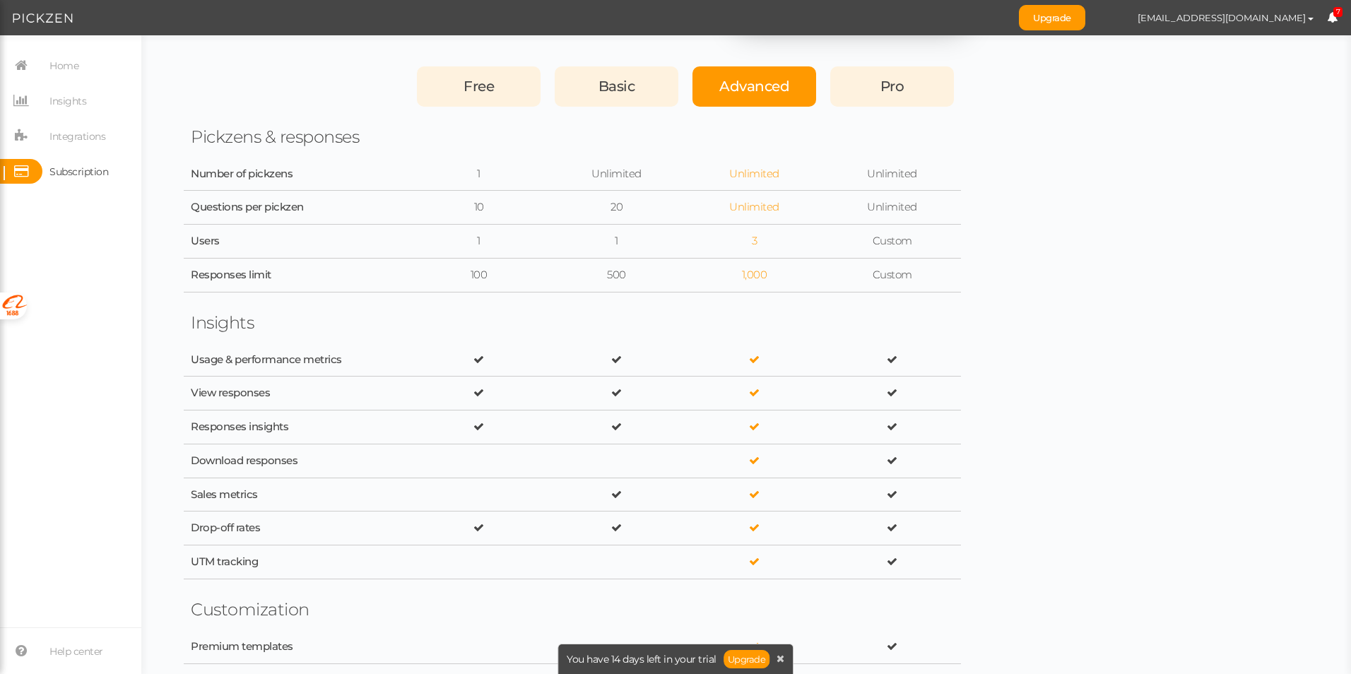
scroll to position [0, 0]
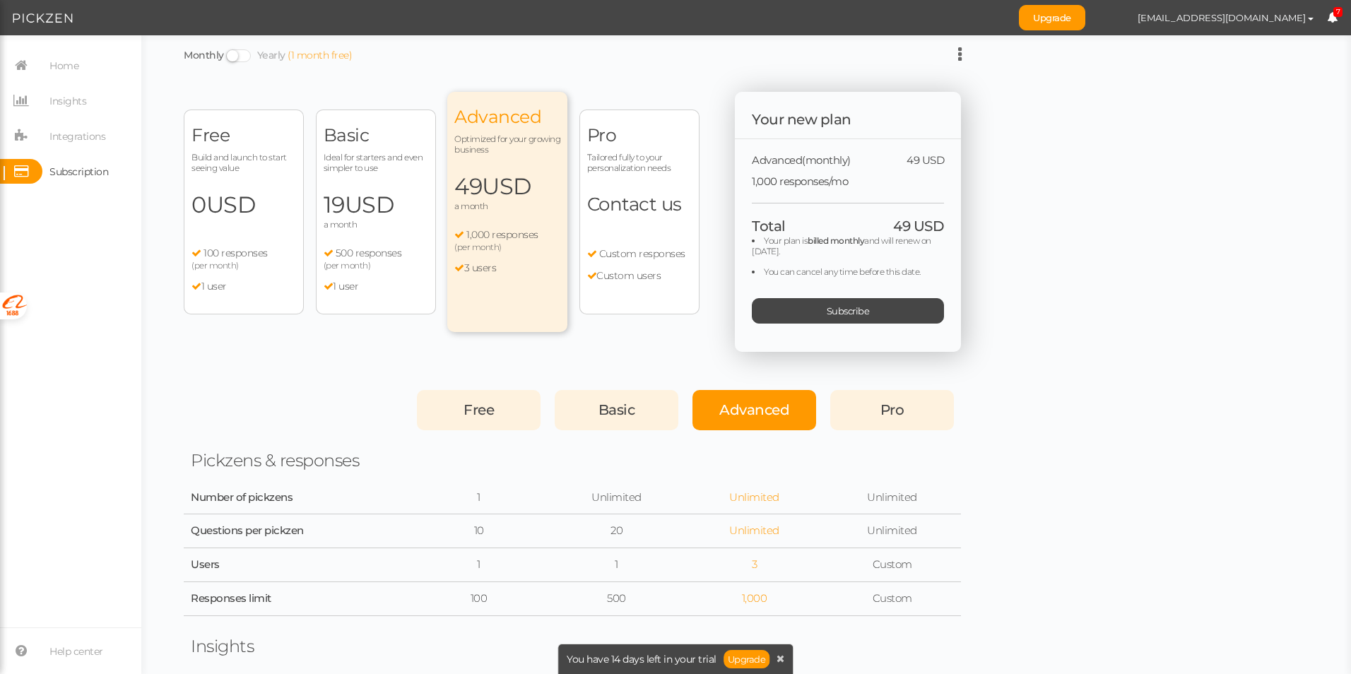
click at [504, 287] on div "Advanced Optimized for your growing business 49 USD a month 1,000 responses (pe…" at bounding box center [507, 212] width 120 height 240
click at [255, 250] on span "100 responses" at bounding box center [235, 253] width 64 height 13
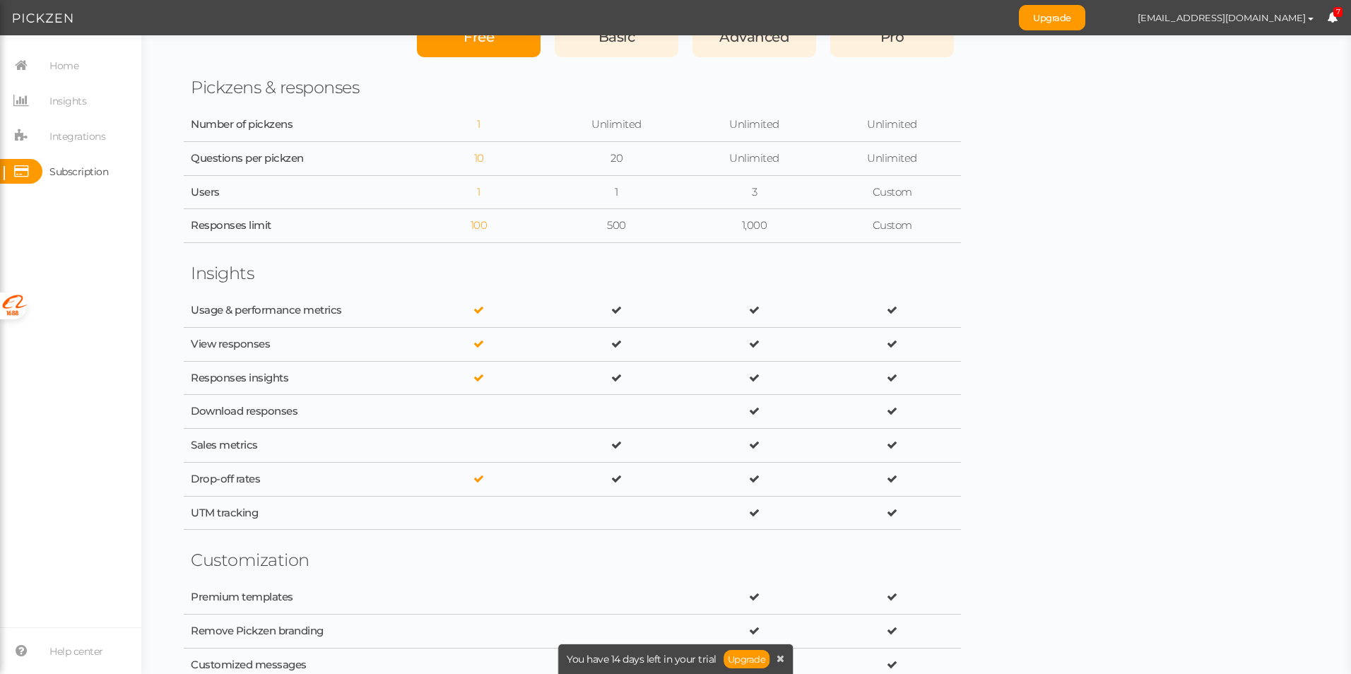
scroll to position [495, 0]
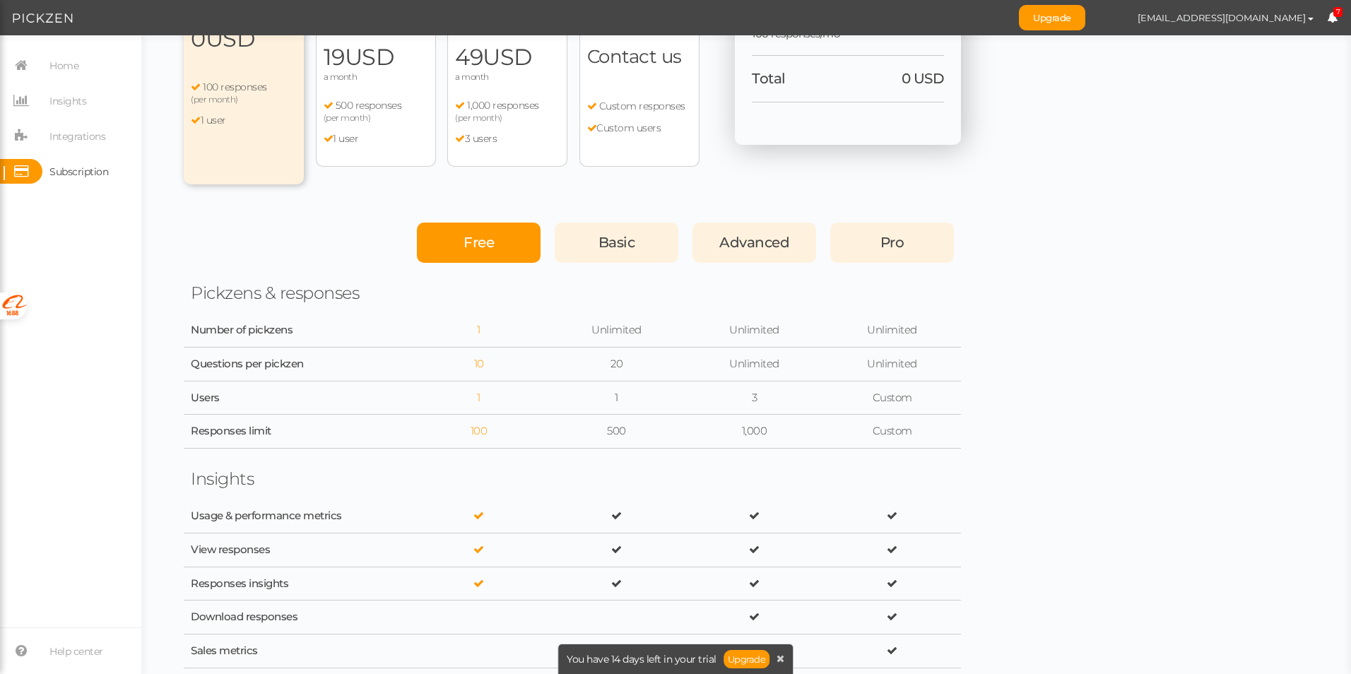
scroll to position [0, 0]
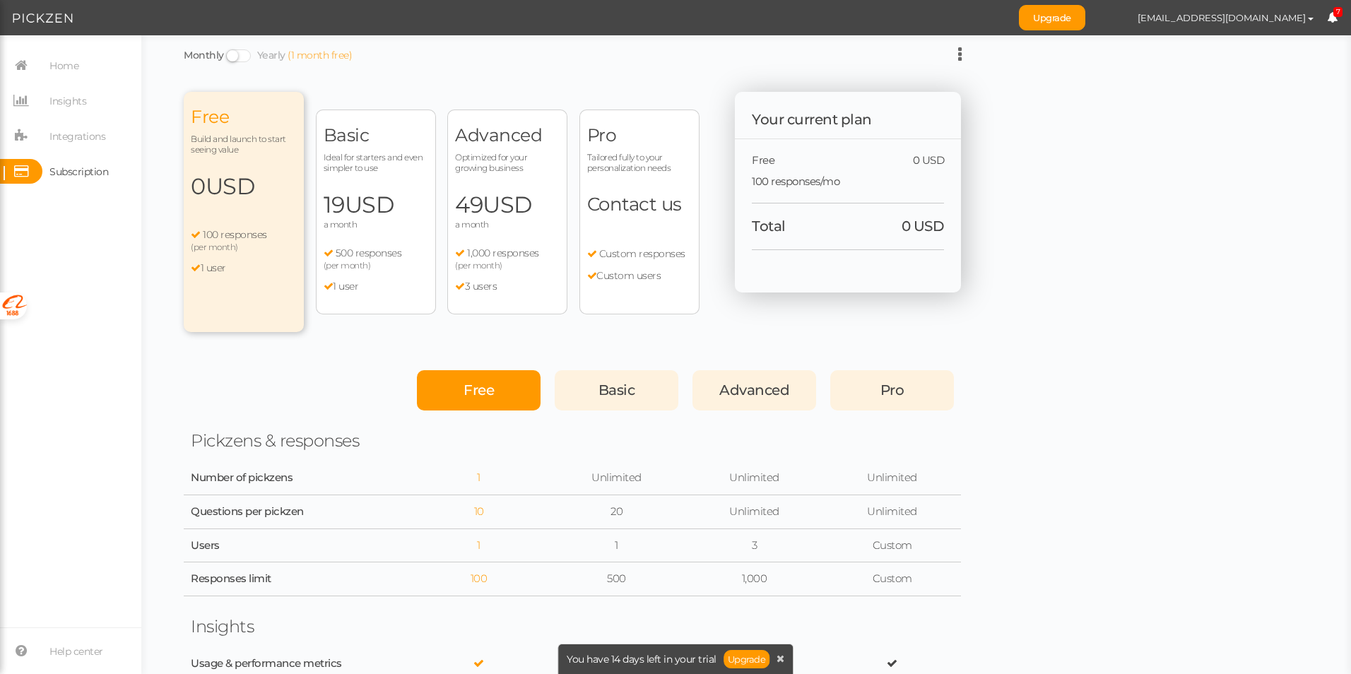
click at [487, 245] on div "Advanced Optimized for your growing business 49 USD a month 1,000 responses (pe…" at bounding box center [507, 212] width 120 height 205
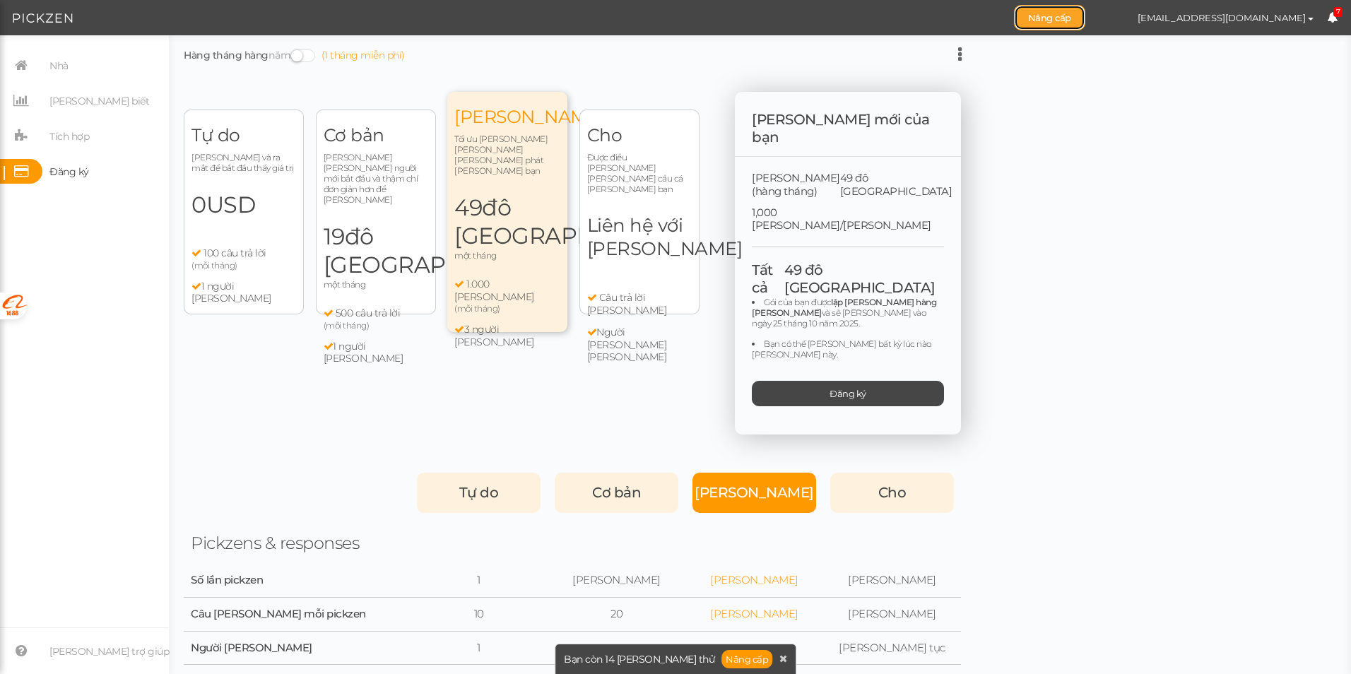
click at [1085, 16] on link "Nâng cấp" at bounding box center [1049, 17] width 71 height 25
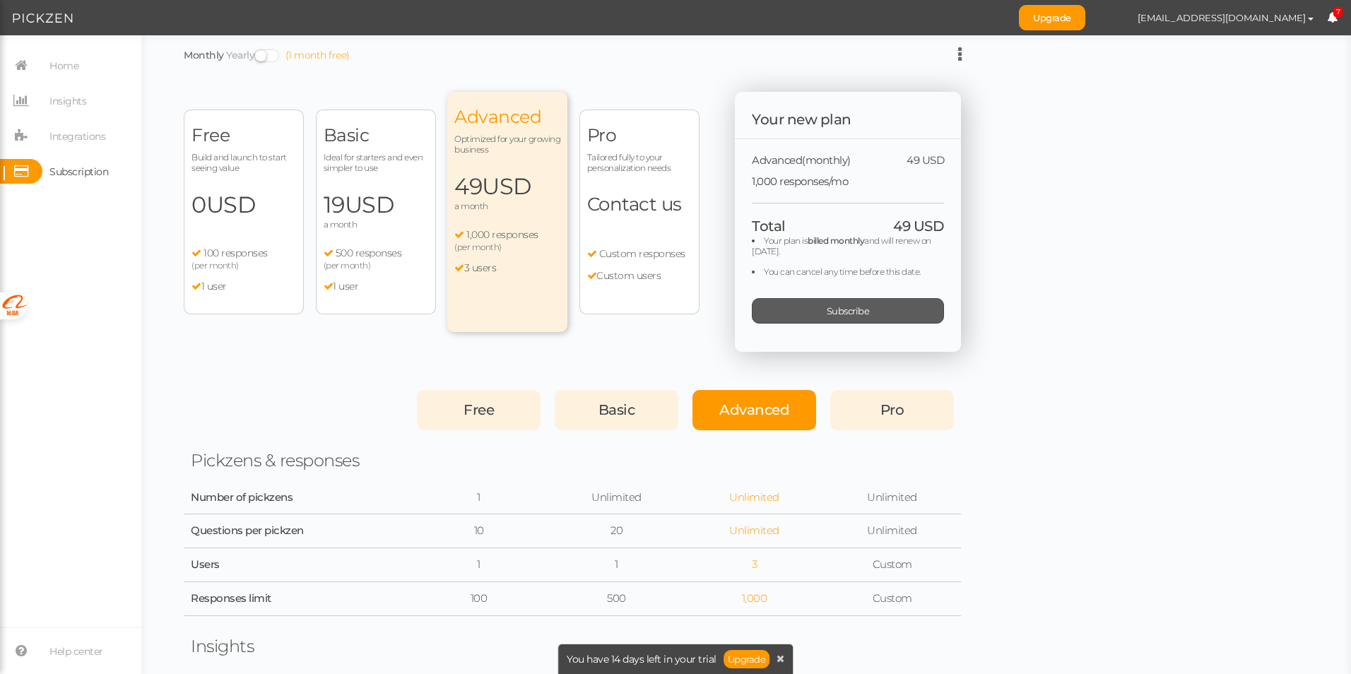
click at [796, 315] on div "Subscribe" at bounding box center [848, 310] width 192 height 25
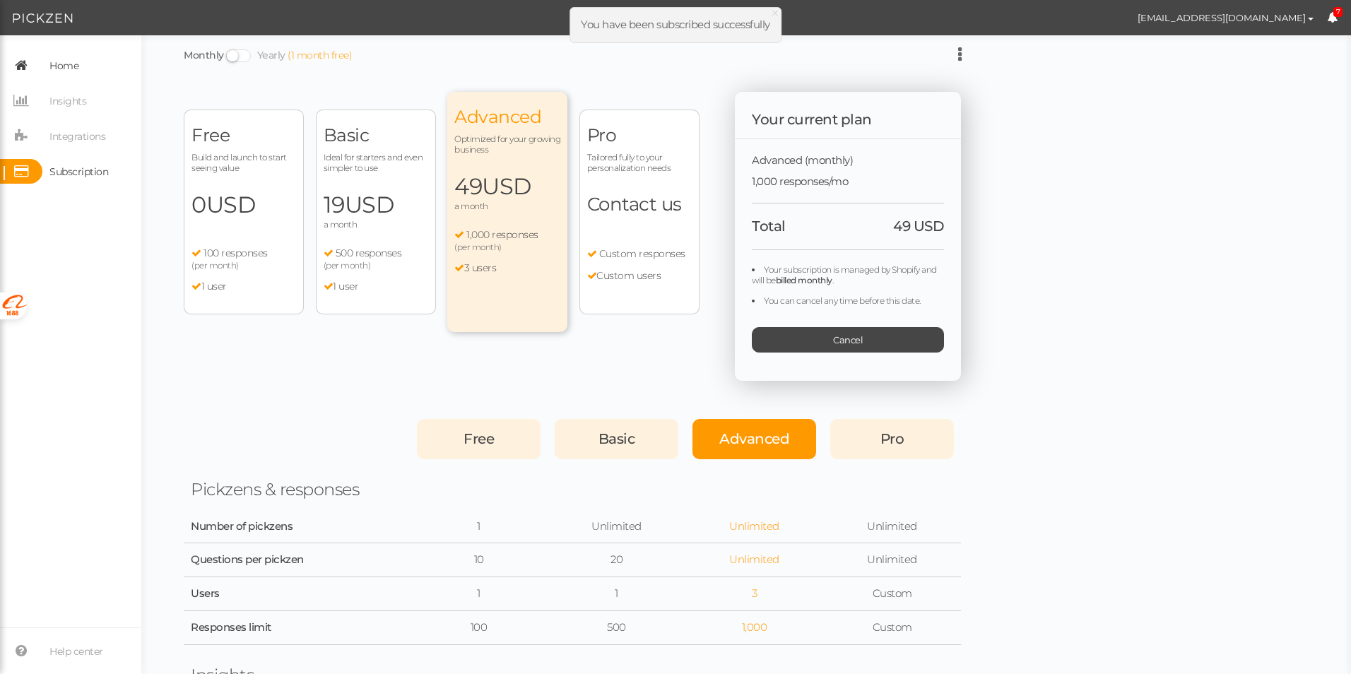
click at [40, 64] on icon at bounding box center [21, 65] width 42 height 25
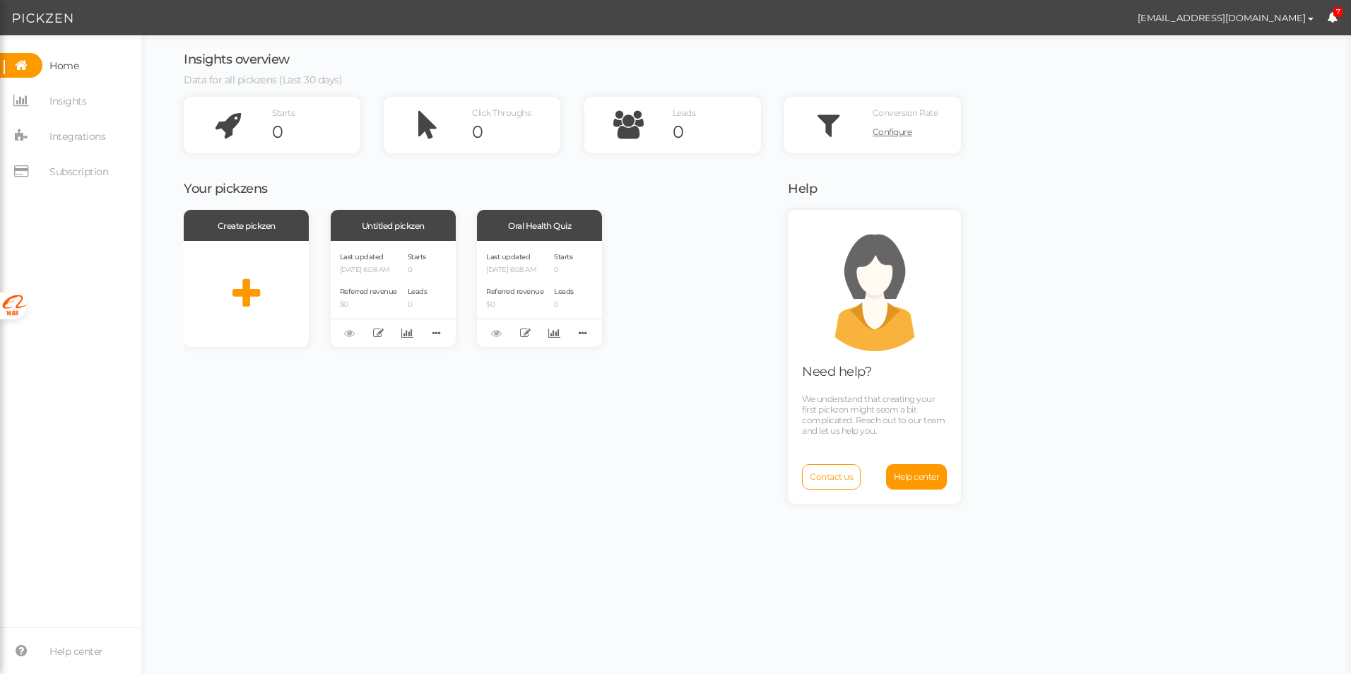
click at [702, 461] on div "Create pickzen Untitled pickzen Last updated 09/25/2025 6:08 AM Referred revenu…" at bounding box center [477, 440] width 586 height 461
click at [53, 126] on span "Integrations" at bounding box center [77, 136] width 56 height 23
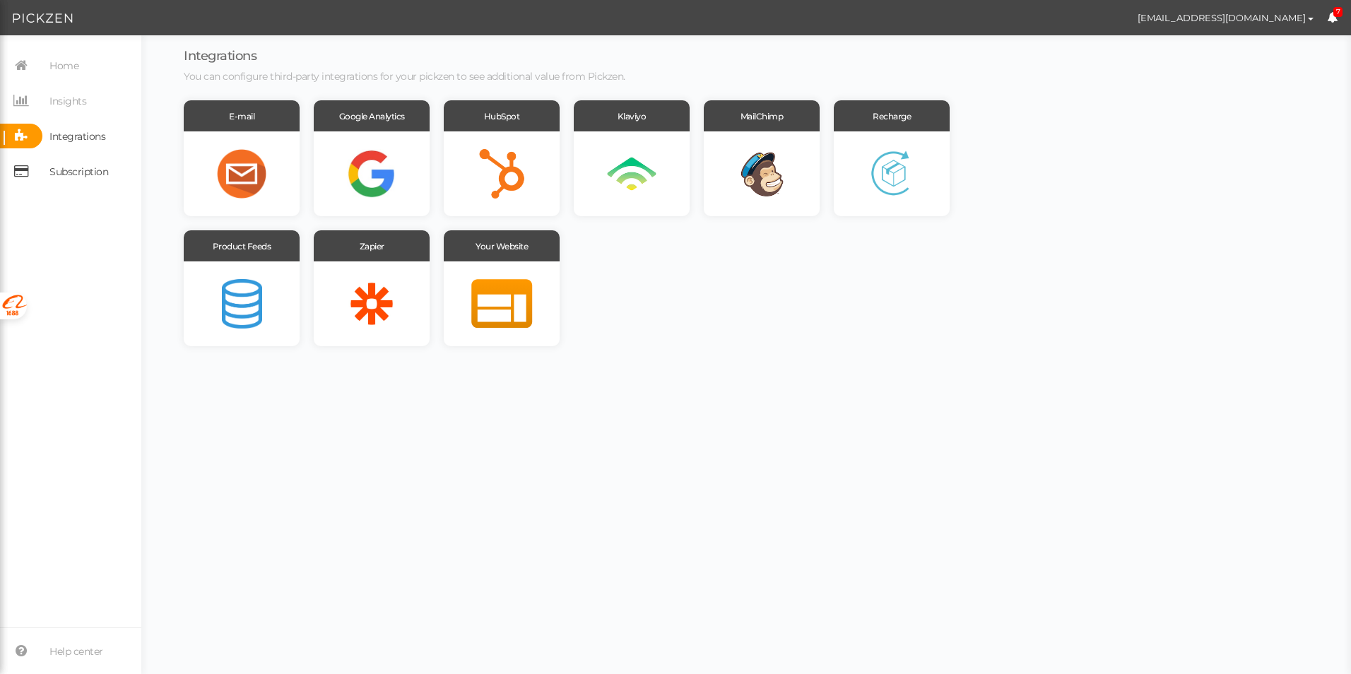
click at [60, 168] on span "Subscription" at bounding box center [78, 171] width 59 height 23
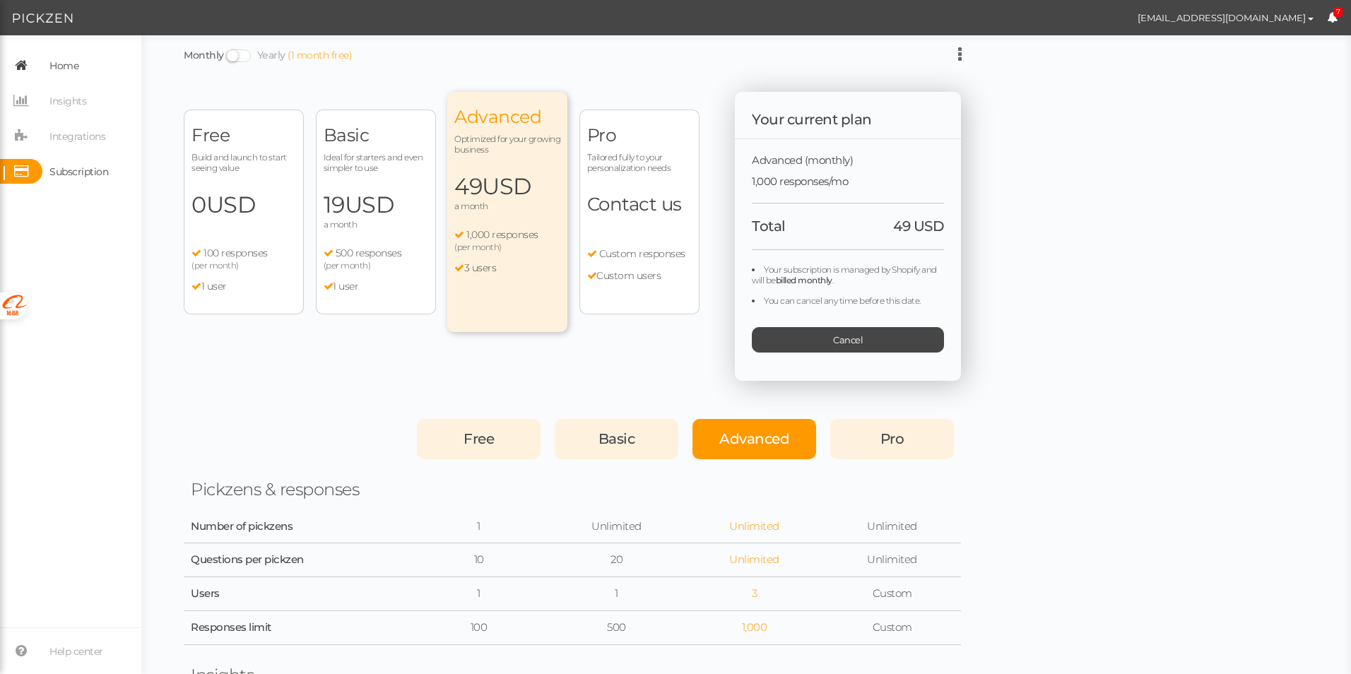
click at [55, 67] on span "Home" at bounding box center [63, 65] width 29 height 23
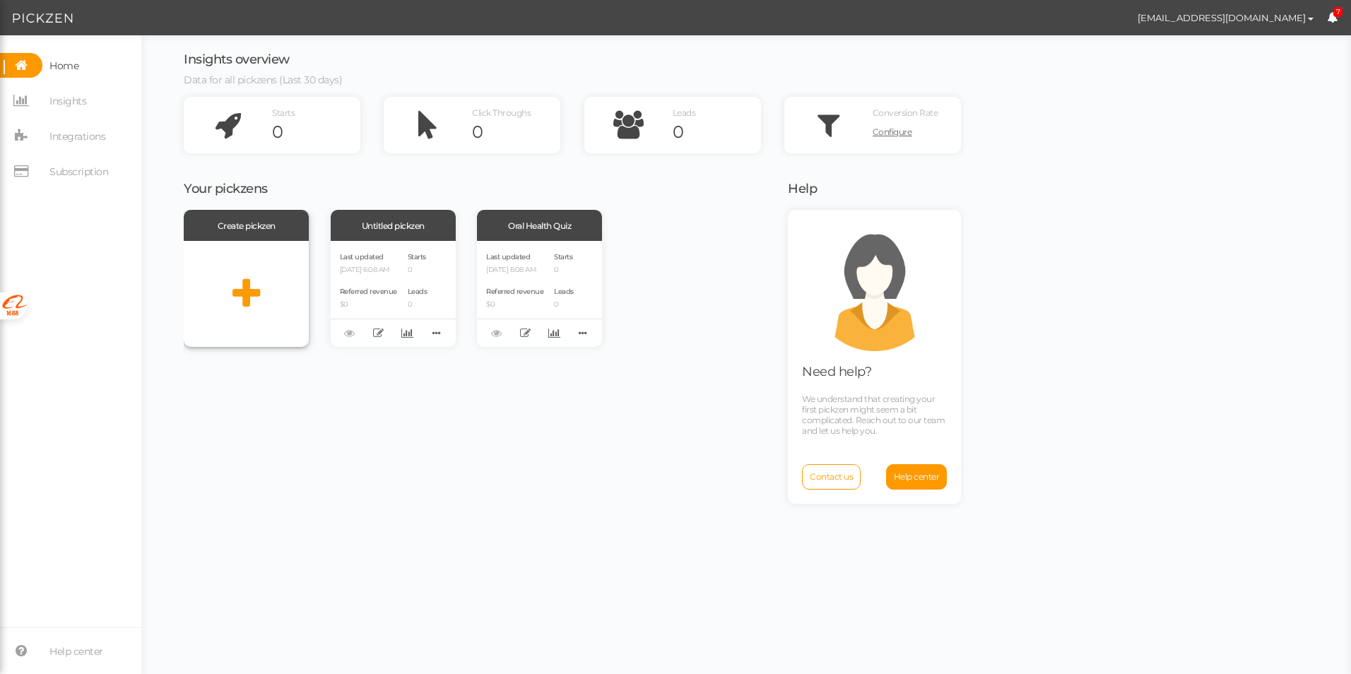
click at [265, 271] on div at bounding box center [246, 294] width 125 height 106
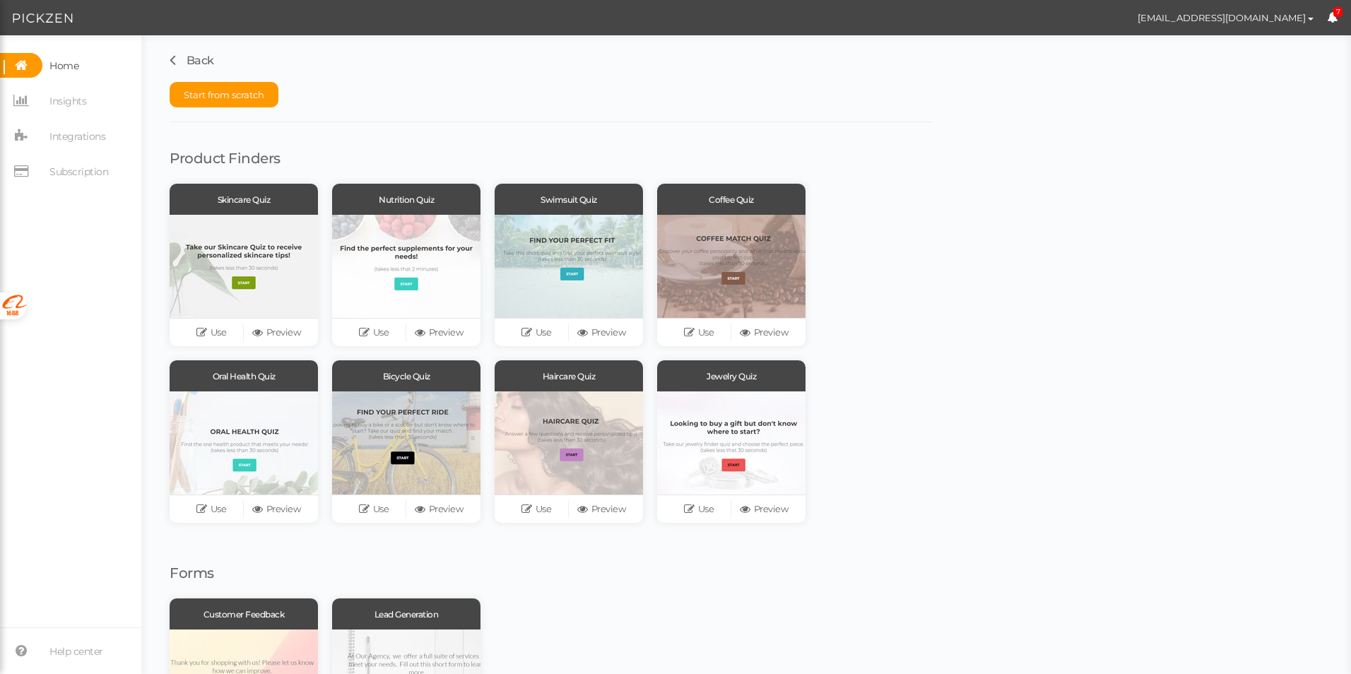
click at [399, 83] on div "Start from scratch" at bounding box center [551, 95] width 763 height 54
click at [62, 94] on span "Insights" at bounding box center [67, 101] width 37 height 23
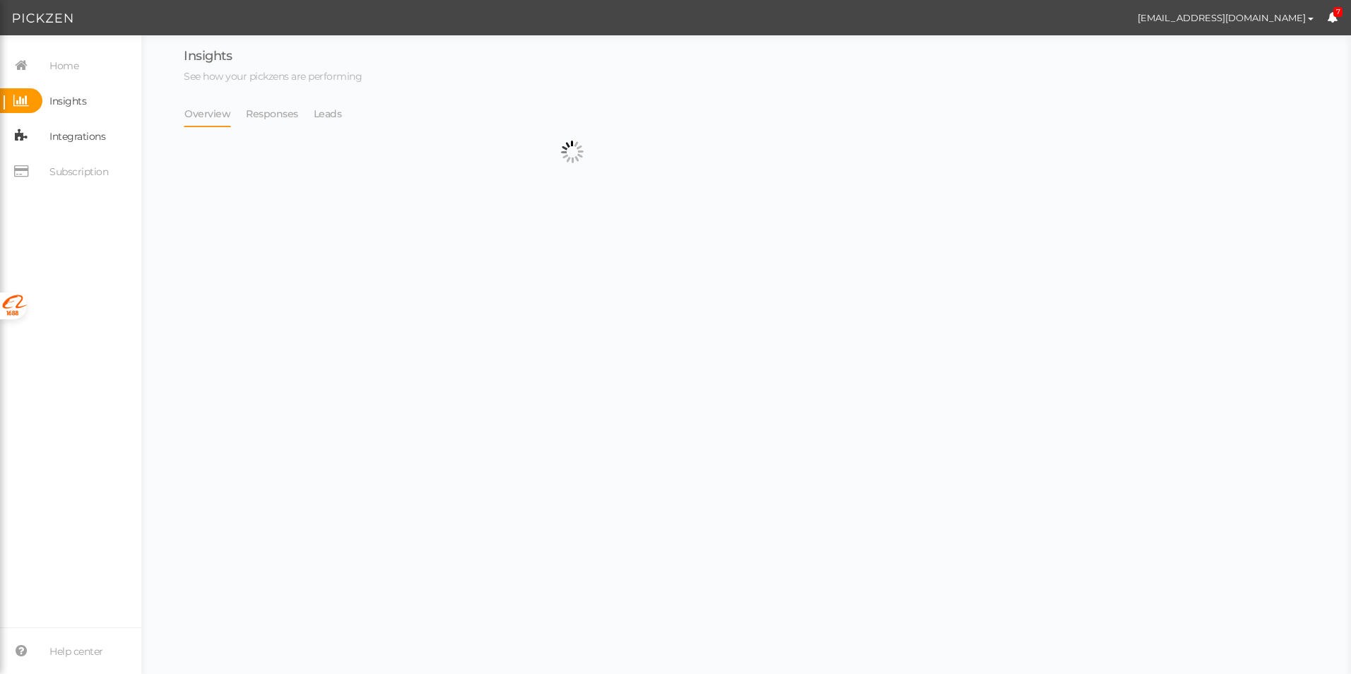
select select "14042"
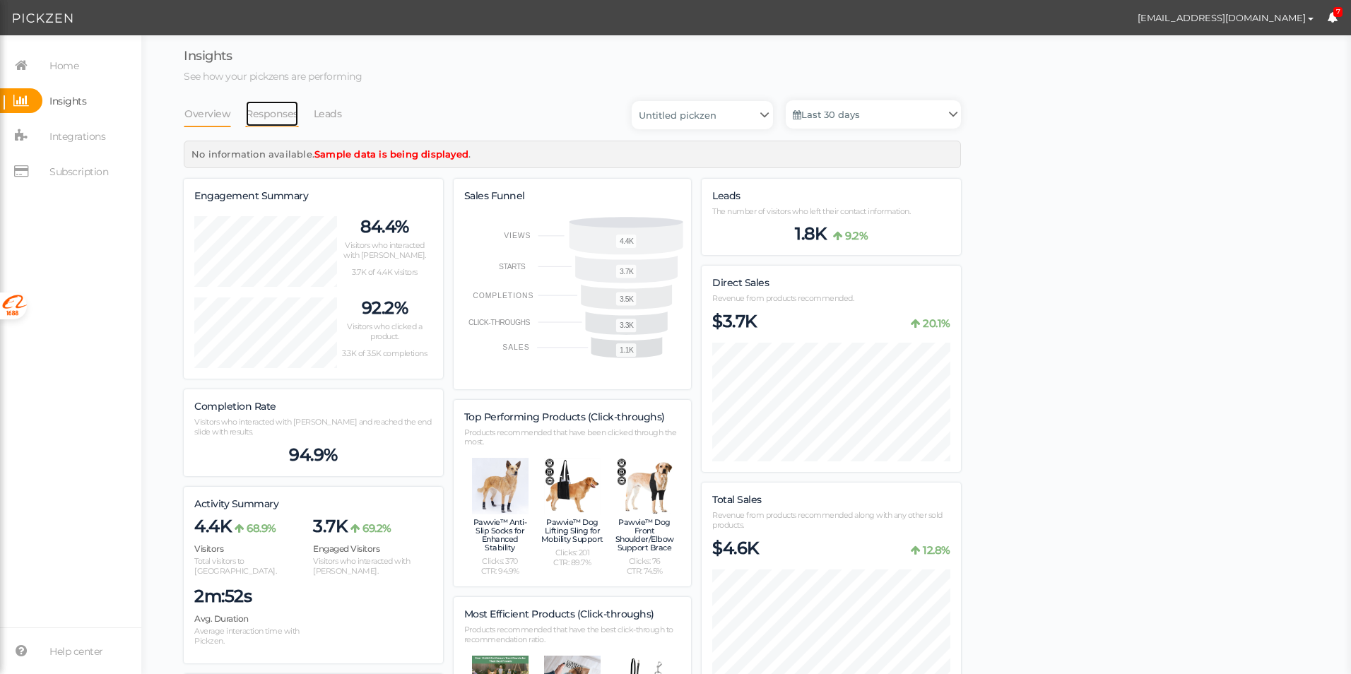
click at [283, 119] on link "Responses" at bounding box center [272, 113] width 54 height 27
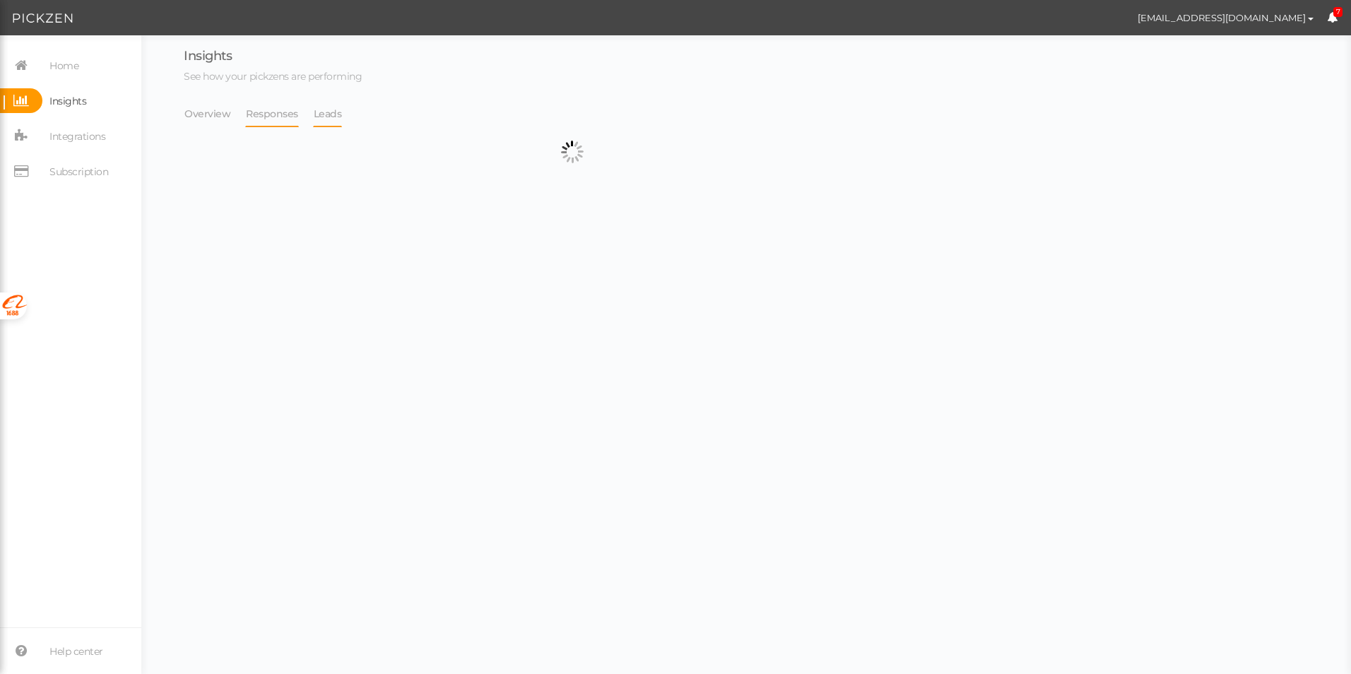
select select "14042"
click at [325, 117] on link "Leads" at bounding box center [328, 113] width 30 height 27
select select "14042"
click at [207, 117] on link "Overview" at bounding box center [207, 113] width 47 height 27
select select "14042"
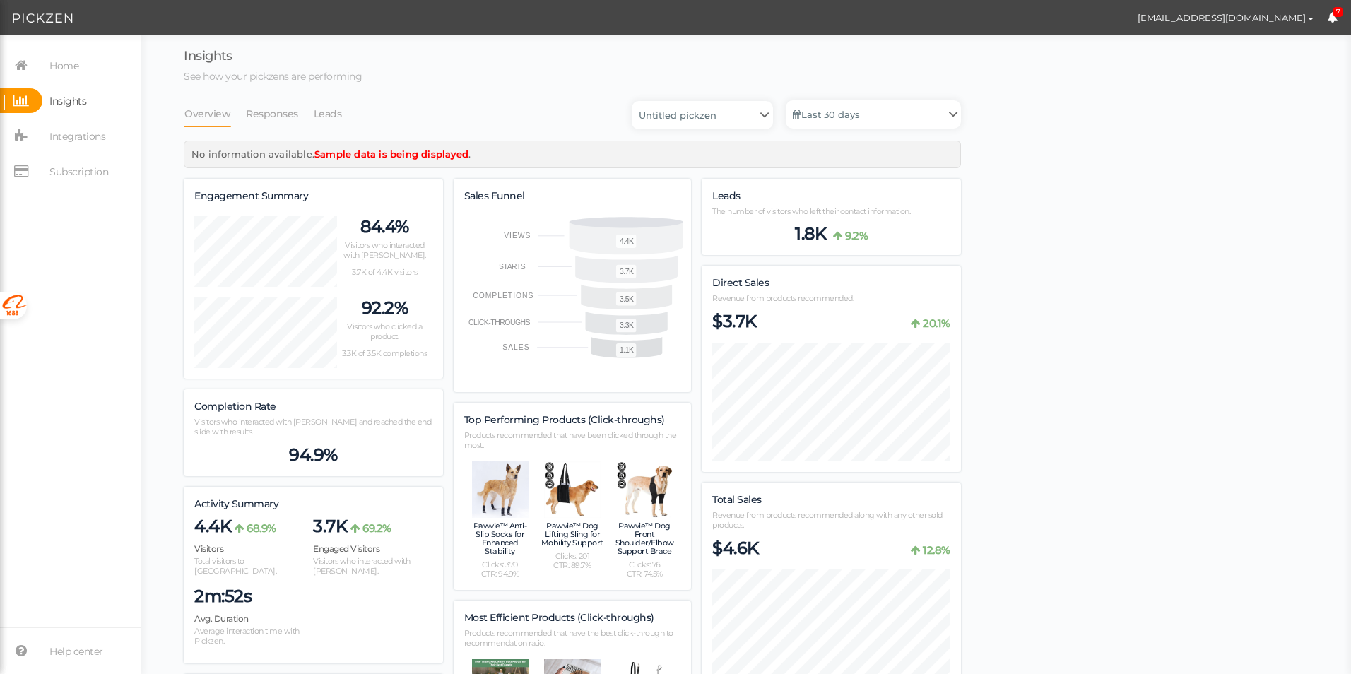
scroll to position [1729, 777]
click at [78, 67] on span "Home" at bounding box center [63, 65] width 29 height 23
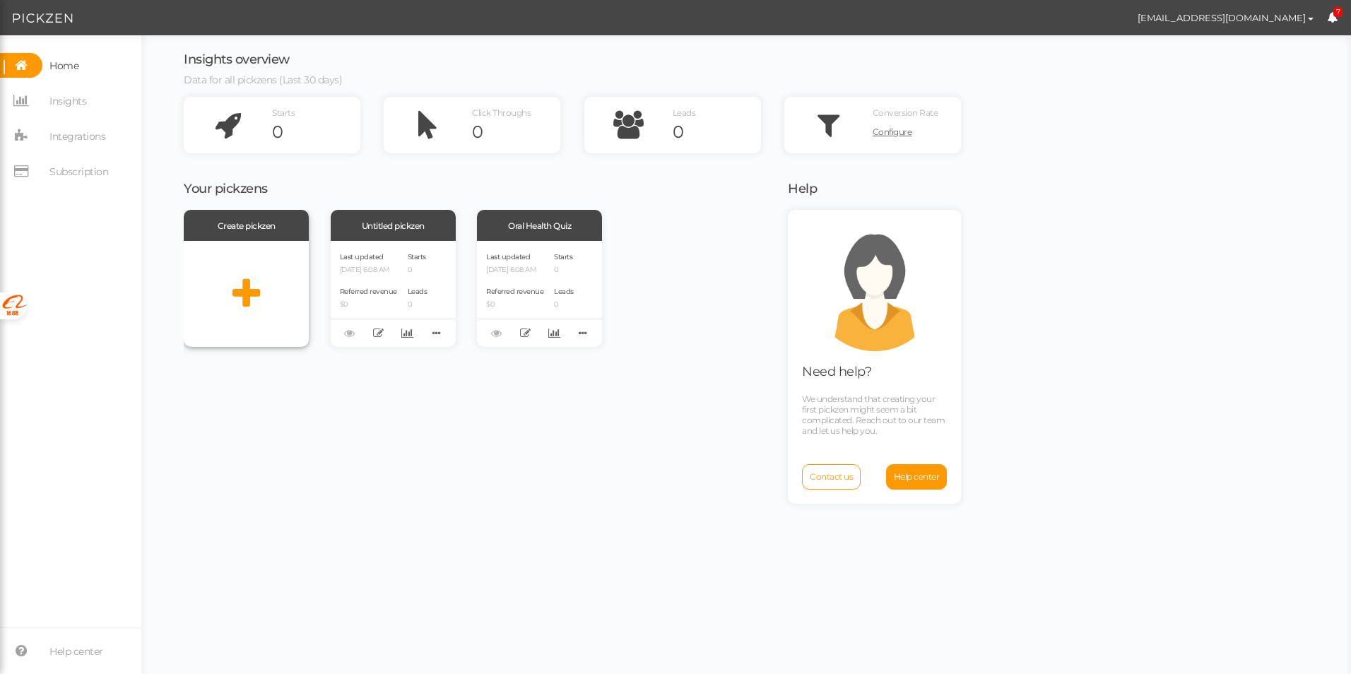
click at [200, 306] on div at bounding box center [246, 294] width 125 height 106
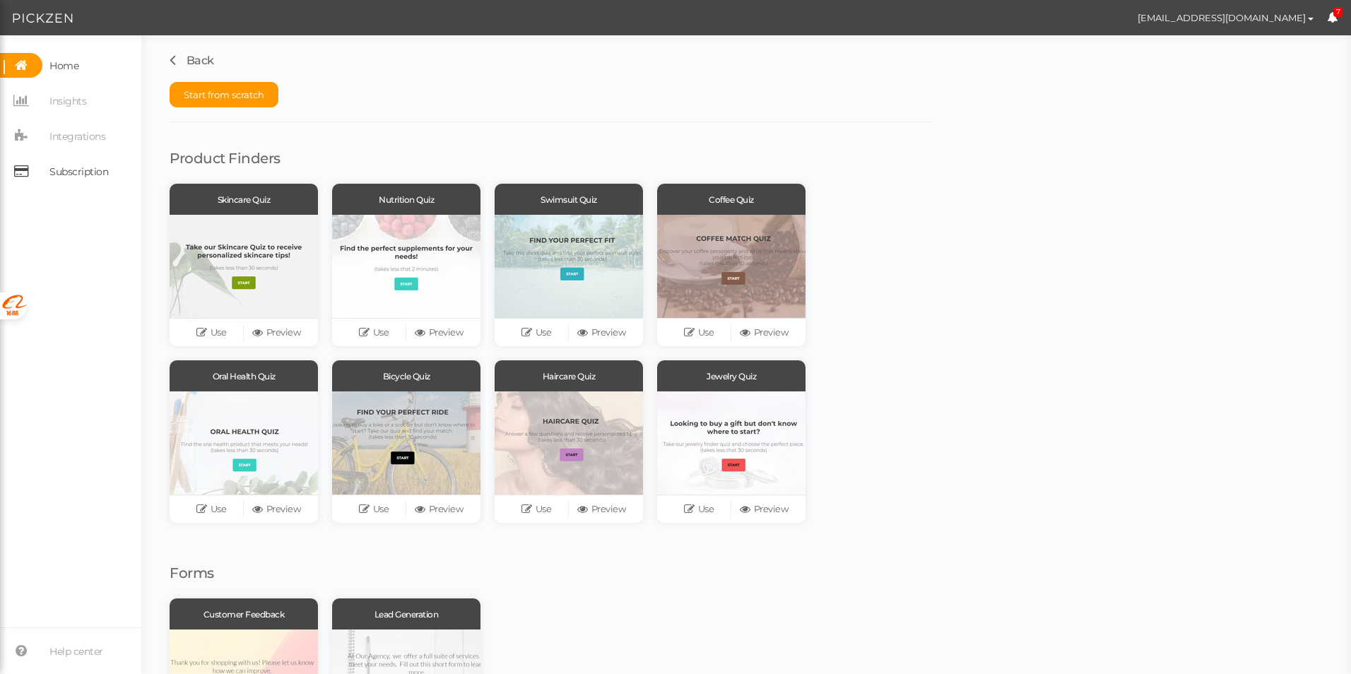
click at [73, 161] on span "Subscription" at bounding box center [78, 171] width 59 height 23
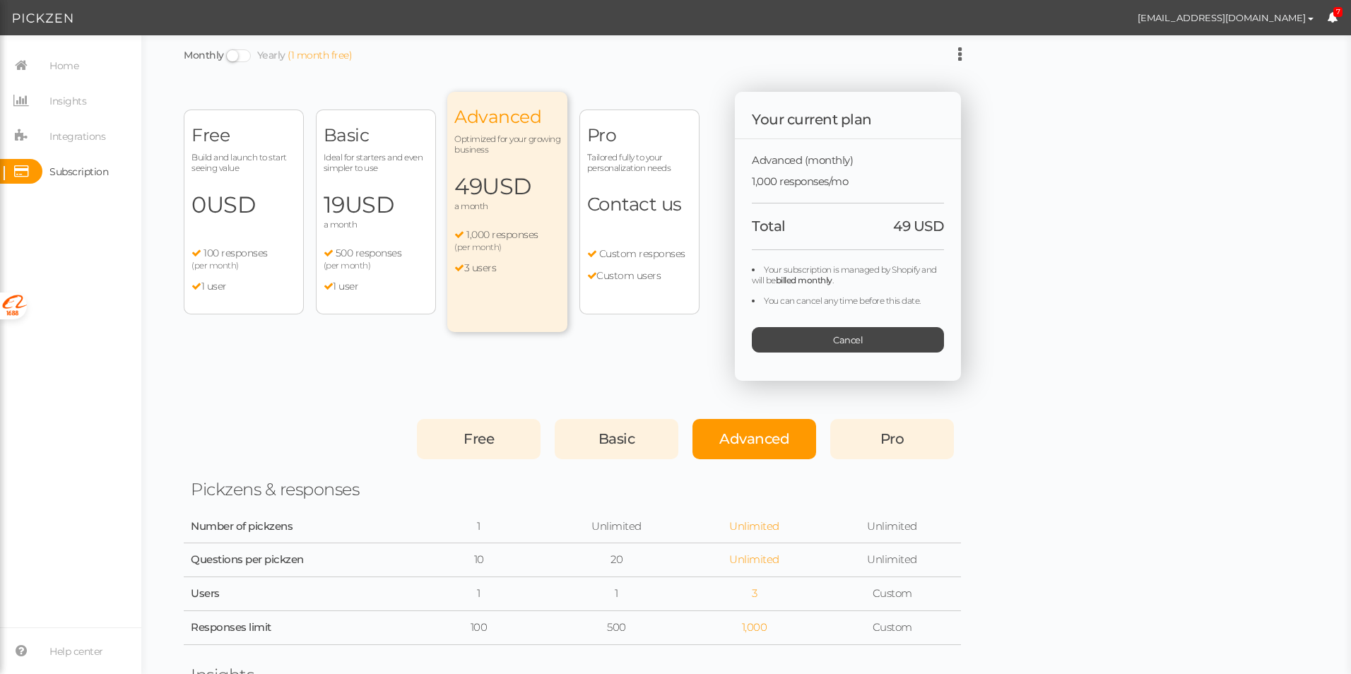
click at [349, 362] on div "Free Build and launch to start seeing value 0 USD a month 100 responses (per mo…" at bounding box center [459, 236] width 551 height 289
click at [958, 50] on icon at bounding box center [960, 54] width 4 height 17
click at [78, 75] on span "Home" at bounding box center [63, 65] width 29 height 23
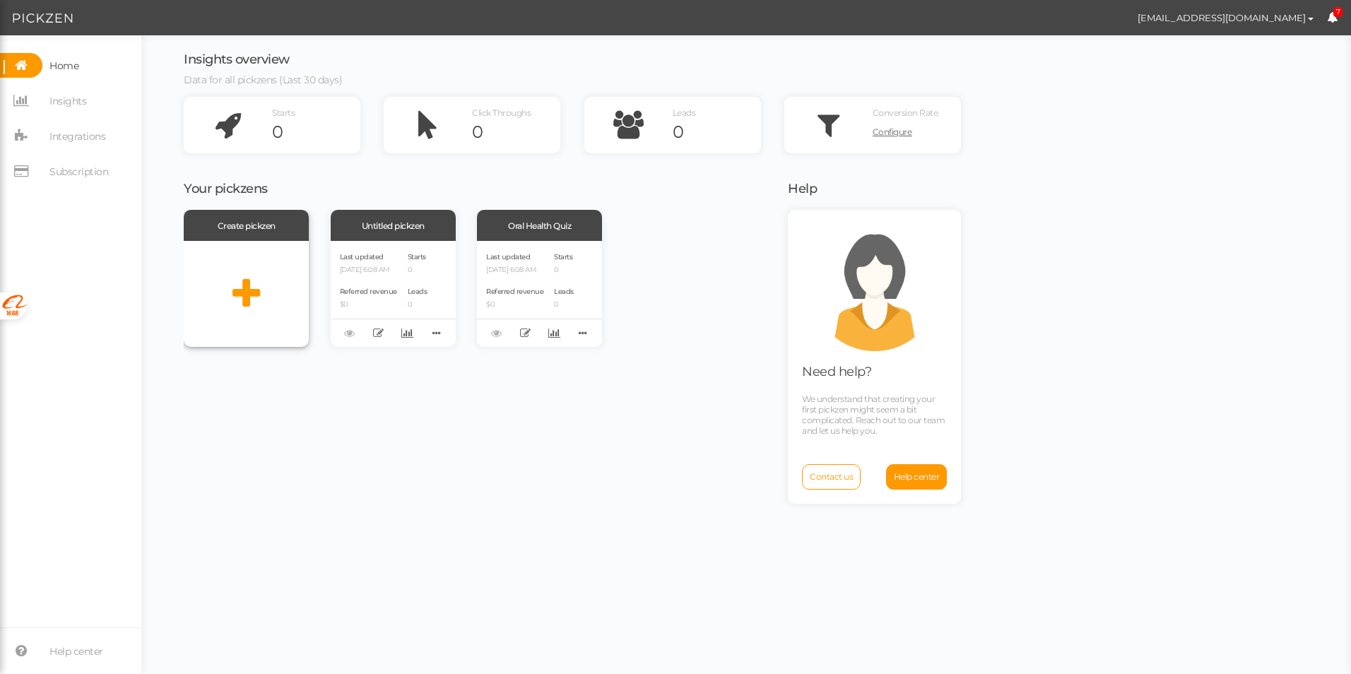
click at [245, 277] on icon at bounding box center [246, 293] width 28 height 35
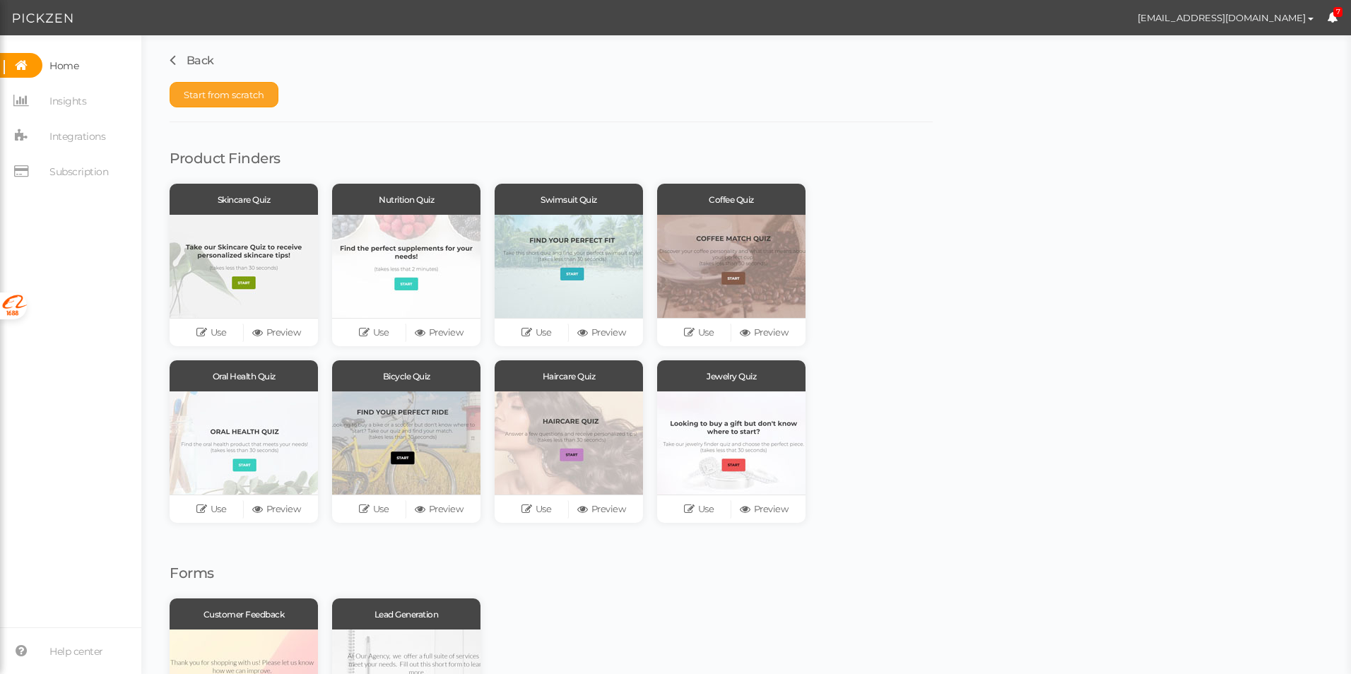
click at [225, 95] on span "Start from scratch" at bounding box center [224, 94] width 81 height 11
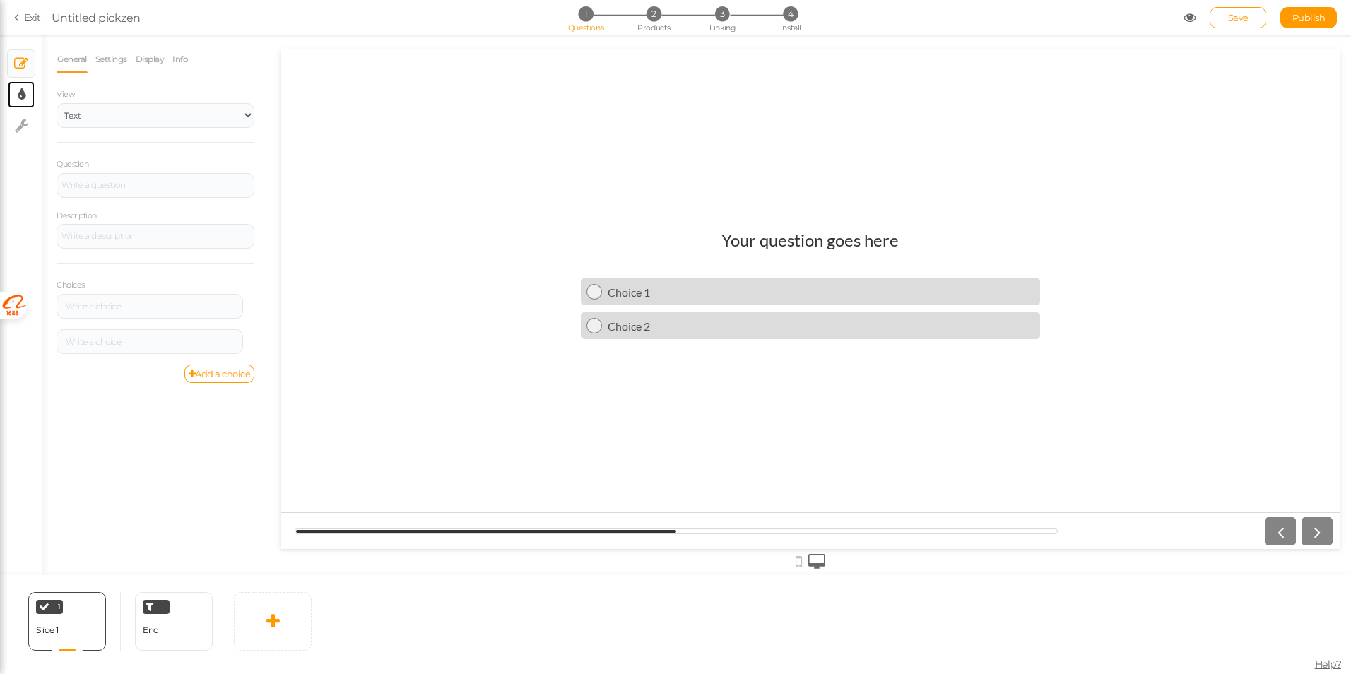
click at [15, 99] on link "× Display settings" at bounding box center [21, 94] width 27 height 27
select select "2"
select select "lato"
select select "fade"
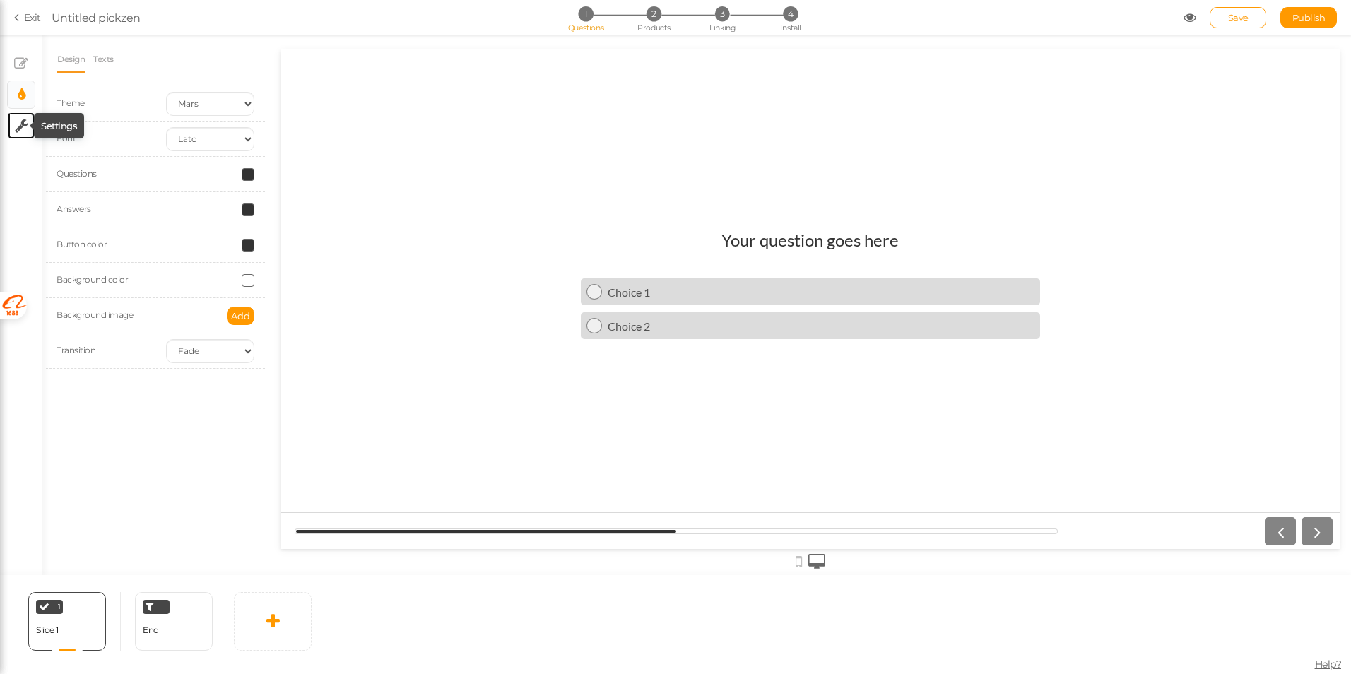
click at [23, 125] on icon at bounding box center [21, 126] width 13 height 14
select select "en"
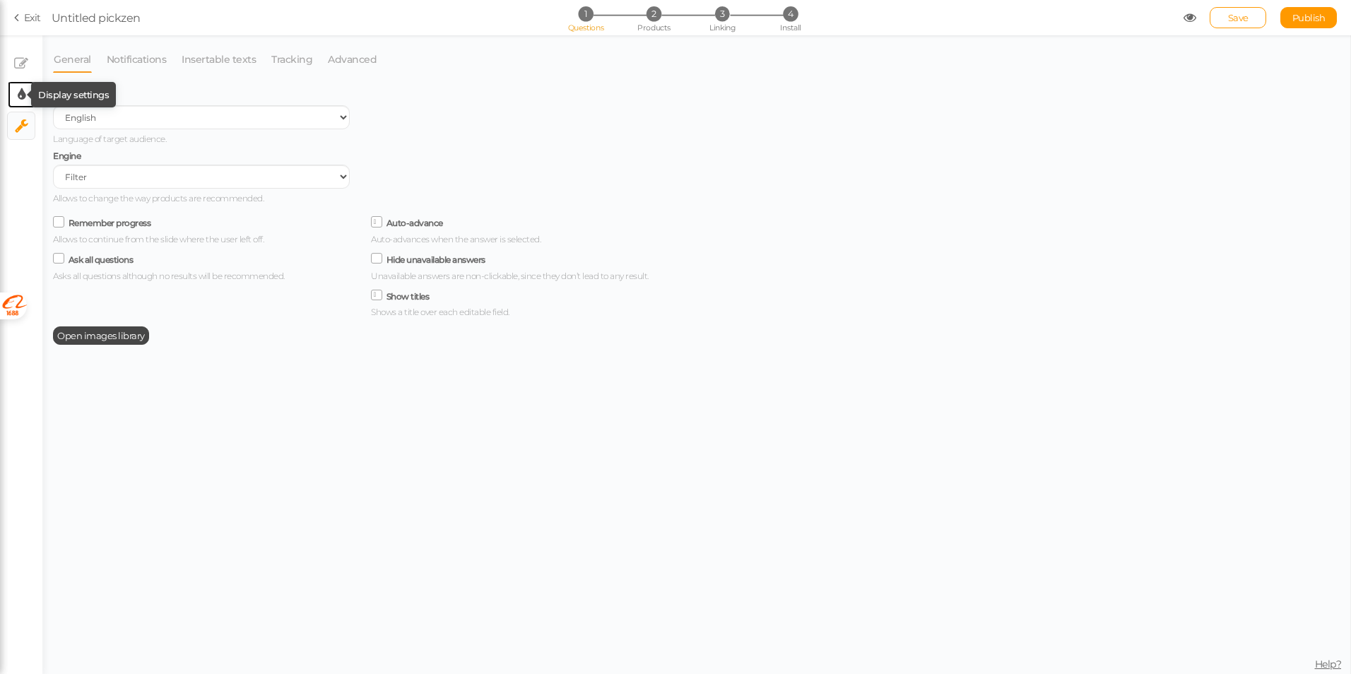
click at [25, 98] on icon at bounding box center [22, 95] width 8 height 14
select select "2"
select select "lato"
select select "fade"
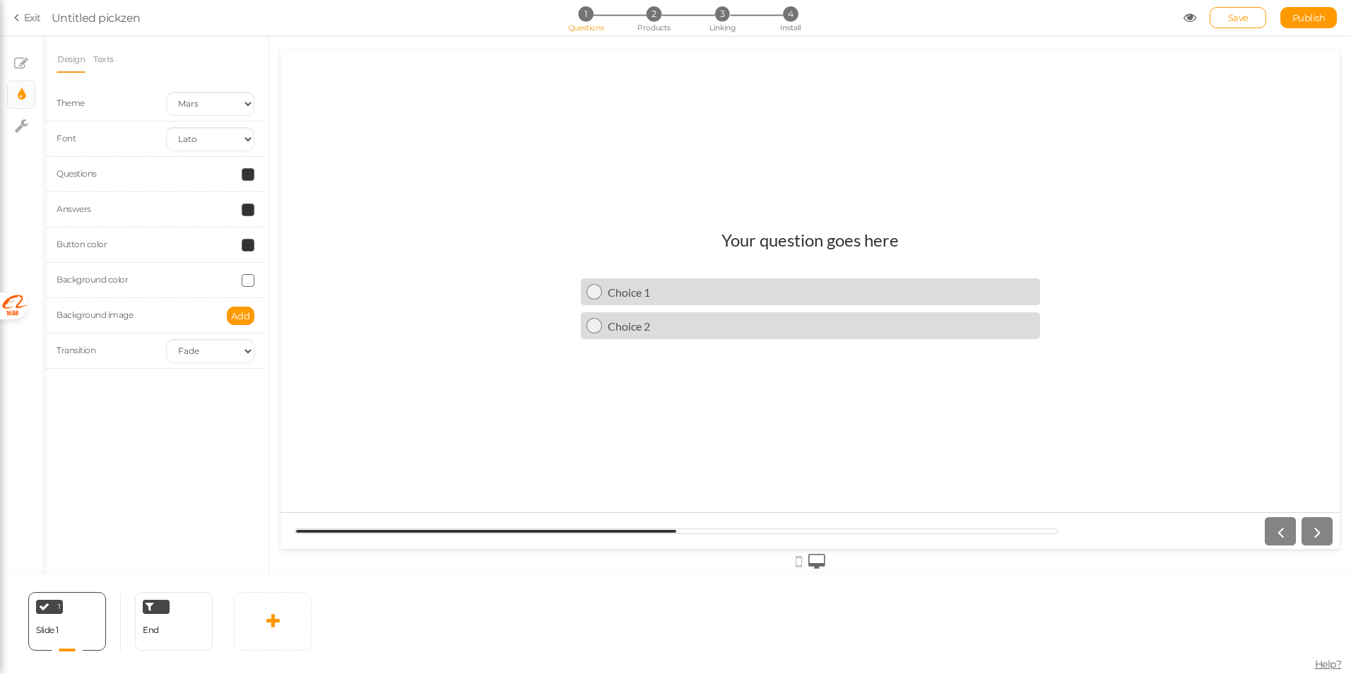
click at [27, 16] on link "Exit" at bounding box center [27, 18] width 27 height 14
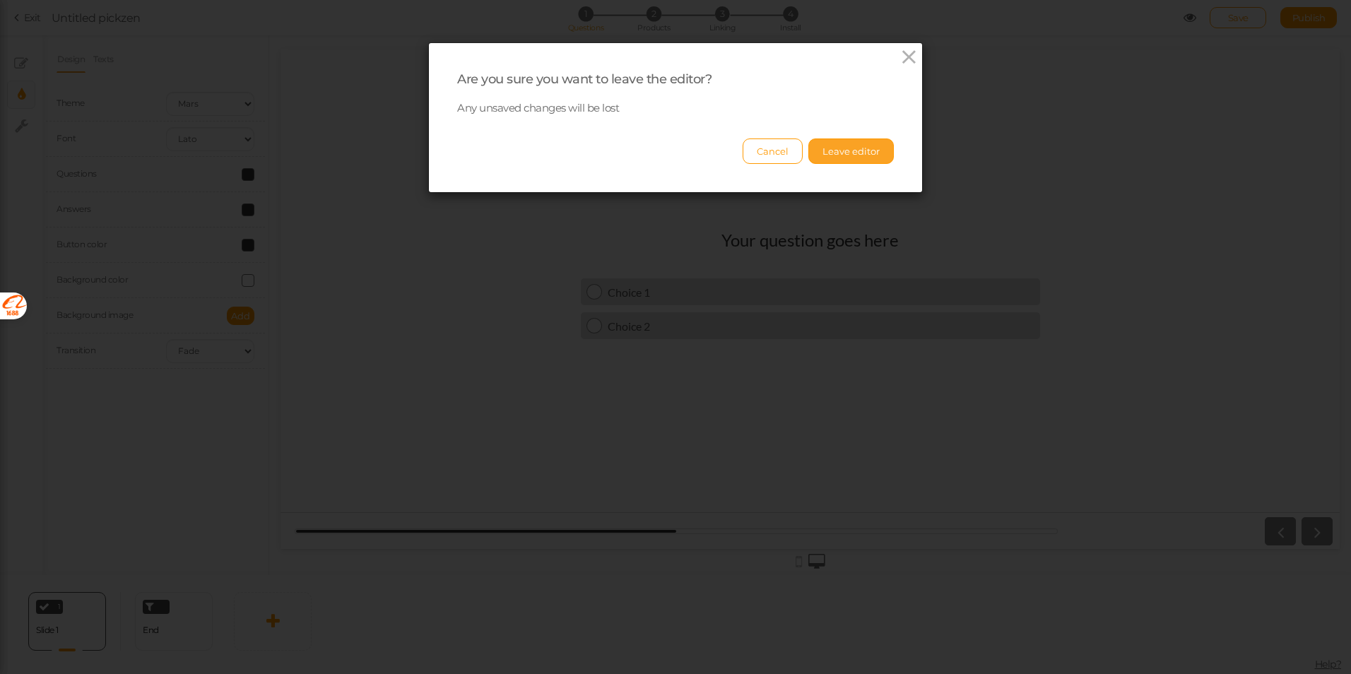
click at [822, 153] on button "Leave editor" at bounding box center [850, 150] width 85 height 25
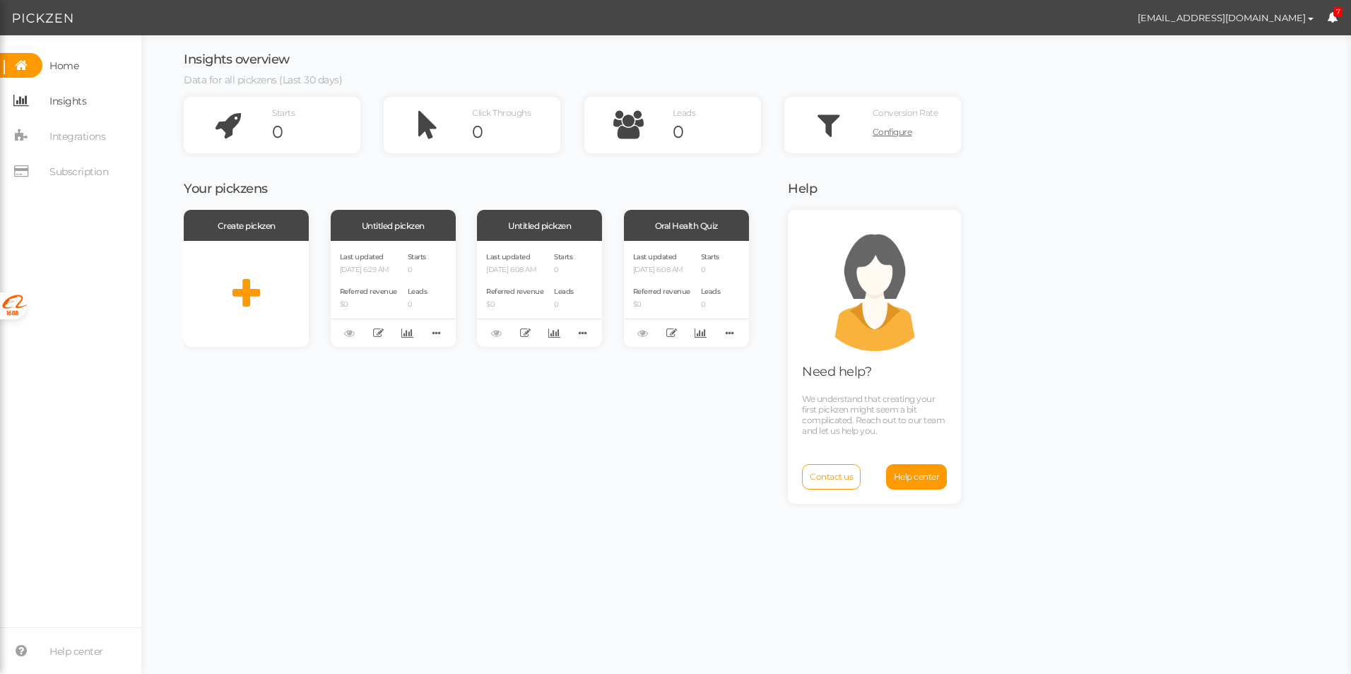
click at [100, 98] on link "Insights" at bounding box center [70, 100] width 141 height 25
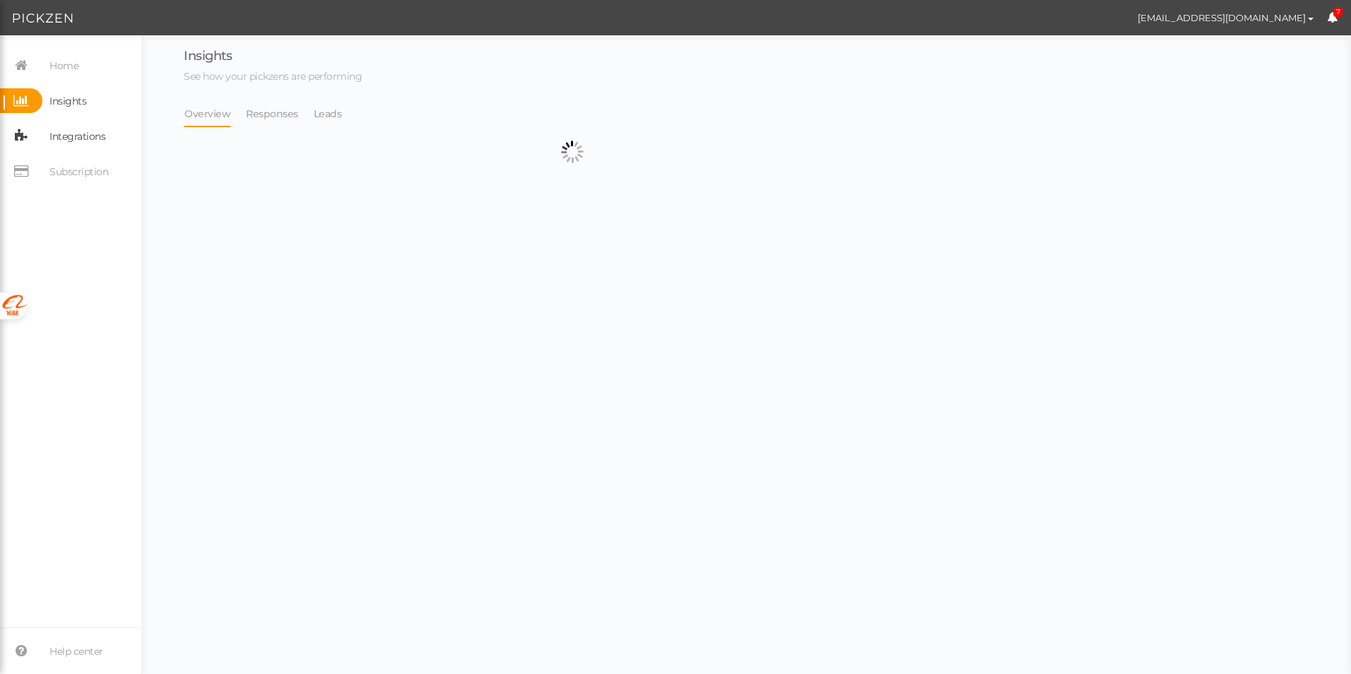
select select "14043"
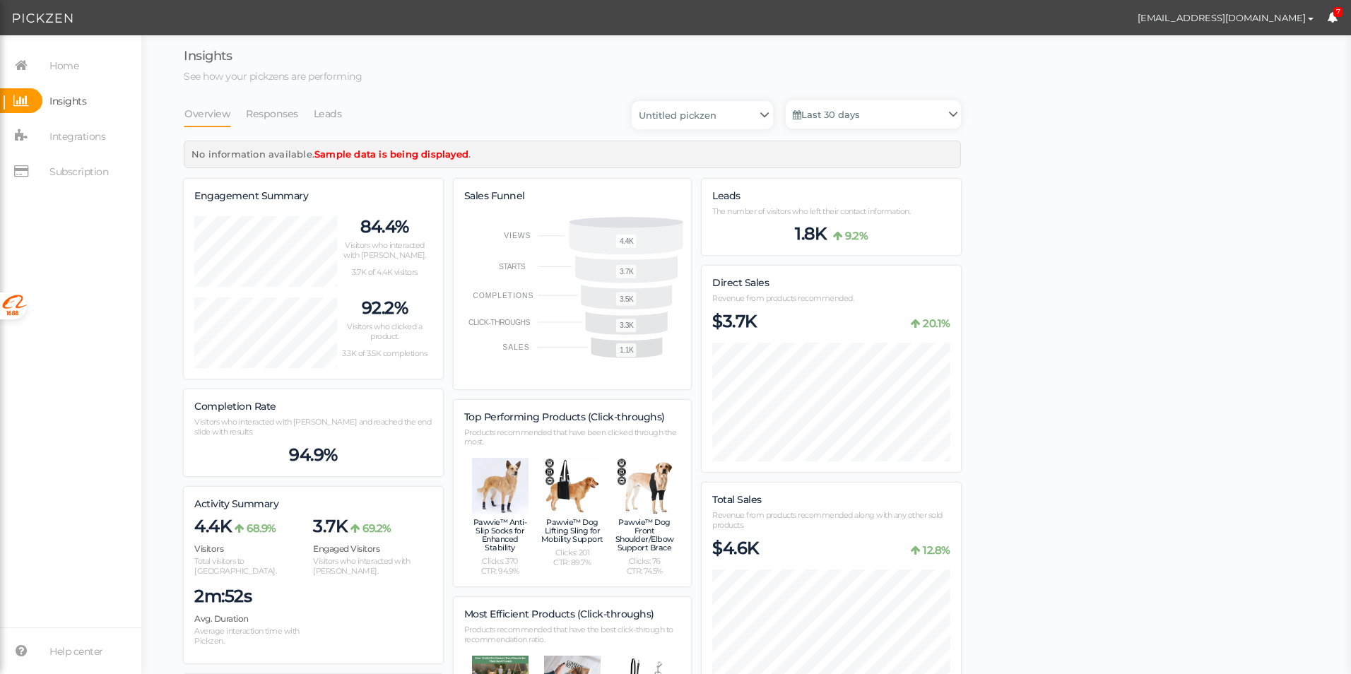
scroll to position [1726, 777]
click at [73, 56] on span "Home" at bounding box center [63, 65] width 29 height 23
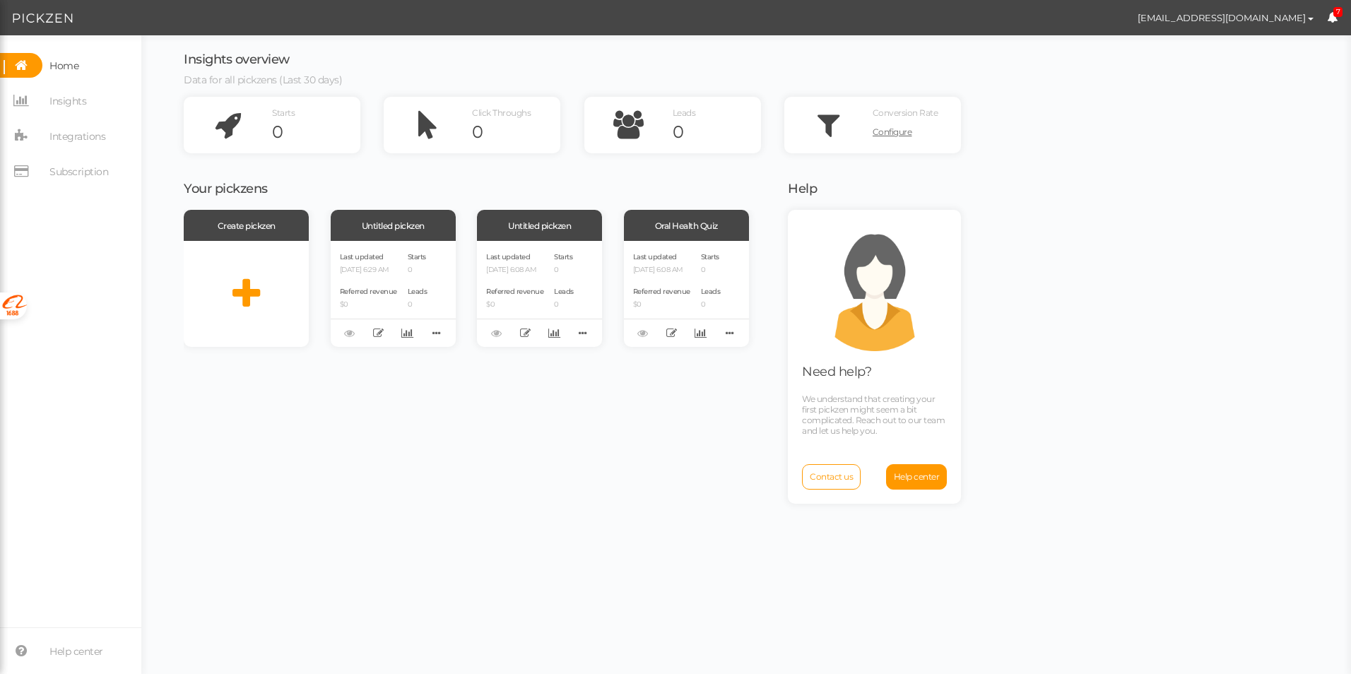
click at [1328, 18] on icon at bounding box center [1332, 17] width 11 height 11
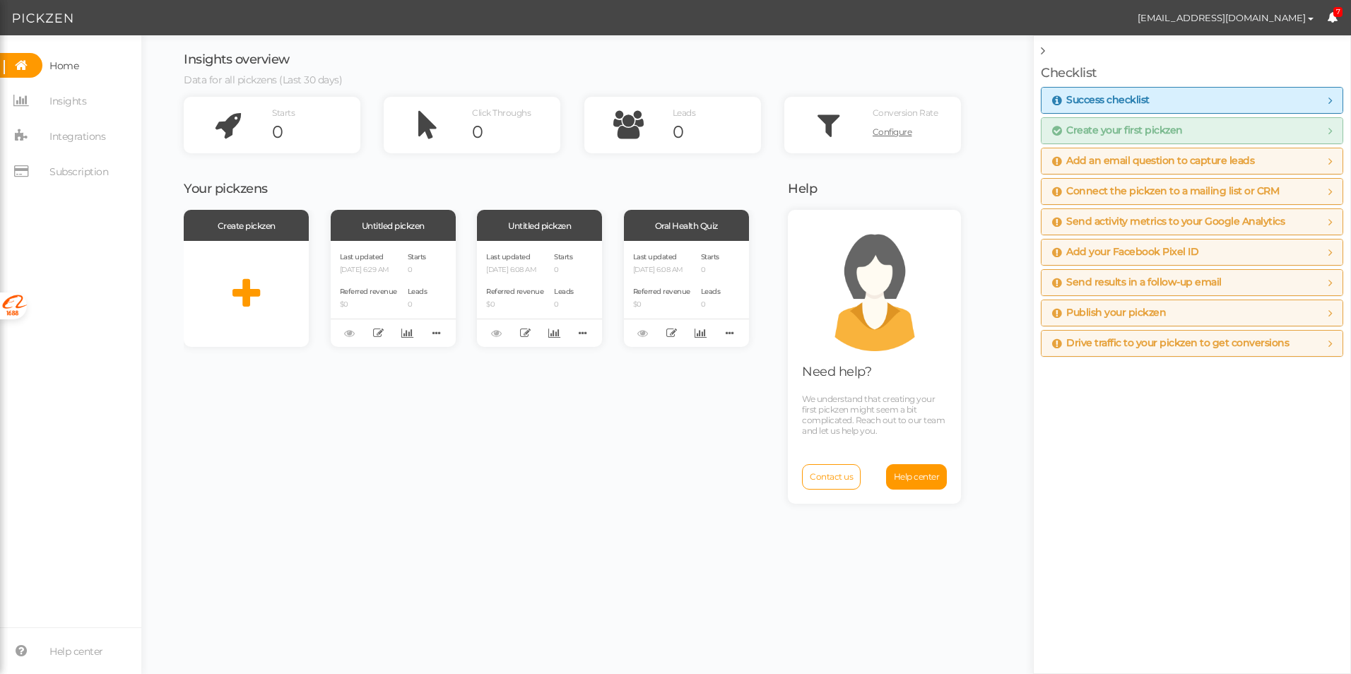
click at [53, 13] on img at bounding box center [43, 18] width 60 height 17
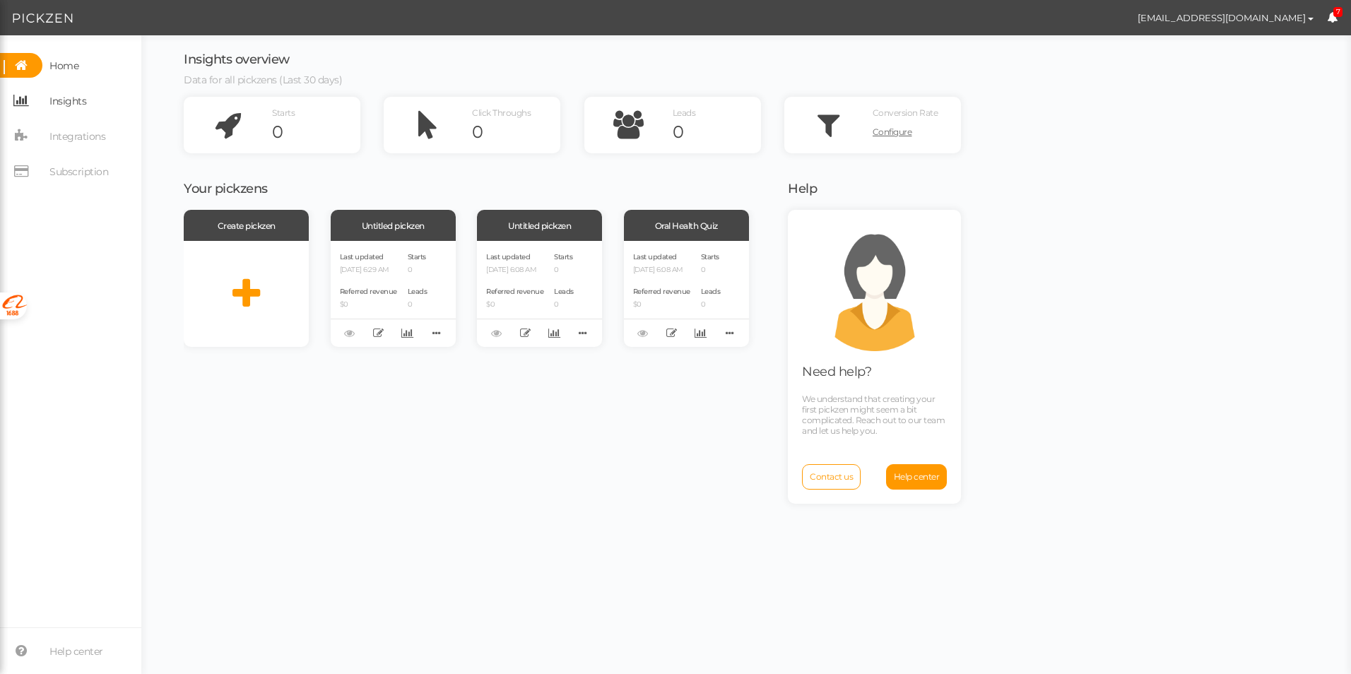
click at [71, 98] on span "Insights" at bounding box center [67, 101] width 37 height 23
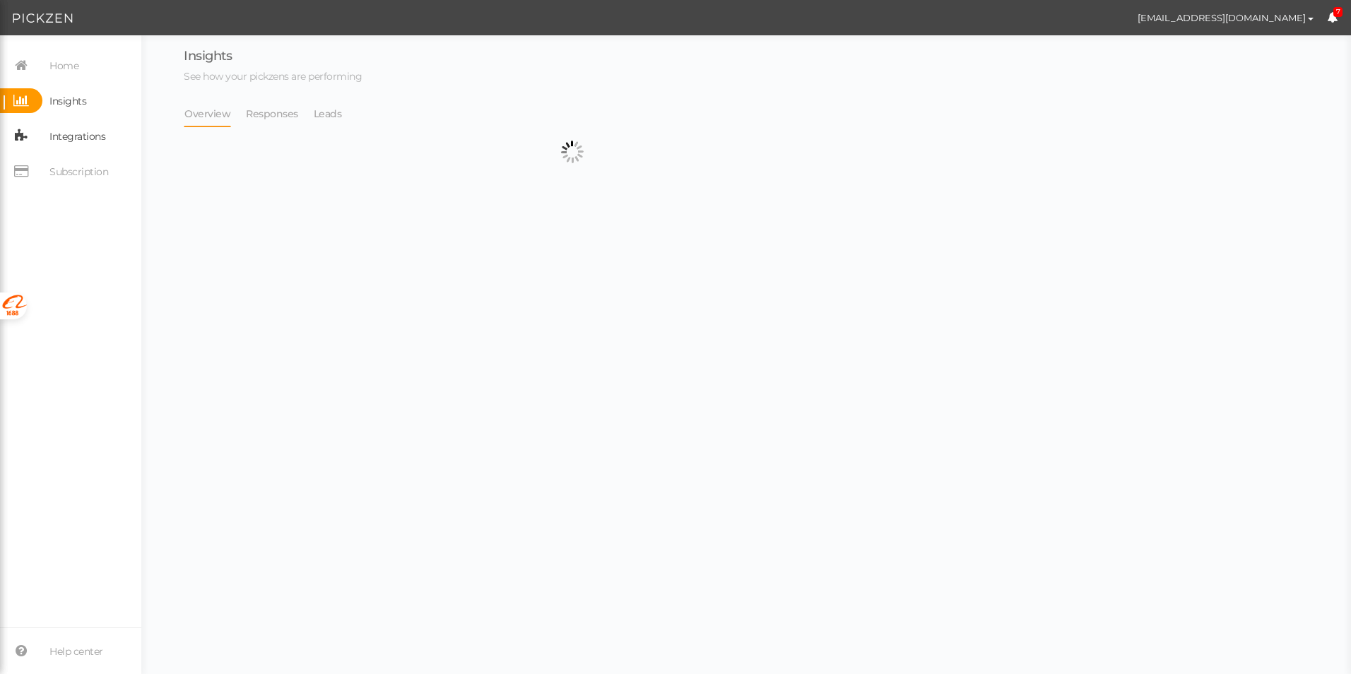
select select "14043"
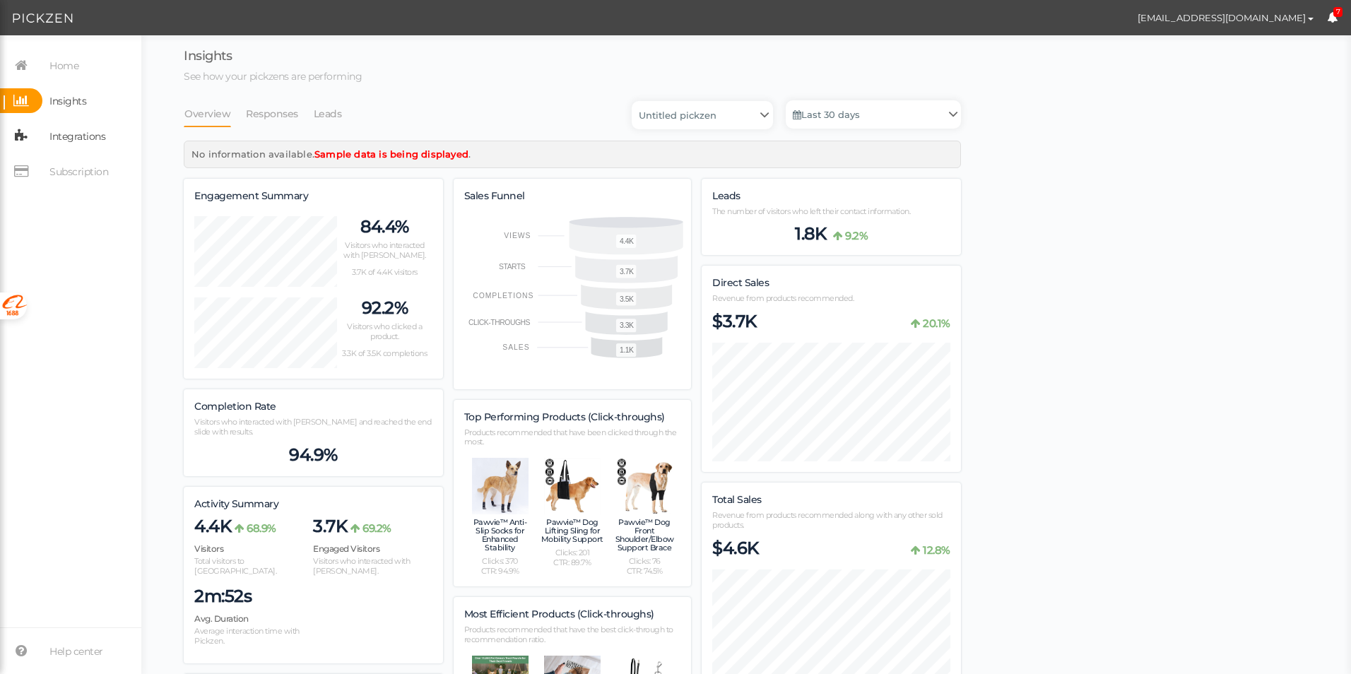
scroll to position [1726, 777]
click at [61, 132] on span "Integrations" at bounding box center [77, 136] width 56 height 23
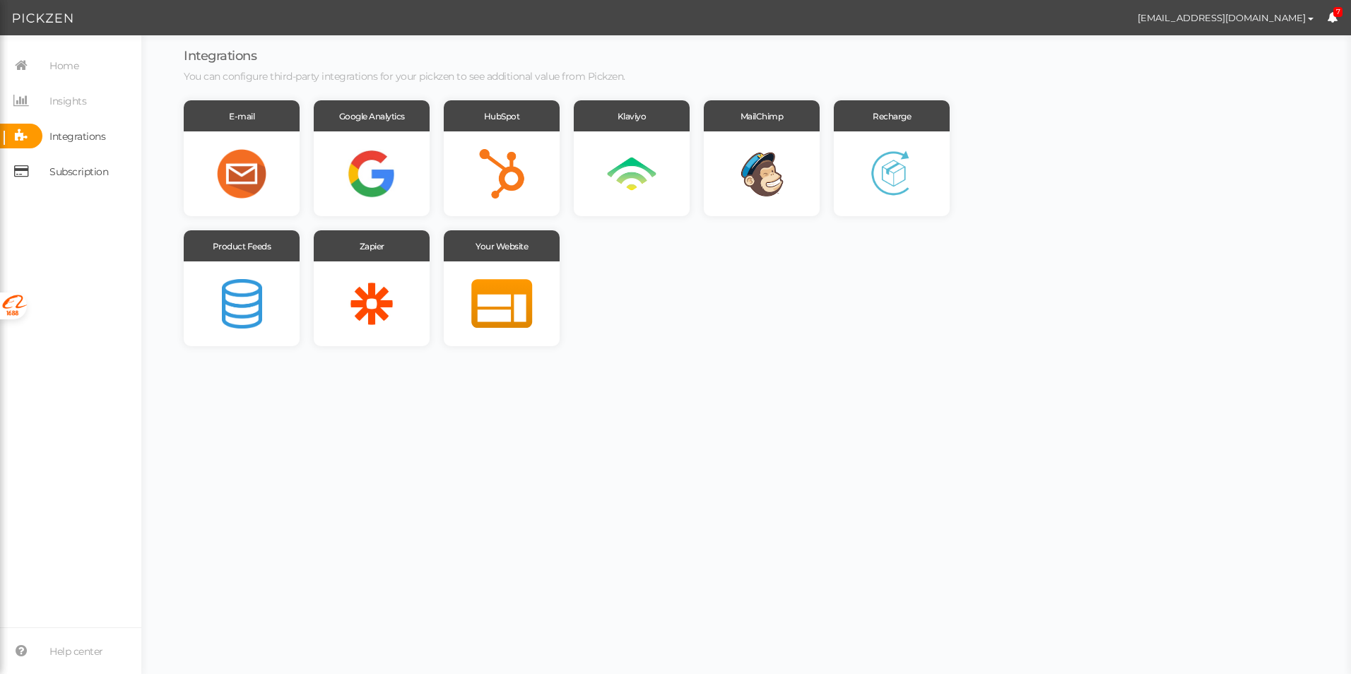
click at [96, 178] on span "Subscription" at bounding box center [78, 171] width 59 height 23
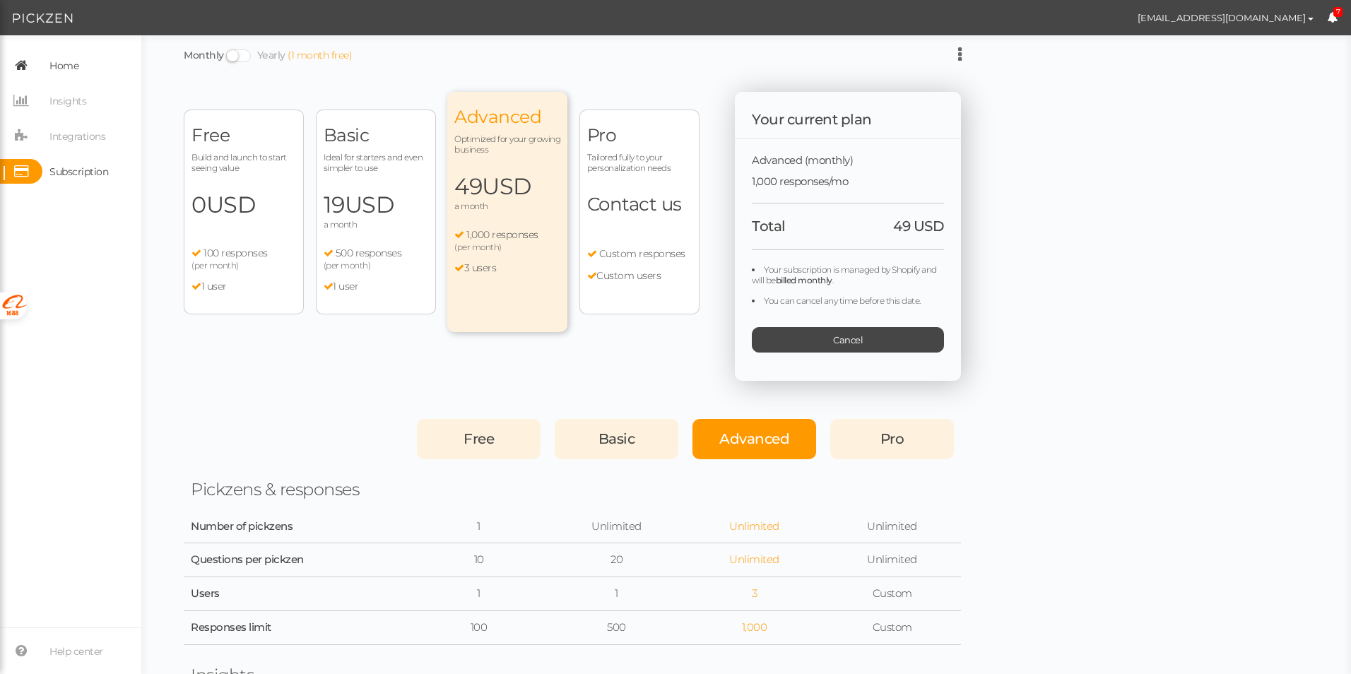
click at [49, 53] on span "Home" at bounding box center [60, 65] width 36 height 25
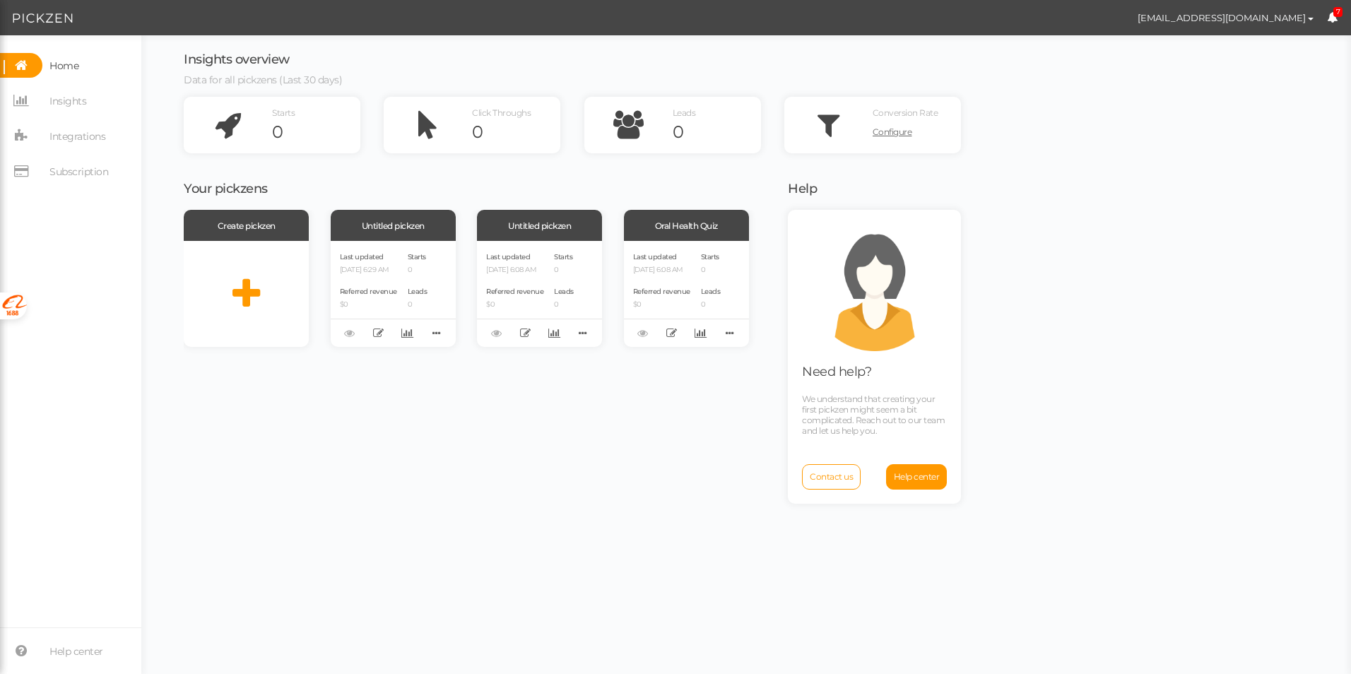
click at [46, 8] on nav "[EMAIL_ADDRESS][DOMAIN_NAME] Preferences Managed accounts Help Log out 7" at bounding box center [675, 17] width 1351 height 35
click at [46, 13] on img at bounding box center [43, 18] width 60 height 17
click at [272, 261] on div at bounding box center [246, 294] width 125 height 106
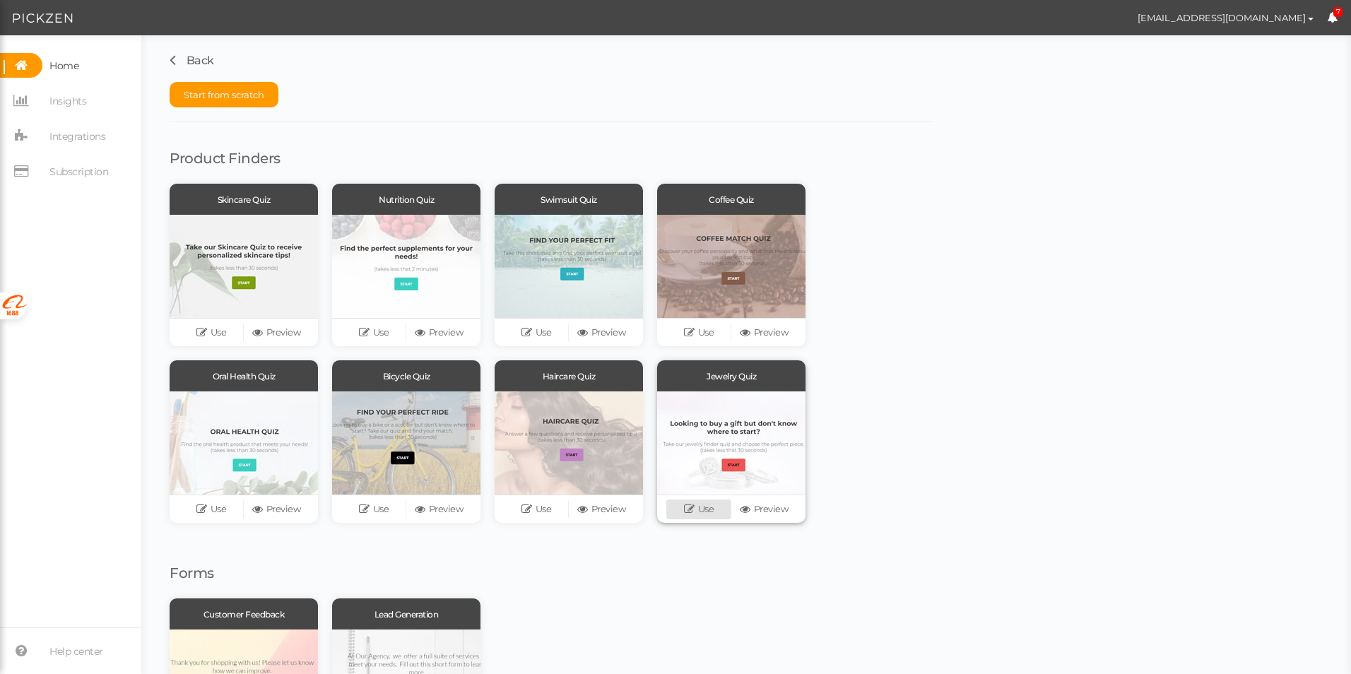
click at [711, 510] on link "Use" at bounding box center [698, 510] width 65 height 20
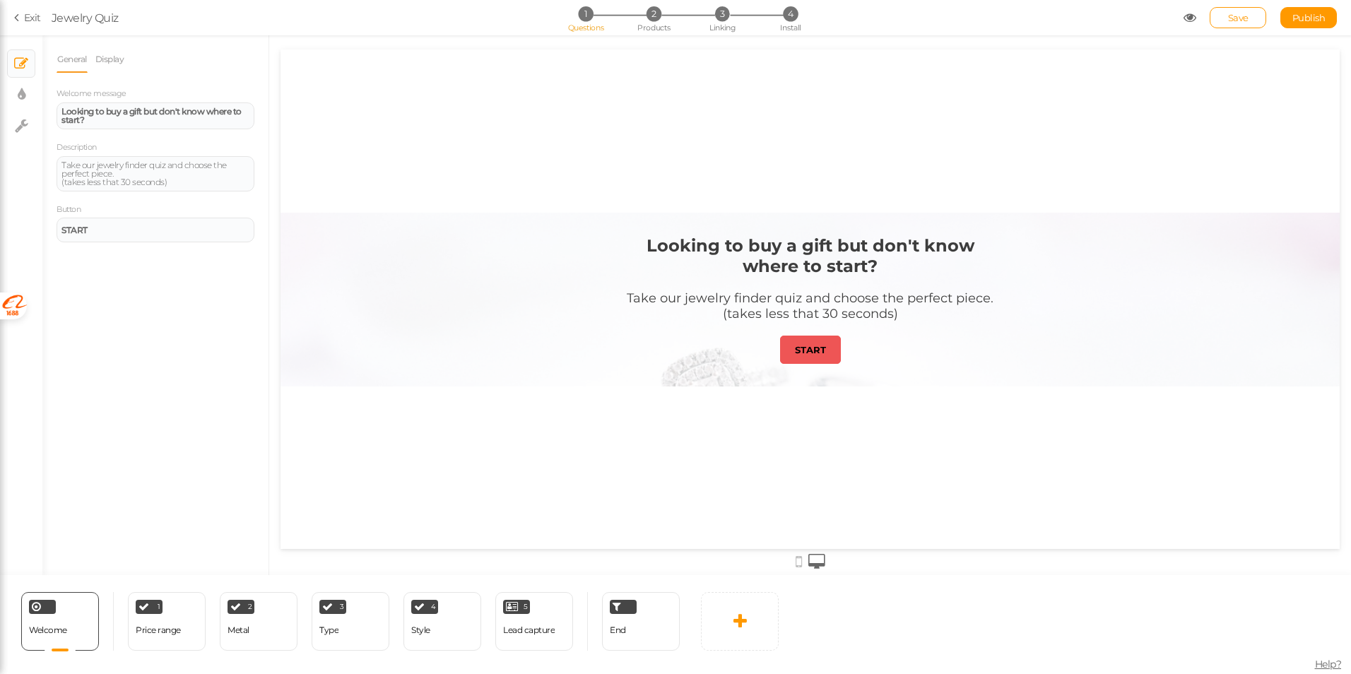
click at [33, 180] on div "× Slides × Display settings × Settings" at bounding box center [21, 305] width 42 height 540
click at [113, 63] on link "Display" at bounding box center [110, 59] width 30 height 27
click at [84, 61] on link "General" at bounding box center [72, 59] width 31 height 27
click at [28, 91] on link "× Display settings" at bounding box center [21, 94] width 27 height 27
select select "2"
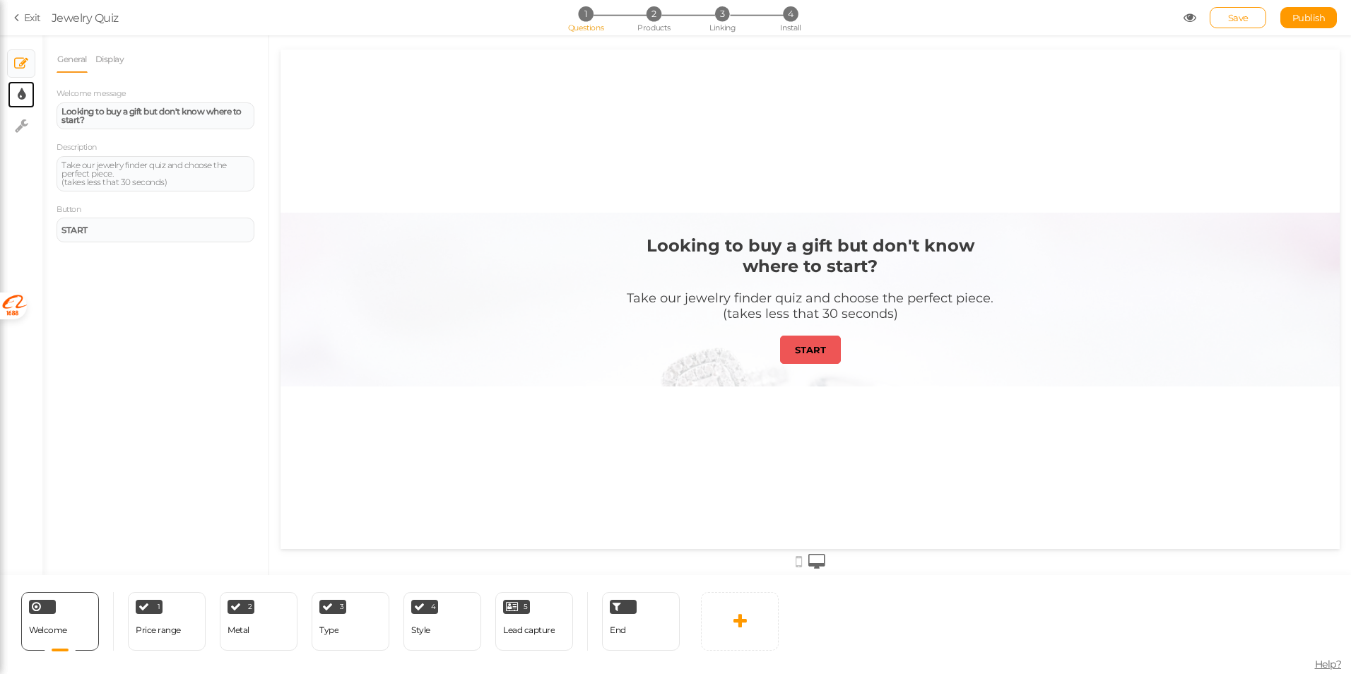
select select "montserrat"
select select "fade"
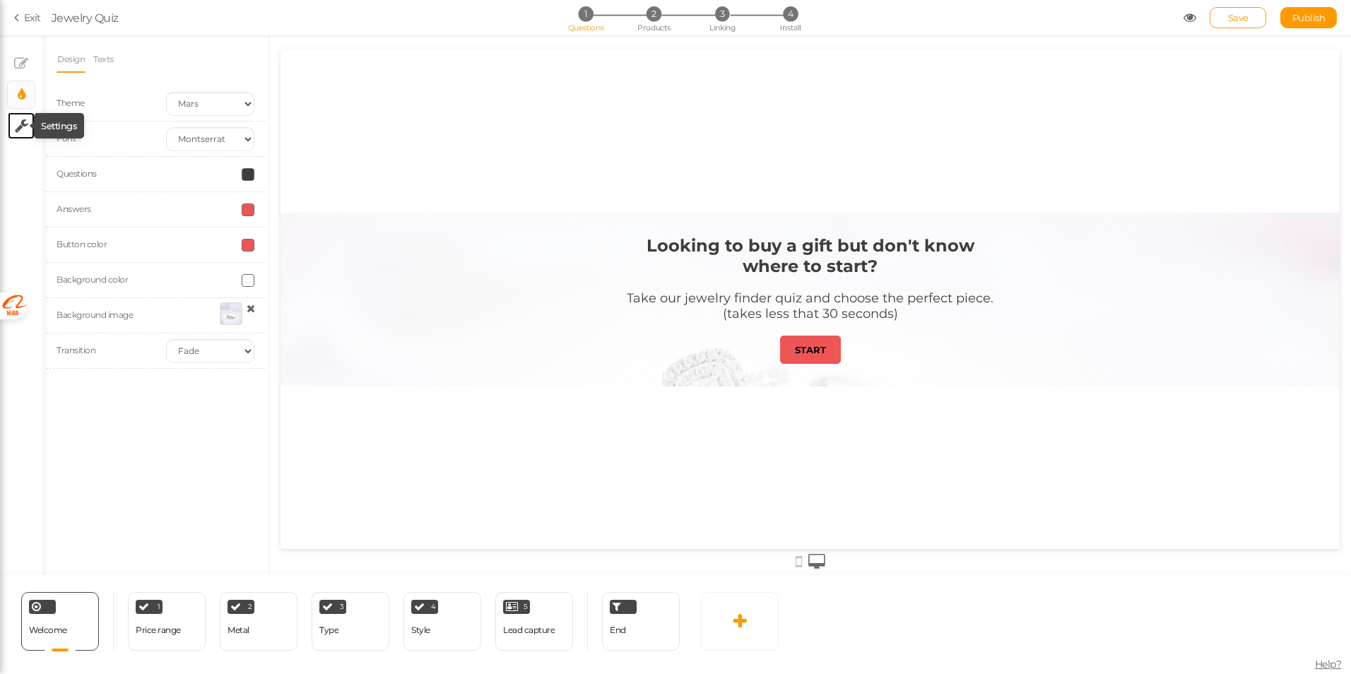
click at [23, 120] on icon at bounding box center [21, 126] width 13 height 14
select select "en"
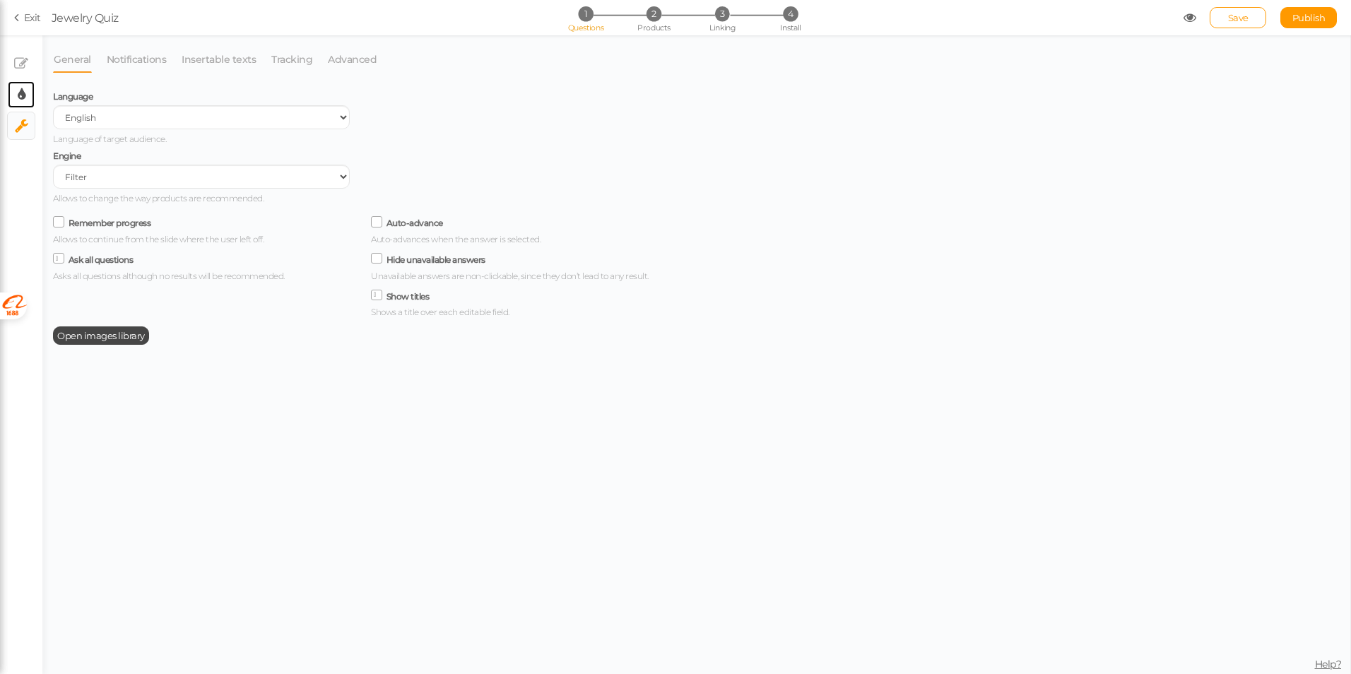
click at [30, 91] on link "× Display settings" at bounding box center [21, 94] width 27 height 27
select select "2"
select select "montserrat"
select select "fade"
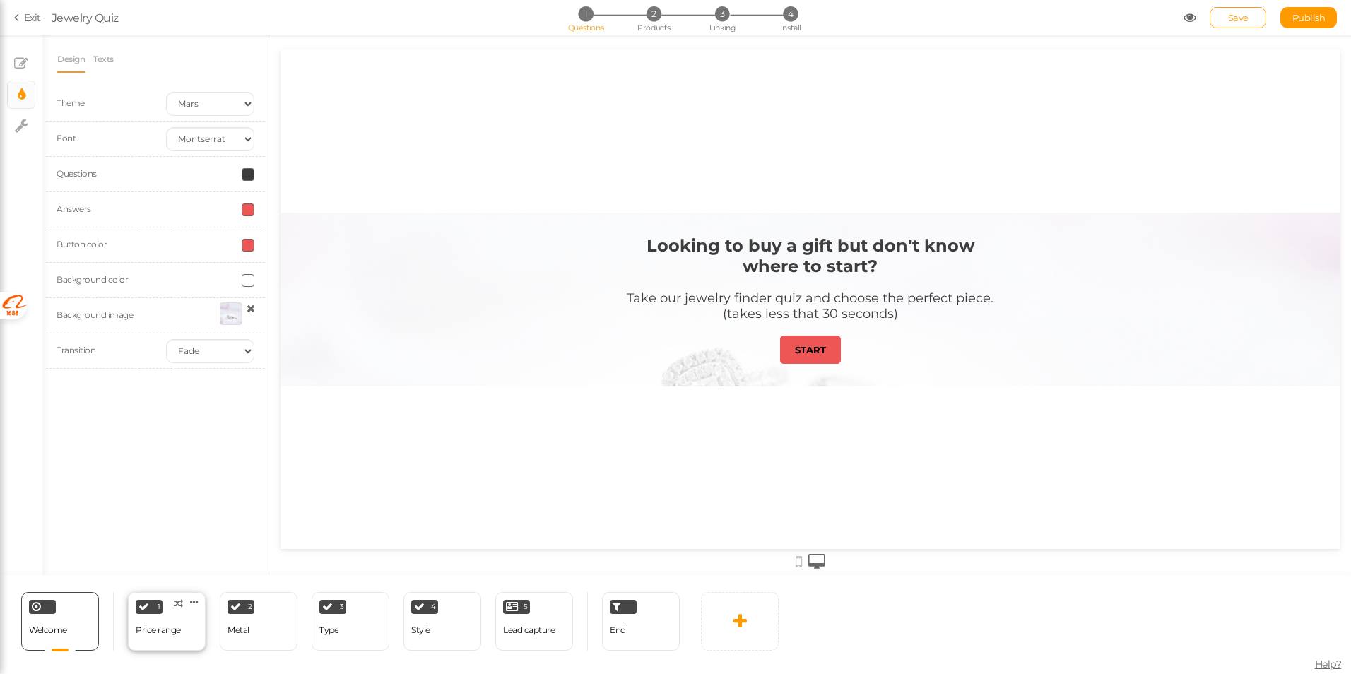
drag, startPoint x: 154, startPoint y: 637, endPoint x: 157, endPoint y: 625, distance: 11.7
click at [154, 637] on div "Price range" at bounding box center [158, 630] width 45 height 25
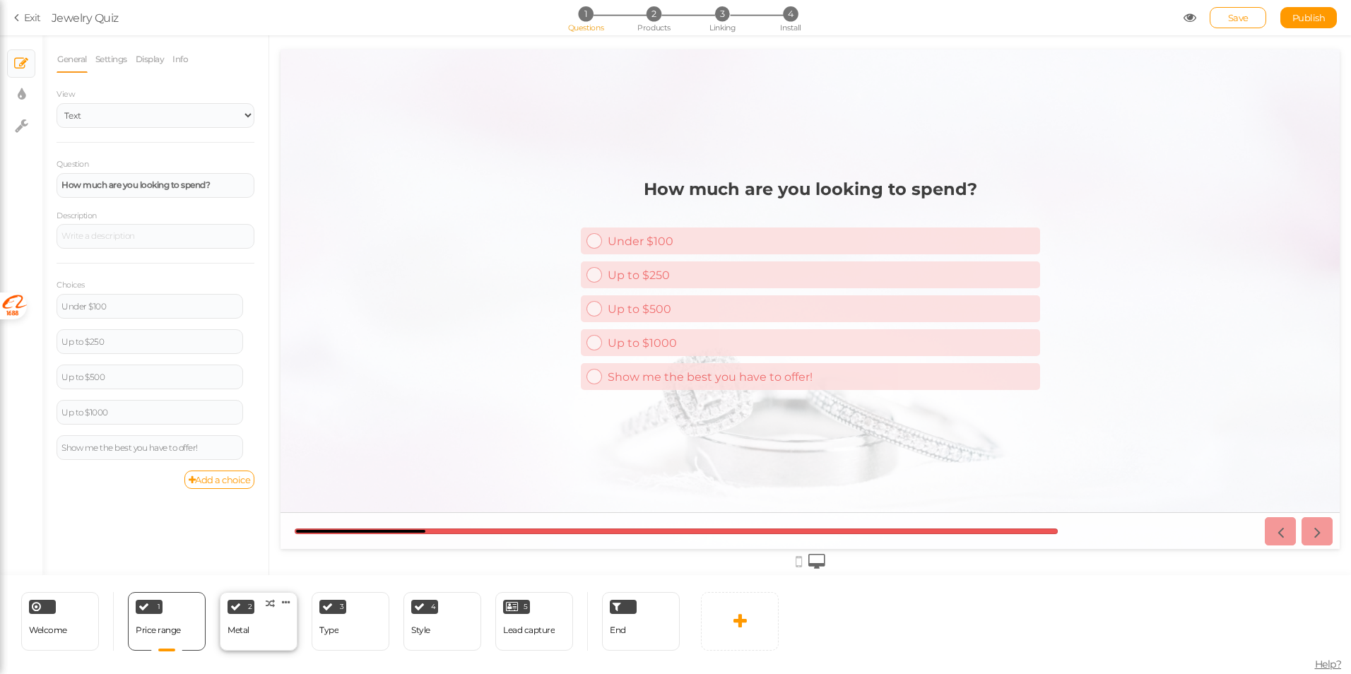
click at [242, 632] on div "Metal" at bounding box center [239, 630] width 22 height 10
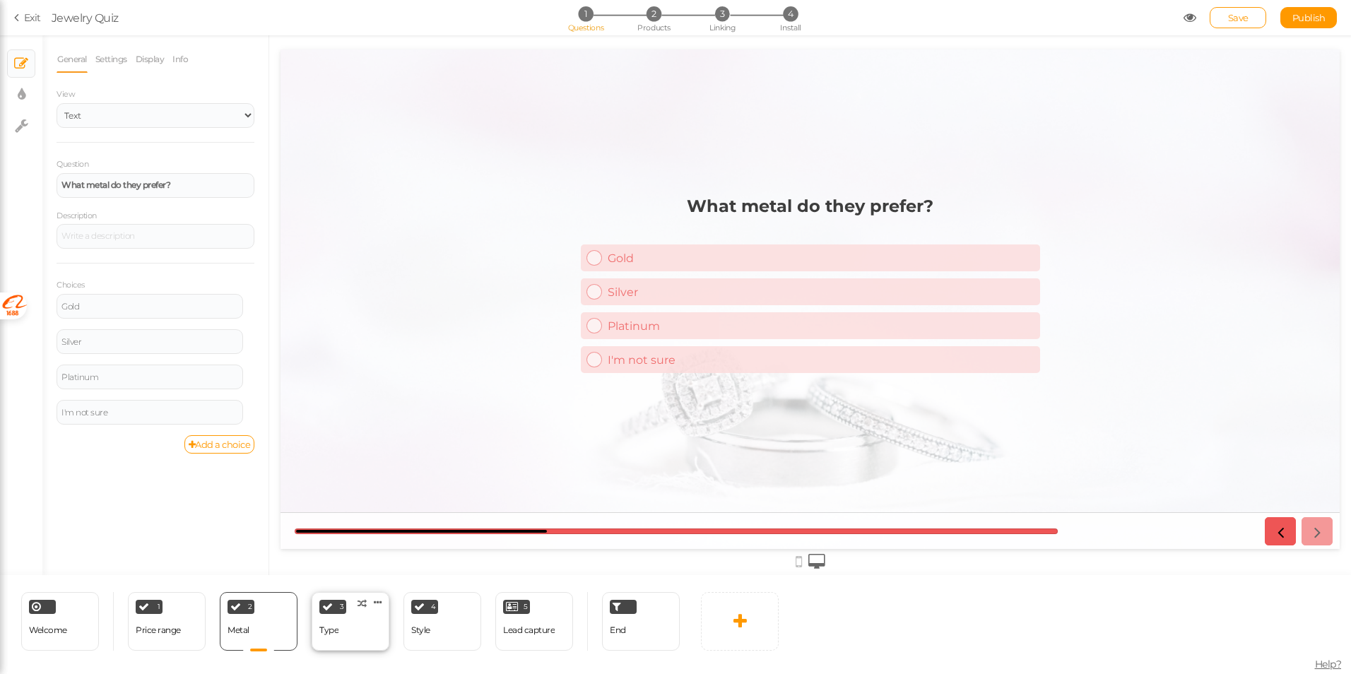
click at [346, 627] on div "3 Type × Define the conditions to show this slide. Clone Change type Delete" at bounding box center [351, 621] width 78 height 59
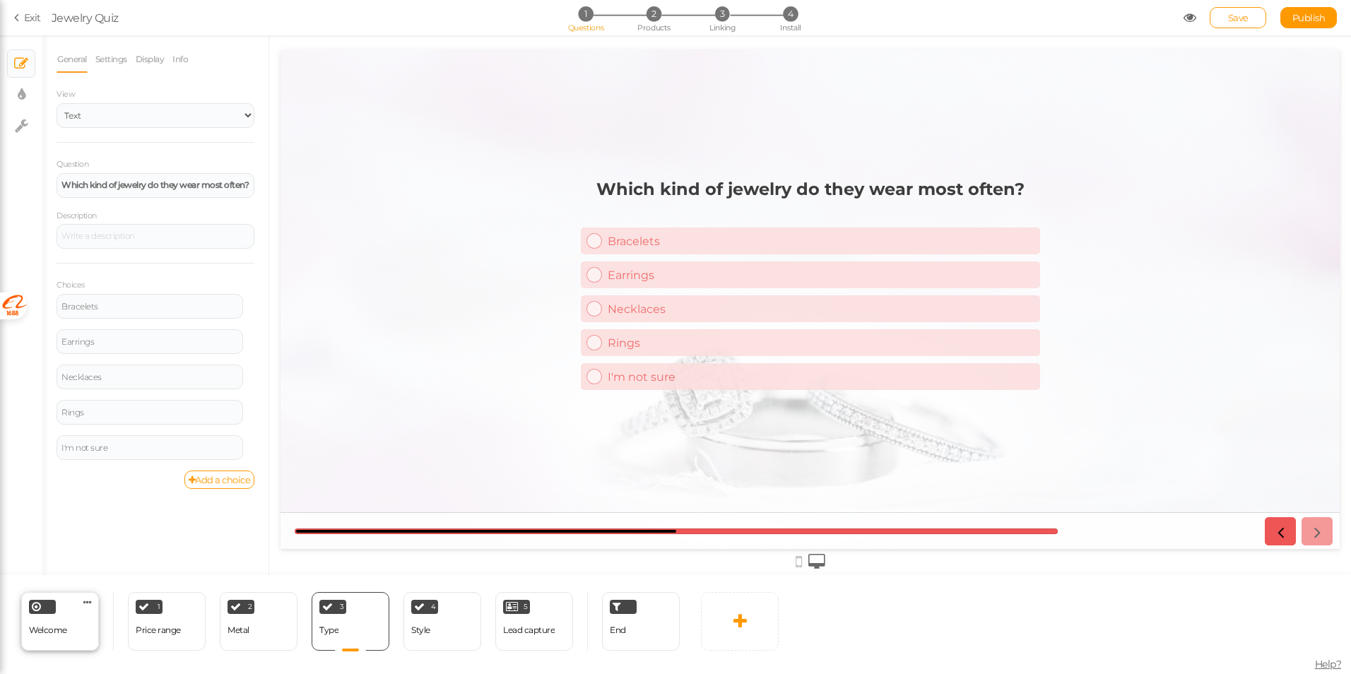
click at [92, 618] on div "Welcome Delete" at bounding box center [60, 621] width 78 height 59
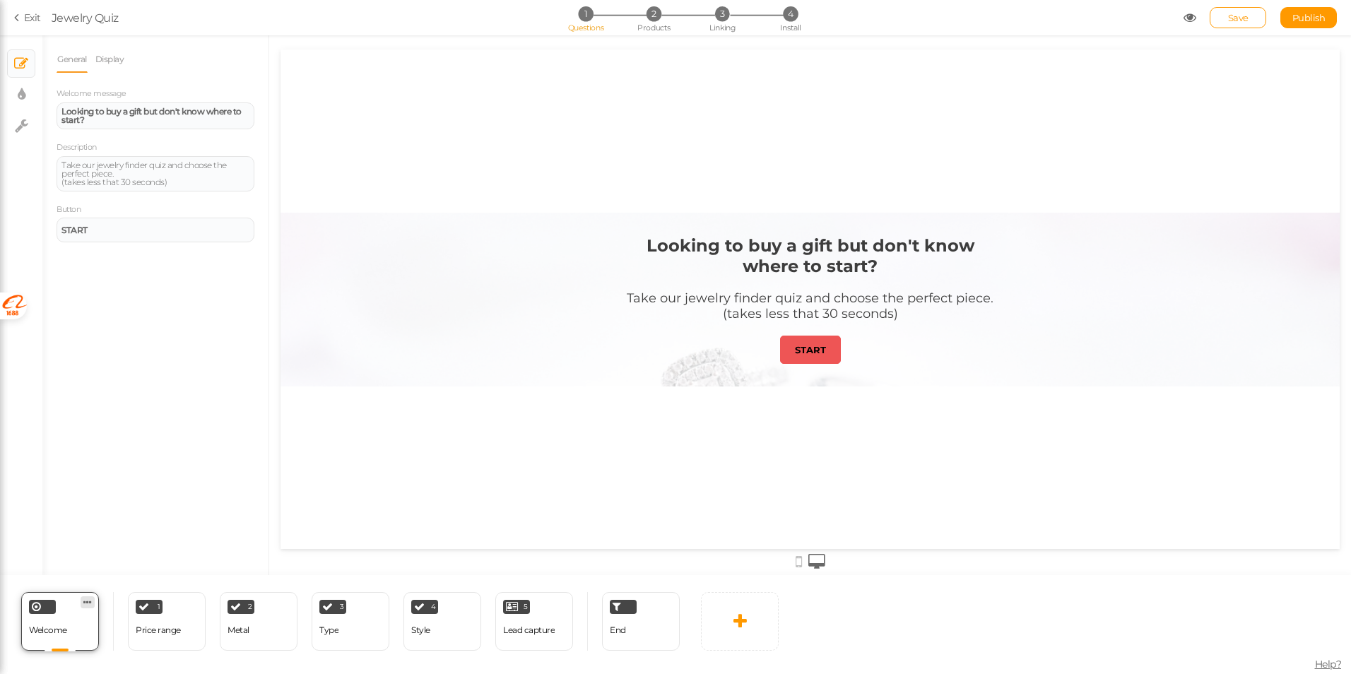
click at [88, 597] on icon at bounding box center [87, 602] width 8 height 11
click at [87, 600] on span "Delete" at bounding box center [84, 599] width 25 height 11
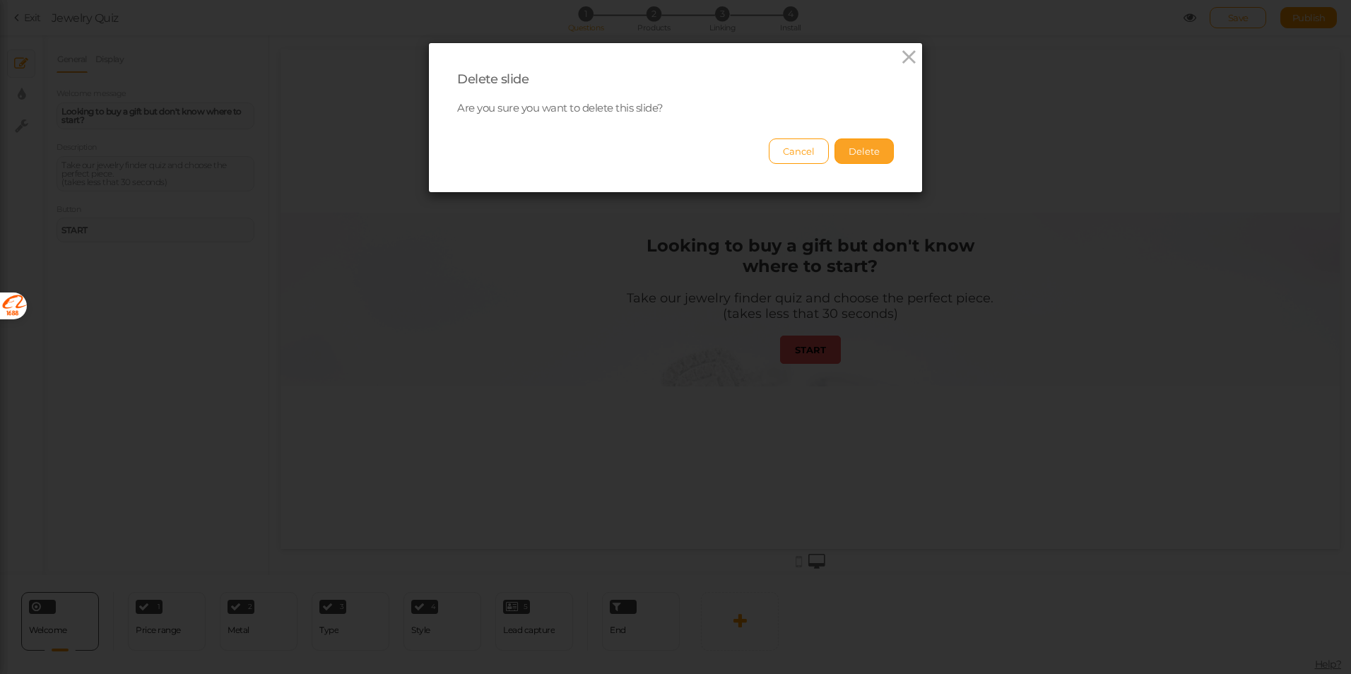
click at [868, 152] on button "Delete" at bounding box center [863, 150] width 59 height 25
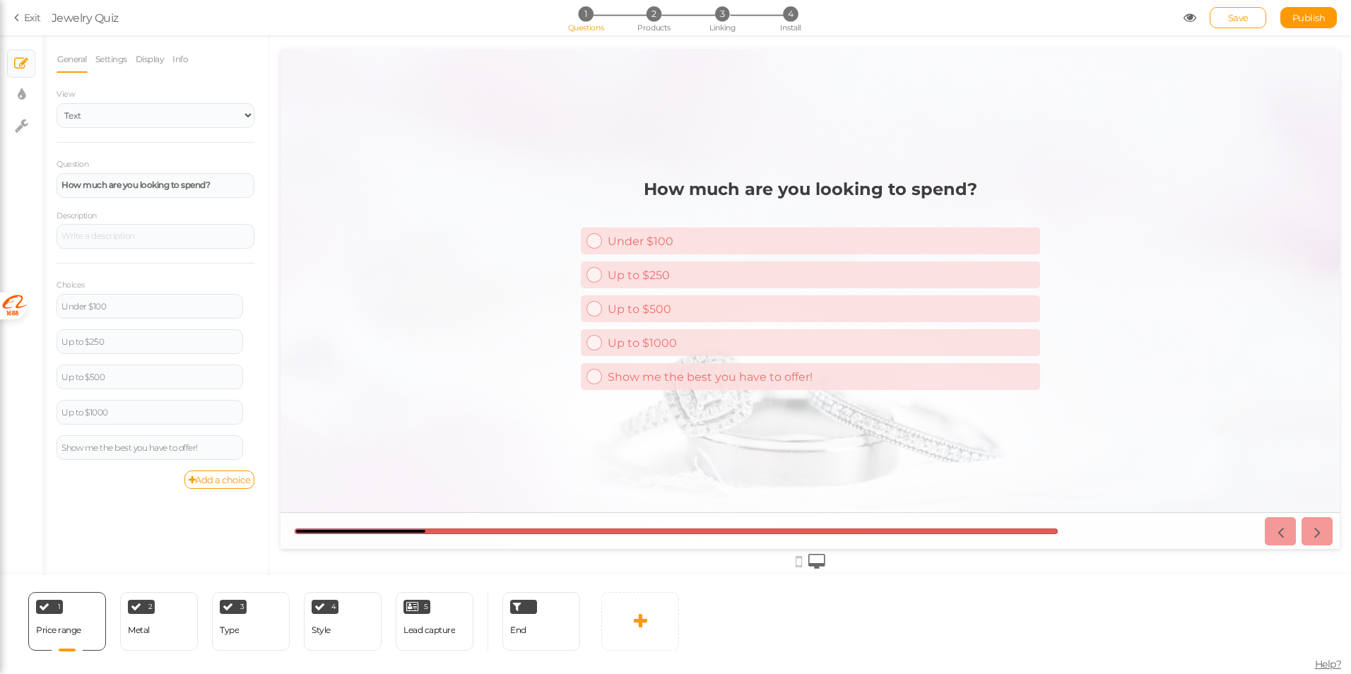
click at [89, 503] on div "General Settings Display Info View Text Images Slider Dropdown Question How muc…" at bounding box center [155, 310] width 226 height 529
click at [155, 639] on div "2 Metal × Define the conditions to show this slide. Clone Change type Delete" at bounding box center [159, 621] width 78 height 59
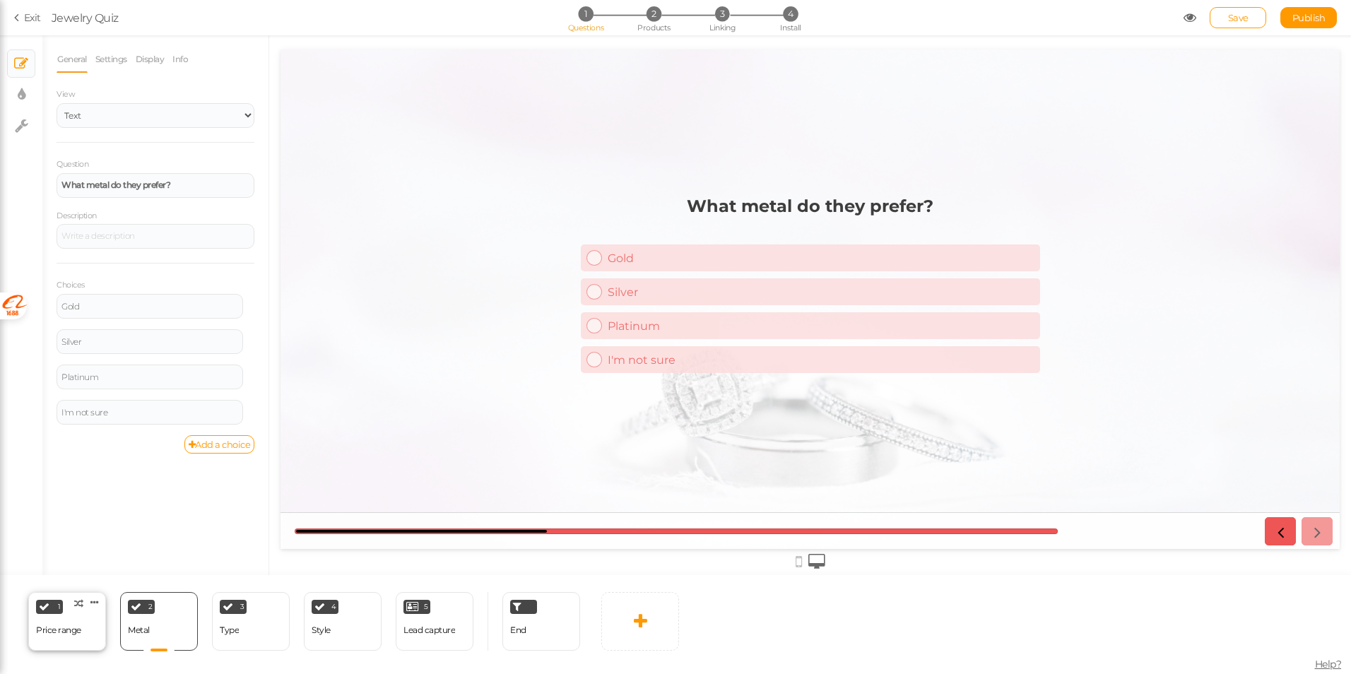
click at [69, 631] on div "Price range" at bounding box center [58, 630] width 45 height 10
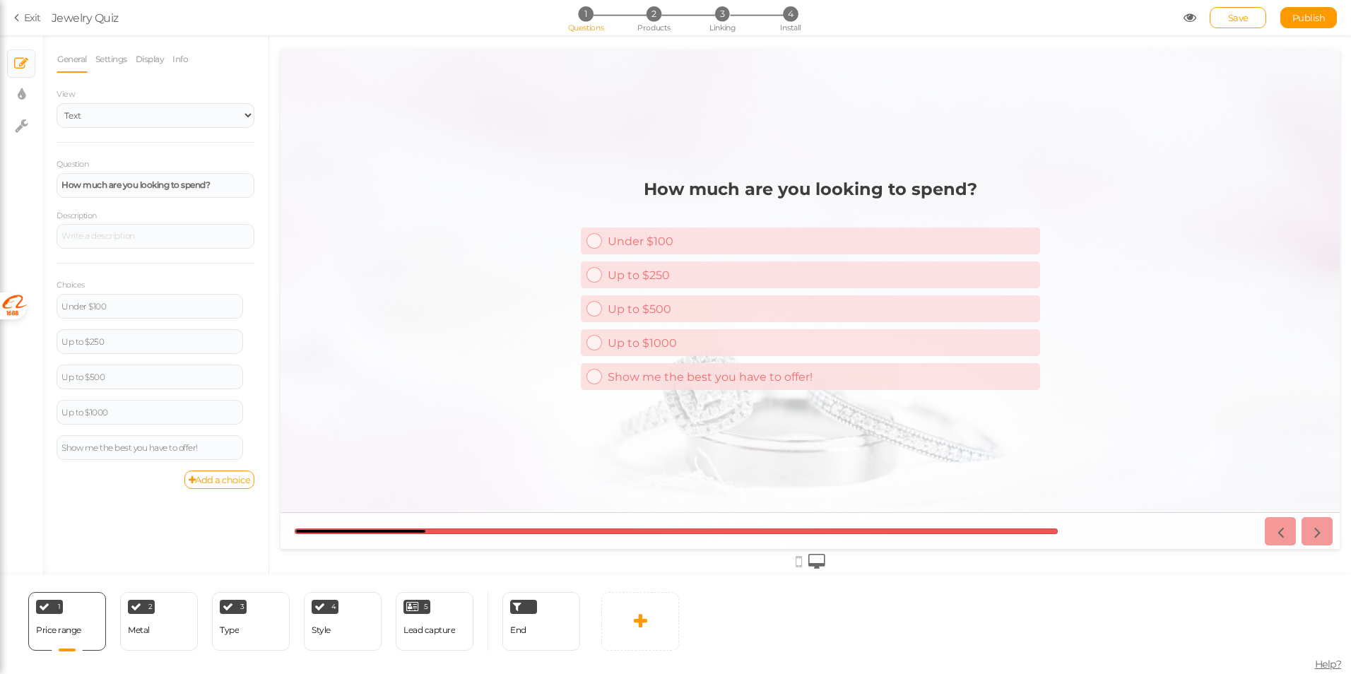
click at [115, 536] on div "General Settings Display Info View Text Images Slider Dropdown Question How muc…" at bounding box center [155, 310] width 226 height 529
click at [362, 10] on span "Jewelry Quiz" at bounding box center [618, 17] width 1132 height 17
click at [103, 56] on link "Settings" at bounding box center [111, 59] width 33 height 27
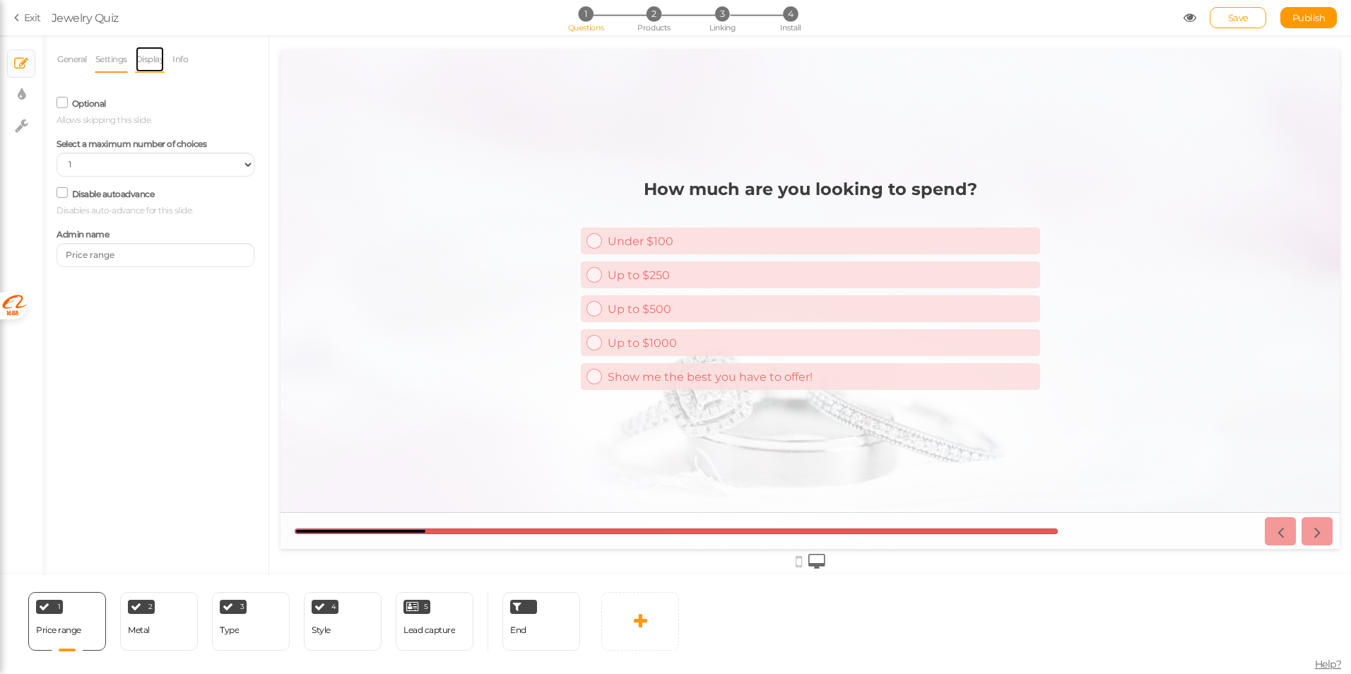
click at [143, 56] on link "Display" at bounding box center [150, 59] width 30 height 27
click at [178, 59] on link "Info" at bounding box center [180, 59] width 17 height 27
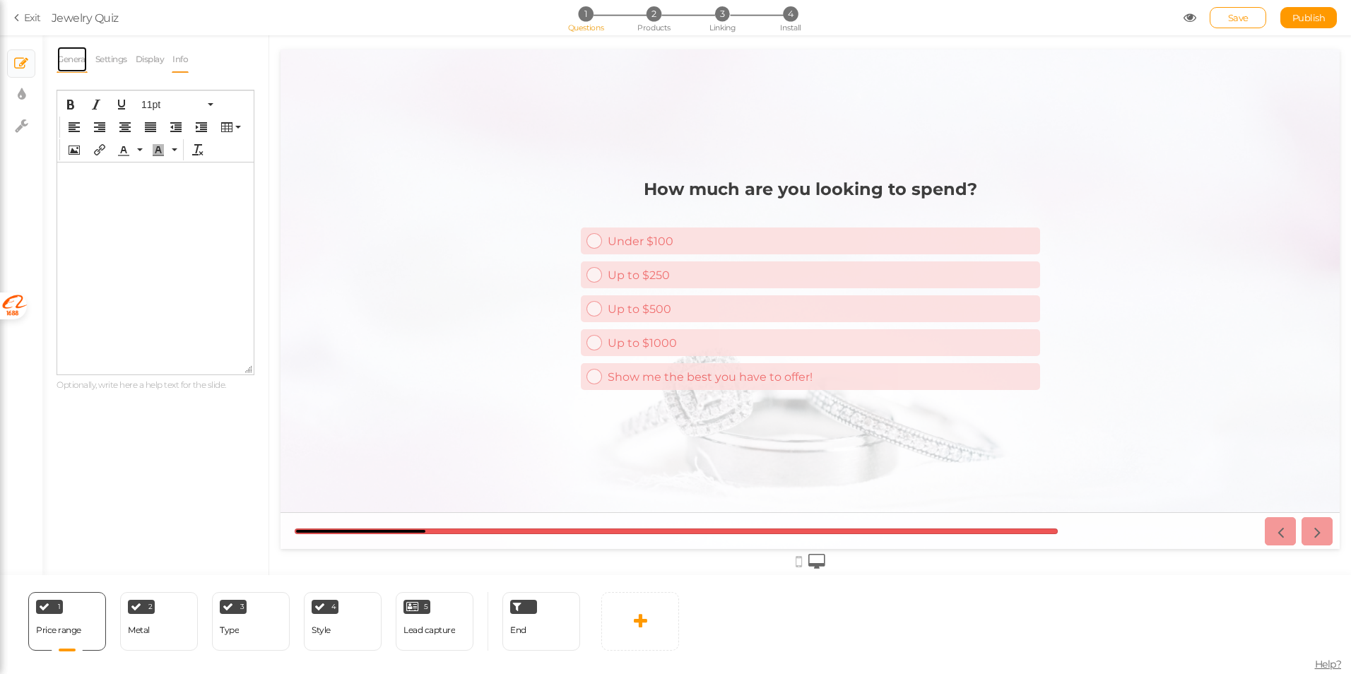
click at [64, 51] on link "General" at bounding box center [72, 59] width 31 height 27
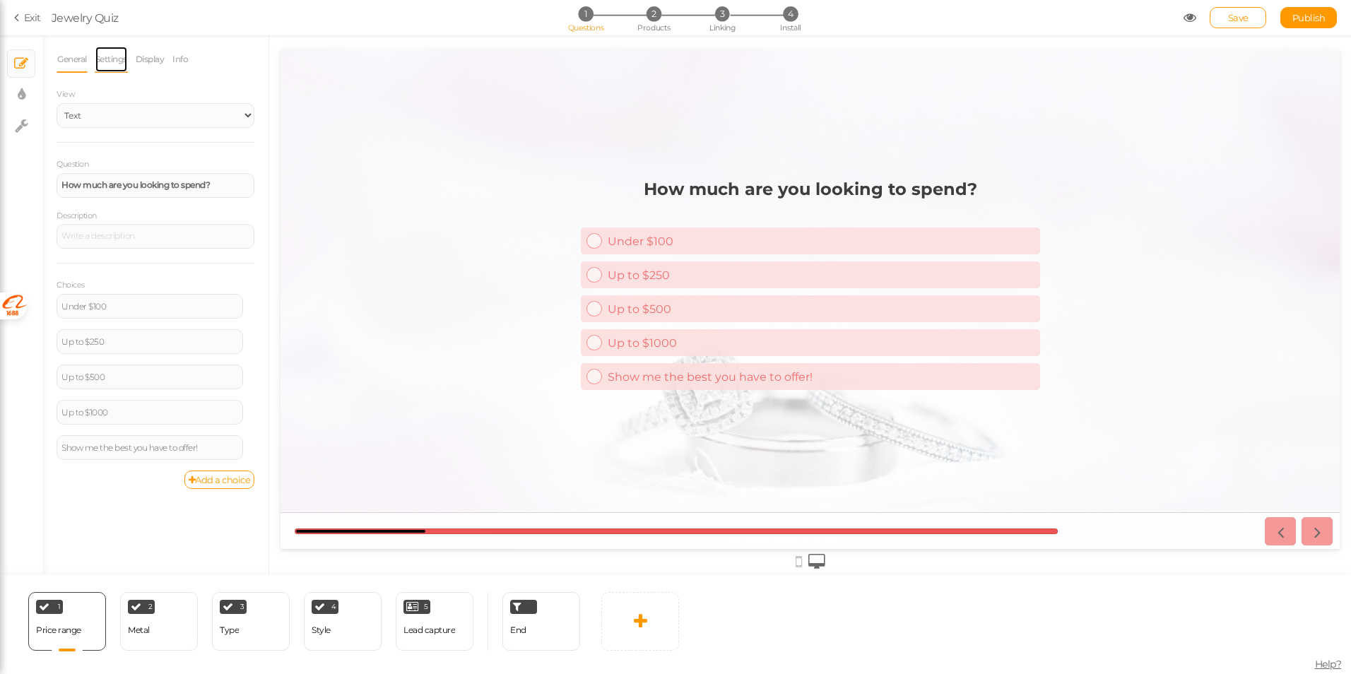
click at [104, 64] on link "Settings" at bounding box center [111, 59] width 33 height 27
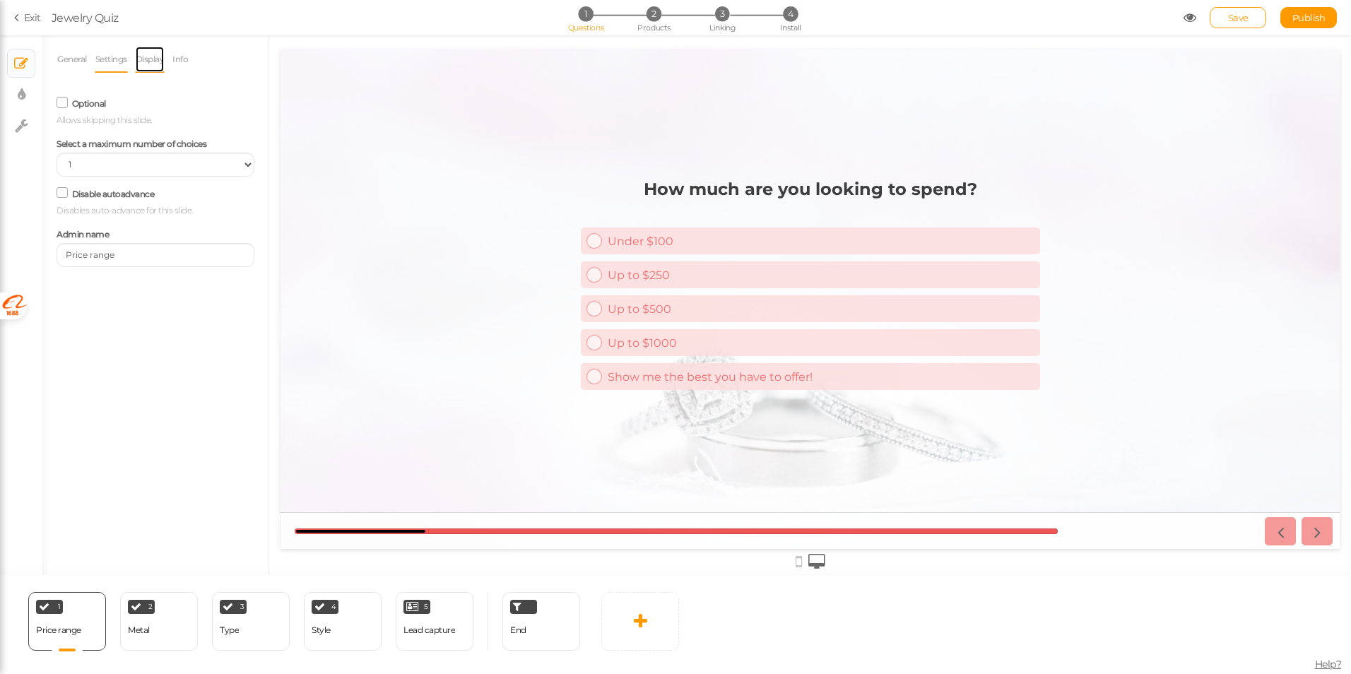
click at [143, 65] on link "Display" at bounding box center [150, 59] width 30 height 27
click at [132, 65] on li "Settings" at bounding box center [115, 59] width 40 height 27
click at [248, 99] on span "Set" at bounding box center [242, 103] width 15 height 11
click at [125, 132] on div "General Settings Display Info View Text Images Slider Dropdown Question How muc…" at bounding box center [155, 310] width 226 height 529
click at [182, 630] on div "2 Metal × Define the conditions to show this slide. Clone Change type Delete" at bounding box center [159, 621] width 78 height 59
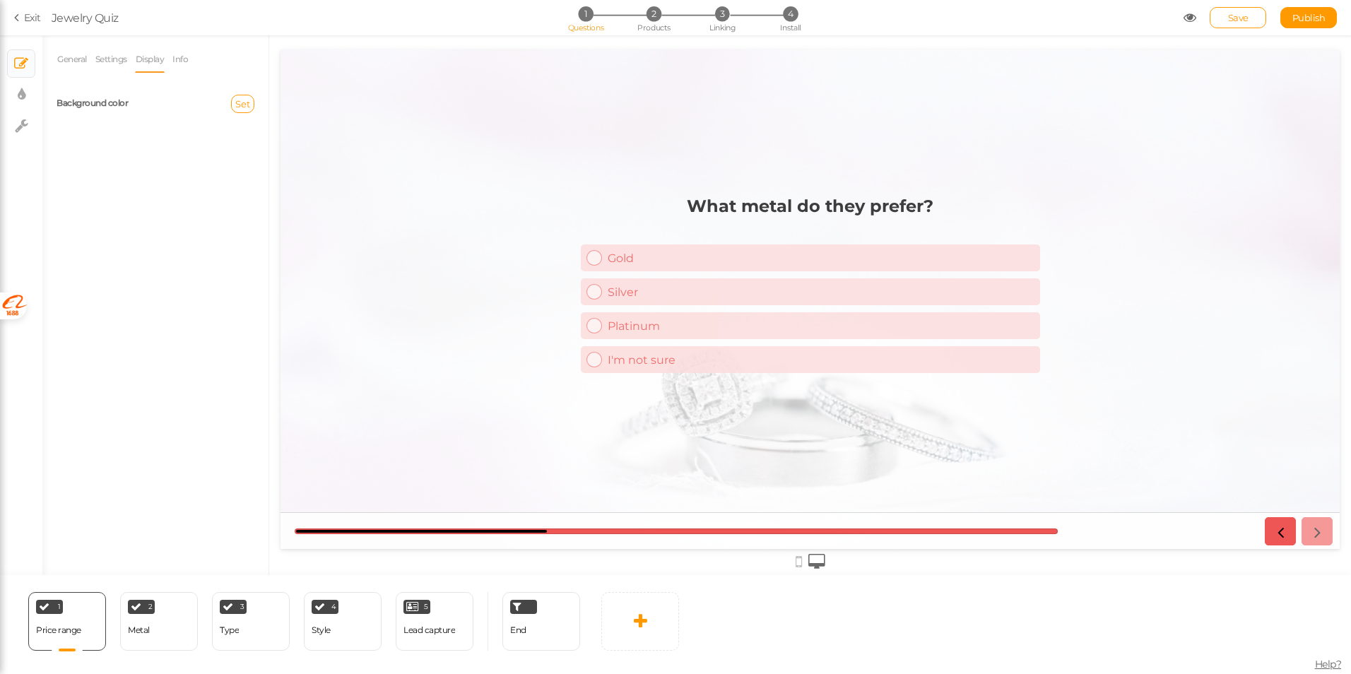
select select "1"
click at [102, 65] on link "Settings" at bounding box center [111, 59] width 33 height 27
click at [82, 63] on link "General" at bounding box center [72, 59] width 31 height 27
click at [64, 632] on div "Price range" at bounding box center [58, 630] width 45 height 10
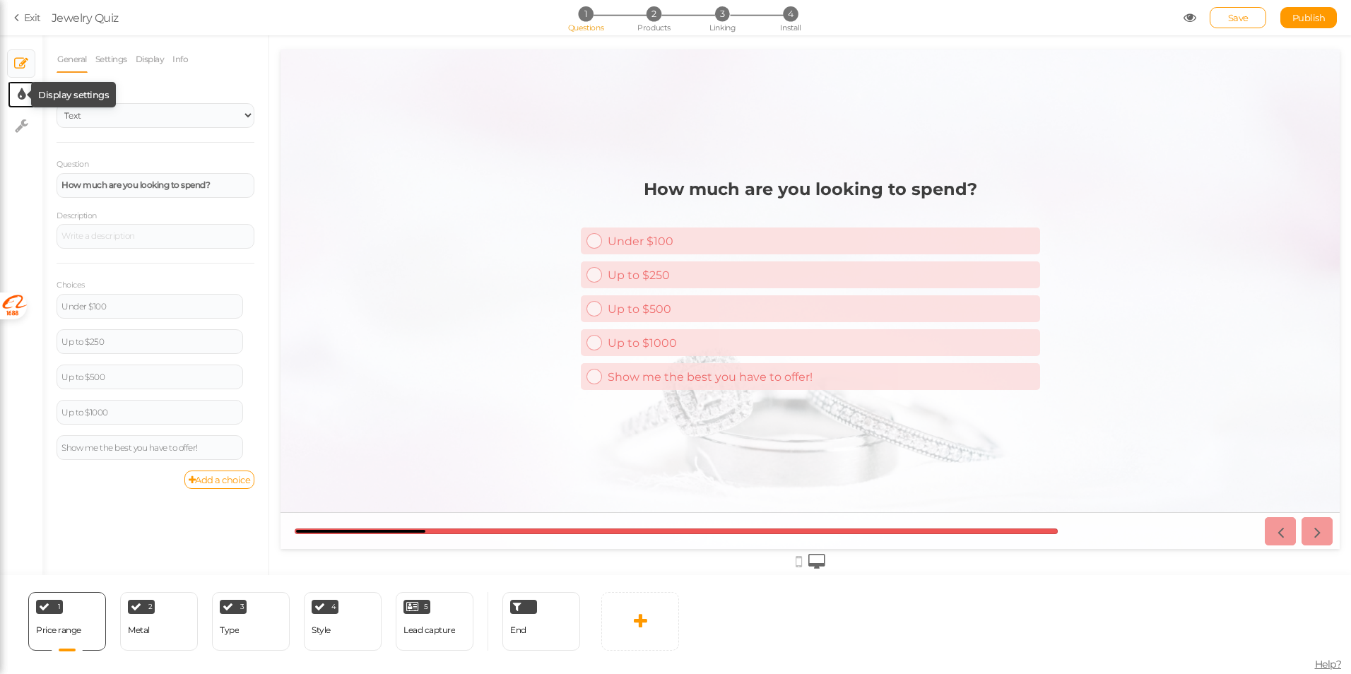
click at [21, 102] on tip-cont at bounding box center [22, 94] width 8 height 17
select select "2"
select select "montserrat"
select select "fade"
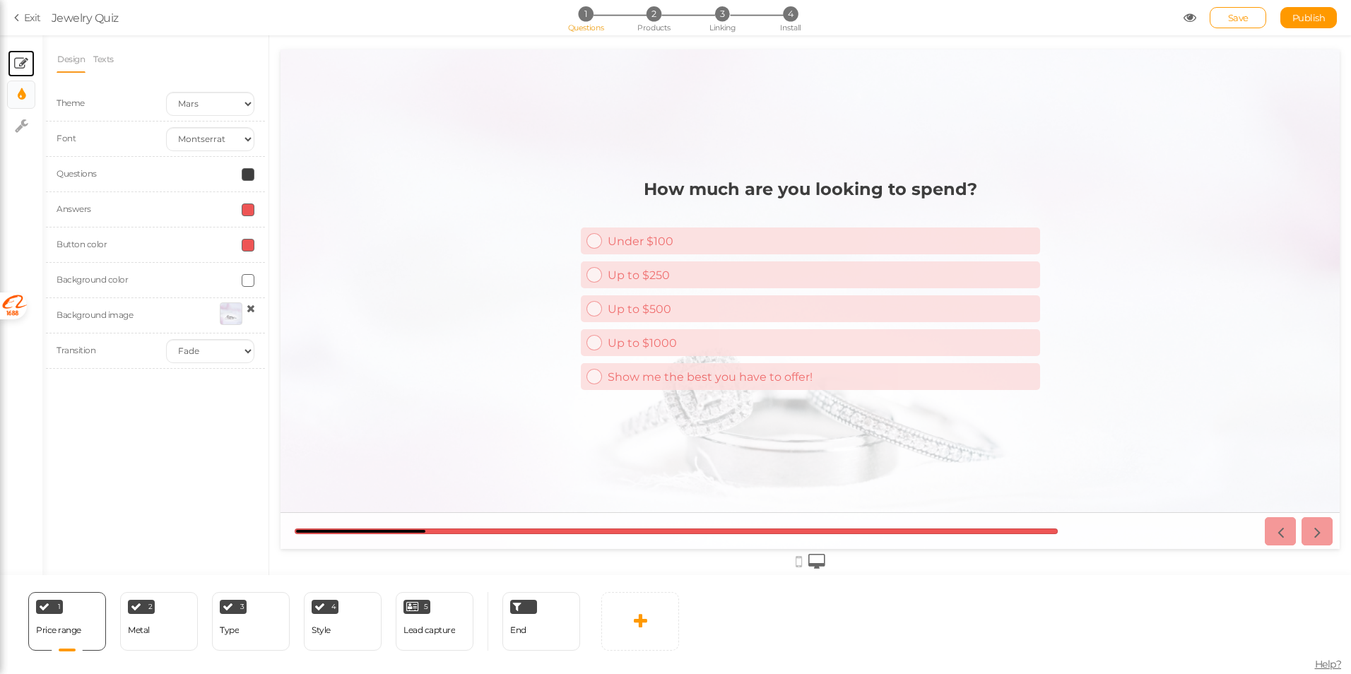
click at [27, 74] on link "× Slides" at bounding box center [21, 63] width 27 height 27
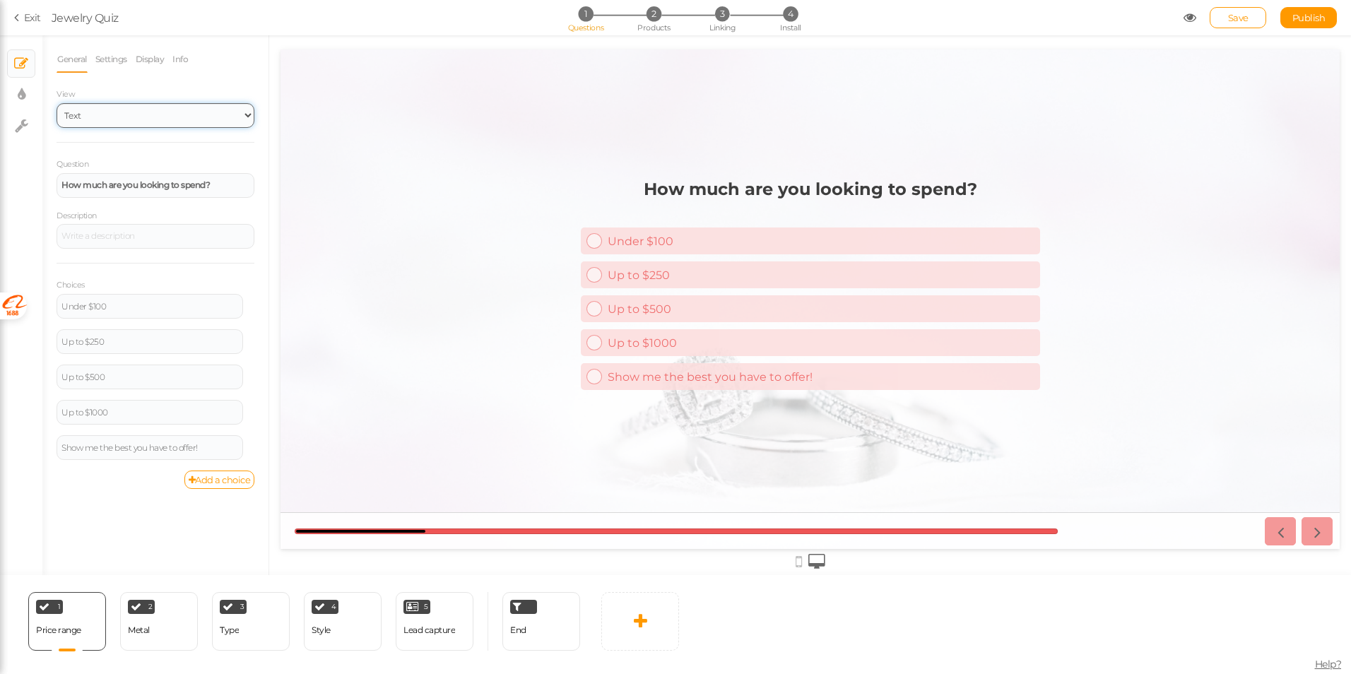
click at [88, 105] on select "Text Images Slider Dropdown" at bounding box center [156, 115] width 198 height 25
click at [57, 103] on select "Text Images Slider Dropdown" at bounding box center [156, 115] width 198 height 25
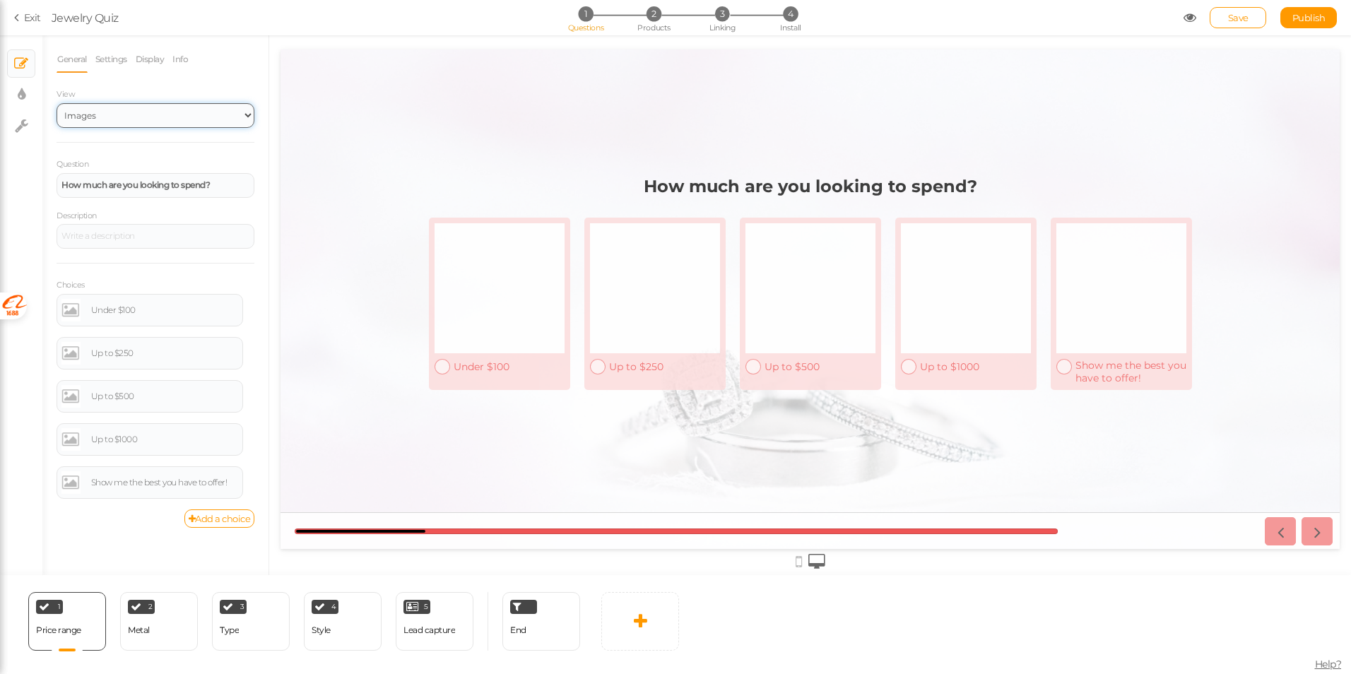
click at [98, 113] on select "Text Images Slider Dropdown" at bounding box center [156, 115] width 198 height 25
select select "1"
click at [57, 103] on select "Text Images Slider Dropdown" at bounding box center [156, 115] width 198 height 25
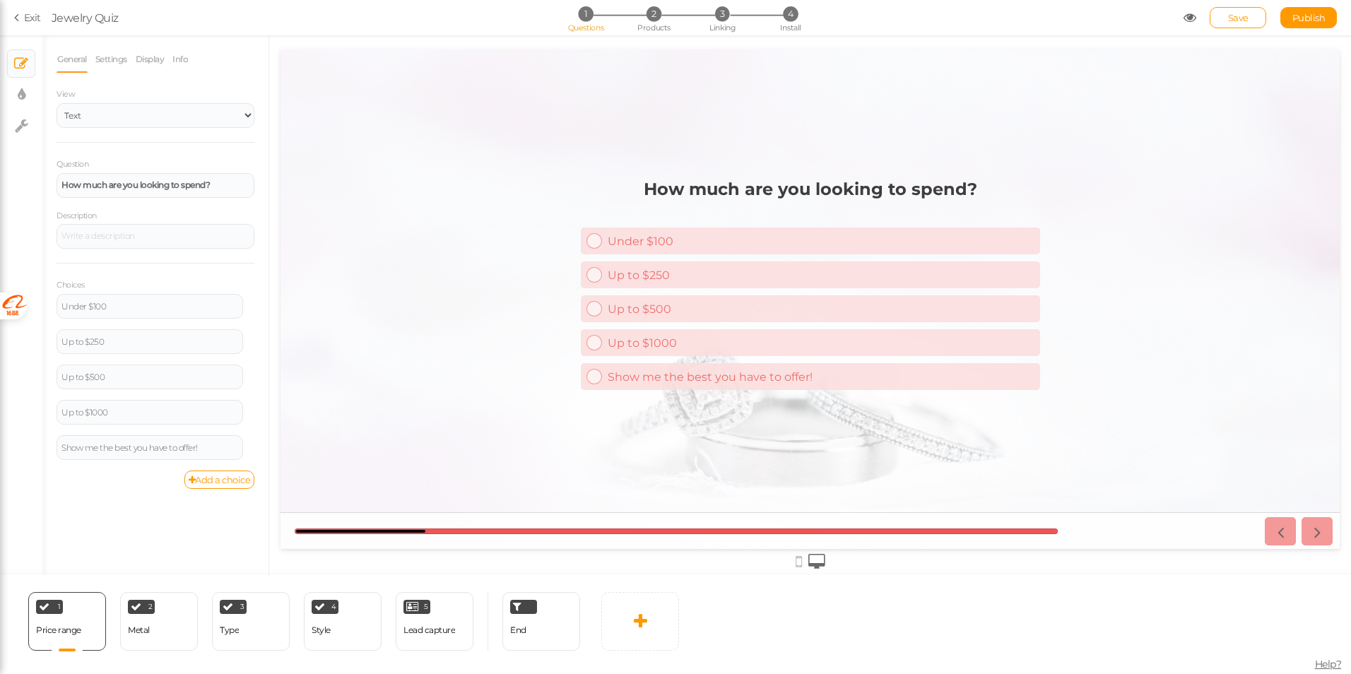
drag, startPoint x: 36, startPoint y: 191, endPoint x: 35, endPoint y: 183, distance: 8.5
click at [35, 188] on div "× Slides × Display settings × Settings" at bounding box center [21, 305] width 42 height 540
